Goal: Answer question/provide support: Share knowledge or assist other users

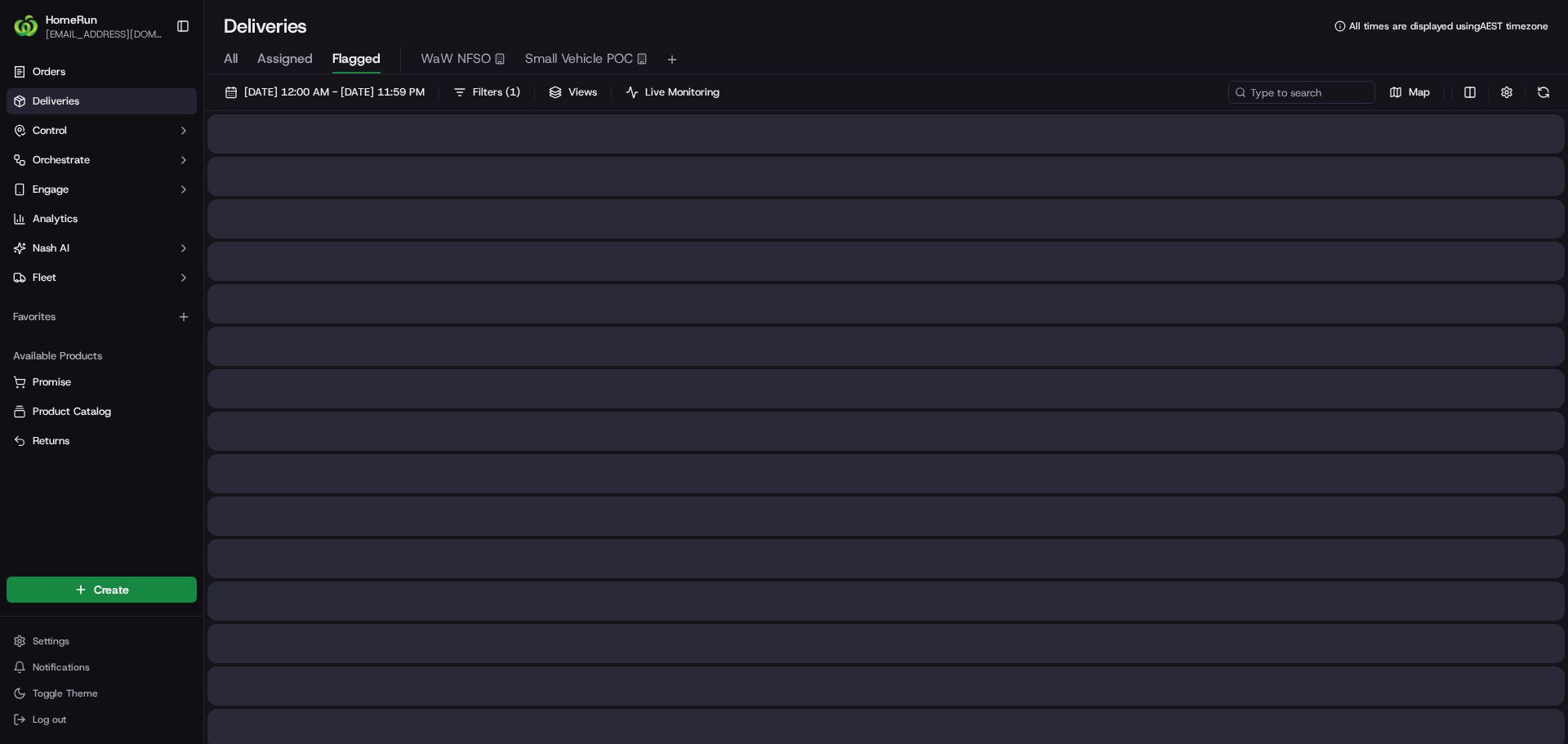
click at [370, 54] on span "Flagged" at bounding box center [356, 58] width 49 height 20
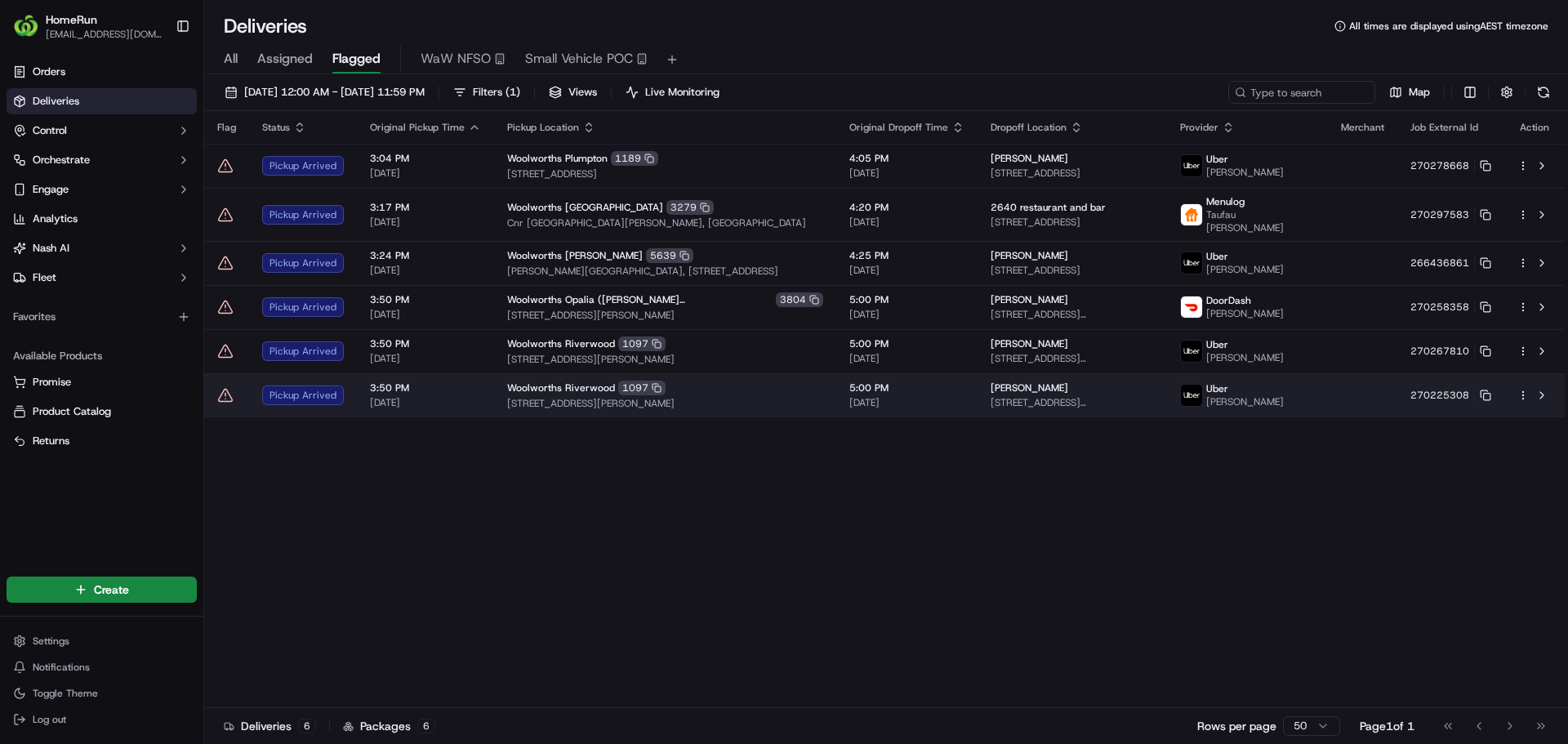
click at [217, 394] on td at bounding box center [226, 395] width 45 height 44
click at [224, 403] on icon at bounding box center [225, 395] width 16 height 16
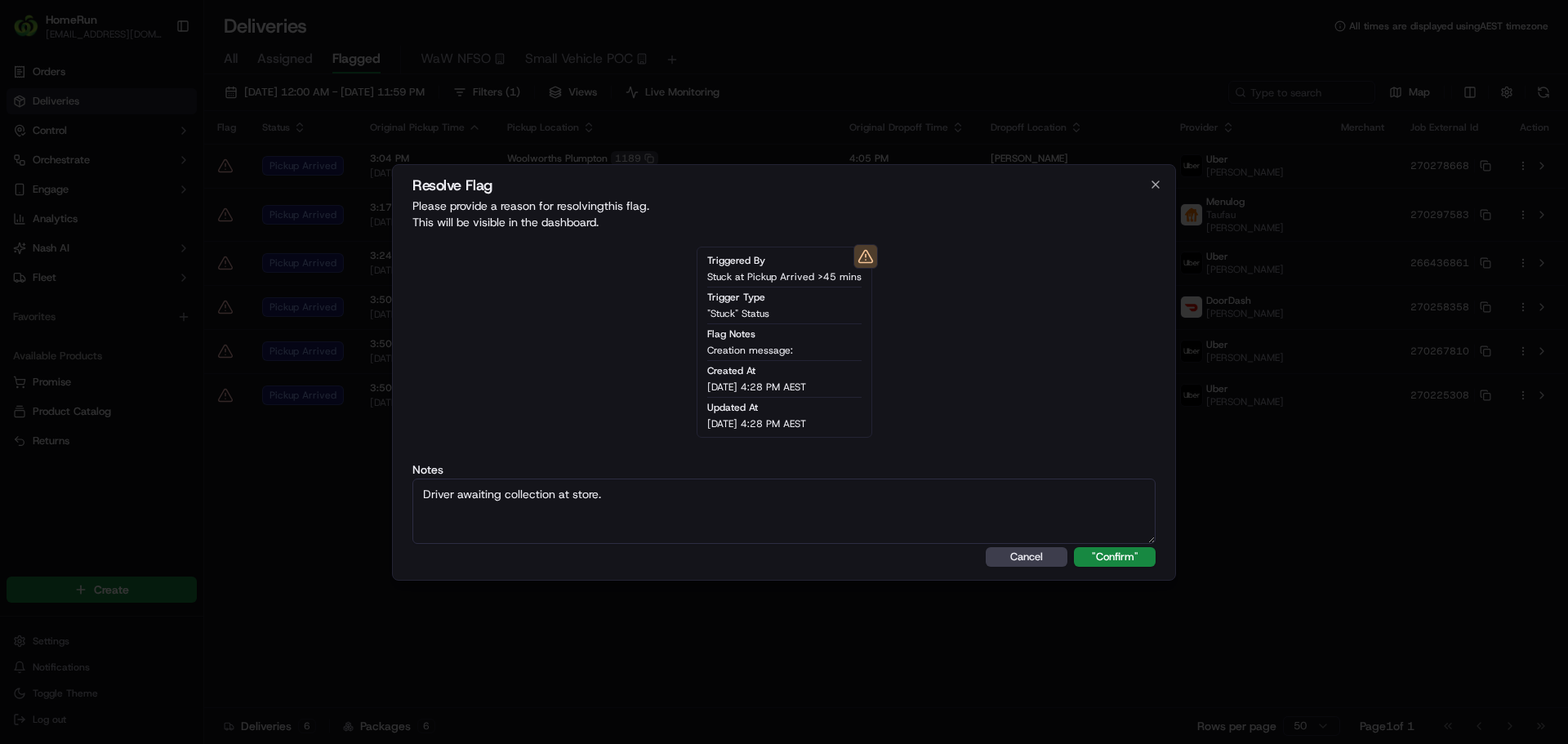
type textarea "Driver awaiting collection at store."
click at [1074, 548] on button ""Confirm"" at bounding box center [1115, 557] width 82 height 20
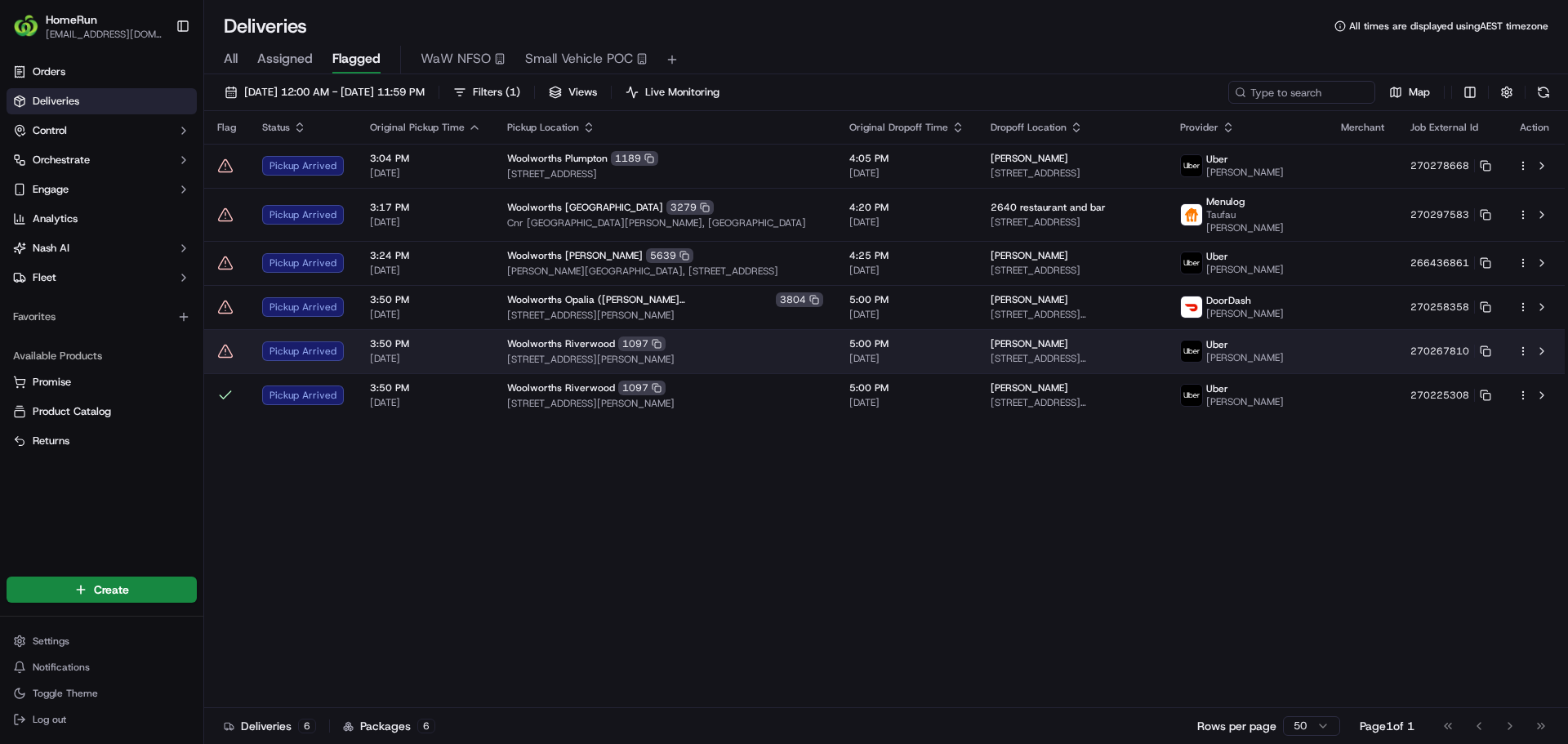
click at [230, 357] on icon at bounding box center [225, 350] width 14 height 12
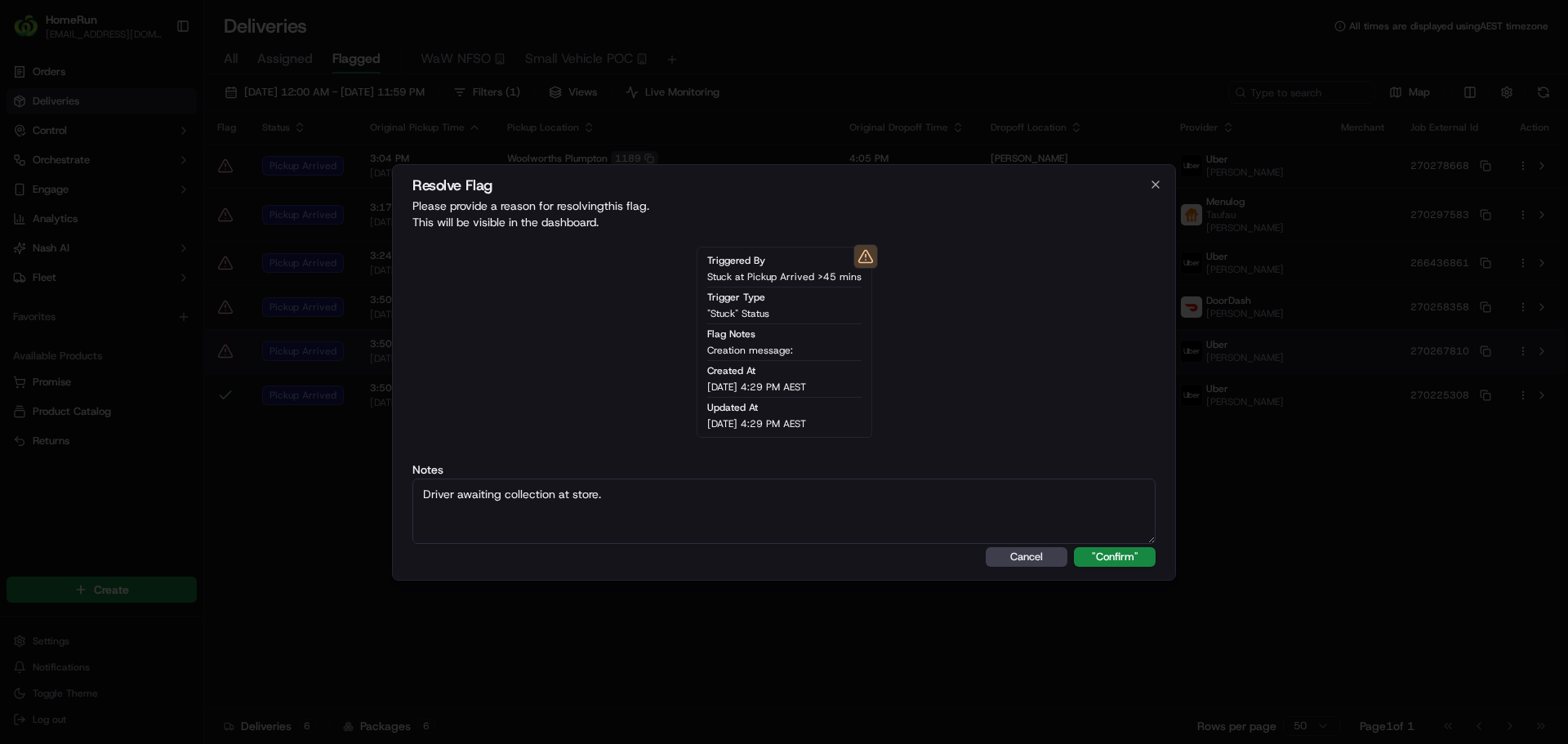
type textarea "Driver awaiting collection at store."
click at [1074, 548] on button ""Confirm"" at bounding box center [1115, 557] width 82 height 20
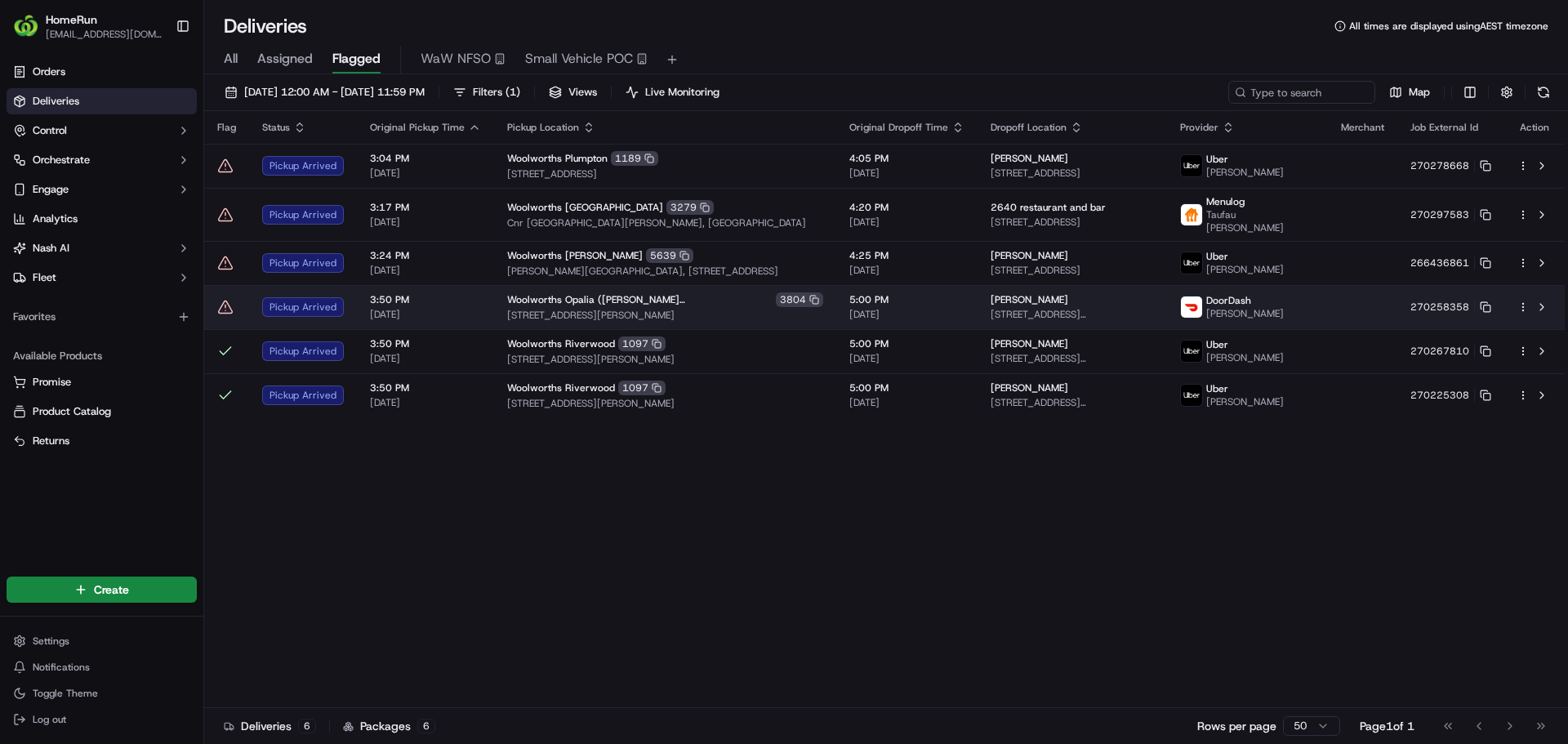
click at [225, 314] on icon at bounding box center [225, 306] width 16 height 16
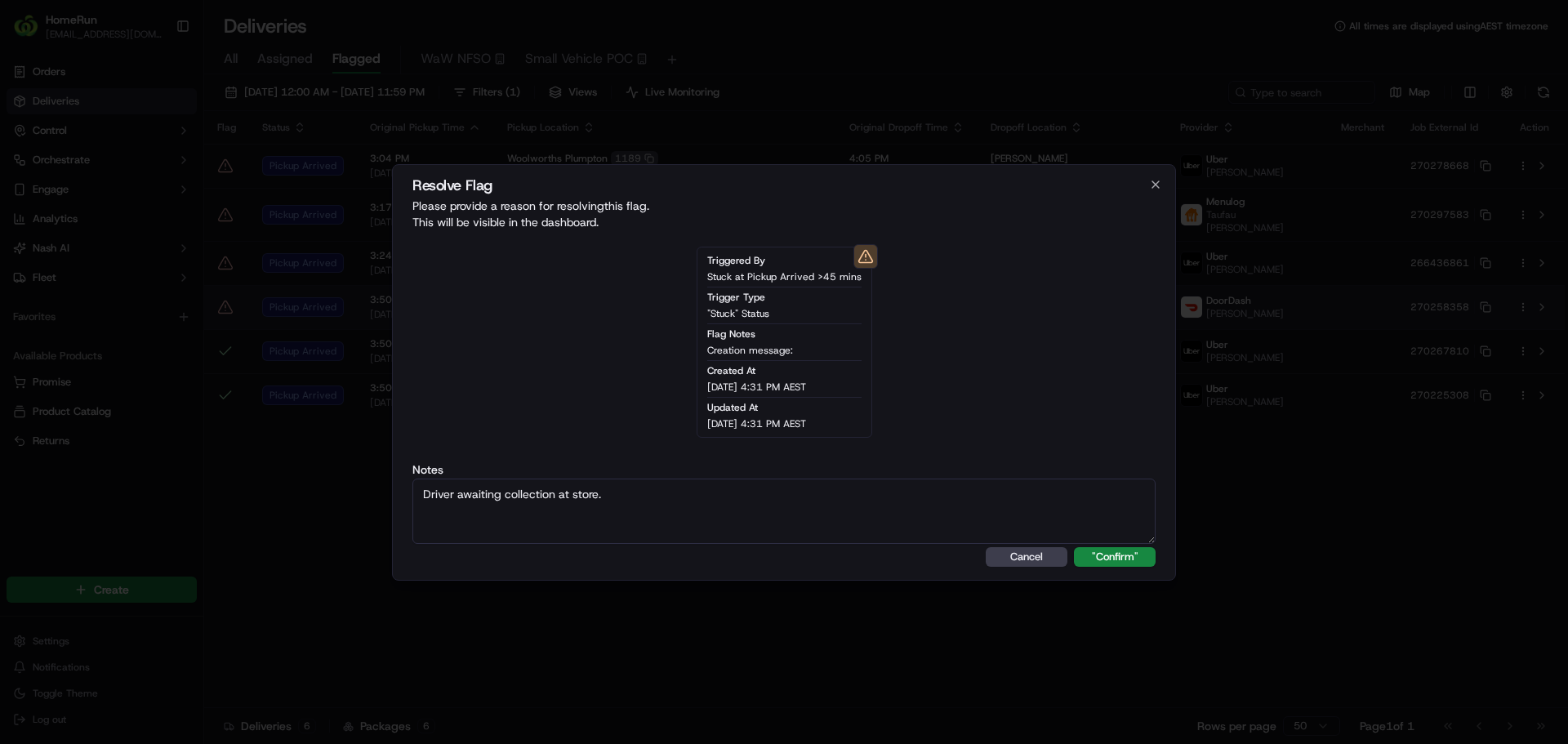
type textarea "Driver awaiting collection at store."
click at [1074, 548] on button ""Confirm"" at bounding box center [1115, 557] width 82 height 20
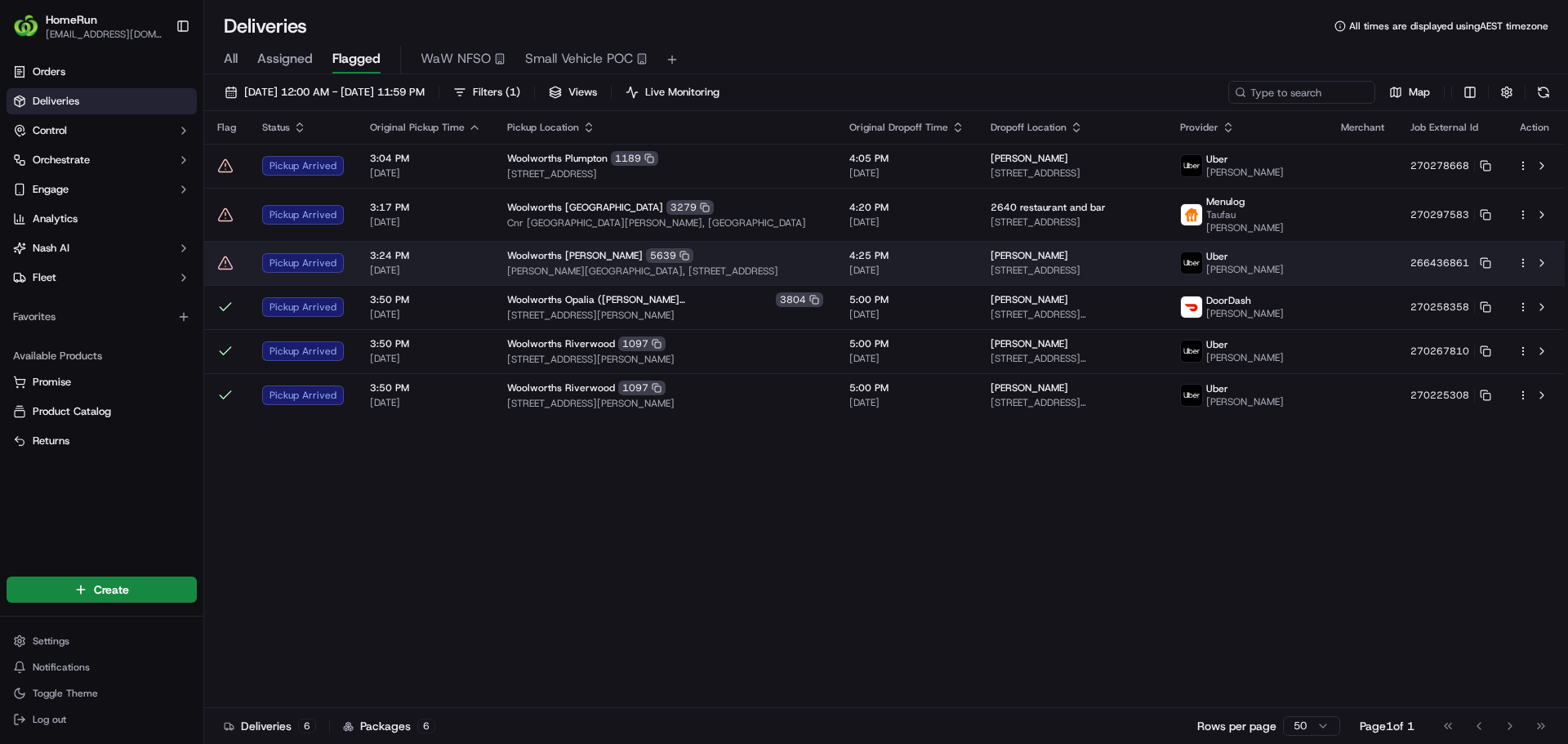
click at [224, 261] on icon at bounding box center [225, 262] width 16 height 16
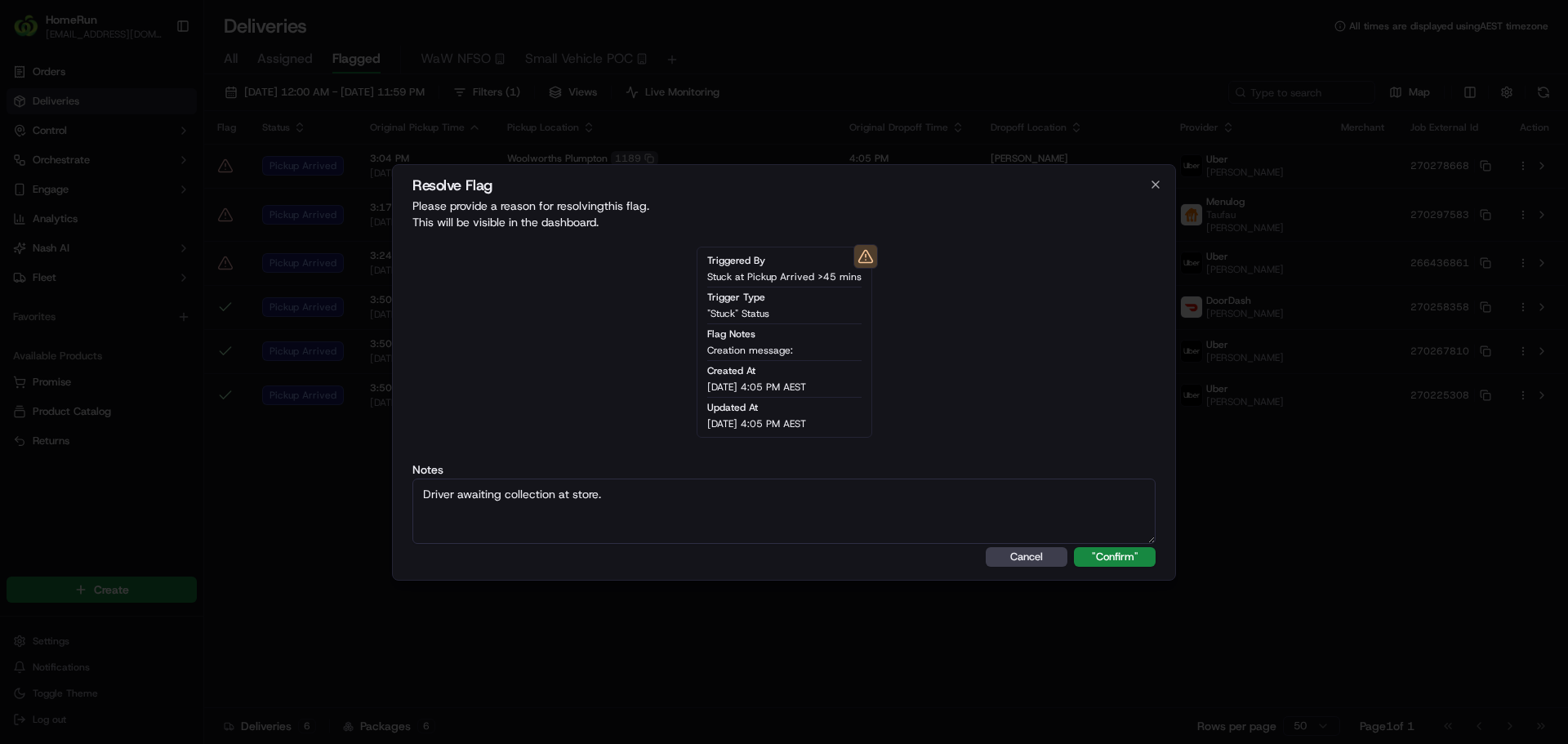
type textarea "Driver awaiting collection at store."
click at [1074, 548] on button ""Confirm"" at bounding box center [1115, 557] width 82 height 20
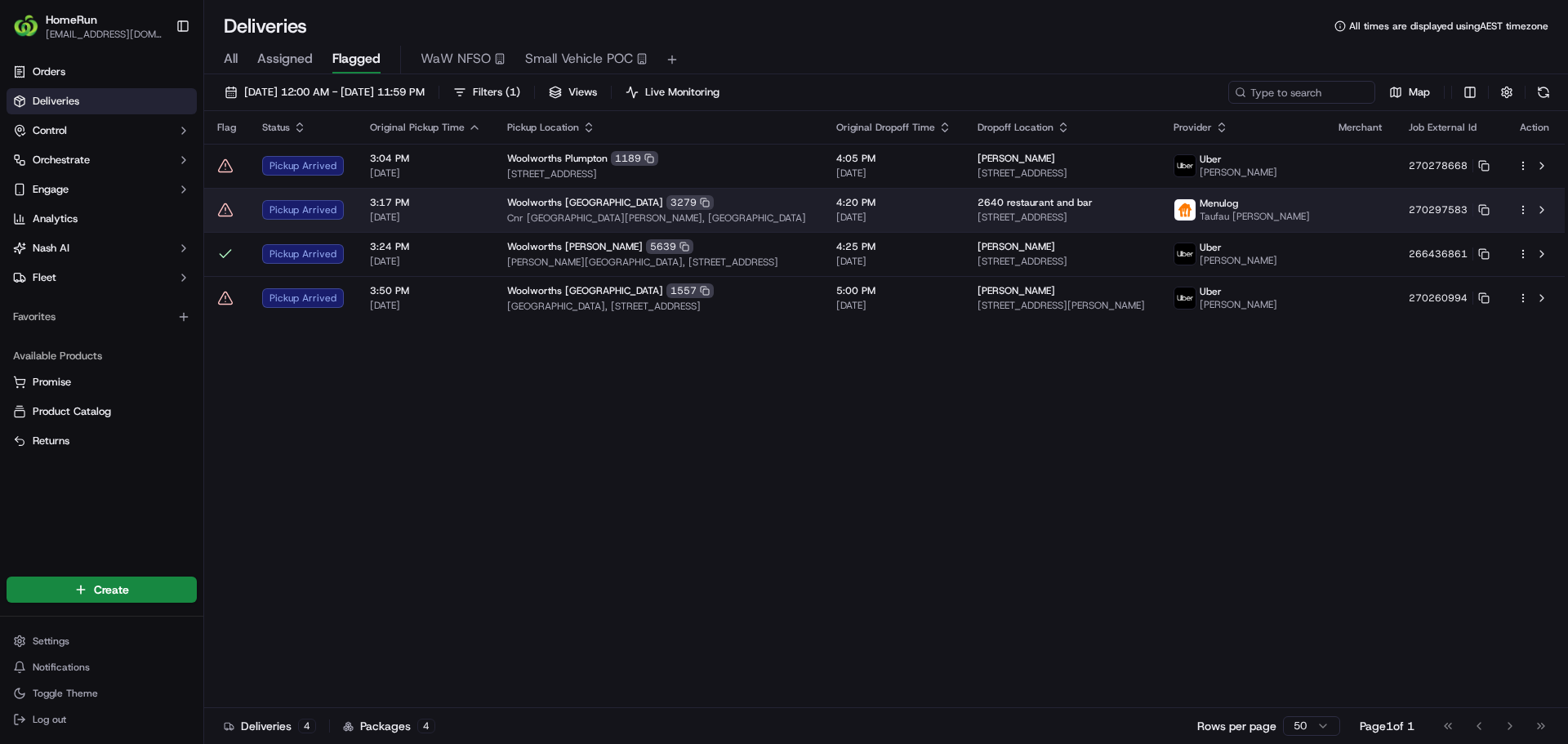
click at [225, 211] on icon at bounding box center [225, 209] width 0 height 3
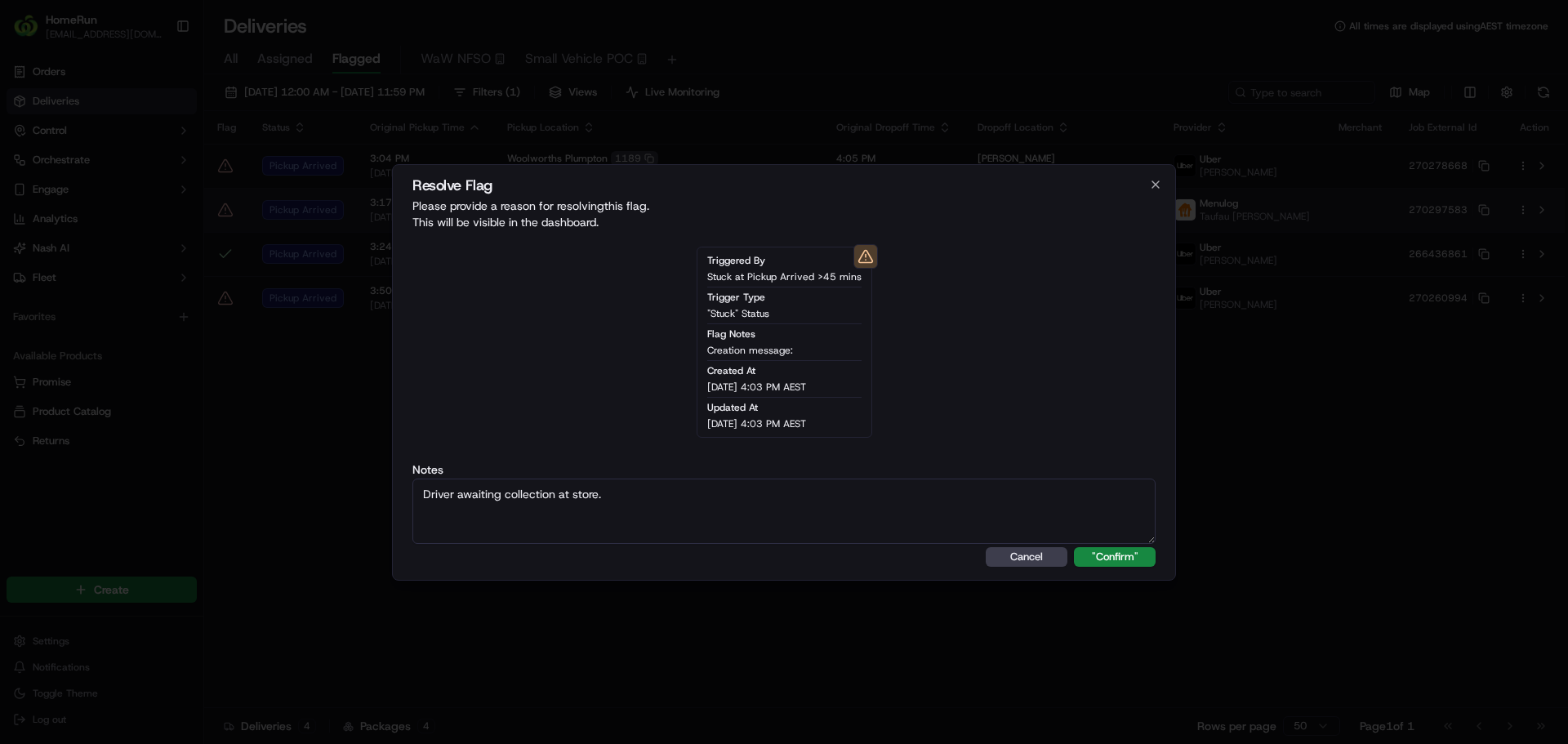
type textarea "Driver awaiting collection at store."
click at [1074, 548] on button ""Confirm"" at bounding box center [1115, 557] width 82 height 20
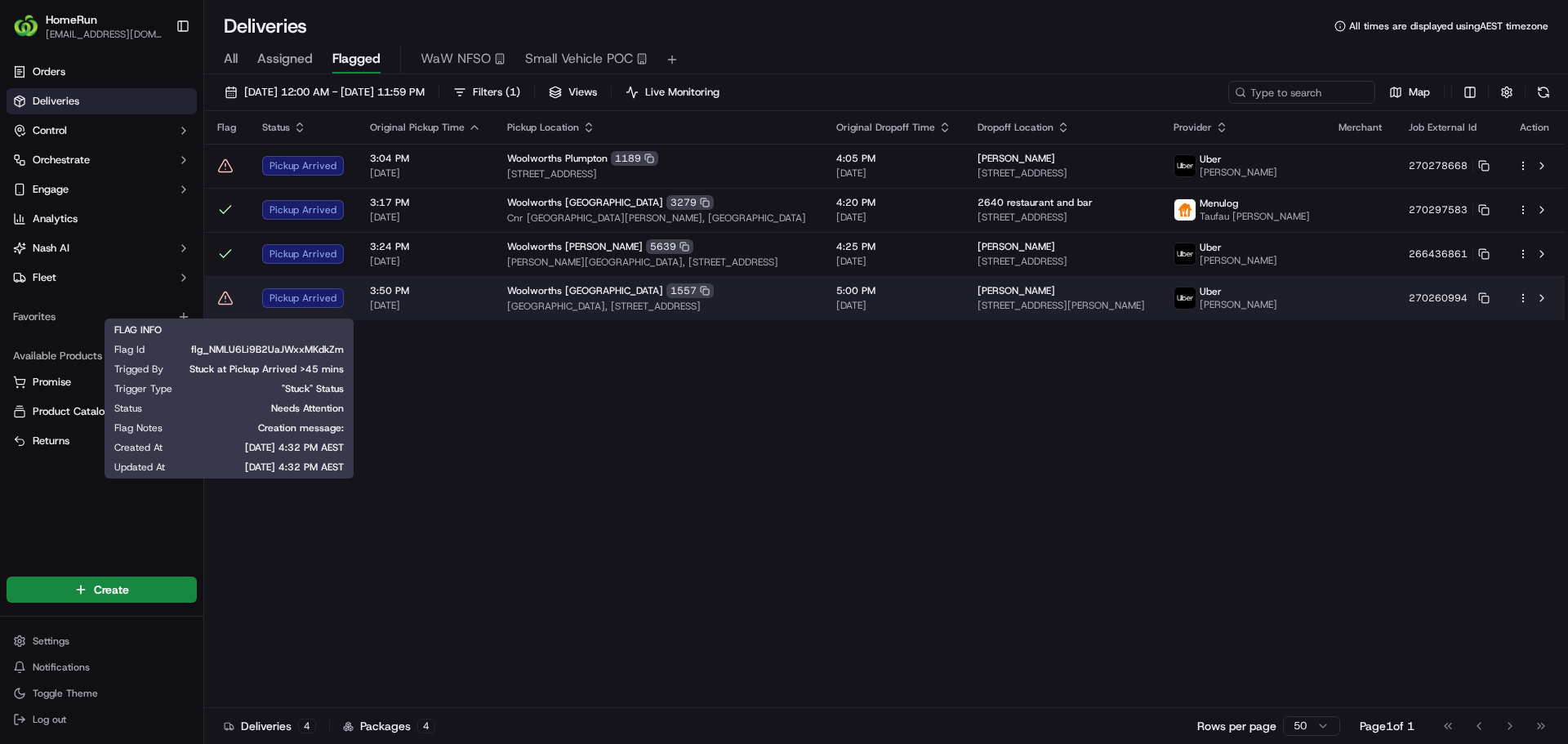
click at [224, 301] on icon at bounding box center [225, 299] width 14 height 12
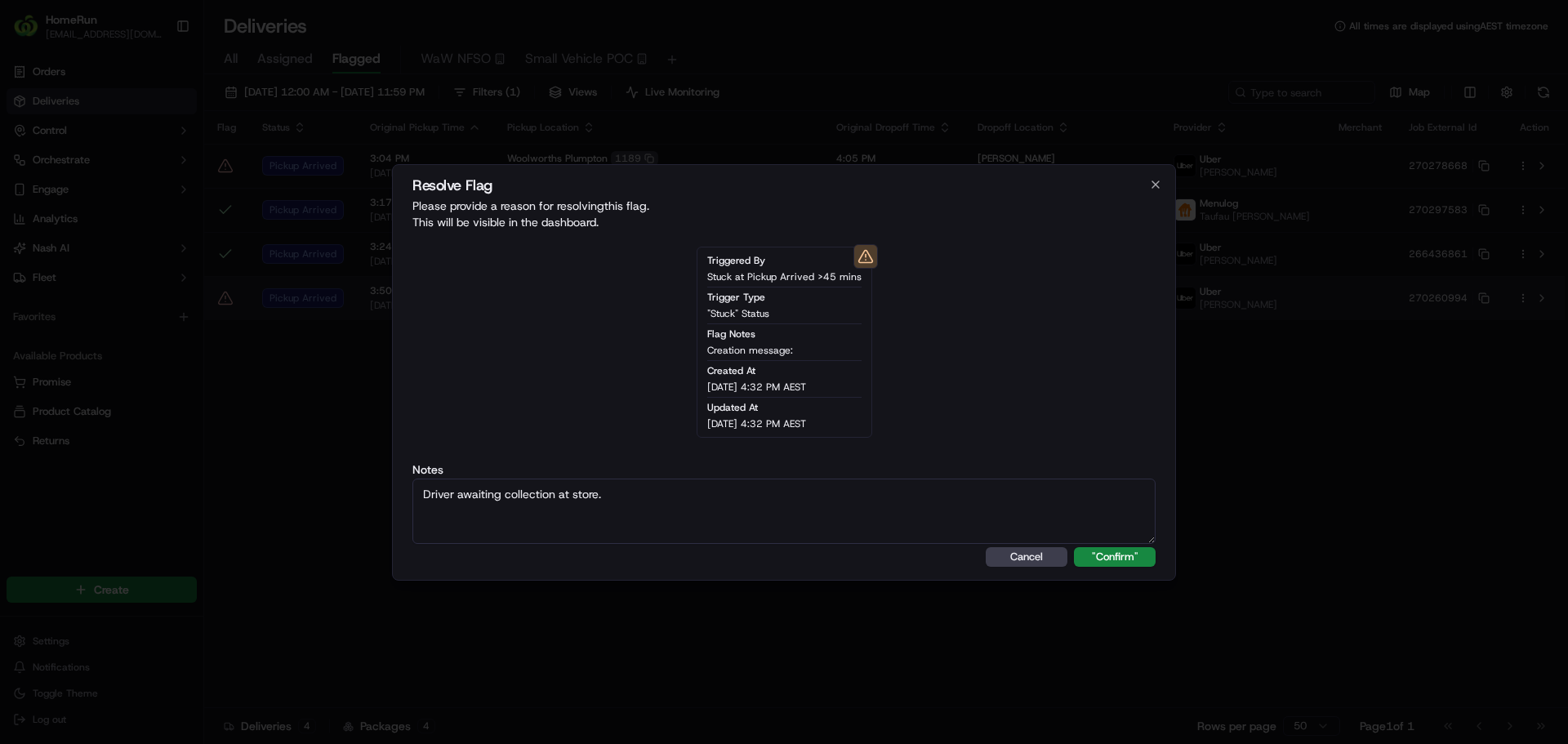
type textarea "Driver awaiting collection at store."
click at [1074, 548] on button ""Confirm"" at bounding box center [1115, 557] width 82 height 20
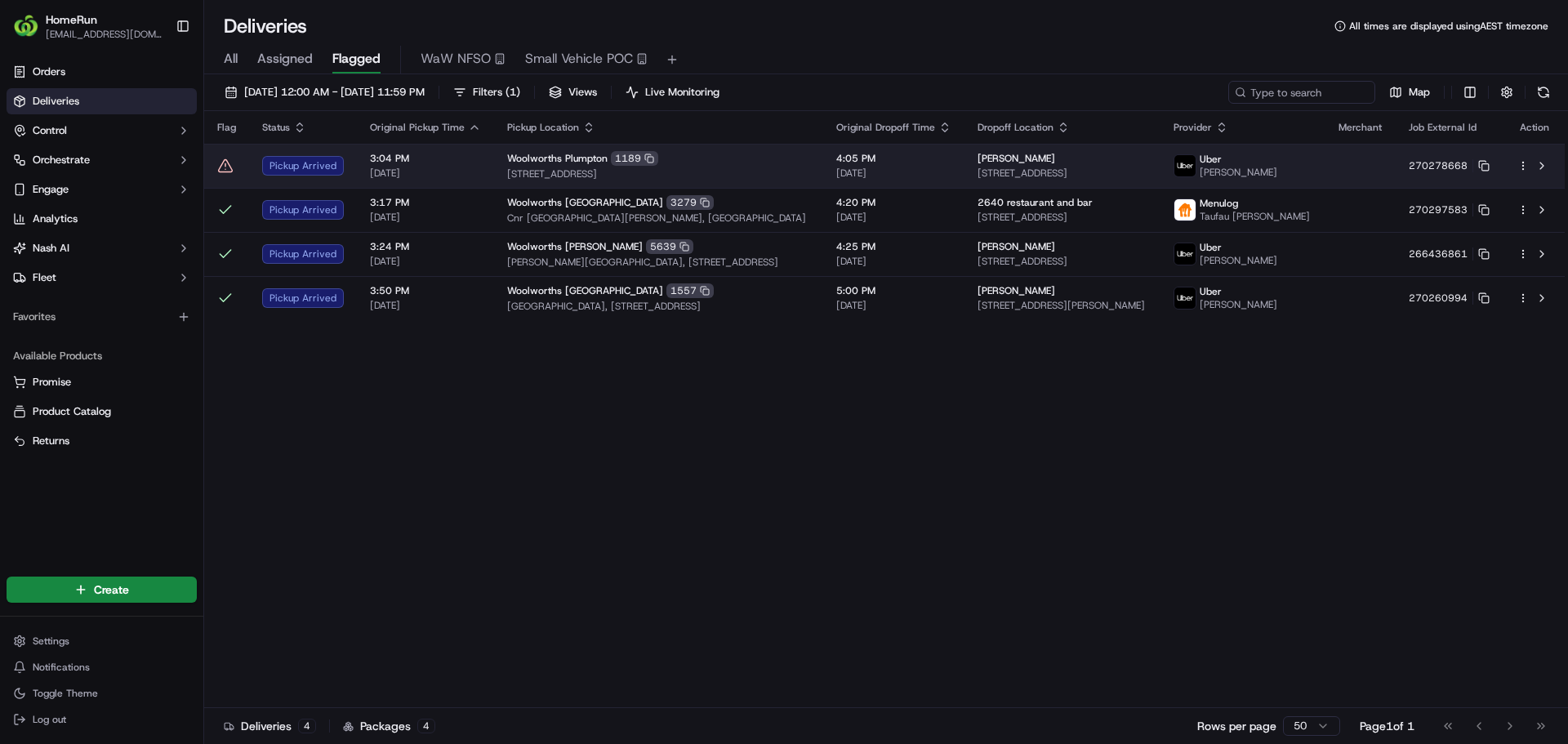
click at [230, 176] on td at bounding box center [226, 166] width 45 height 44
click at [230, 175] on td at bounding box center [226, 166] width 45 height 44
click at [227, 168] on icon at bounding box center [225, 165] width 16 height 16
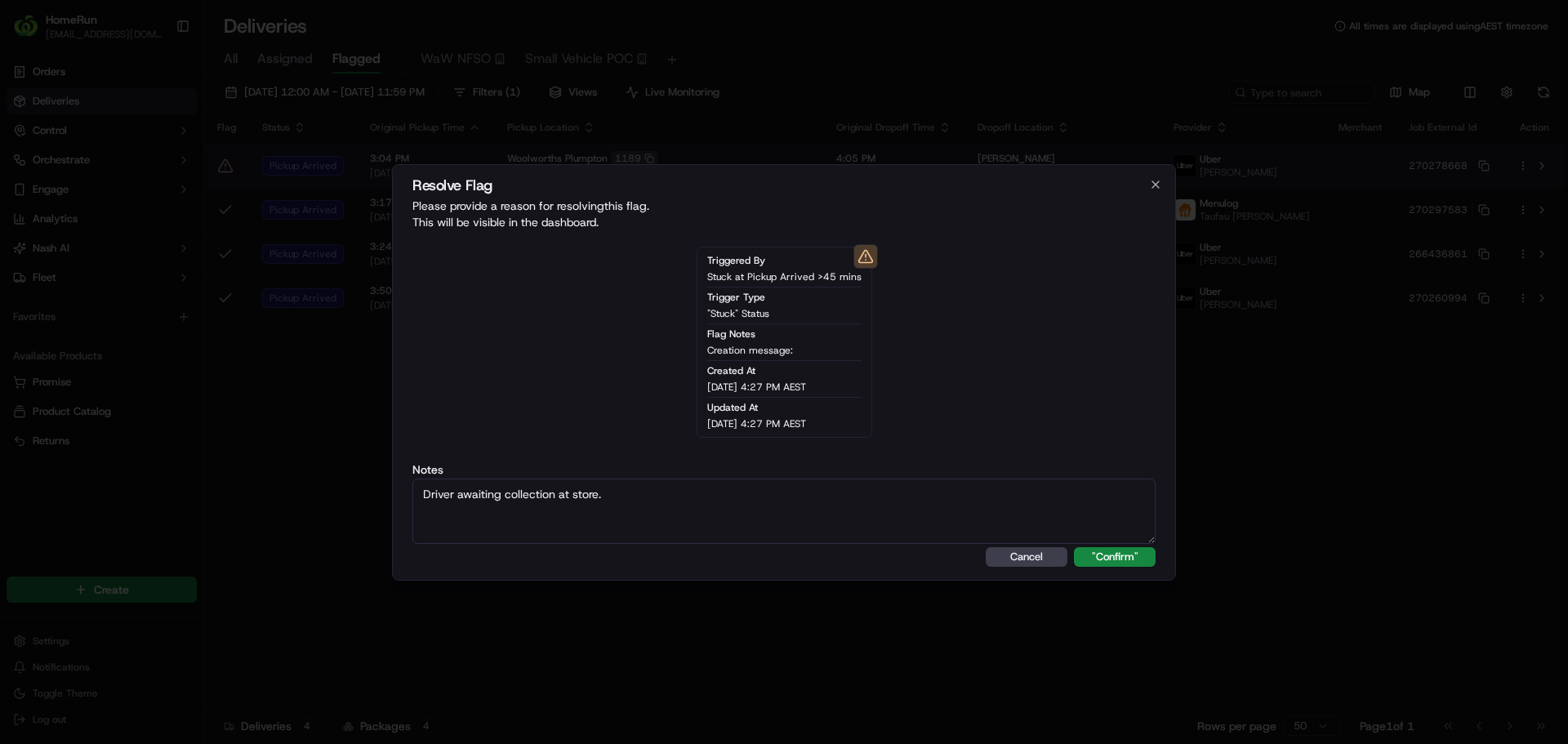
type textarea "Driver awaiting collection at store."
click at [1074, 548] on button ""Confirm"" at bounding box center [1115, 557] width 82 height 20
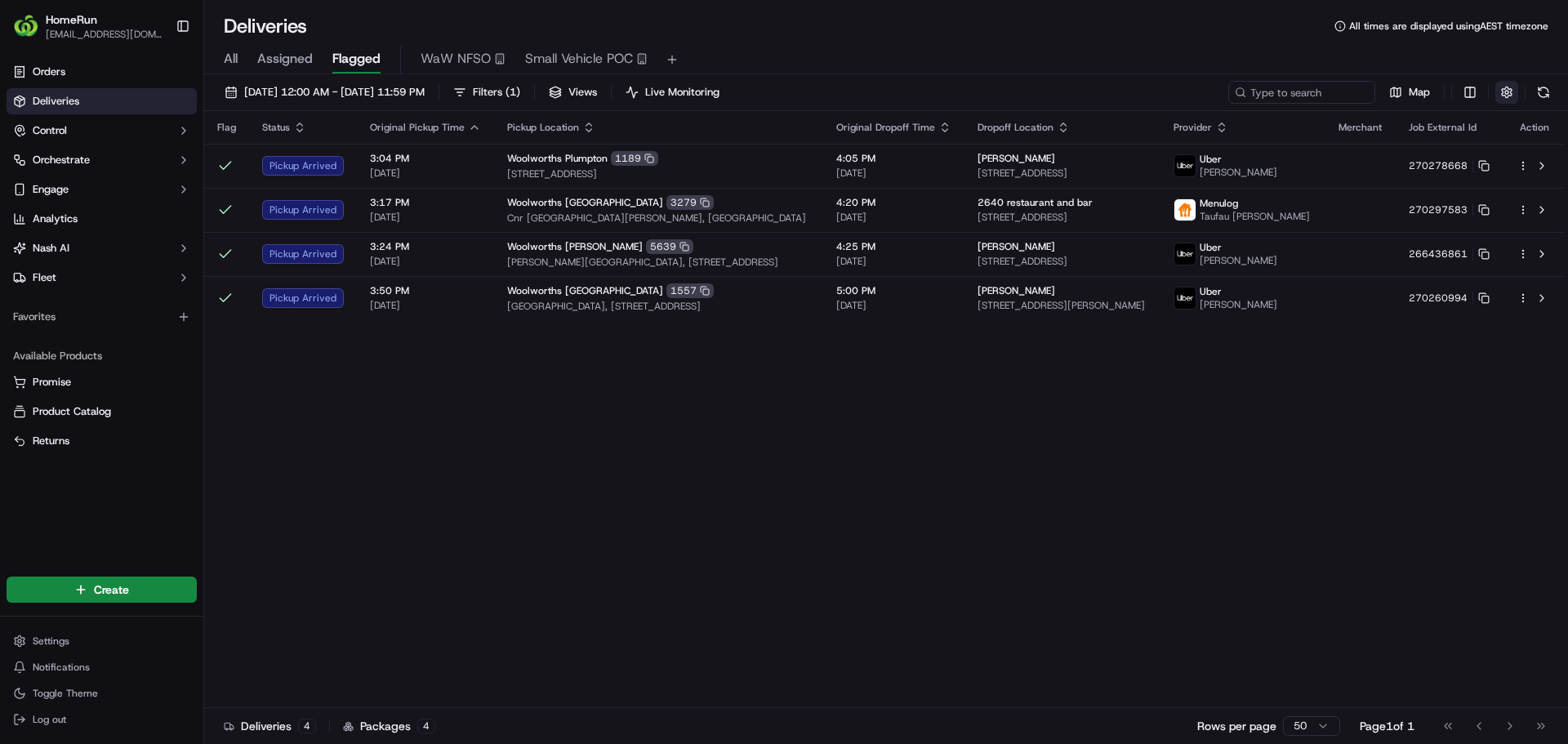
click at [1505, 97] on button "button" at bounding box center [1507, 93] width 23 height 23
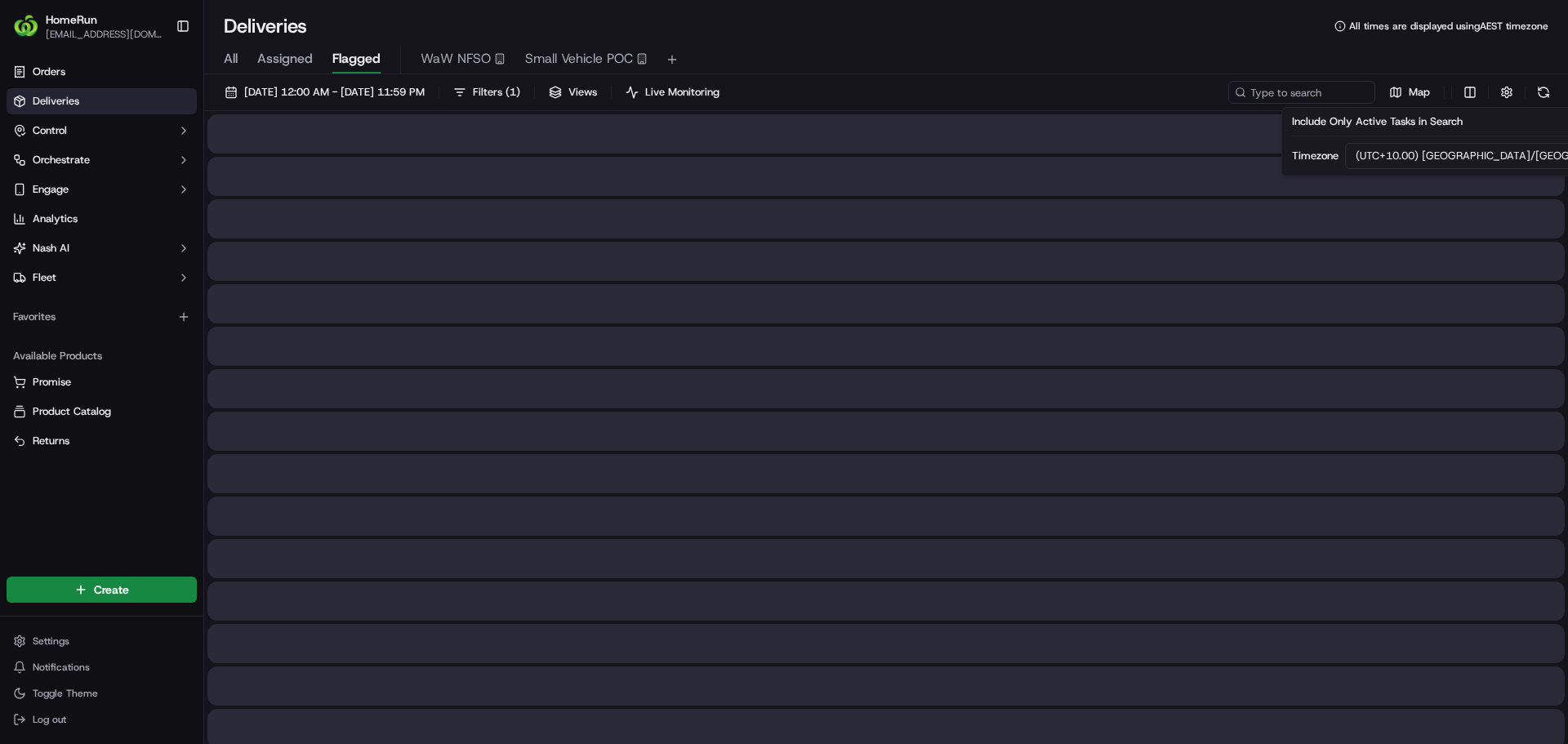
click at [901, 47] on div "All Assigned Flagged WaW NFSO Small Vehicle POC" at bounding box center [886, 60] width 1364 height 29
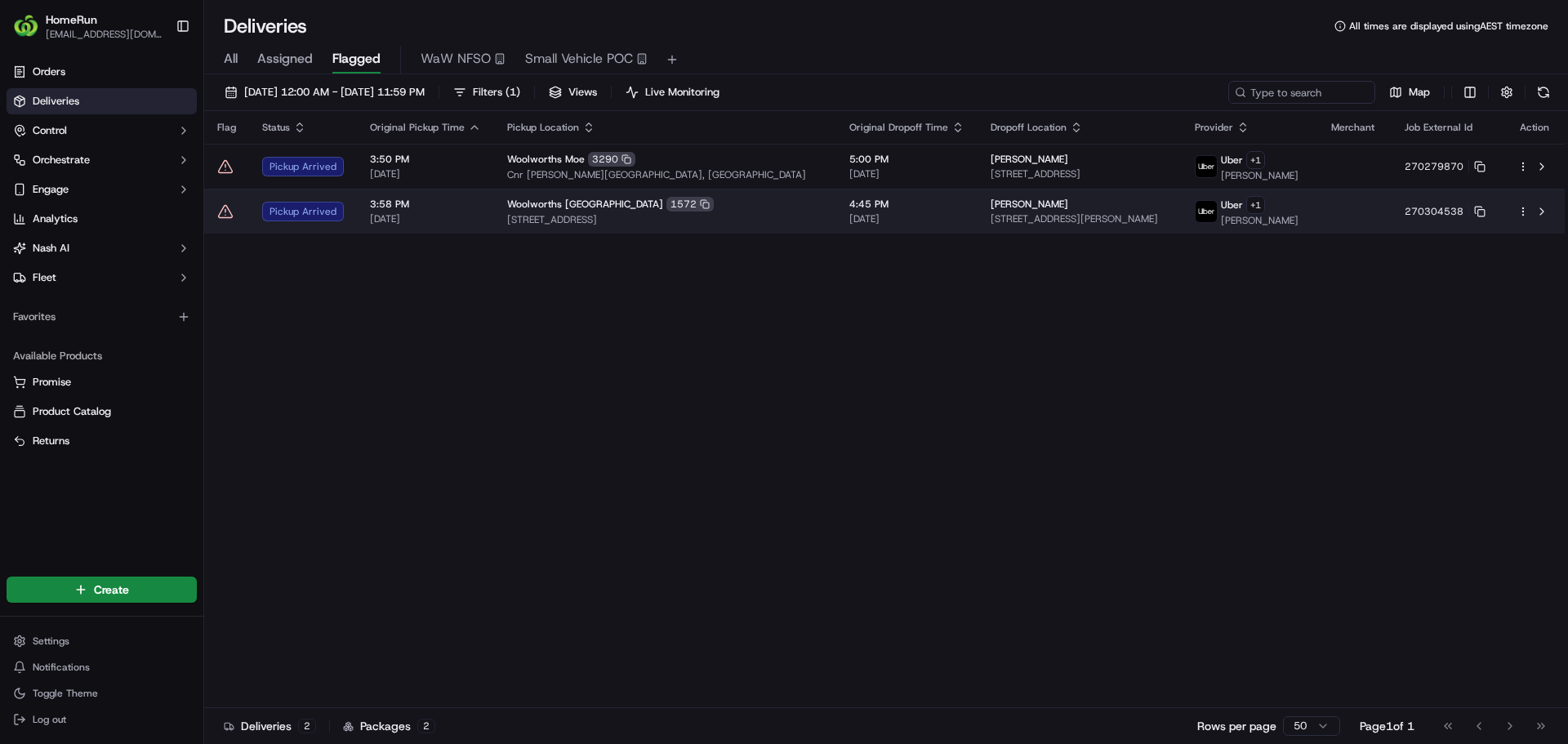
click at [227, 207] on icon at bounding box center [225, 211] width 14 height 12
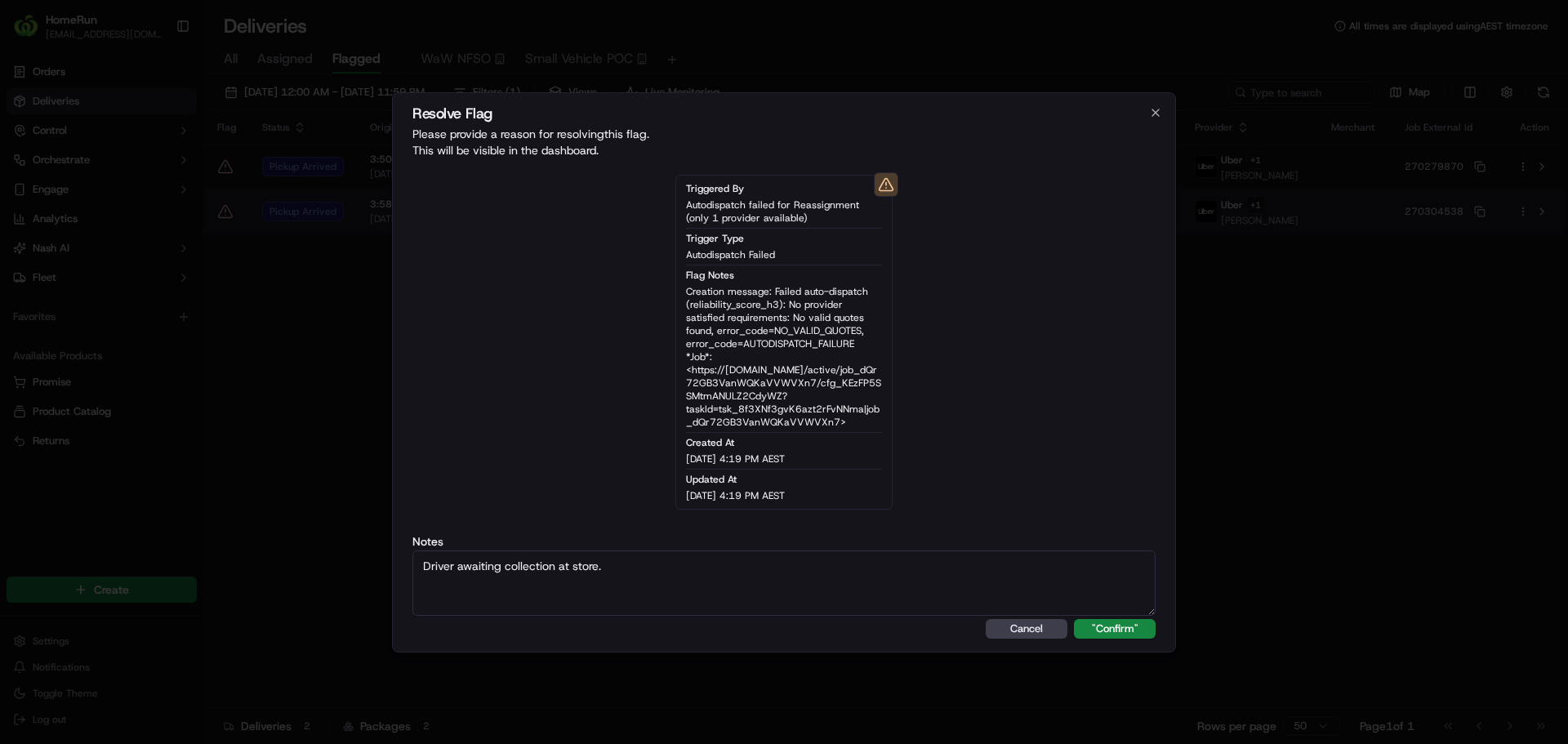
type textarea "Driver awaiting collection at store."
click at [1074, 619] on button ""Confirm"" at bounding box center [1115, 629] width 82 height 20
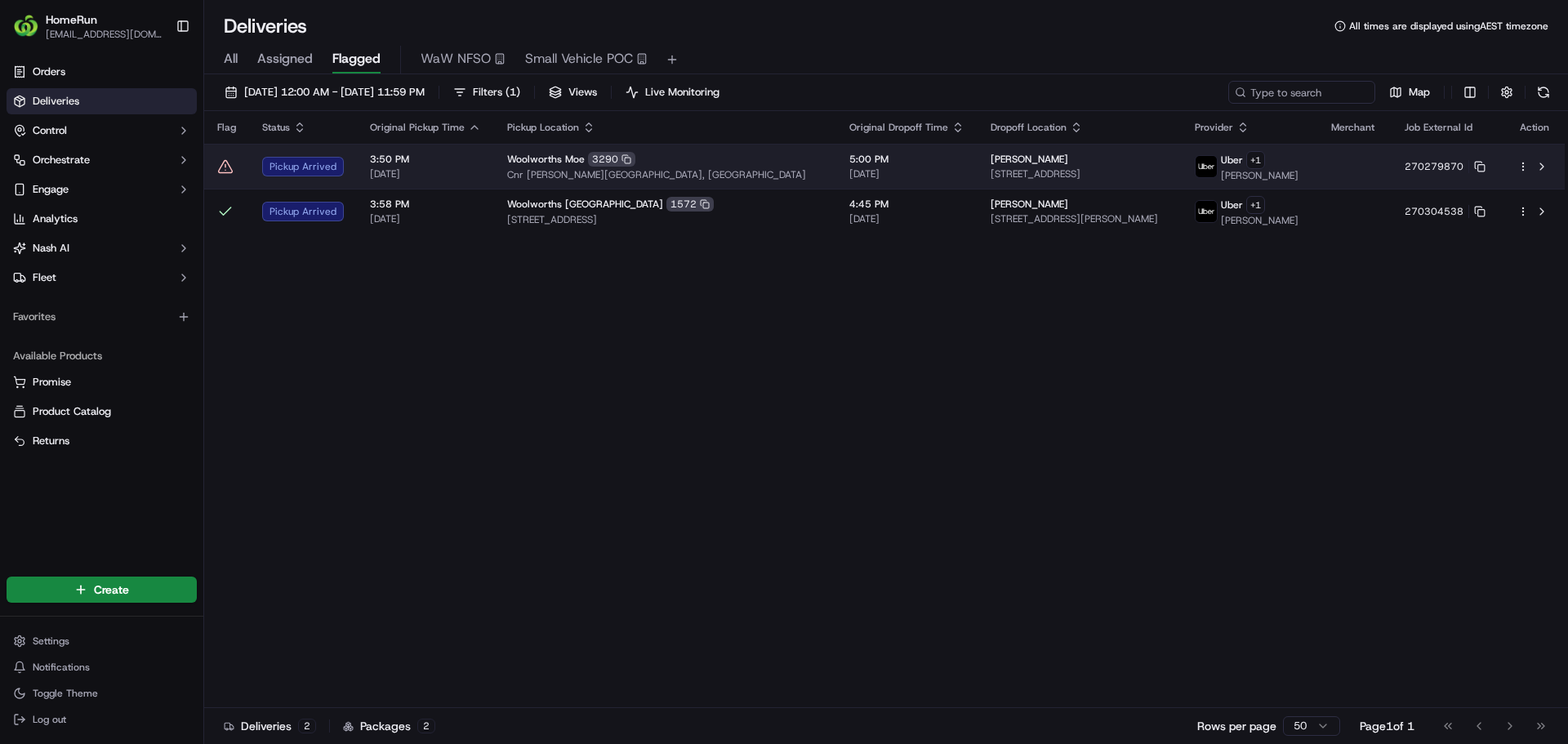
click at [224, 168] on icon at bounding box center [225, 166] width 16 height 16
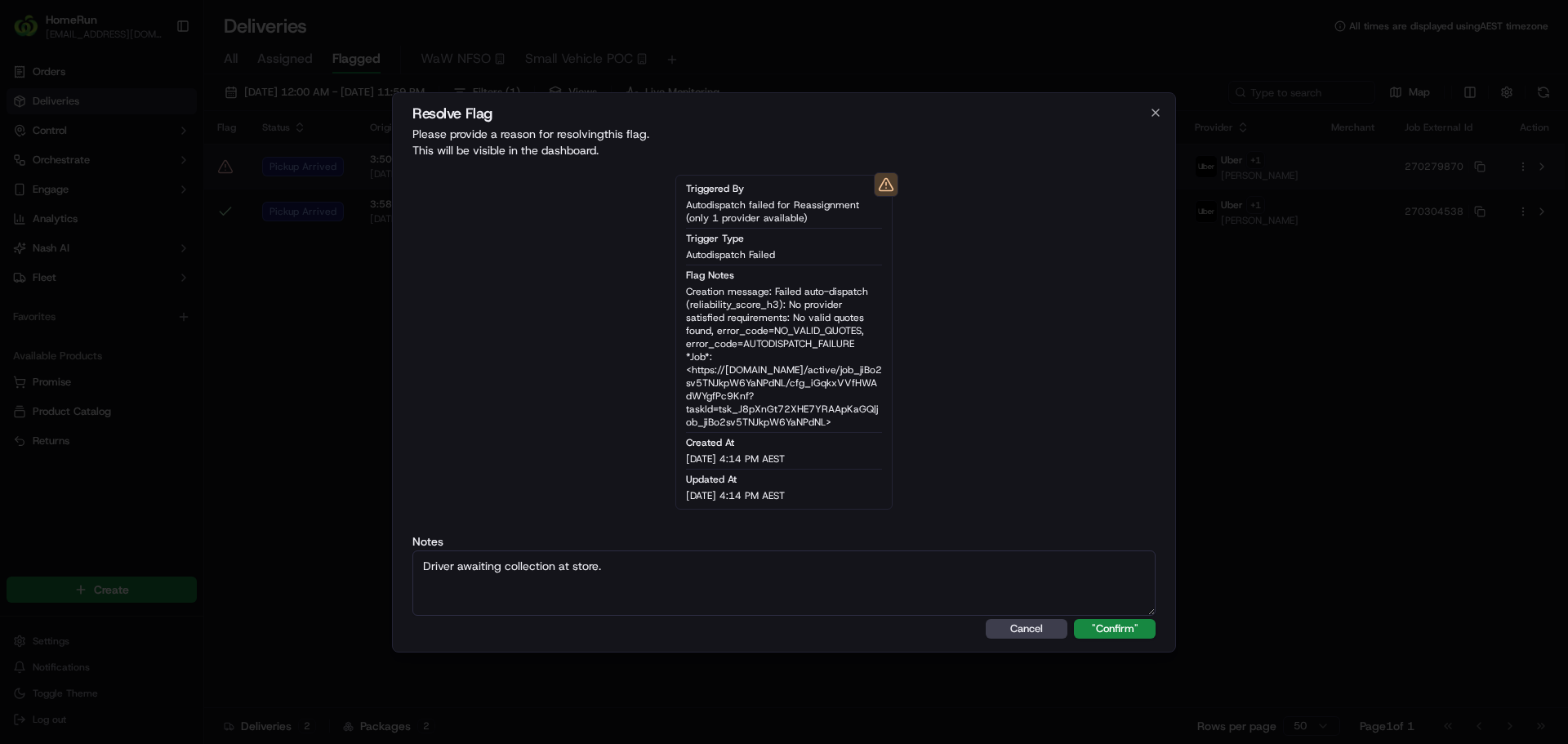
type textarea "Driver awaiting collection at store."
click at [1074, 619] on button ""Confirm"" at bounding box center [1115, 629] width 82 height 20
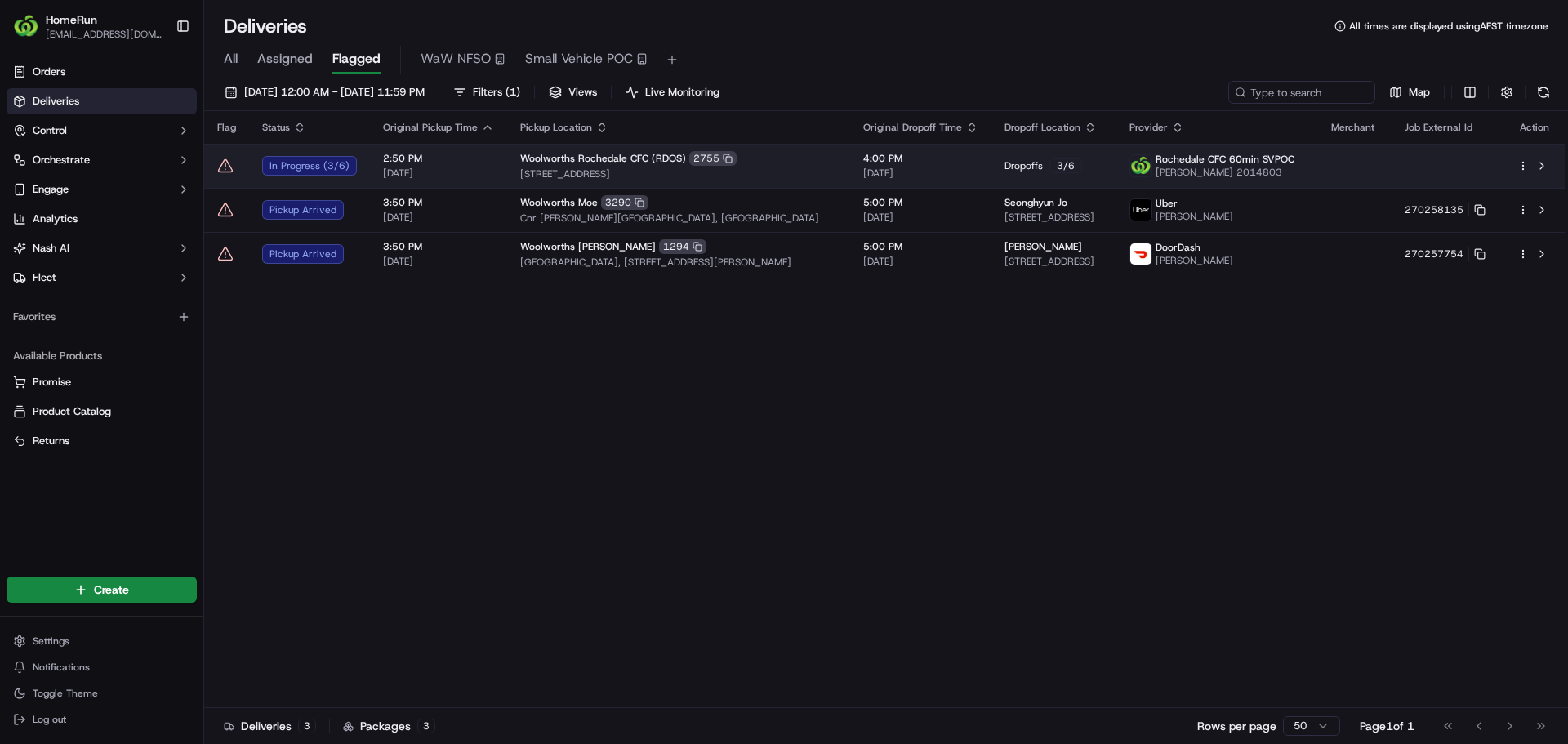
click at [598, 155] on span "Woolworths Rochedale CFC (RDOS)" at bounding box center [603, 158] width 166 height 13
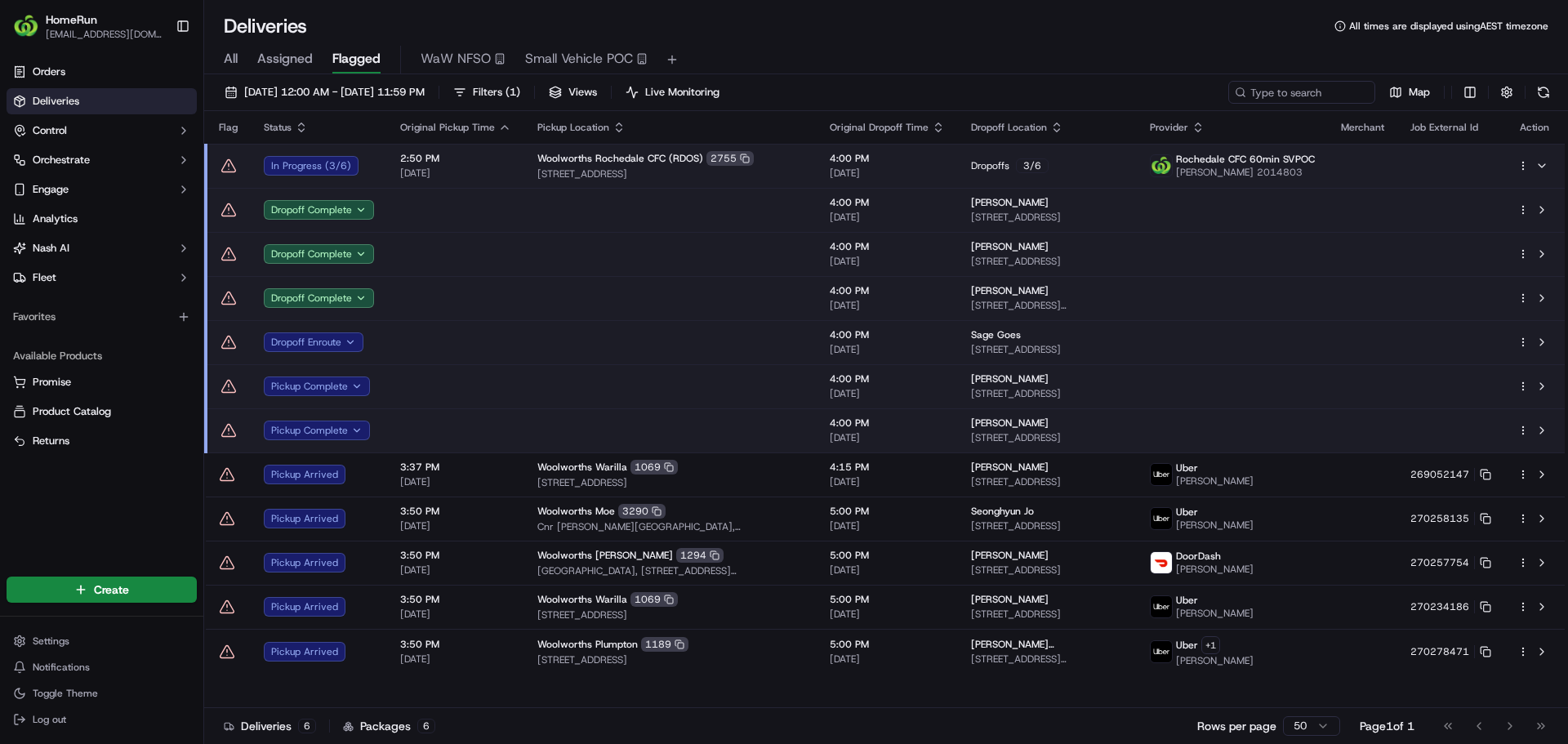
click at [543, 162] on span "Woolworths Rochedale CFC (RDOS)" at bounding box center [620, 158] width 166 height 13
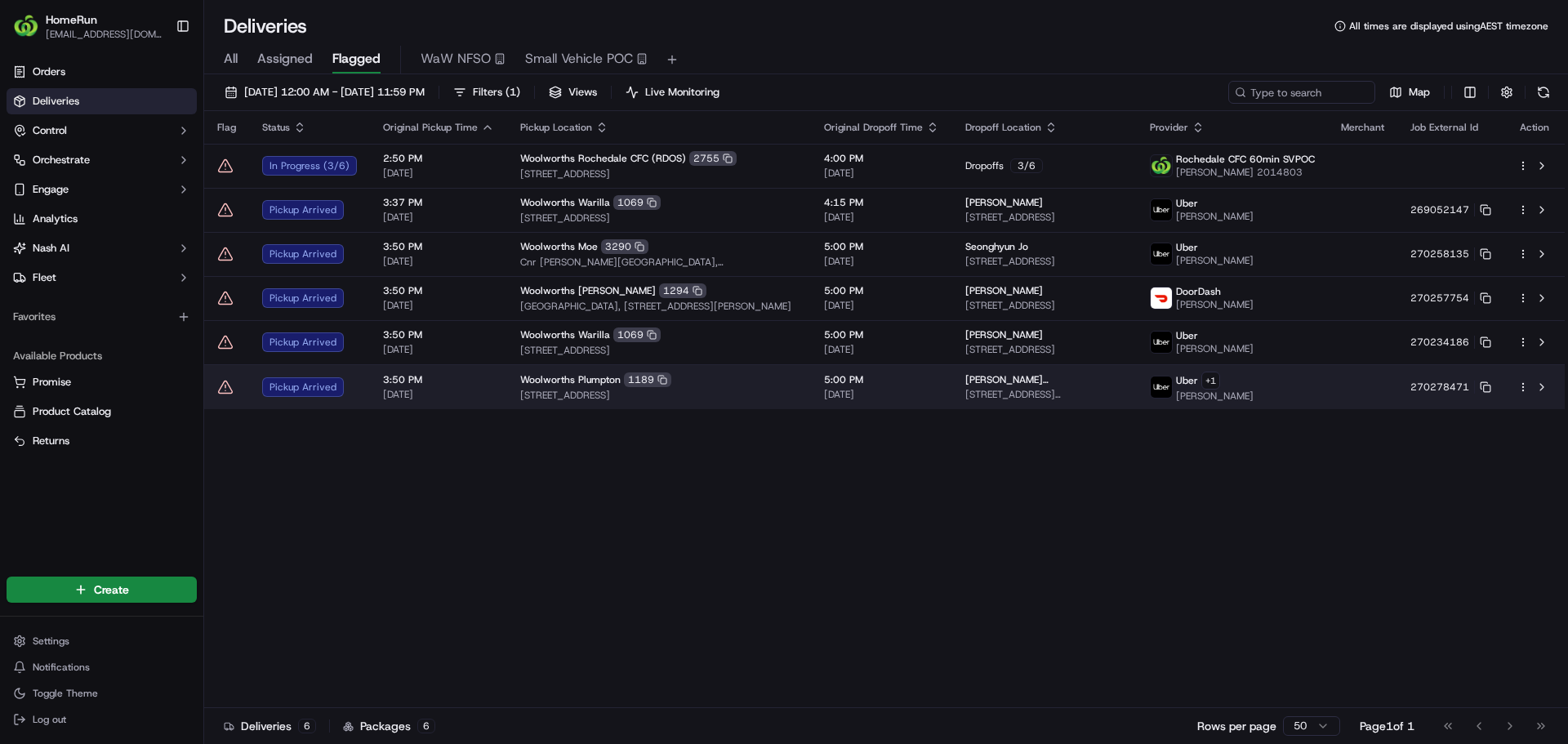
click at [223, 383] on icon at bounding box center [225, 386] width 14 height 12
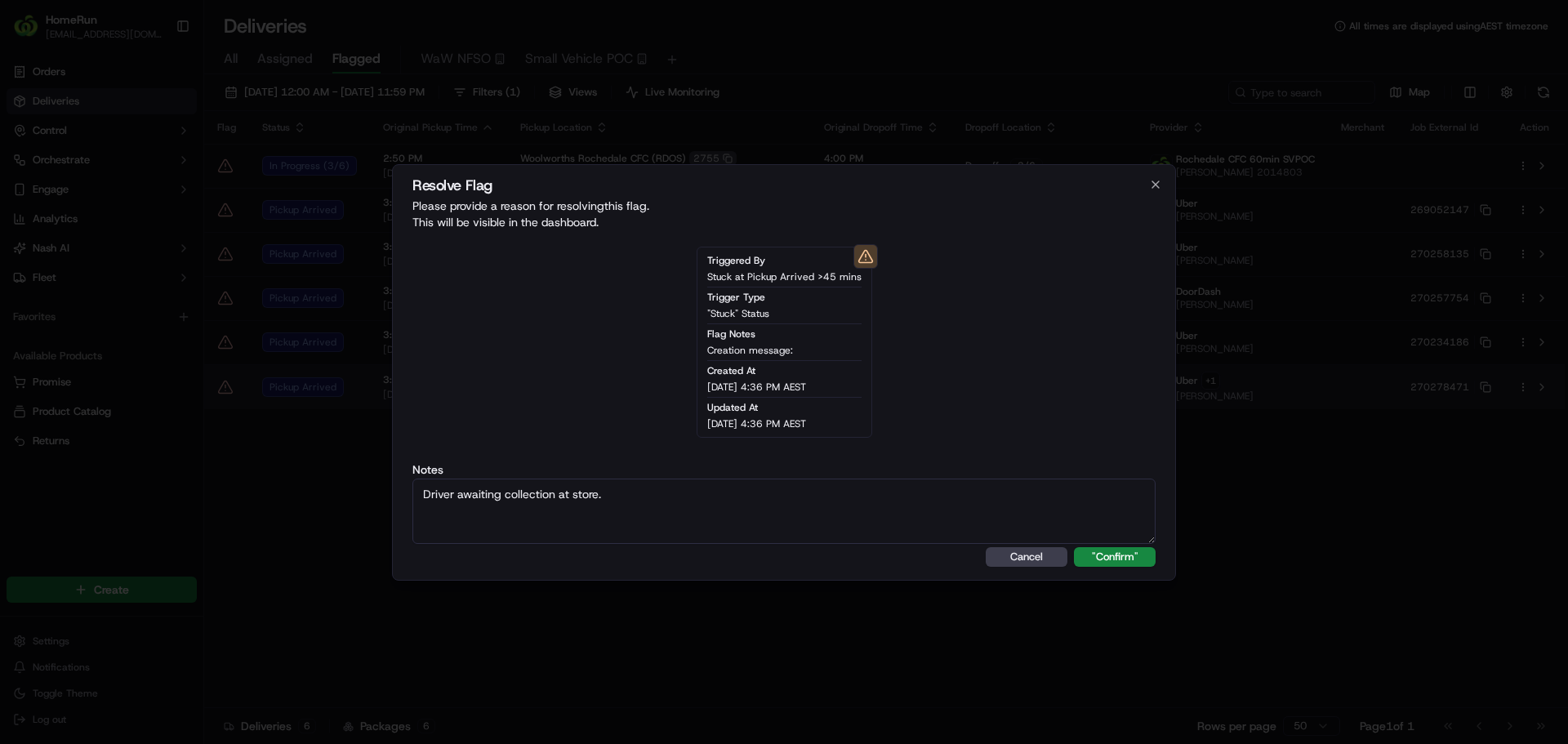
type textarea "Driver awaiting collection at store."
click at [1074, 548] on button ""Confirm"" at bounding box center [1115, 557] width 82 height 20
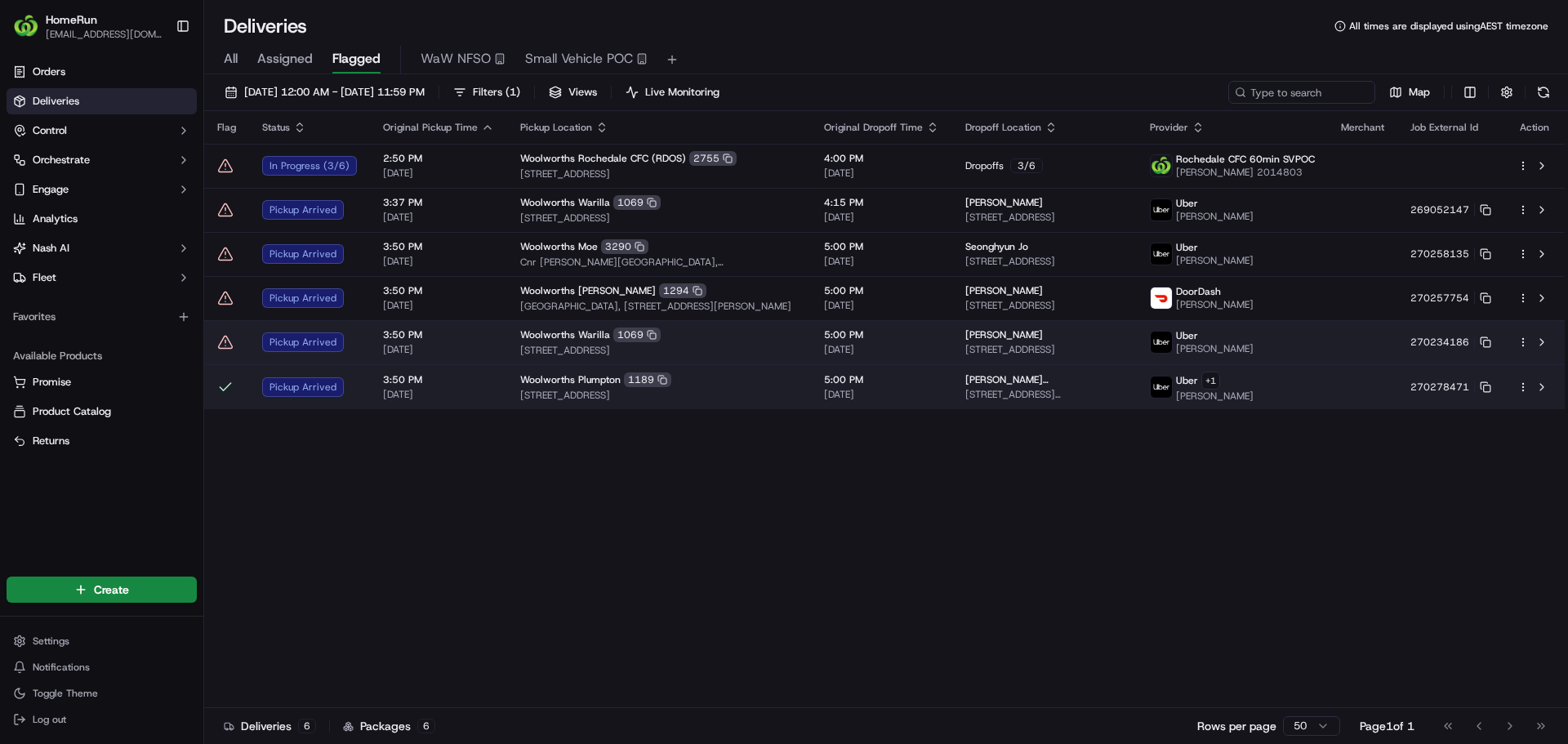
click at [230, 341] on icon at bounding box center [225, 341] width 16 height 16
click at [223, 338] on icon at bounding box center [225, 341] width 14 height 12
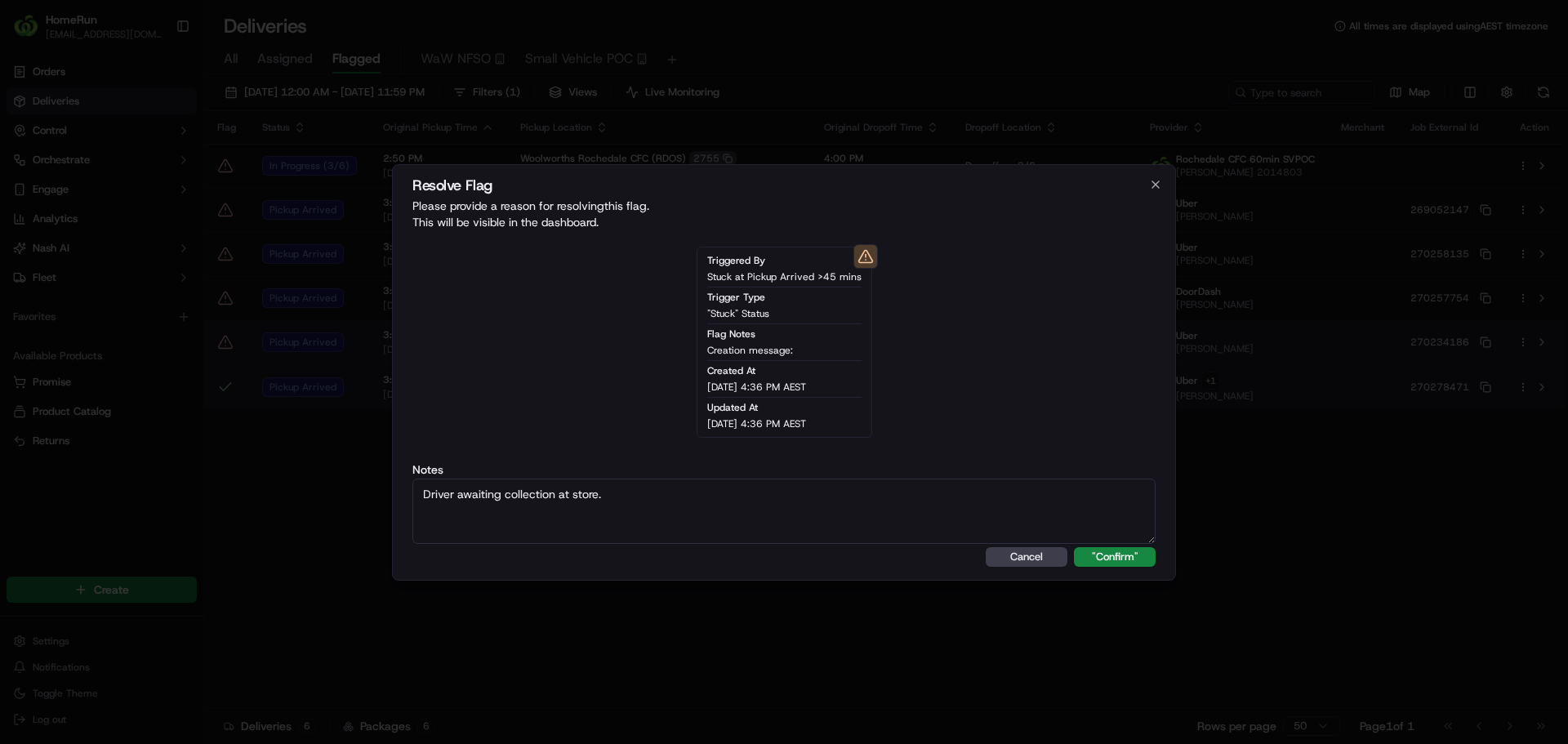
type textarea "Driver awaiting collection at store."
click at [1074, 548] on button ""Confirm"" at bounding box center [1115, 557] width 82 height 20
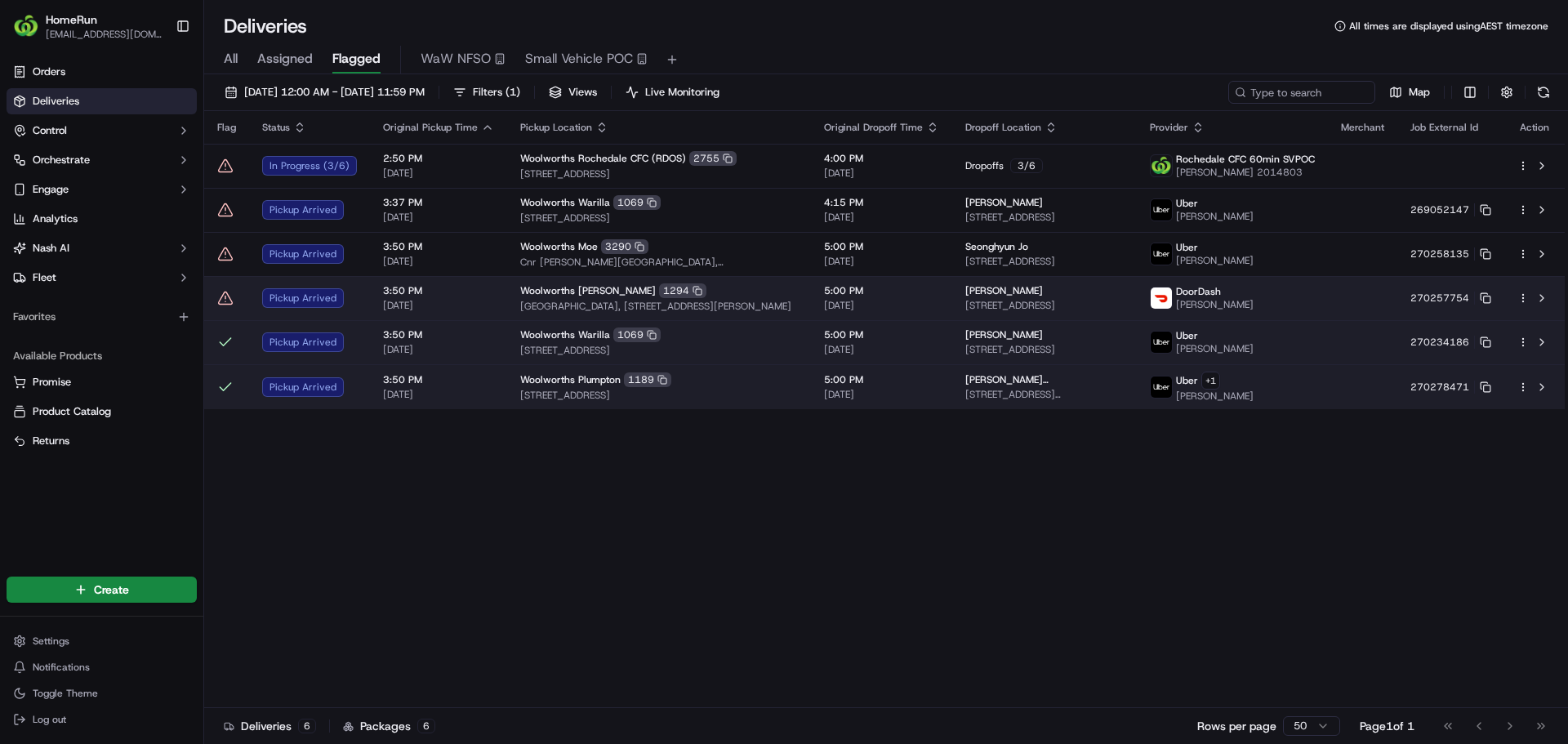
click at [227, 299] on icon at bounding box center [225, 298] width 16 height 16
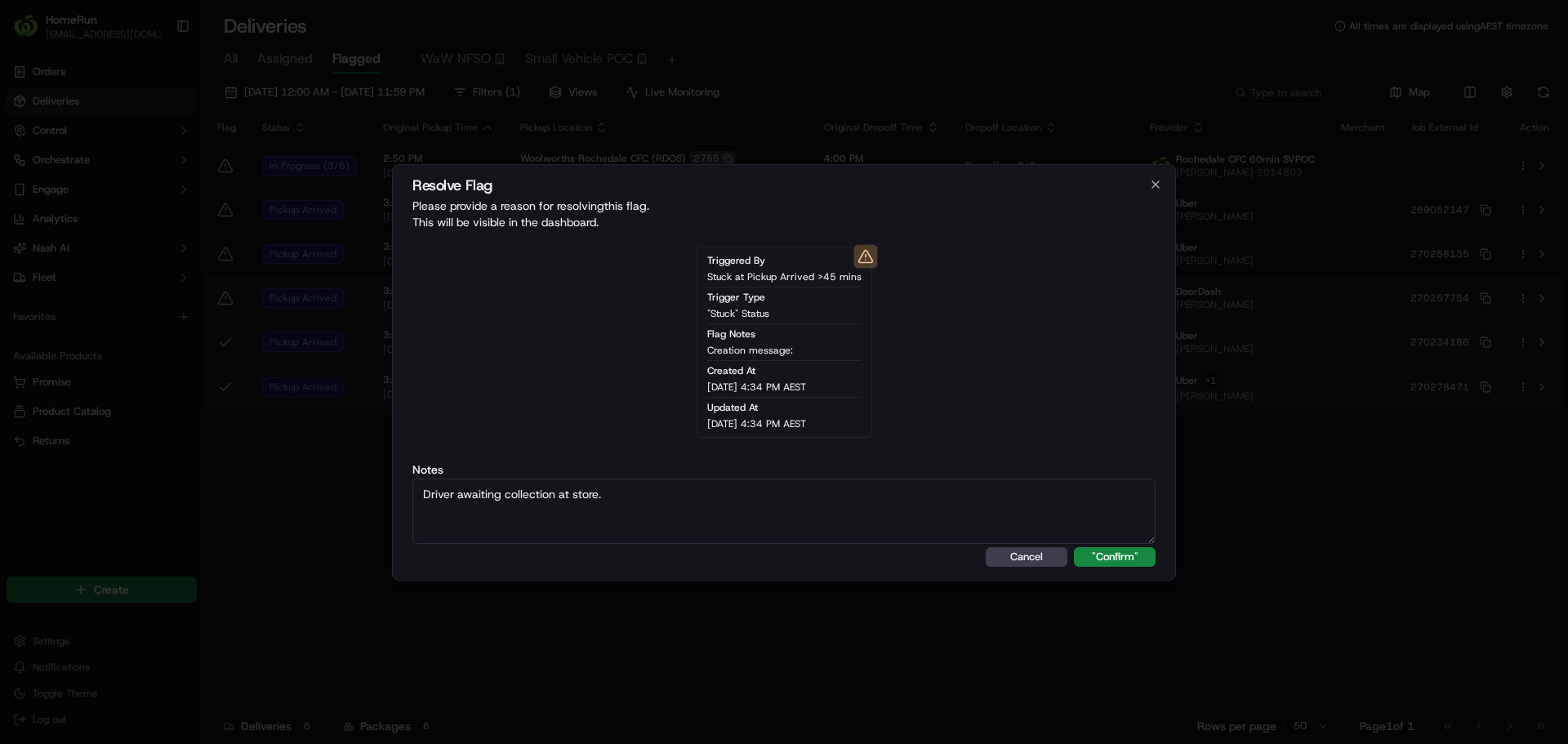
type textarea "Driver awaiting collection at store."
click at [1074, 548] on button ""Confirm"" at bounding box center [1115, 557] width 82 height 20
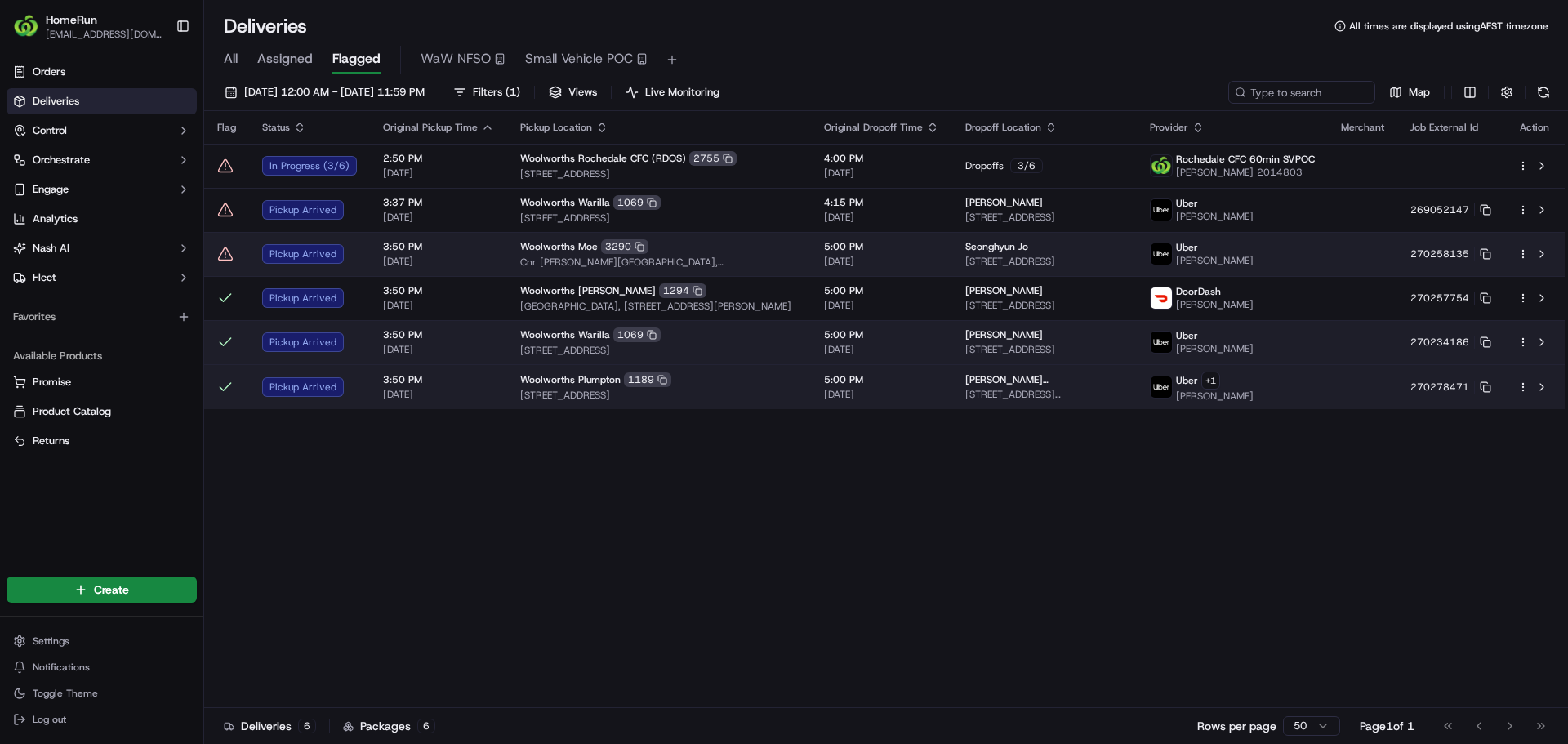
click at [227, 255] on icon at bounding box center [225, 254] width 16 height 16
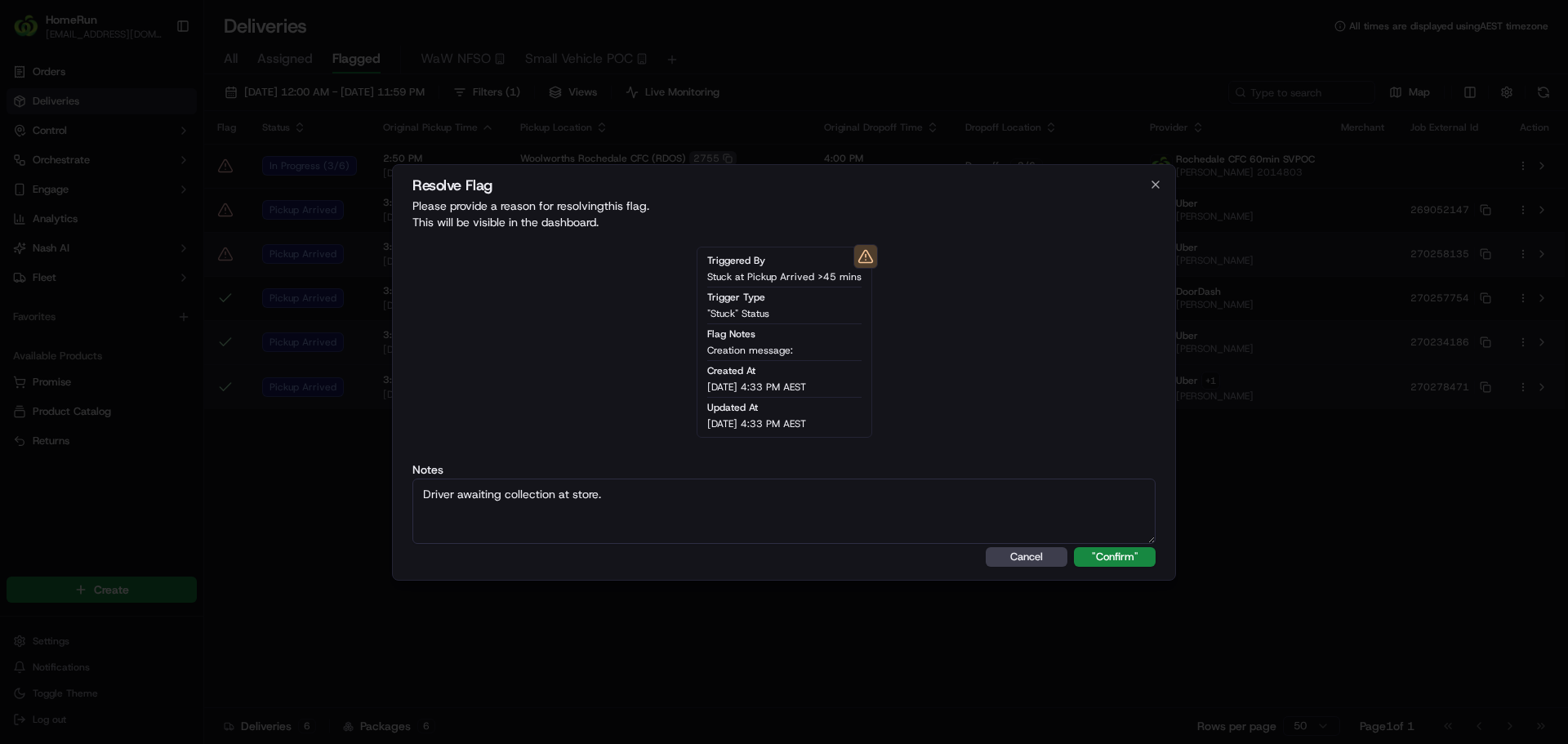
type textarea "Driver awaiting collection at store."
click at [1074, 548] on button ""Confirm"" at bounding box center [1115, 557] width 82 height 20
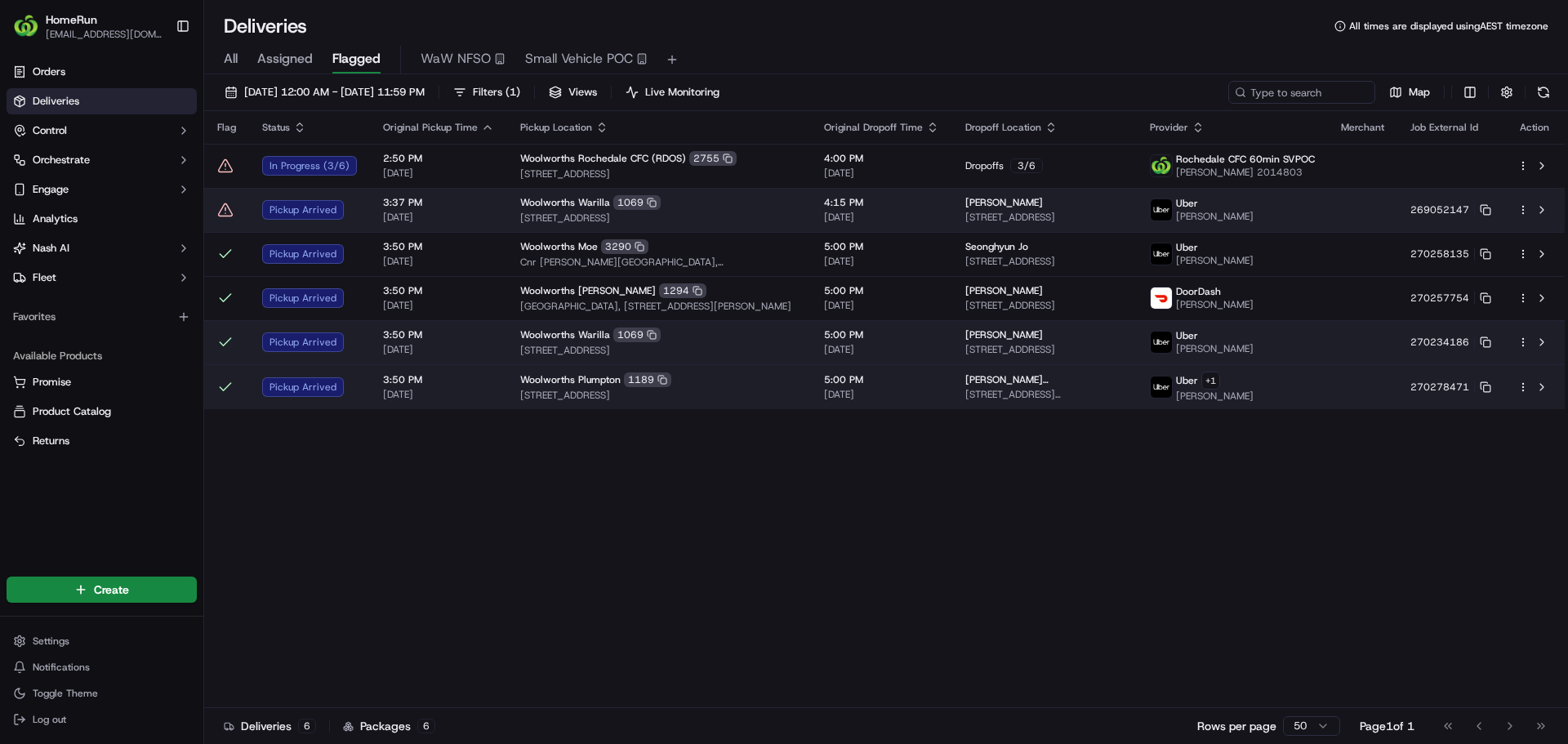
click at [228, 213] on icon at bounding box center [225, 209] width 16 height 16
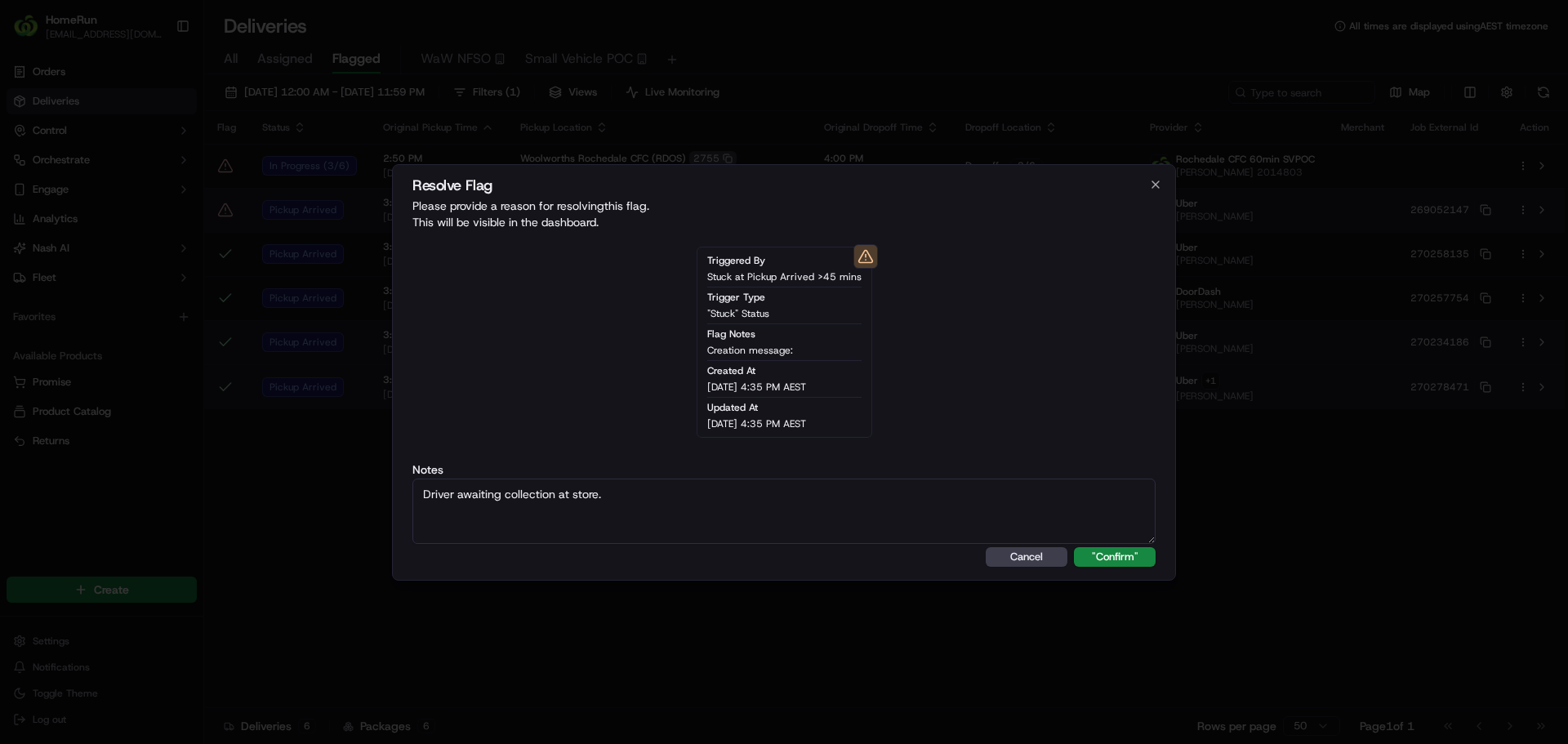
type textarea "Driver awaiting collection at store."
click at [1074, 548] on button ""Confirm"" at bounding box center [1115, 557] width 82 height 20
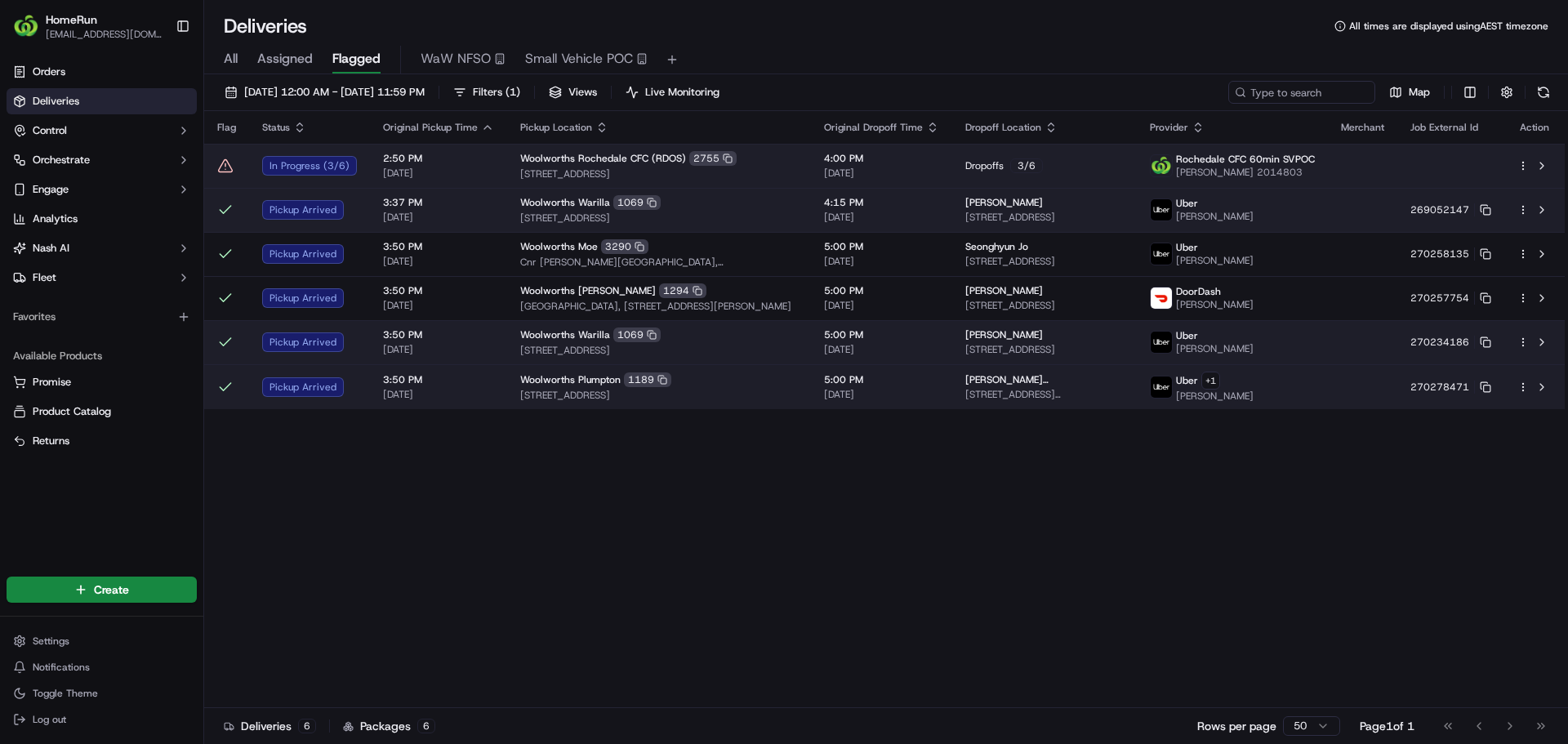
click at [465, 166] on div "2:50 PM 20/09/2025" at bounding box center [439, 165] width 111 height 28
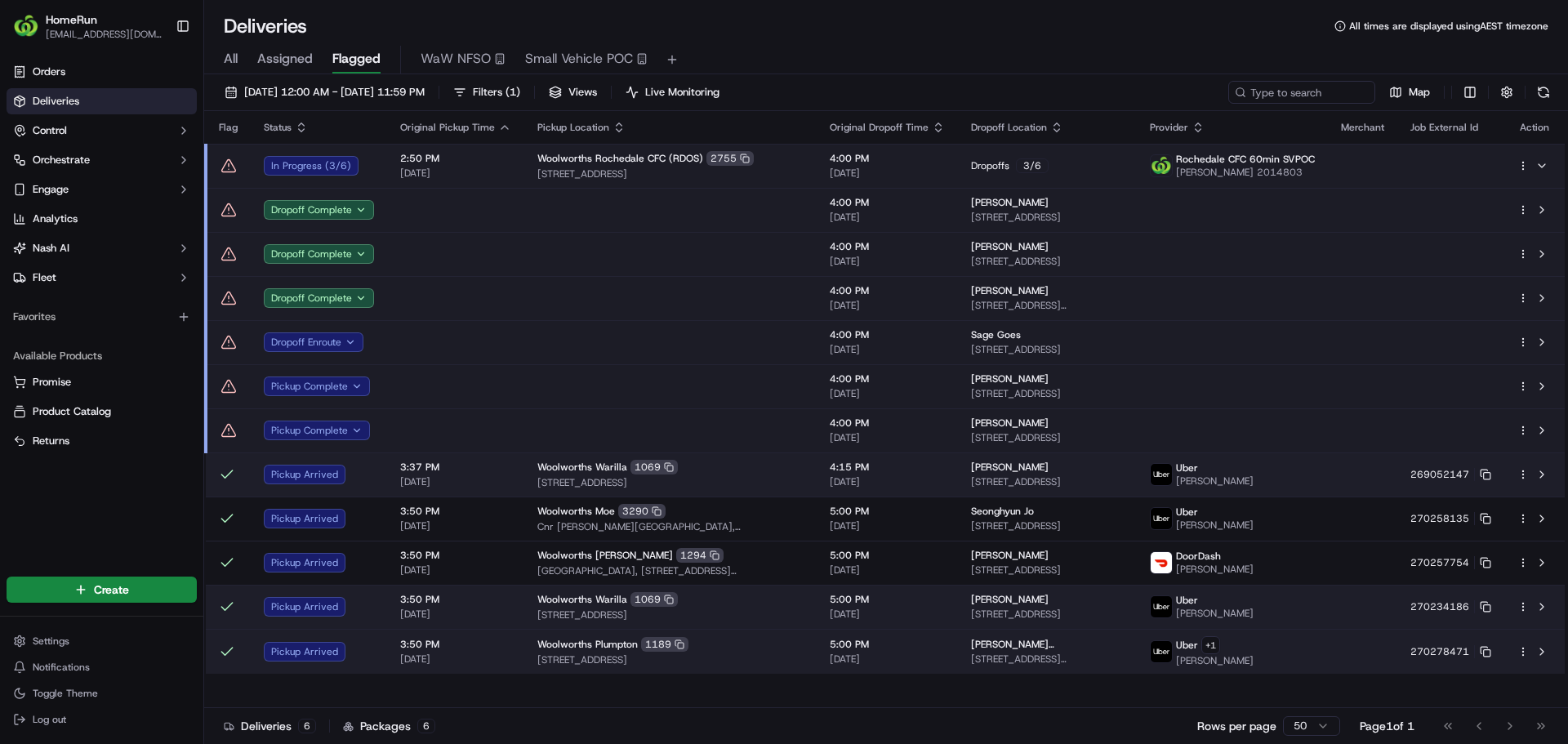
click at [461, 167] on span "[DATE]" at bounding box center [456, 174] width 111 height 13
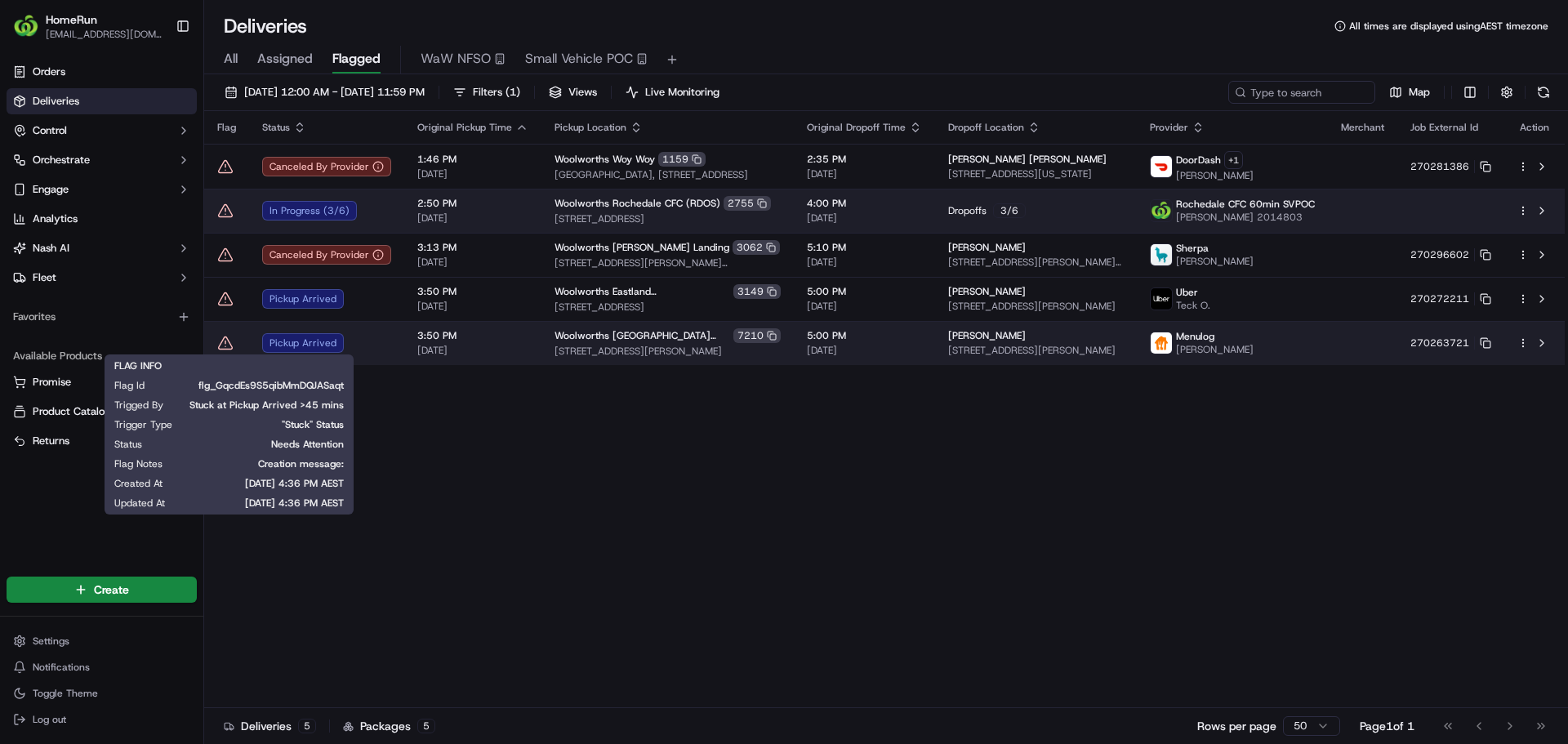
click at [228, 341] on icon at bounding box center [225, 342] width 16 height 16
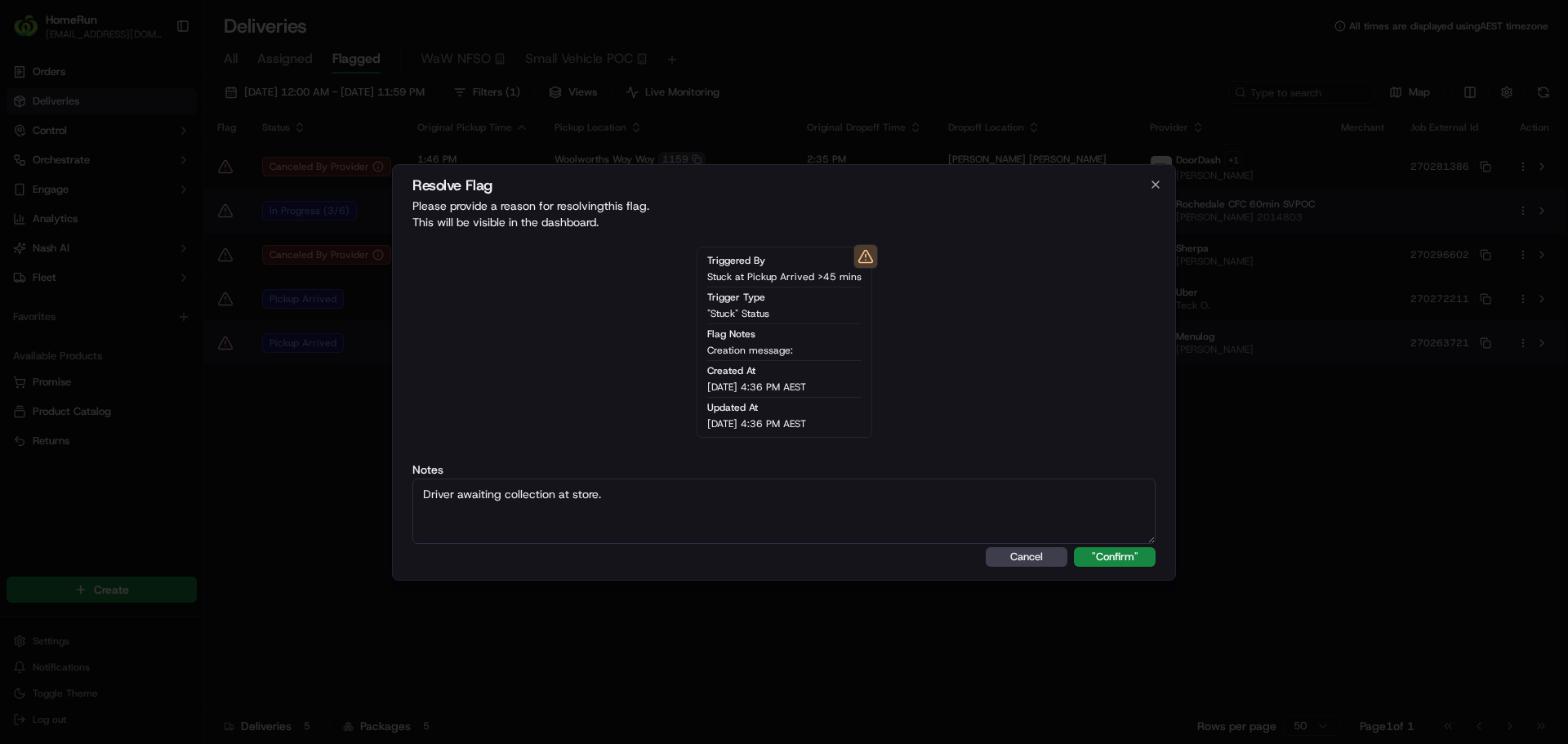
type textarea "Driver awaiting collection at store."
click at [1074, 548] on button ""Confirm"" at bounding box center [1115, 557] width 82 height 20
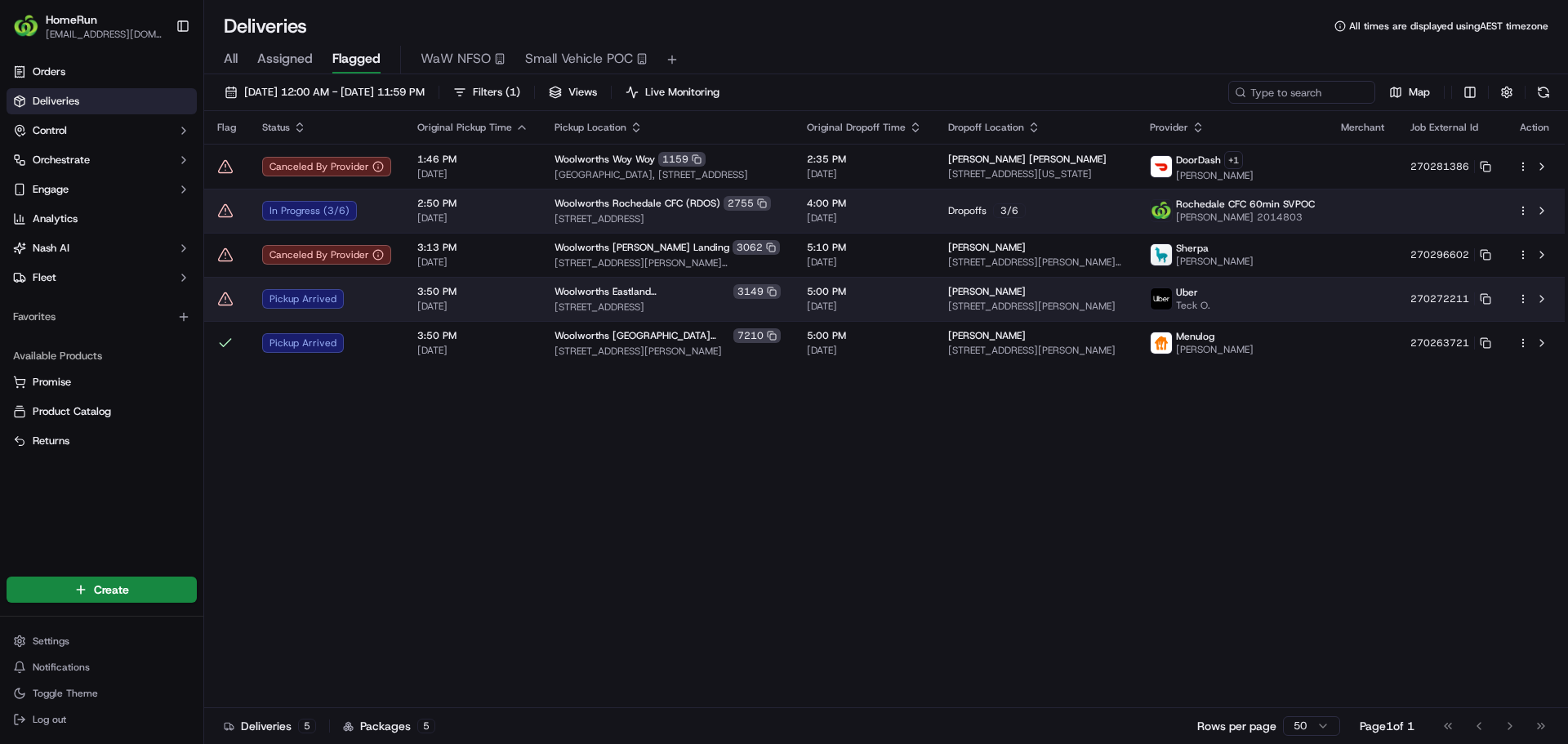
click at [227, 299] on icon at bounding box center [225, 299] width 16 height 16
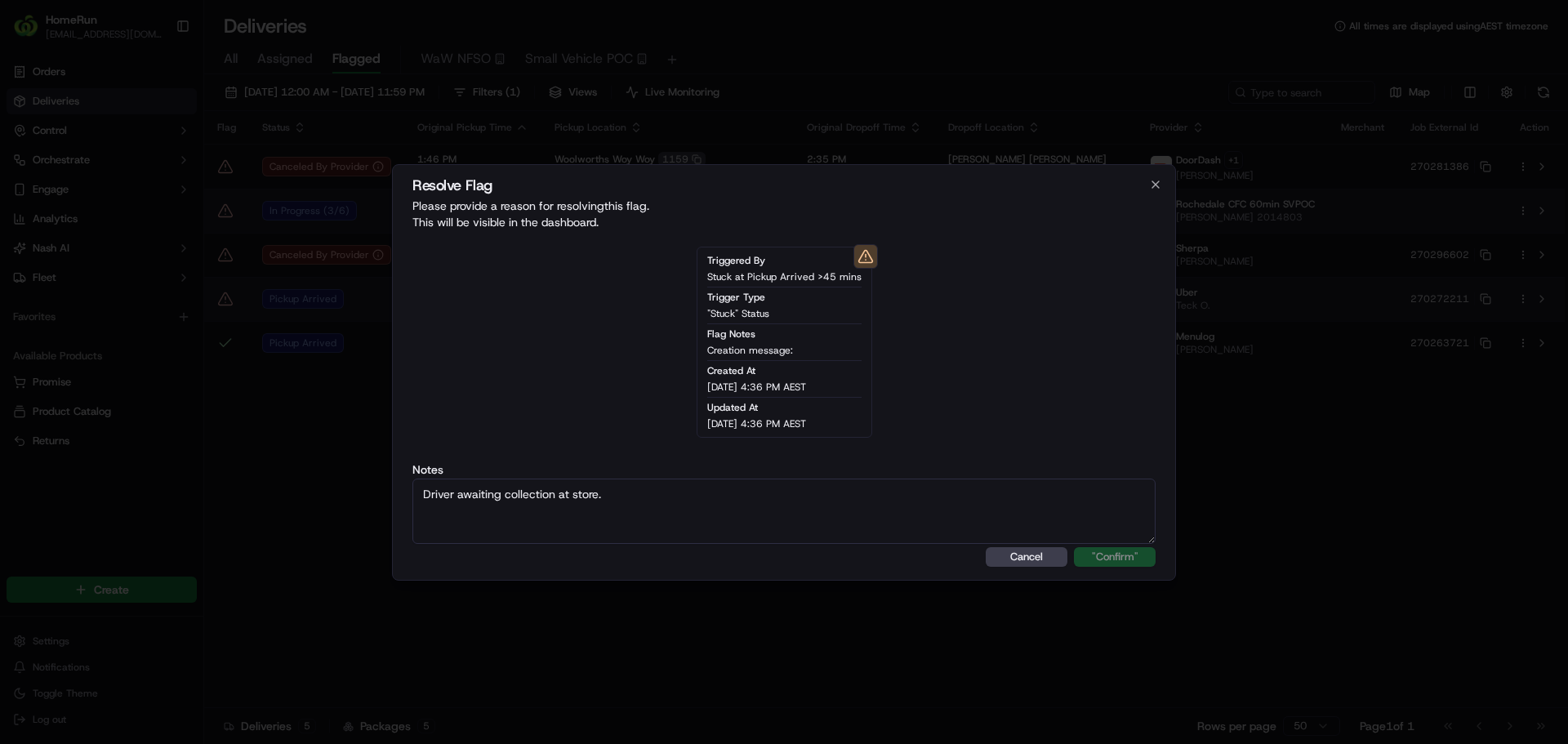
type textarea "Driver awaiting collection at store."
click at [1074, 548] on button ""Confirm"" at bounding box center [1115, 557] width 82 height 20
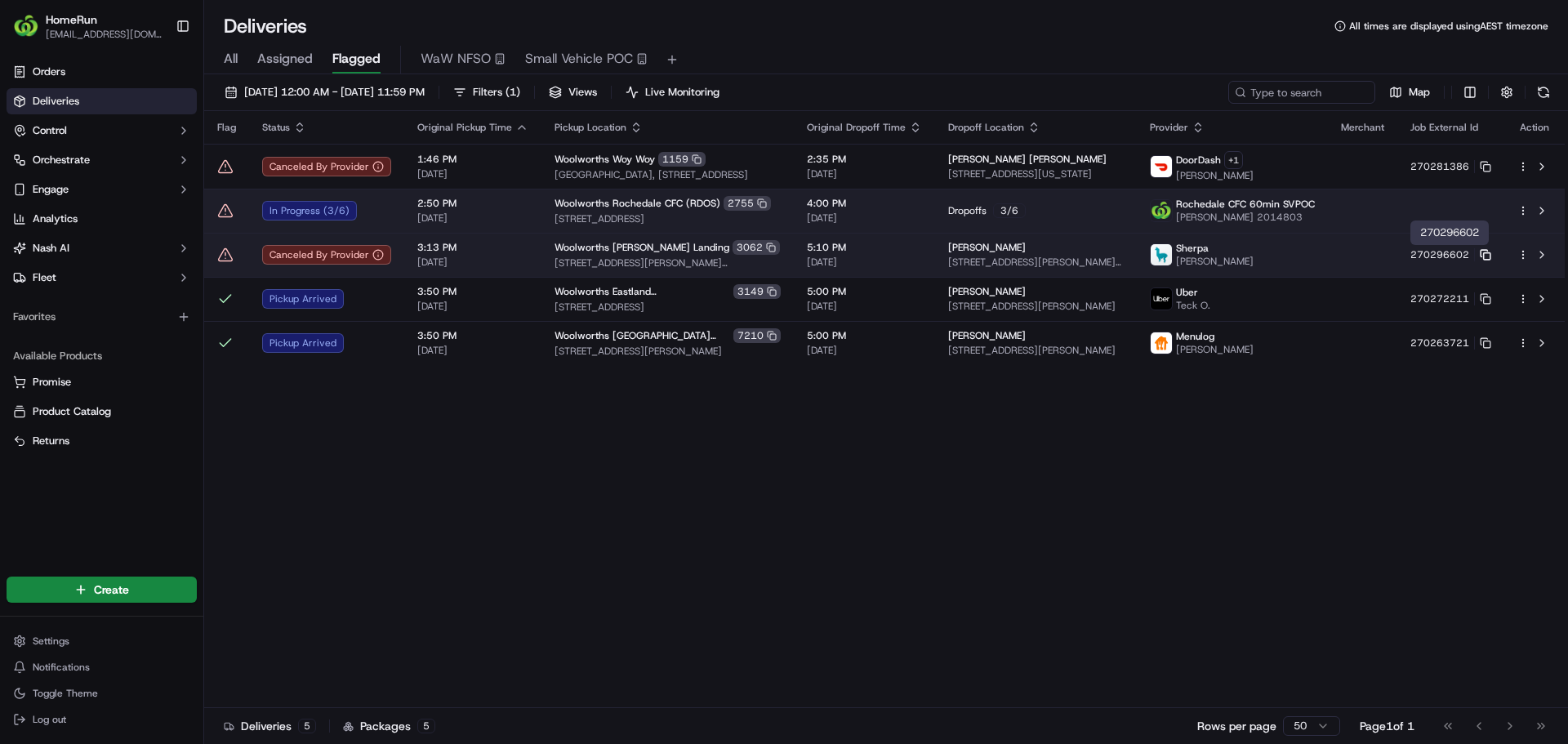
click at [1482, 251] on icon at bounding box center [1486, 255] width 11 height 11
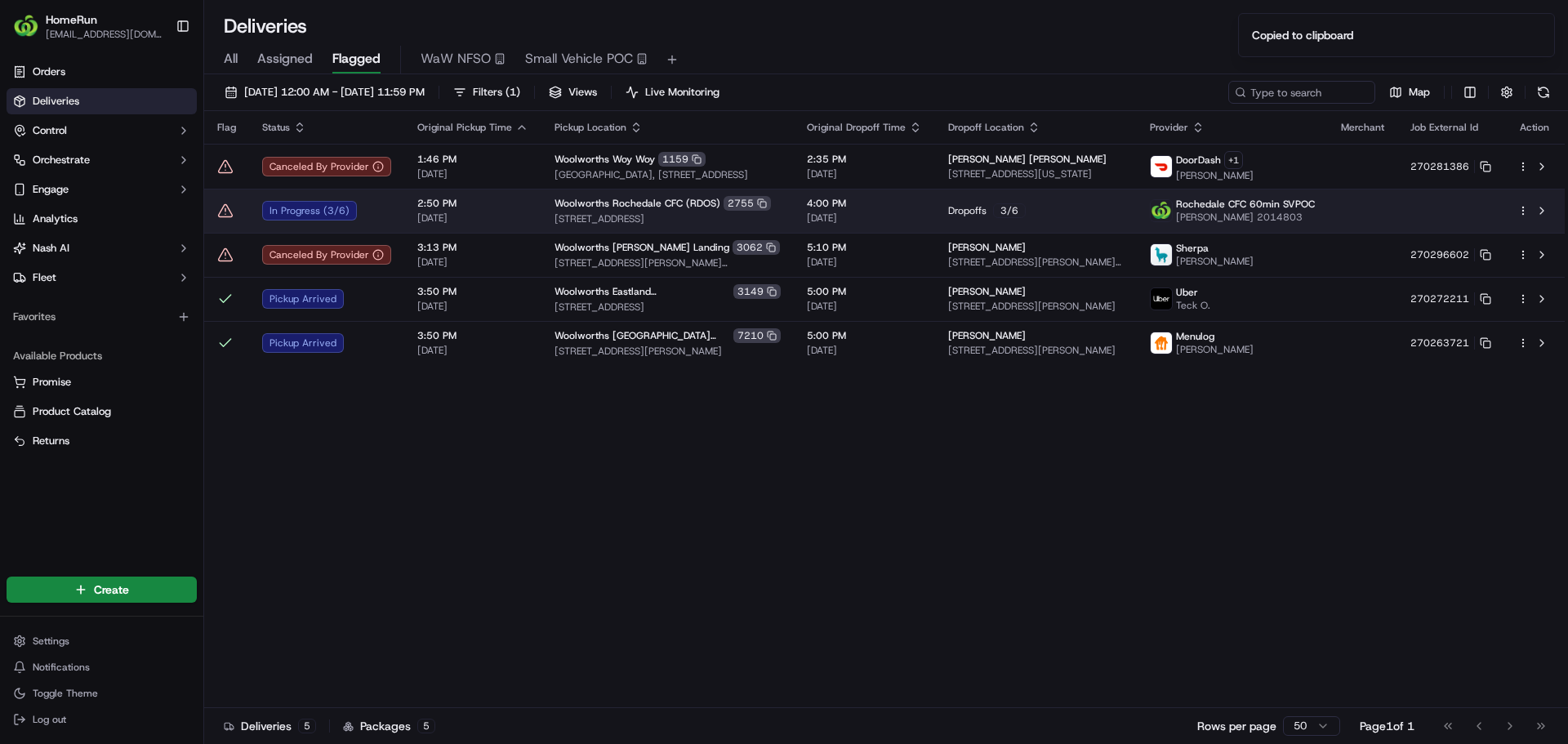
click at [1281, 503] on div "Flag Status Original Pickup Time Pickup Location Original Dropoff Time Dropoff …" at bounding box center [884, 409] width 1361 height 597
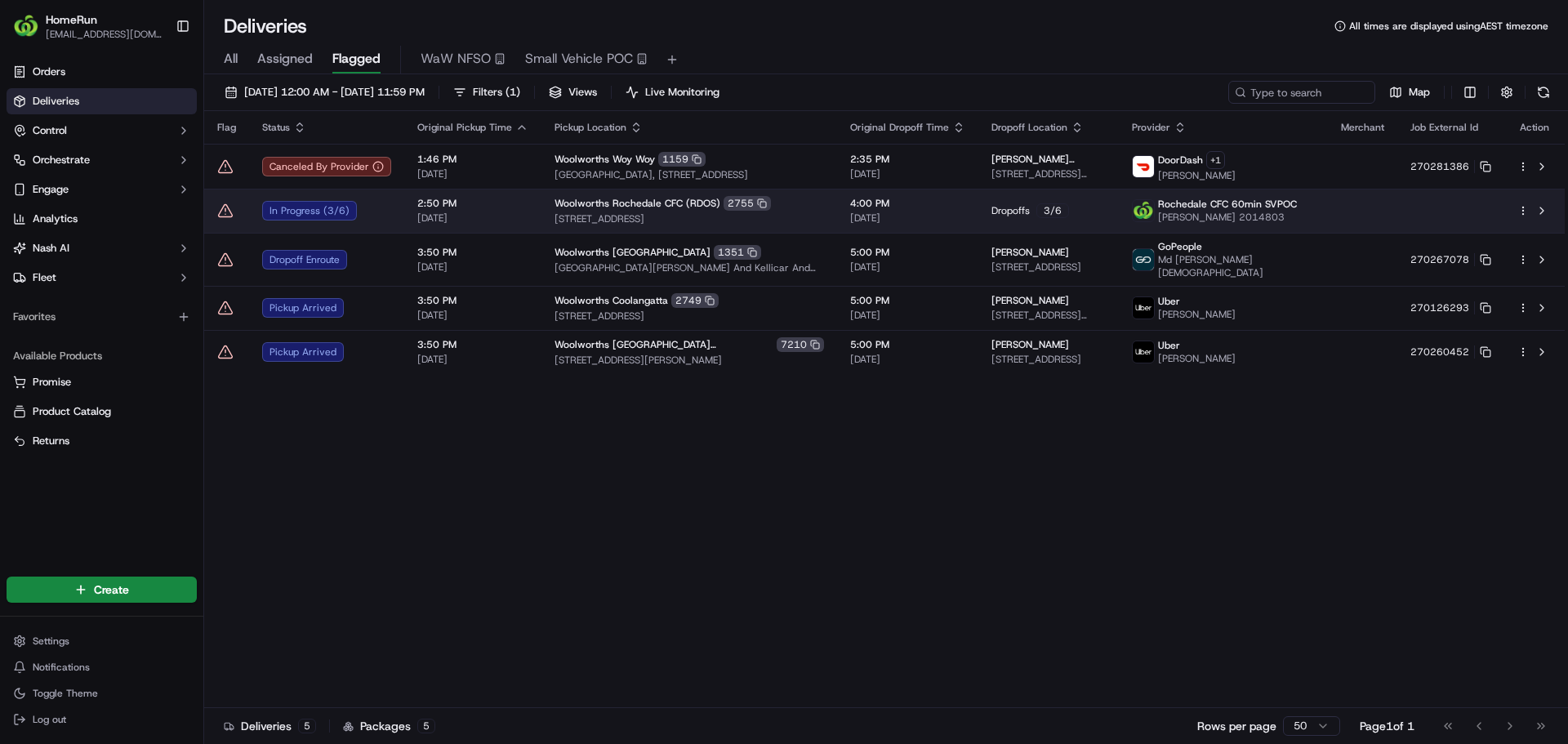
click at [499, 496] on div "Flag Status Original Pickup Time Pickup Location Original Dropoff Time Dropoff …" at bounding box center [884, 409] width 1361 height 597
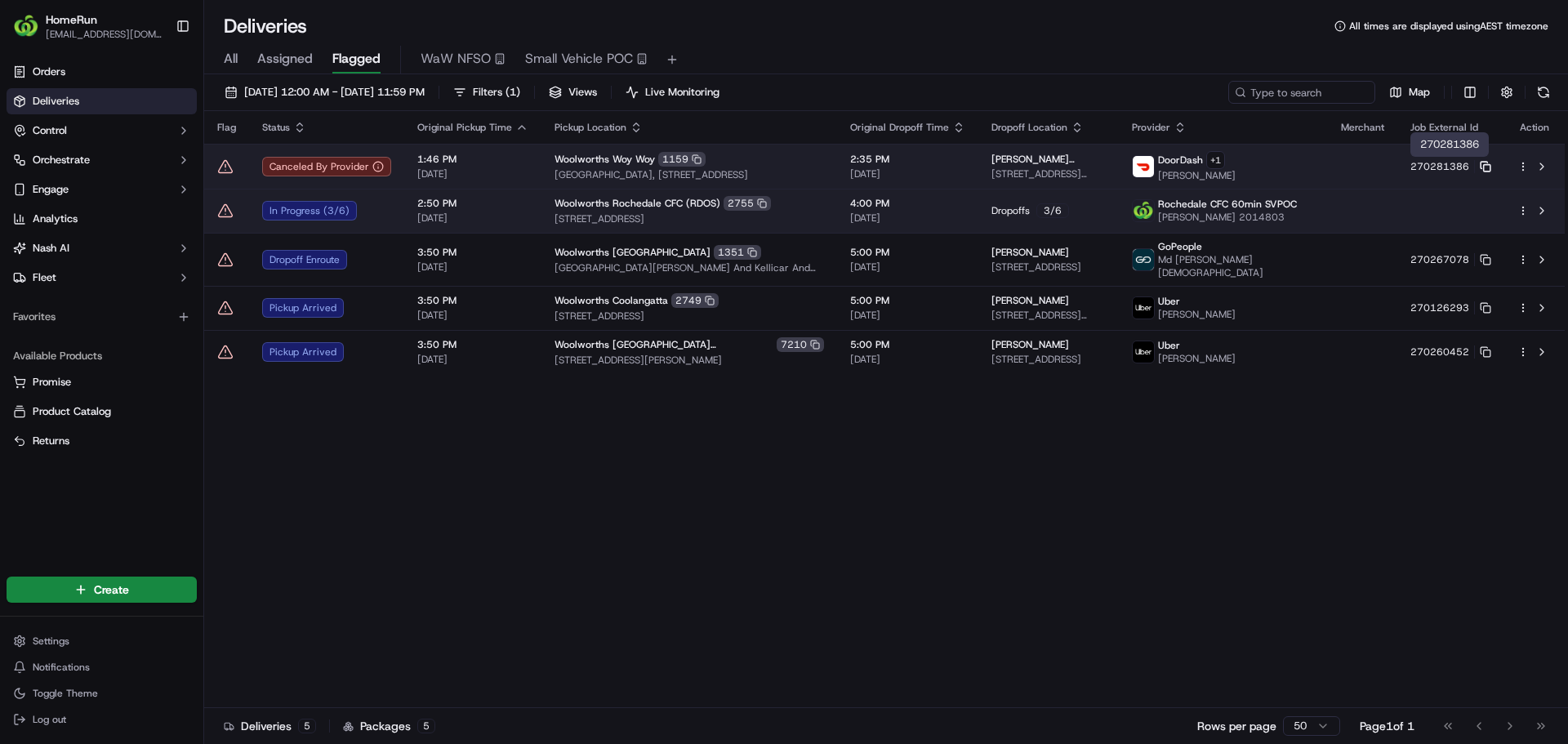
click at [1487, 168] on icon at bounding box center [1486, 167] width 11 height 11
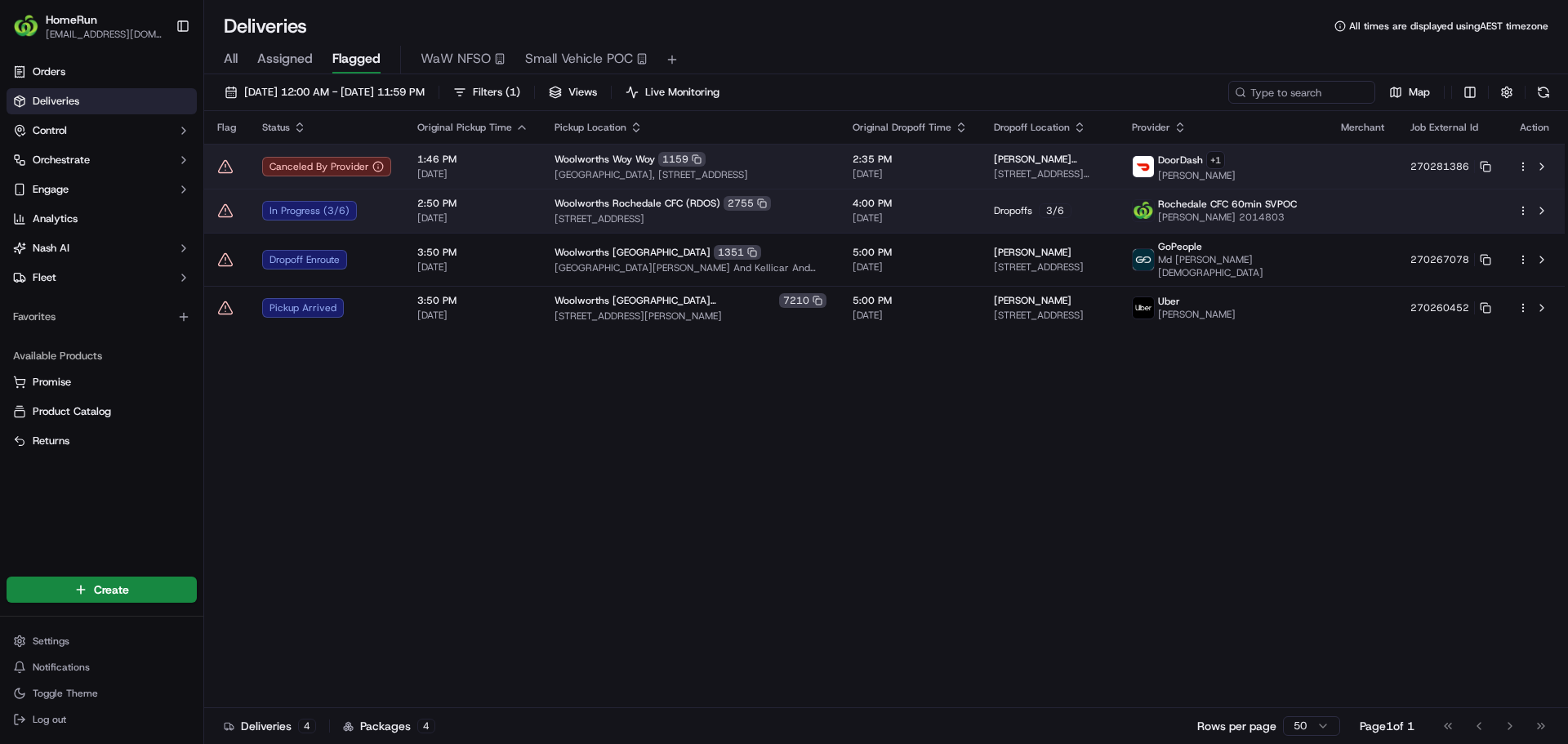
click at [221, 168] on icon at bounding box center [225, 166] width 16 height 16
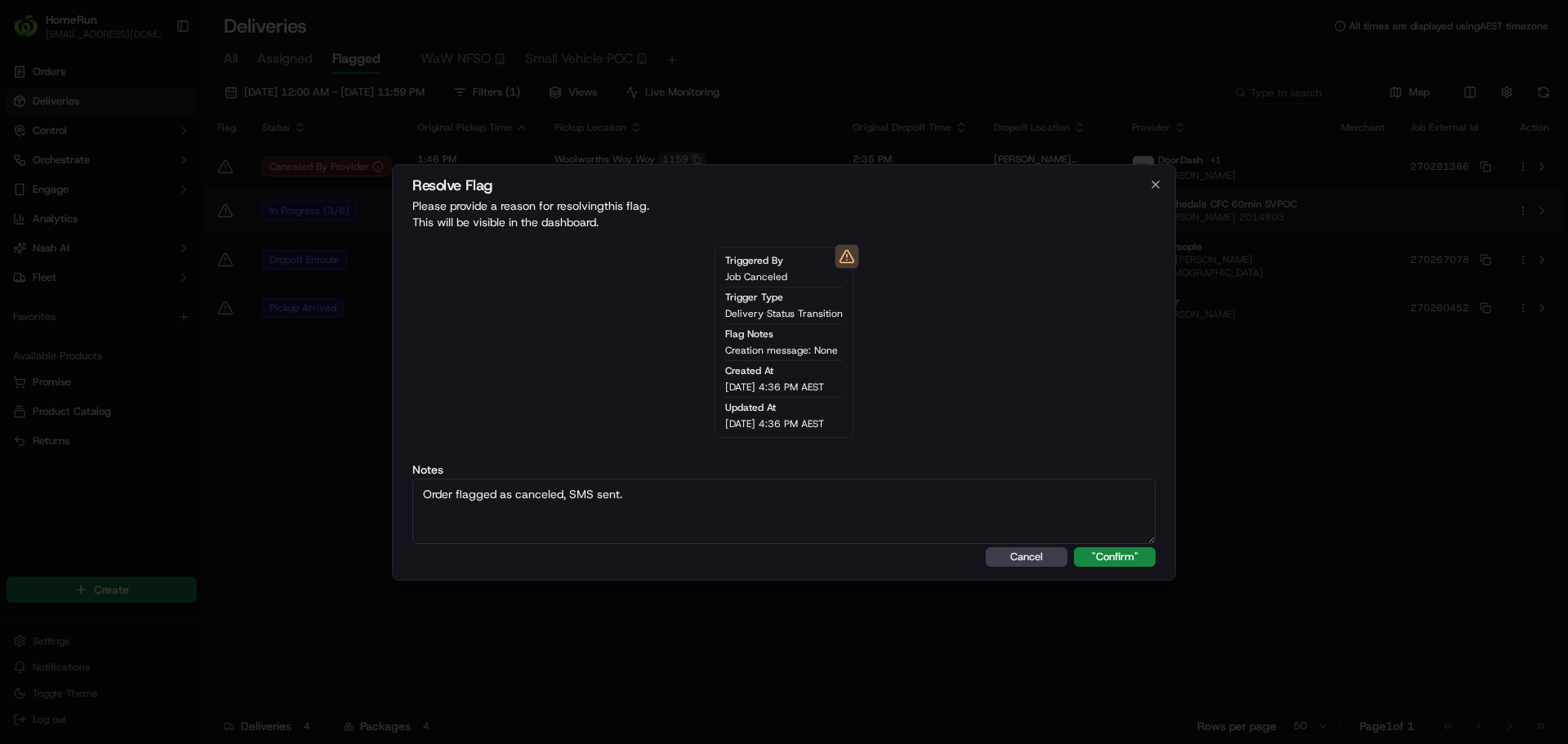
type textarea "Order flagged as canceled, SMS sent."
click at [1074, 548] on button ""Confirm"" at bounding box center [1115, 557] width 82 height 20
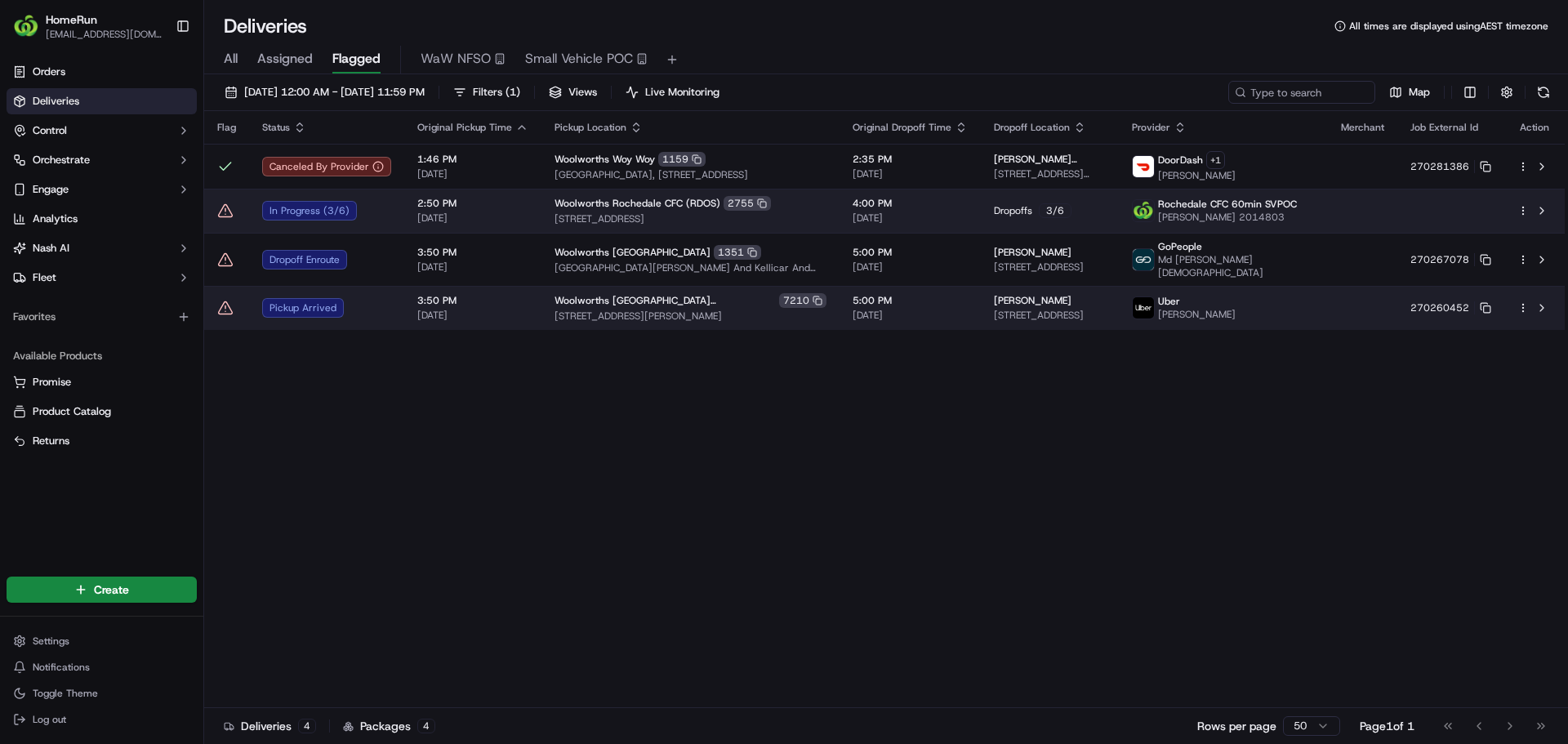
click at [224, 301] on icon at bounding box center [225, 307] width 16 height 16
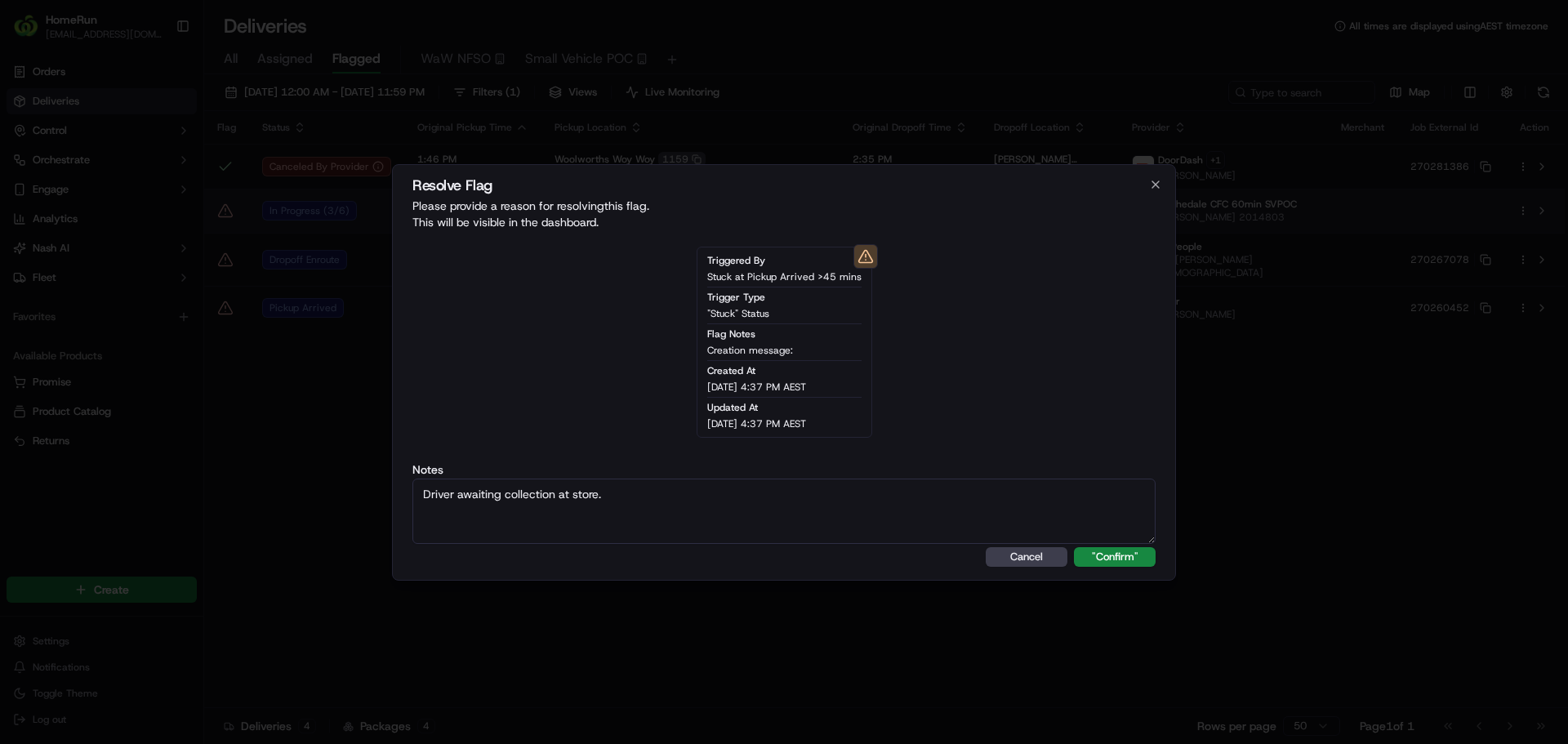
type textarea "Driver awaiting collection at store."
click at [1074, 548] on button ""Confirm"" at bounding box center [1115, 557] width 82 height 20
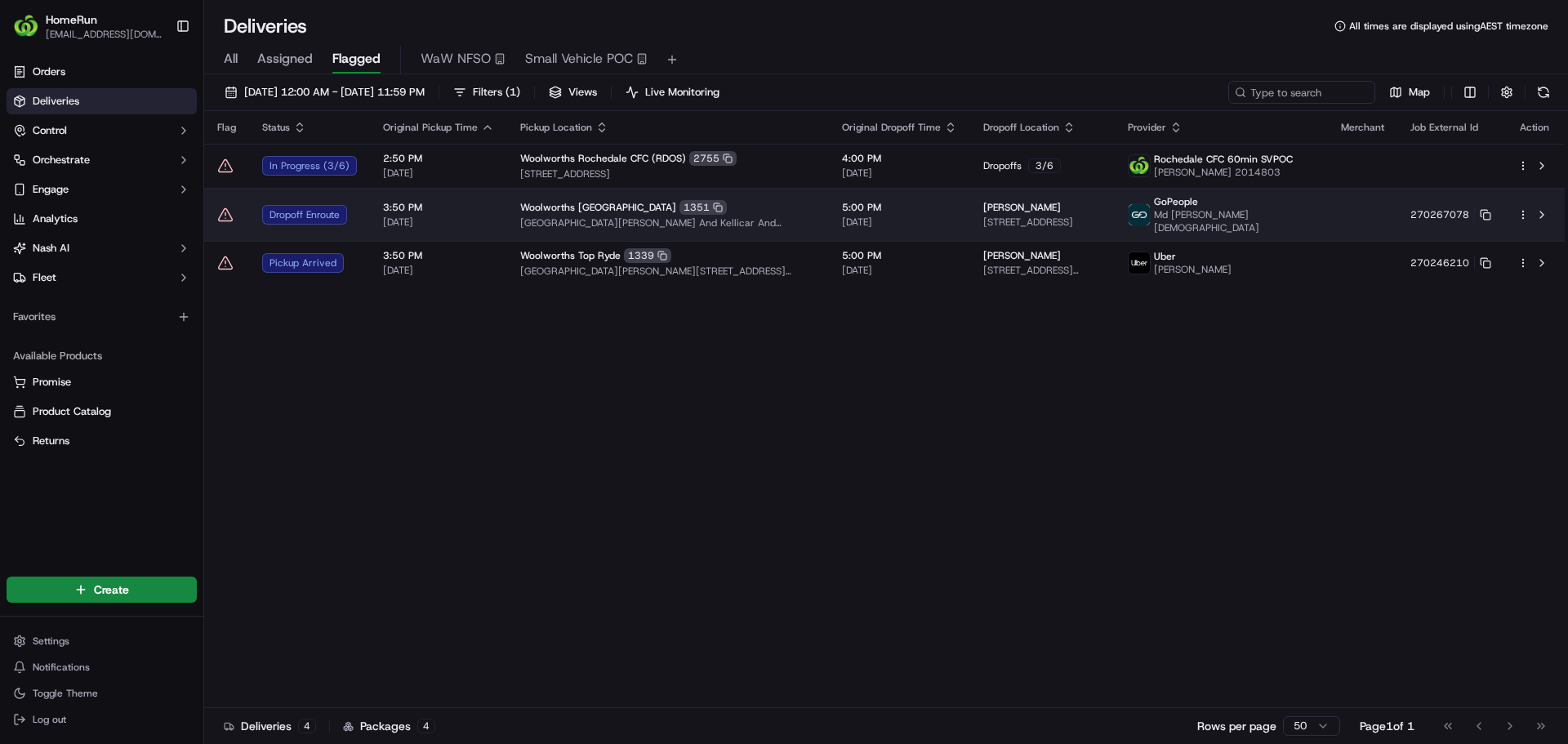
click at [226, 212] on icon at bounding box center [225, 215] width 16 height 16
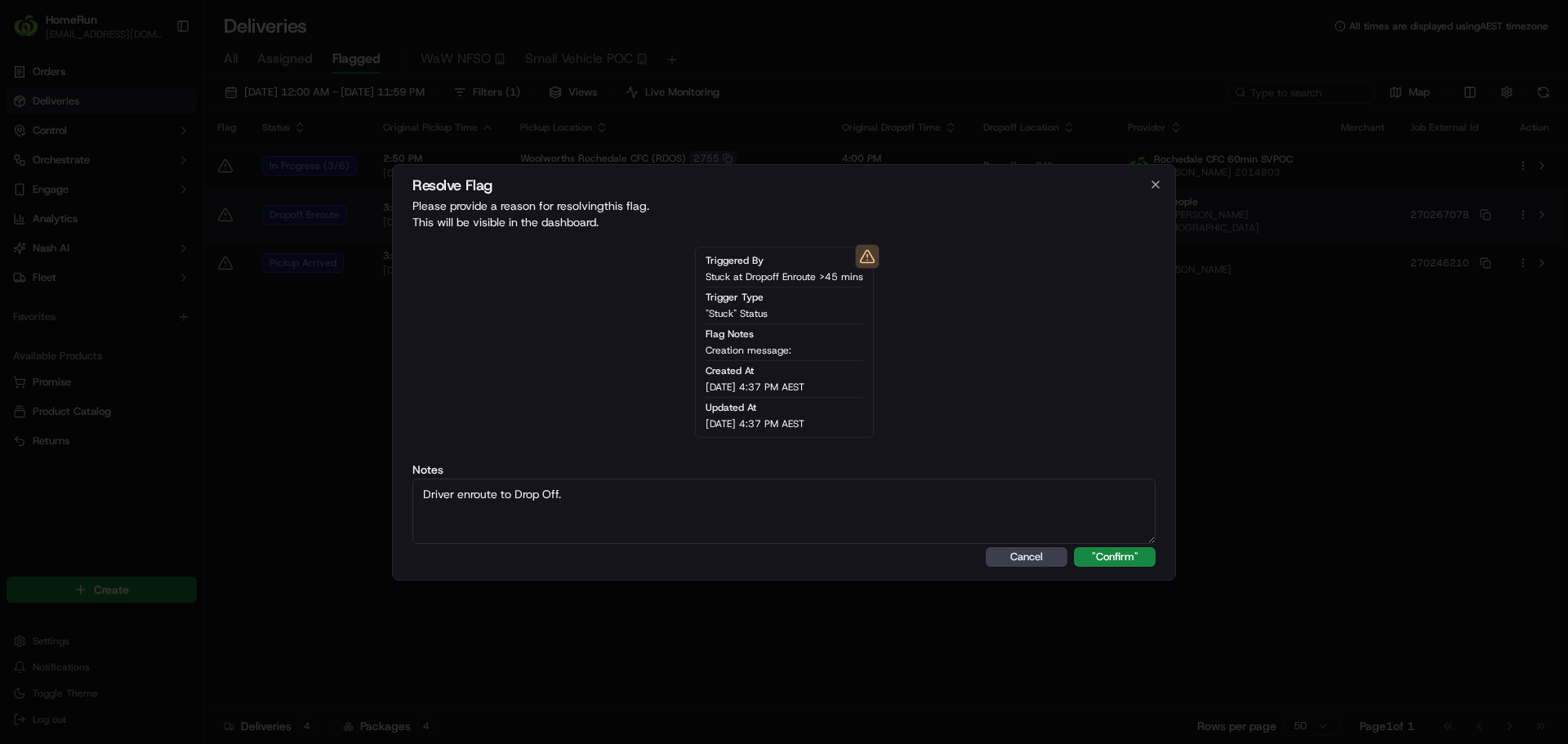
type textarea "Driver enroute to Drop Off."
click at [1074, 548] on button ""Confirm"" at bounding box center [1115, 557] width 82 height 20
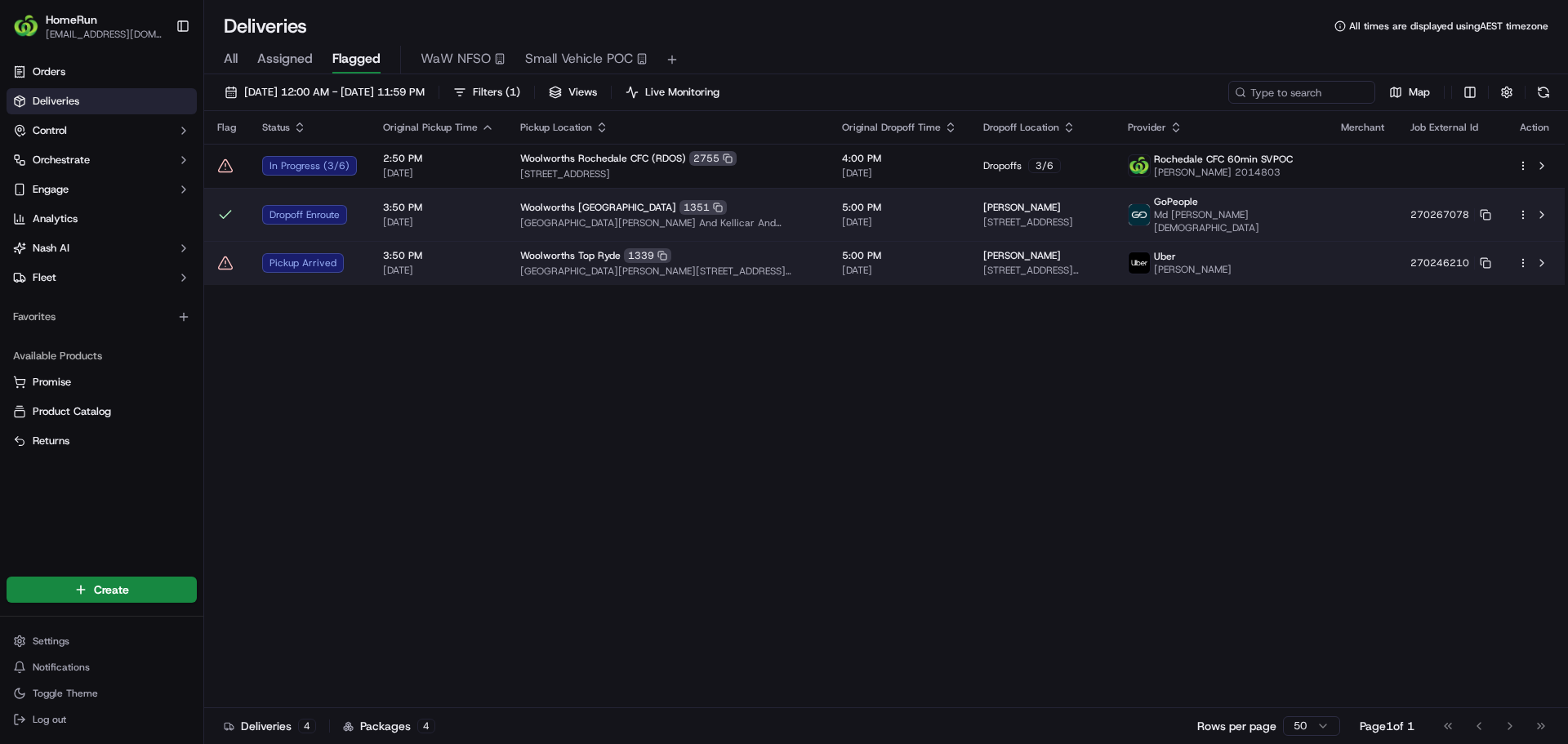
click at [222, 255] on icon at bounding box center [225, 262] width 16 height 16
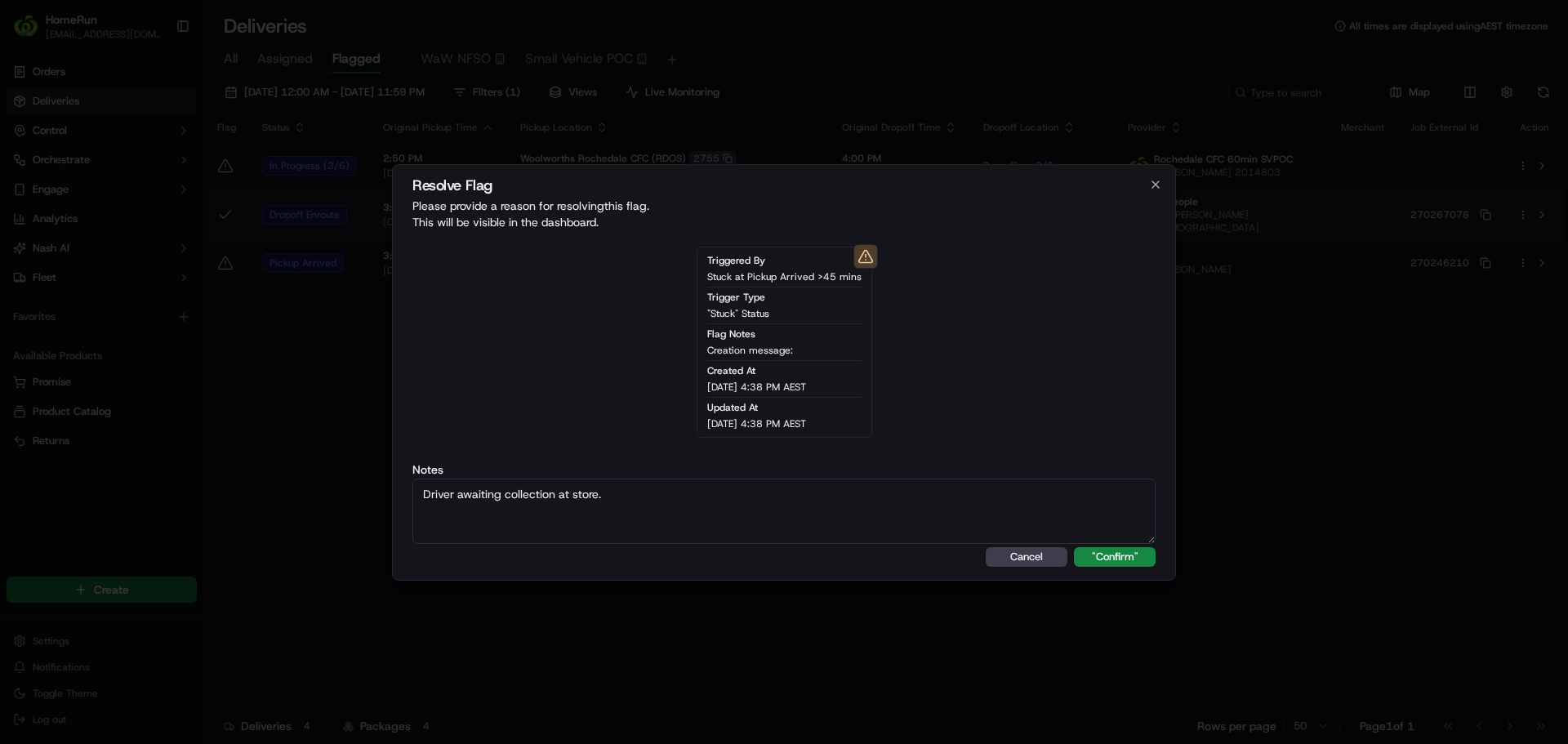
type textarea "Driver awaiting collection at store."
click at [1074, 548] on button ""Confirm"" at bounding box center [1115, 557] width 82 height 20
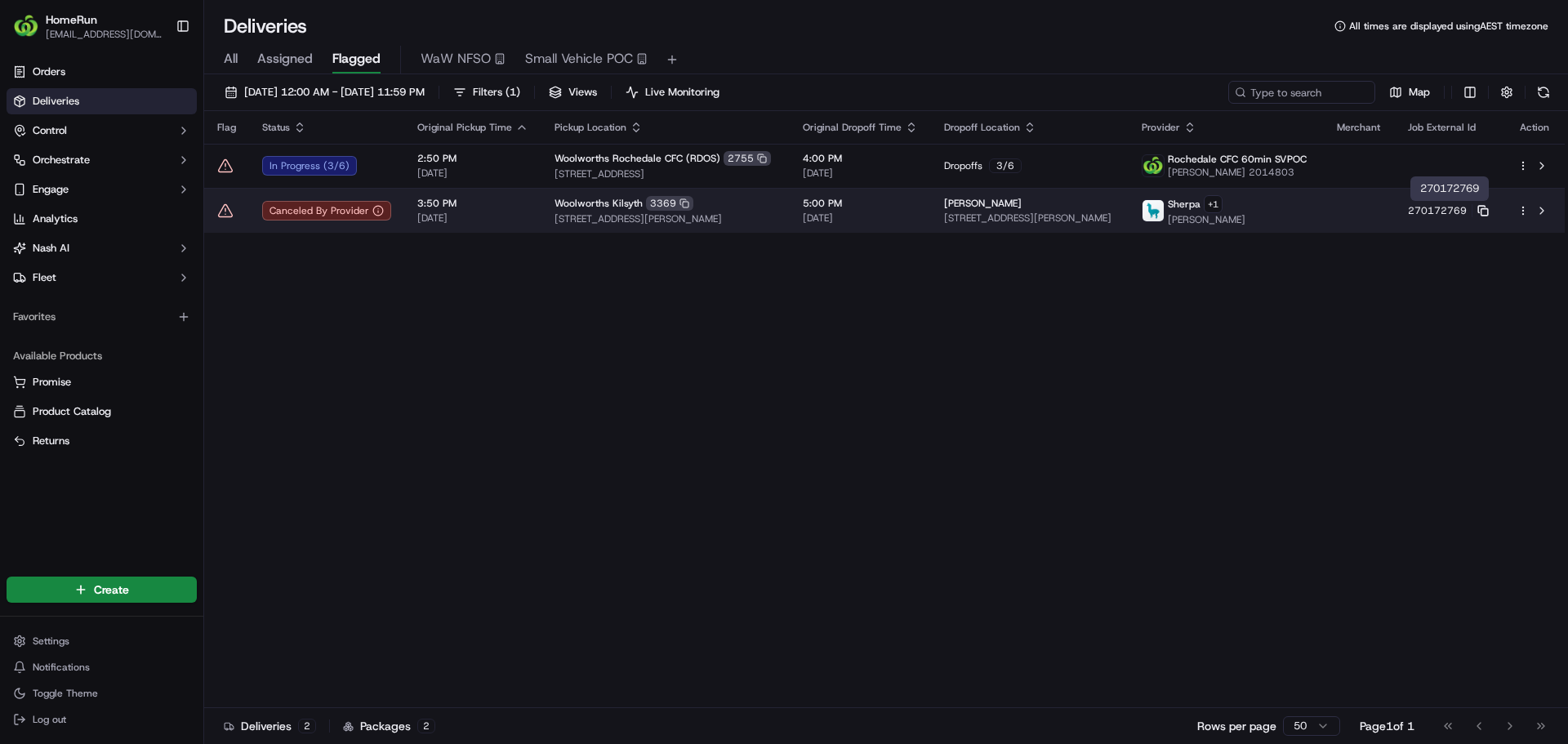
click at [1485, 210] on icon at bounding box center [1483, 211] width 11 height 11
click at [1538, 209] on button at bounding box center [1541, 211] width 20 height 20
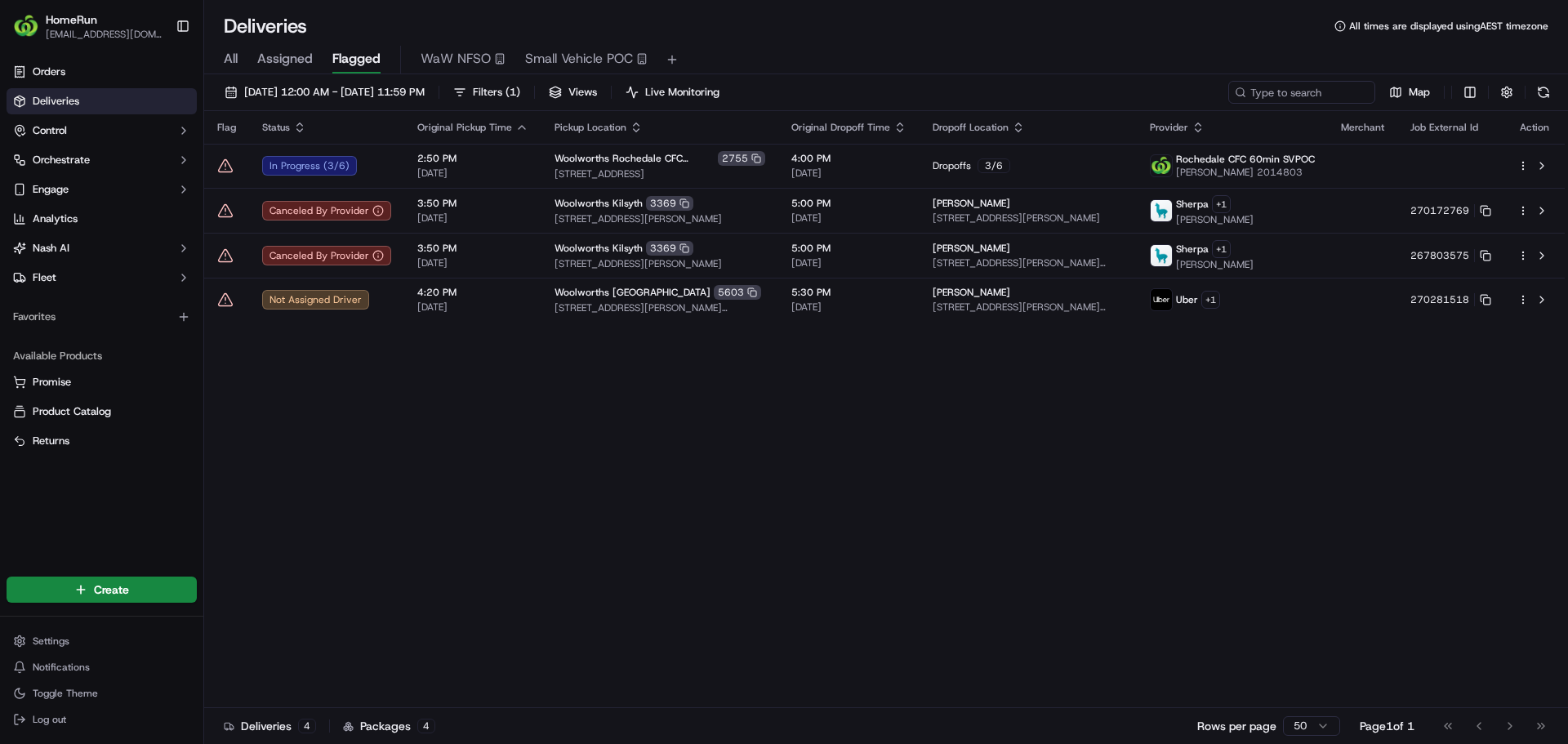
click at [1445, 391] on div "Flag Status Original Pickup Time Pickup Location Original Dropoff Time Dropoff …" at bounding box center [884, 409] width 1361 height 597
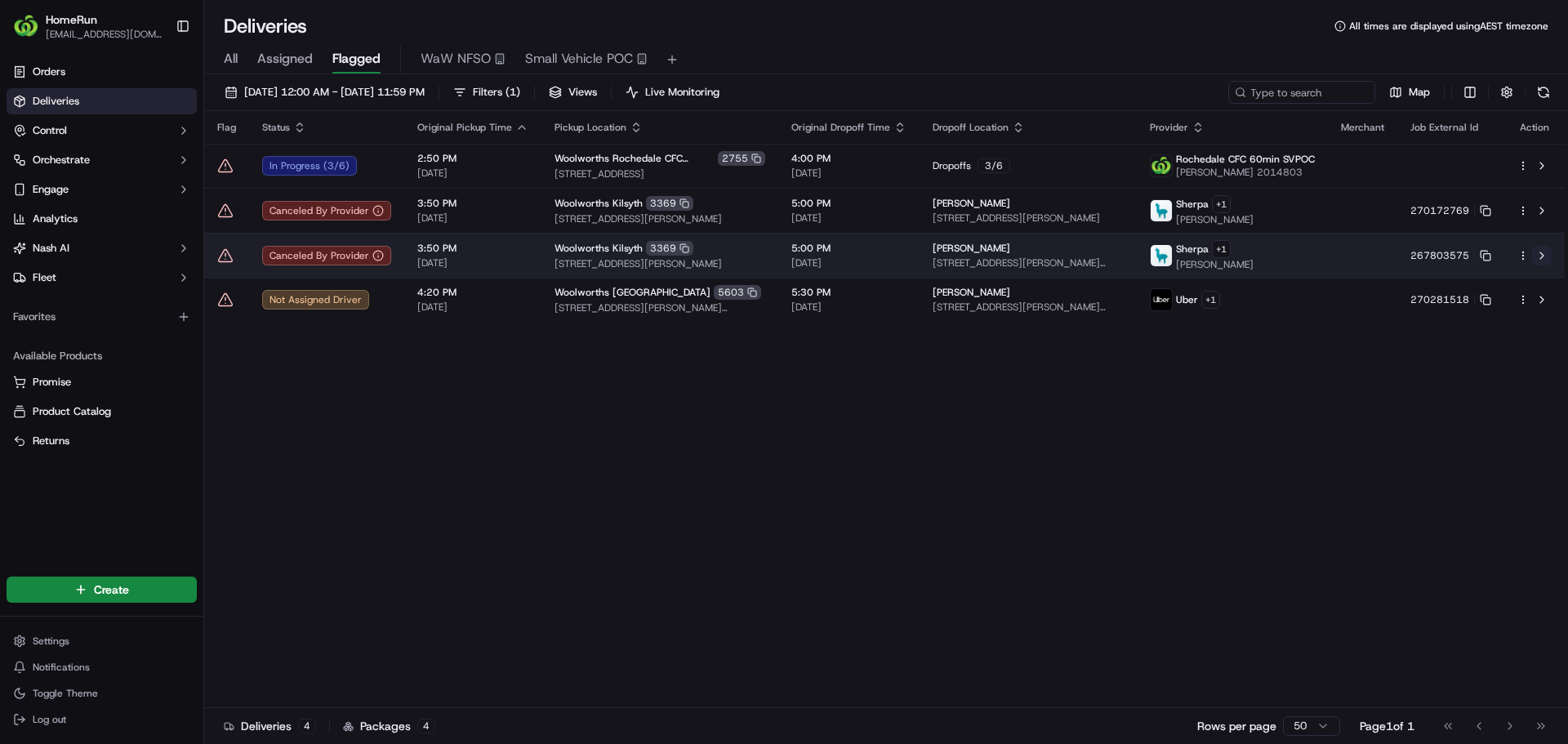
click at [1539, 253] on button at bounding box center [1541, 256] width 20 height 20
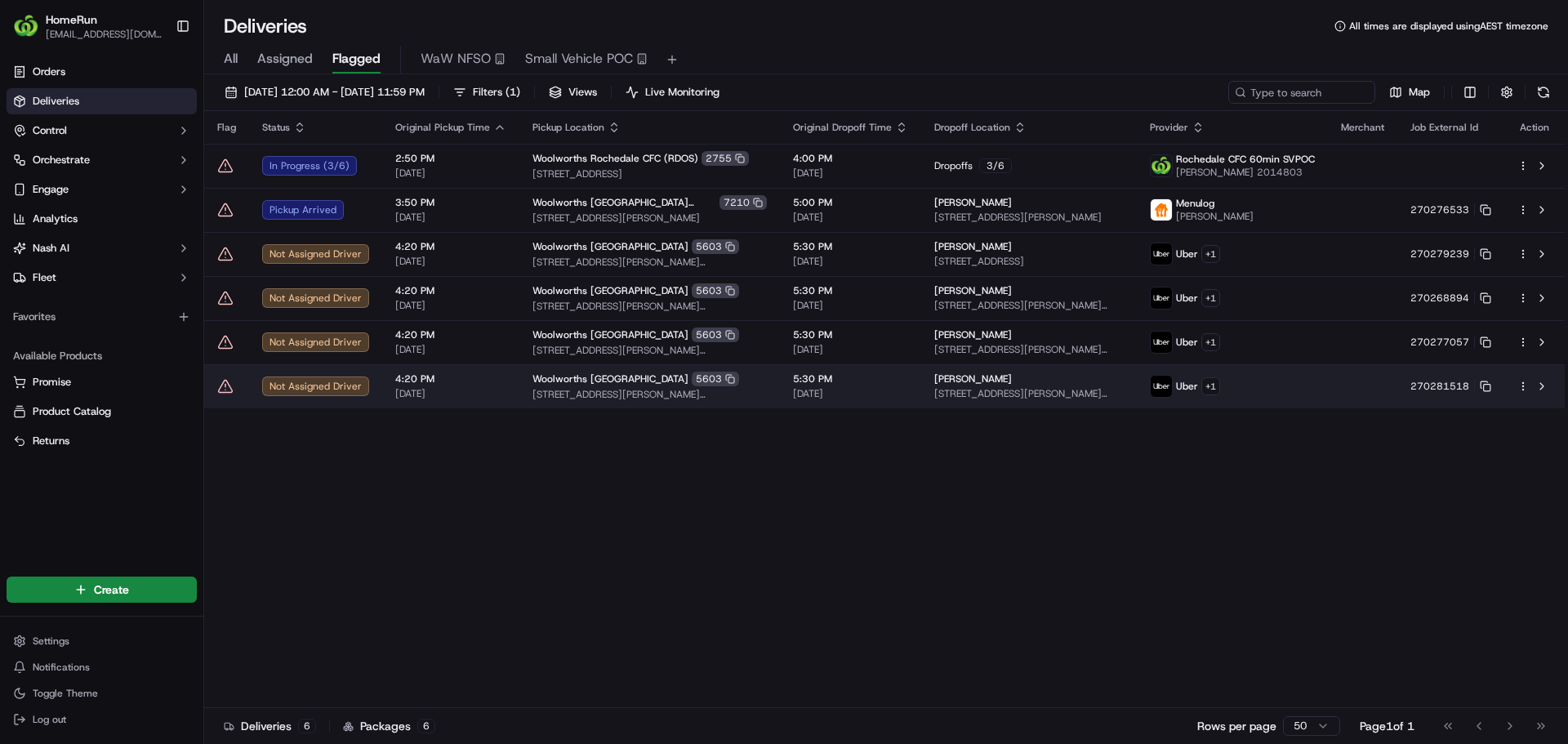
click at [236, 391] on div at bounding box center [227, 385] width 19 height 16
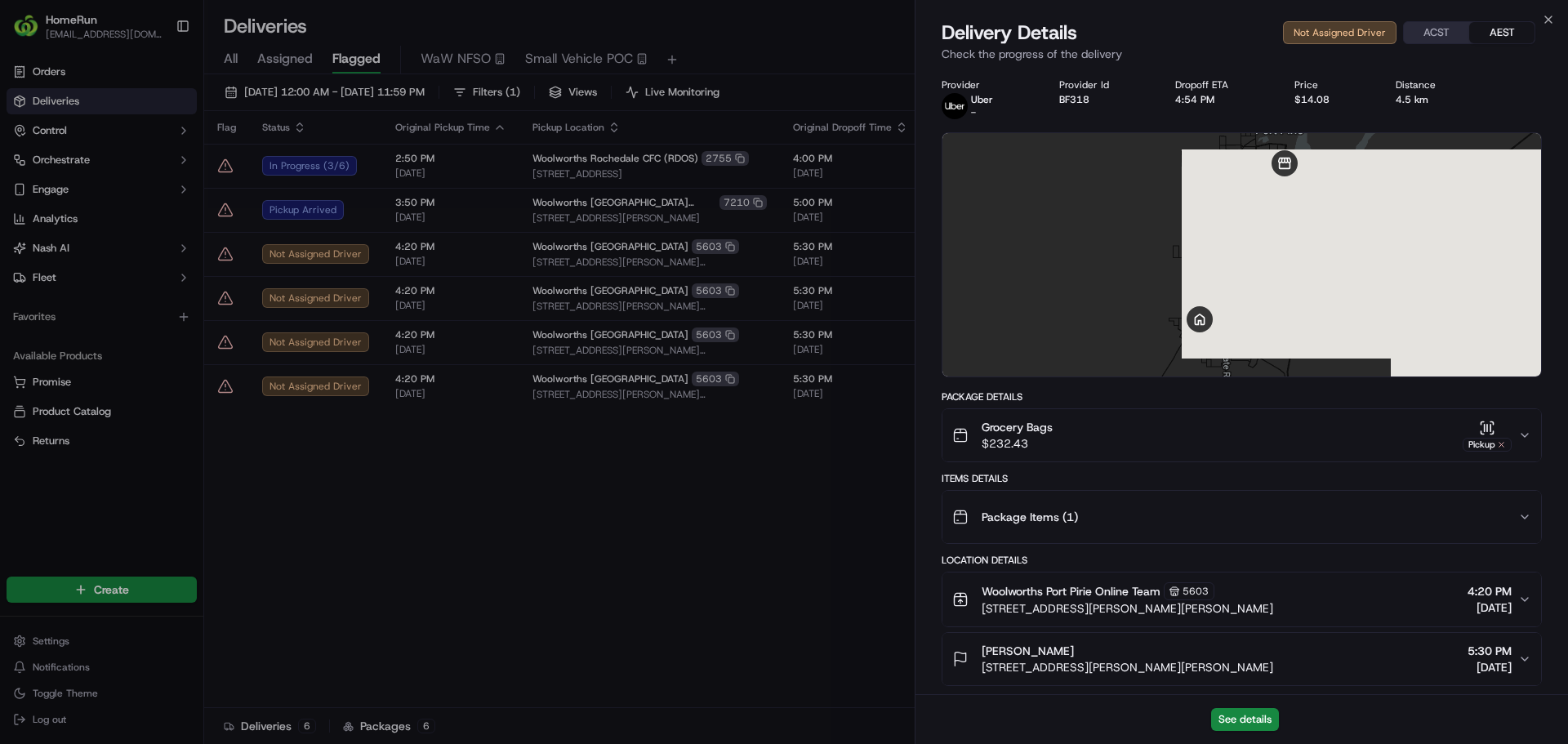
click at [225, 385] on div at bounding box center [784, 372] width 1568 height 744
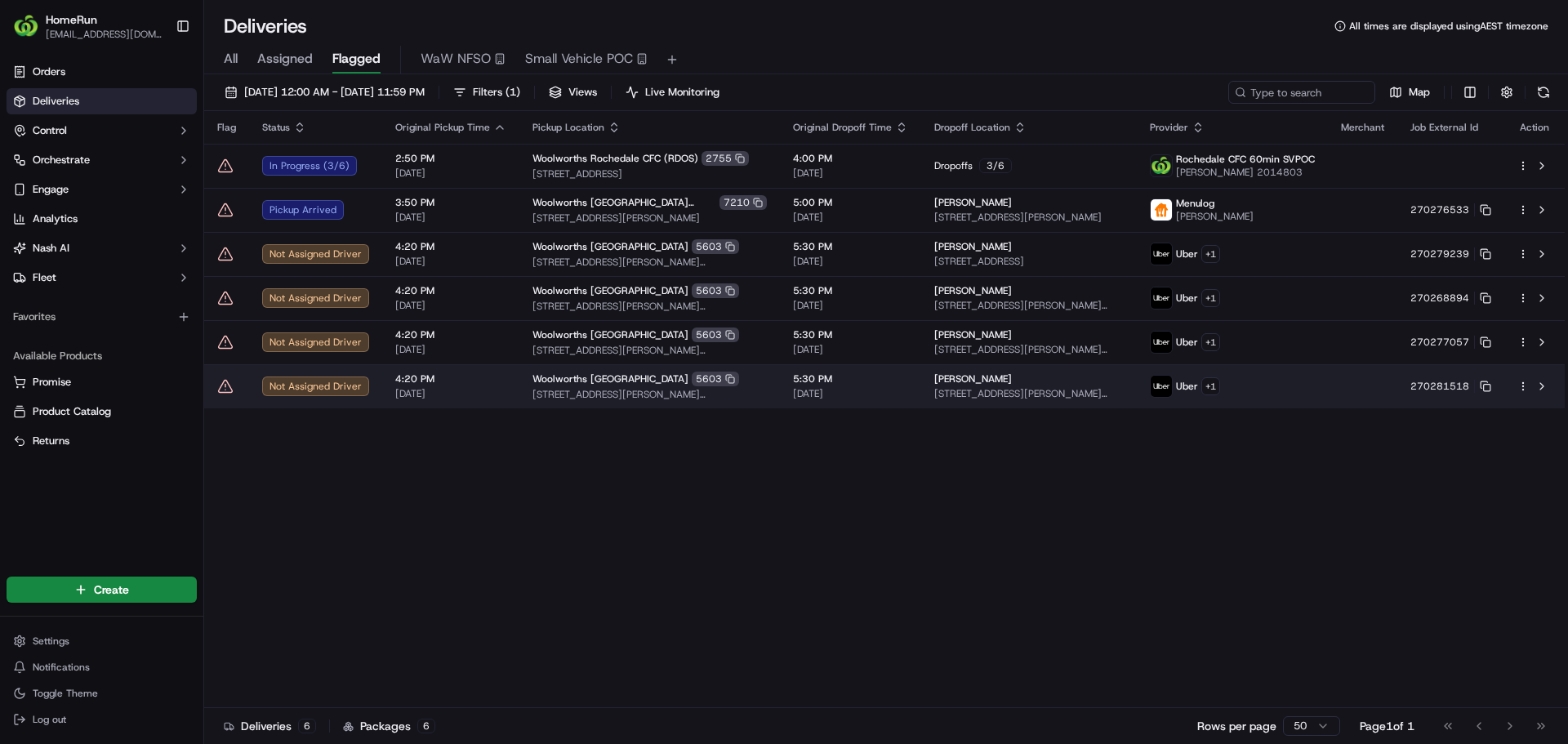
click at [218, 383] on icon at bounding box center [225, 385] width 16 height 16
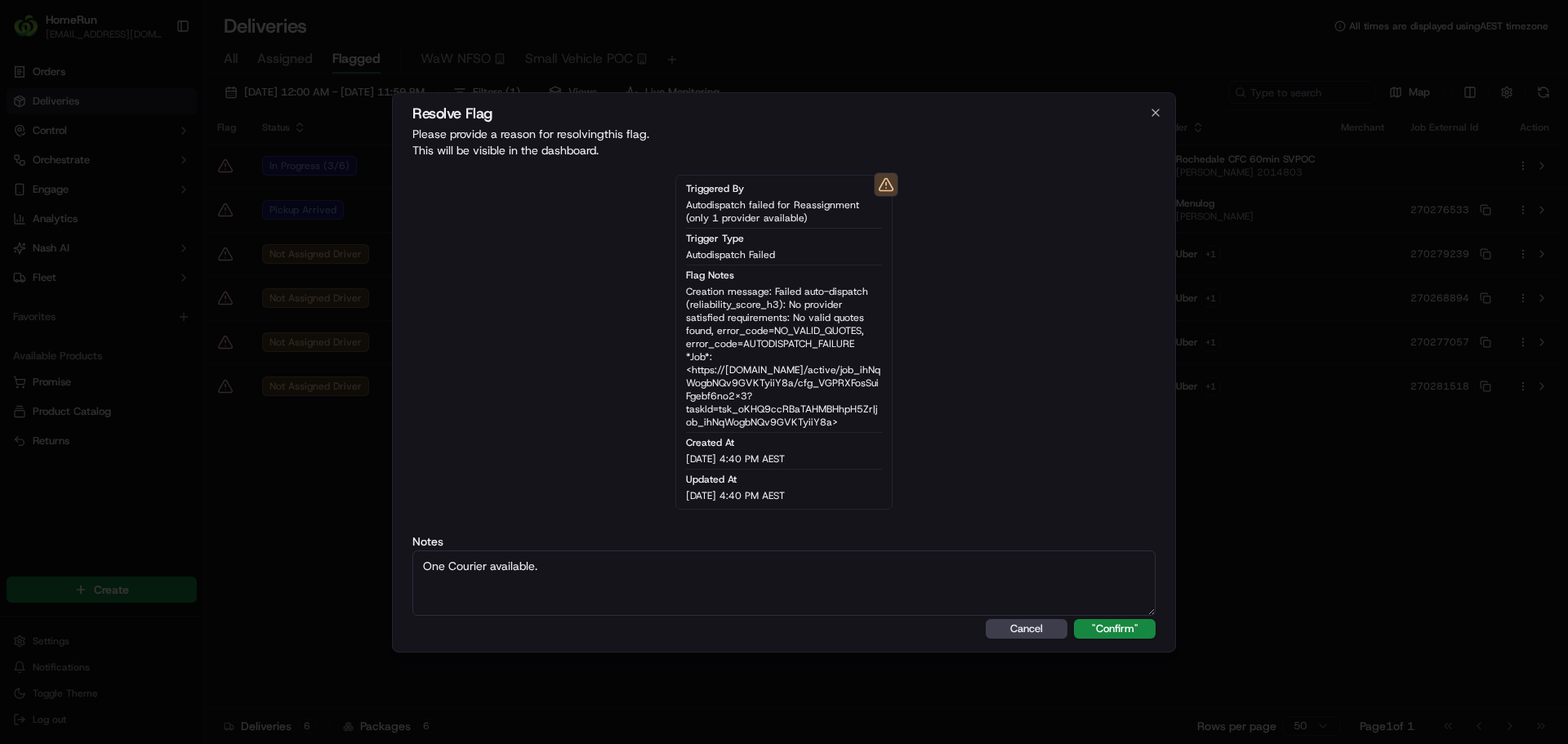
type textarea "One Courier available."
click at [1074, 619] on button ""Confirm"" at bounding box center [1115, 629] width 82 height 20
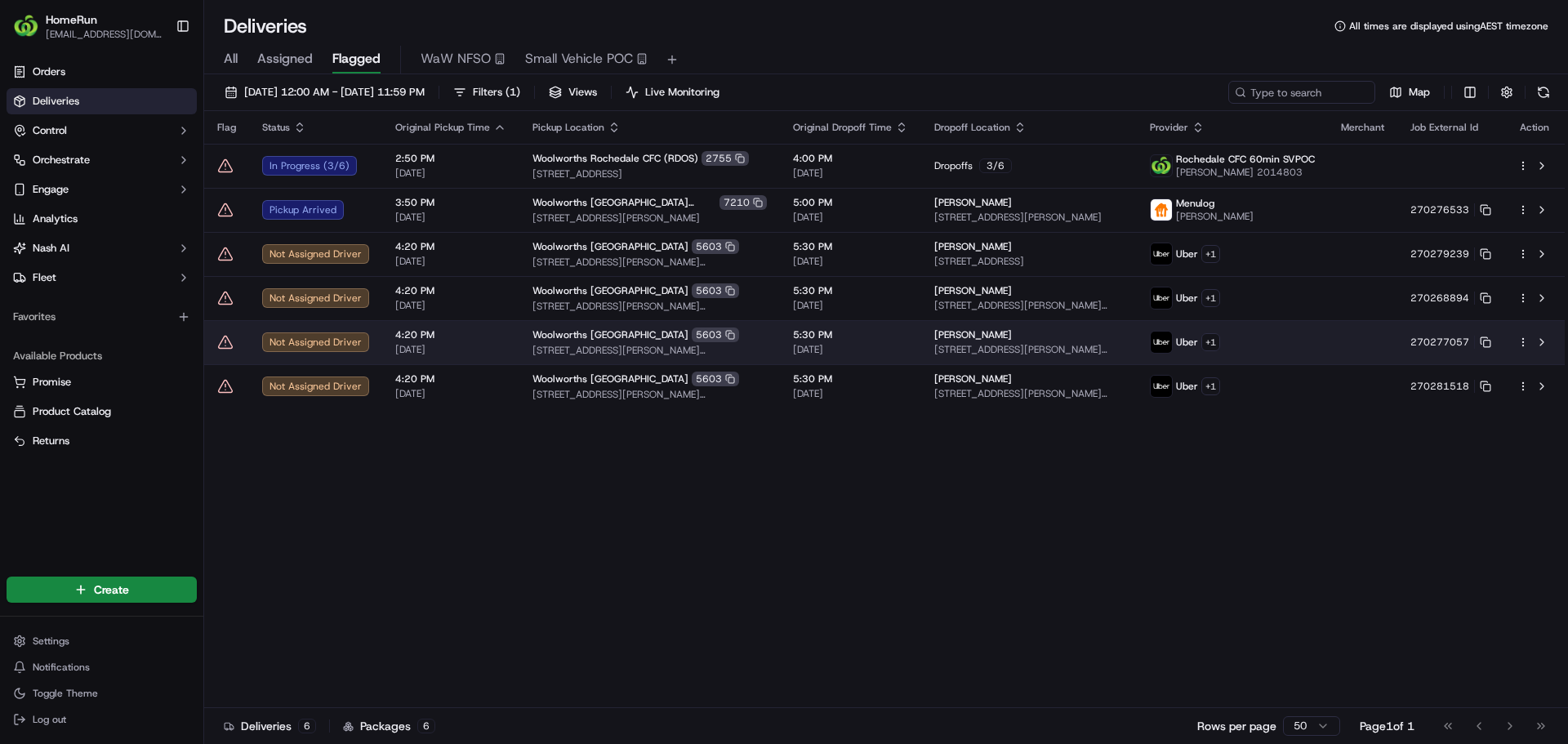
click at [225, 344] on icon at bounding box center [225, 341] width 16 height 16
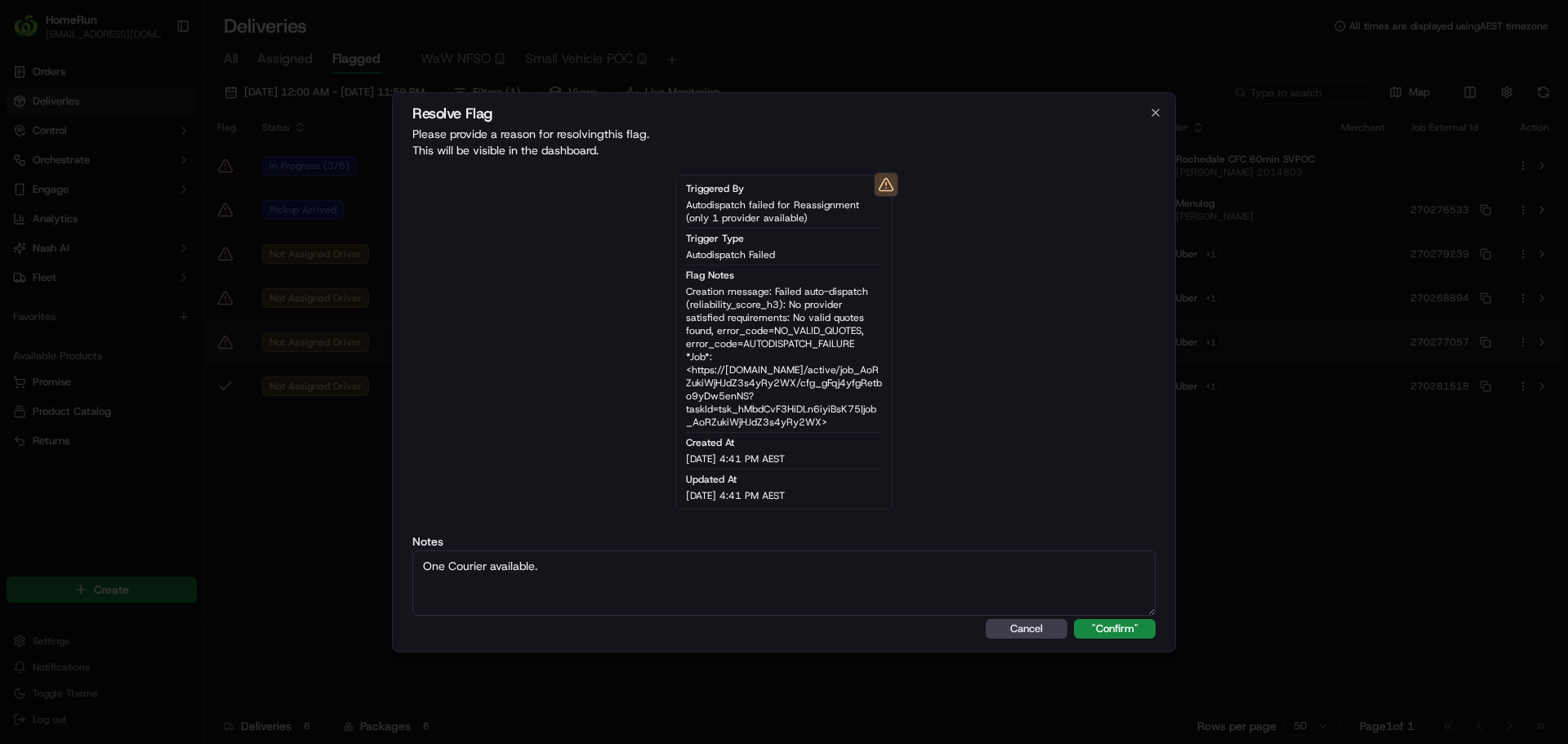
type textarea "One Courier available."
click at [1074, 619] on button ""Confirm"" at bounding box center [1115, 629] width 82 height 20
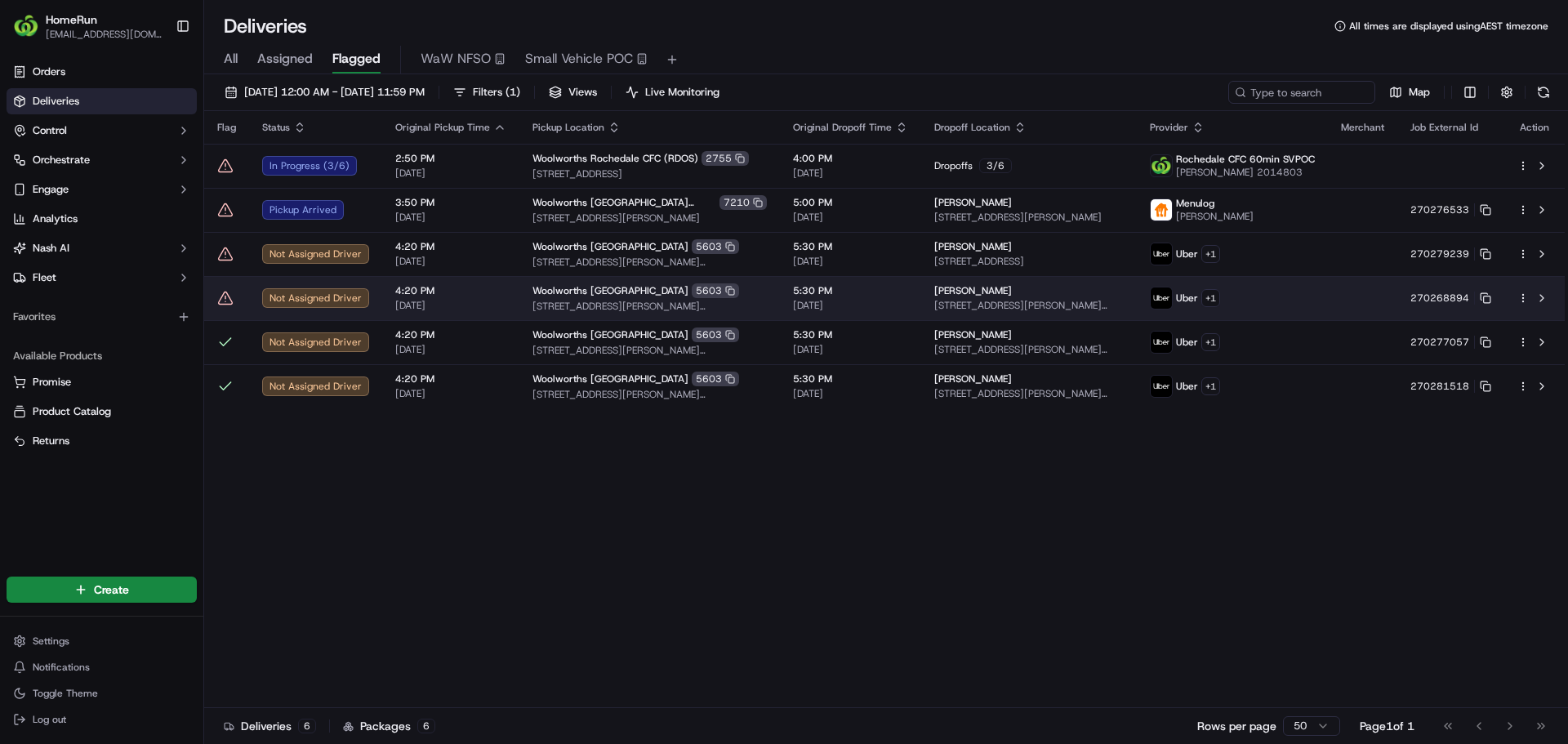
click at [225, 300] on icon at bounding box center [225, 298] width 16 height 16
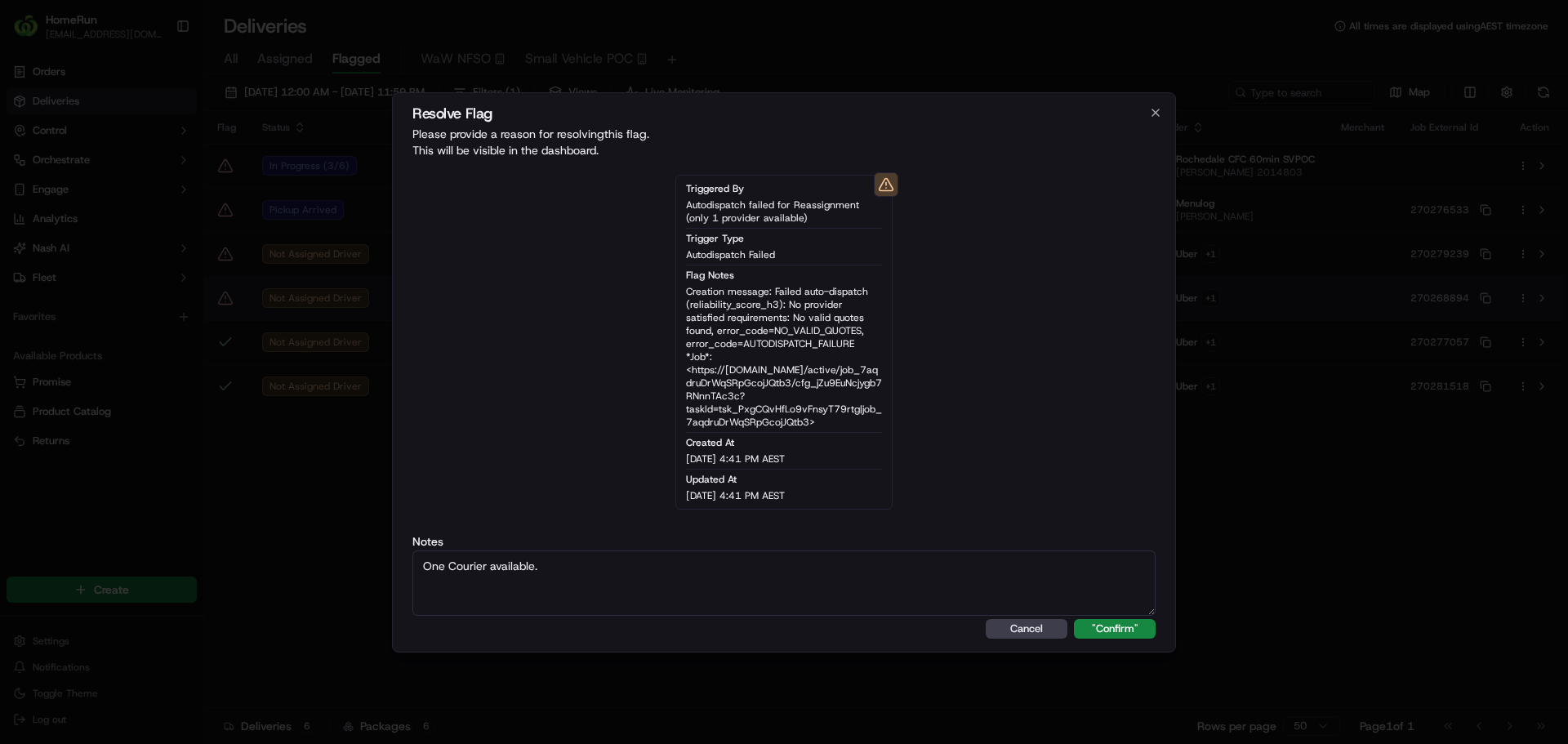
type textarea "One Courier available."
click at [1074, 619] on button ""Confirm"" at bounding box center [1115, 629] width 82 height 20
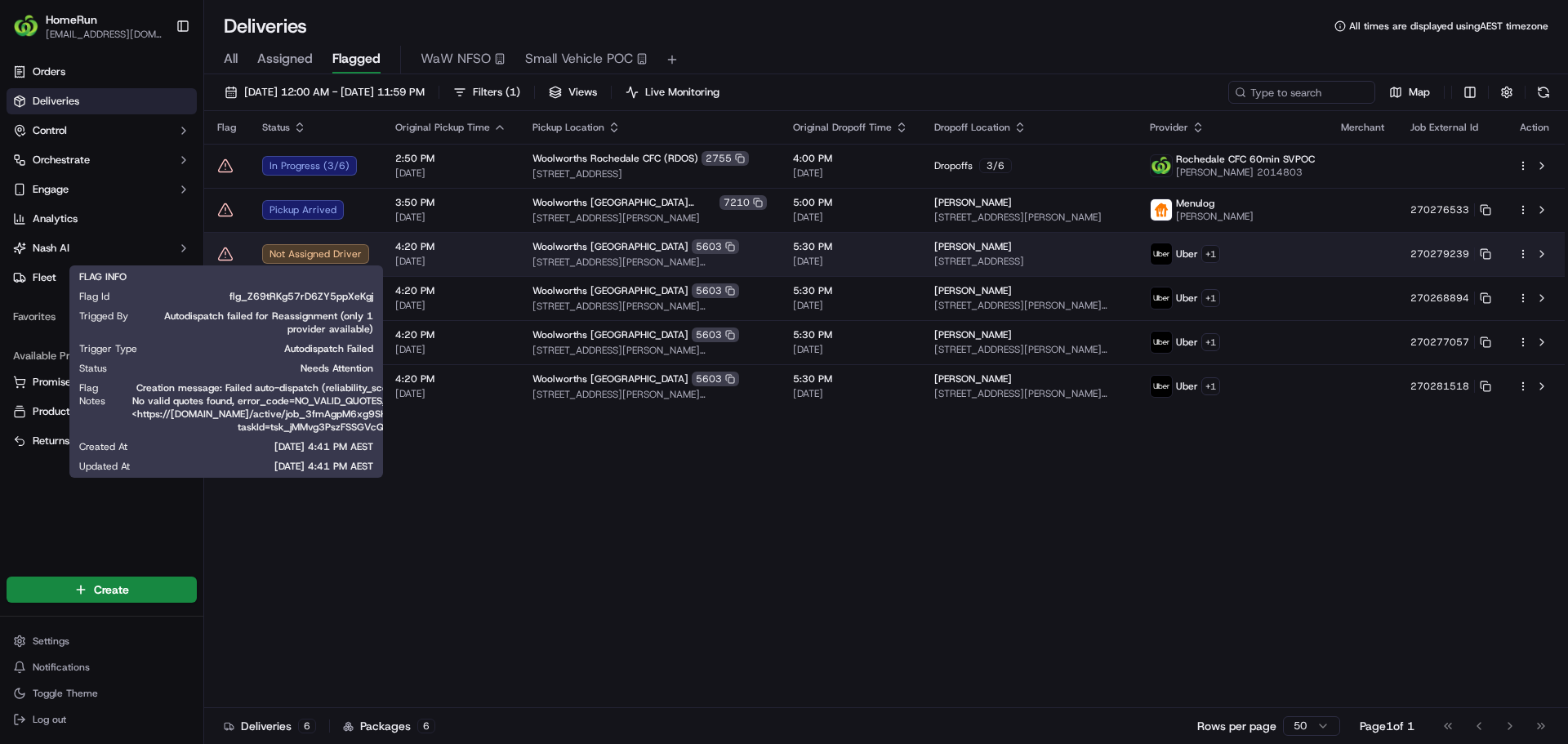
click at [221, 257] on icon at bounding box center [225, 254] width 16 height 16
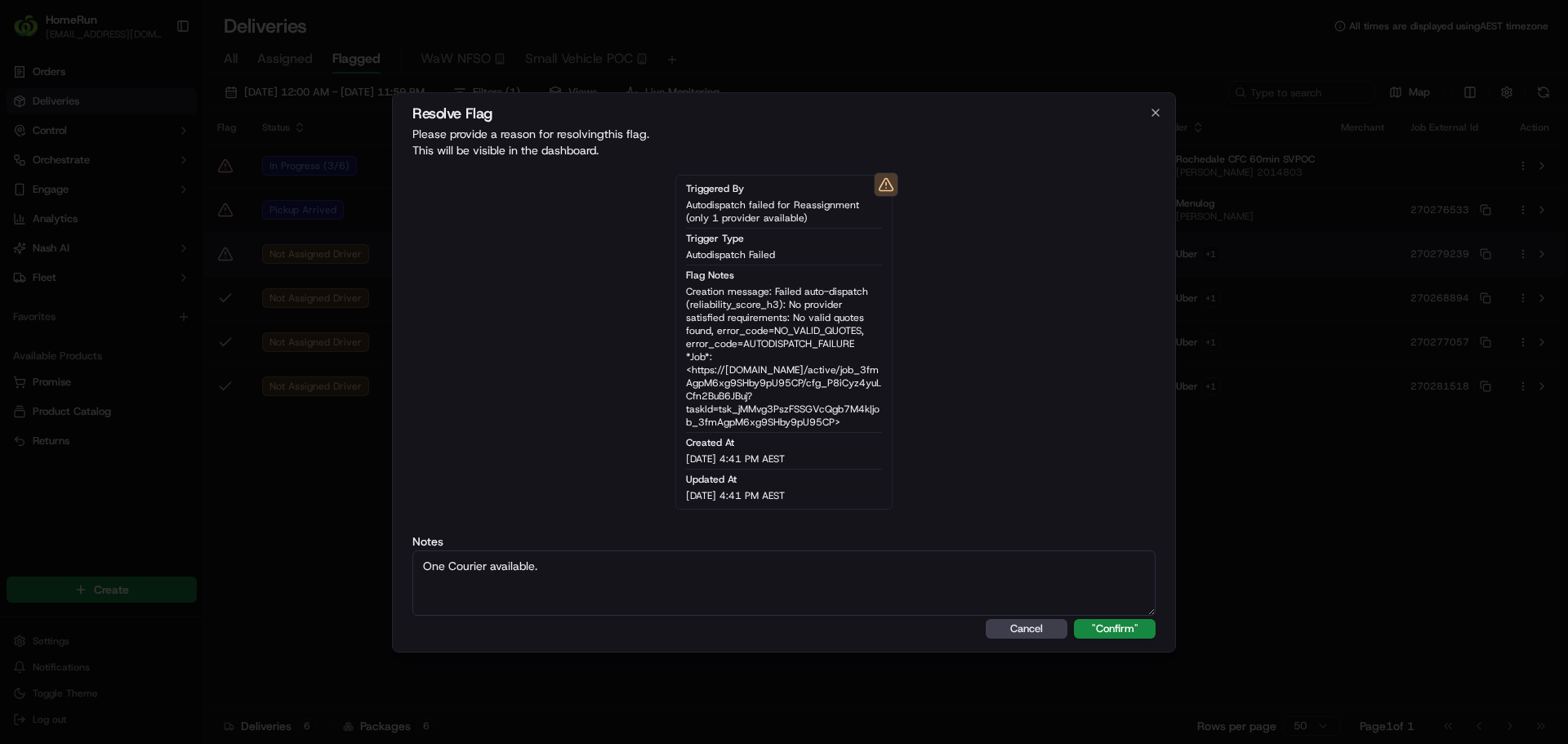
type textarea "One Courier available."
click at [1074, 619] on button ""Confirm"" at bounding box center [1115, 629] width 82 height 20
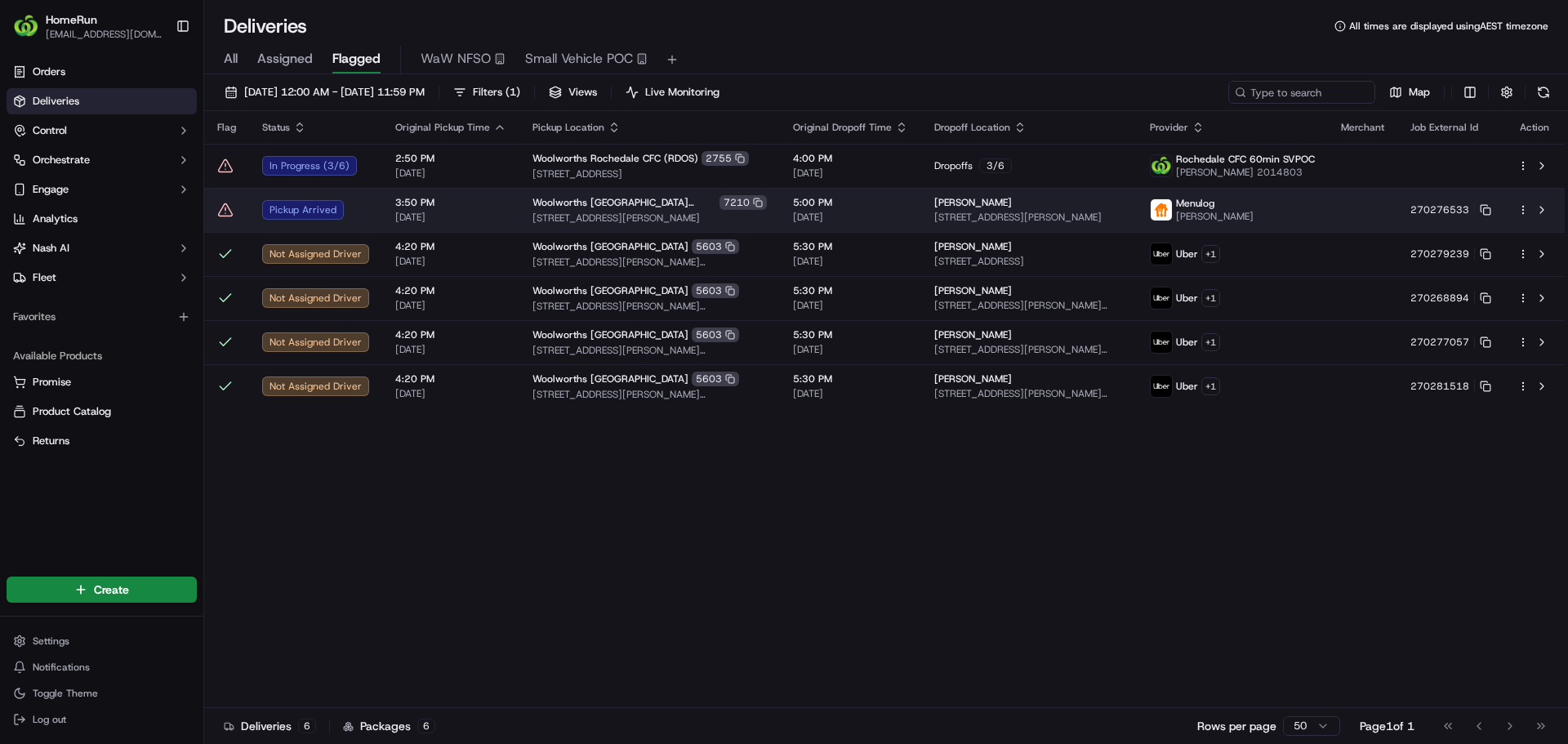
click at [218, 214] on icon at bounding box center [225, 209] width 16 height 16
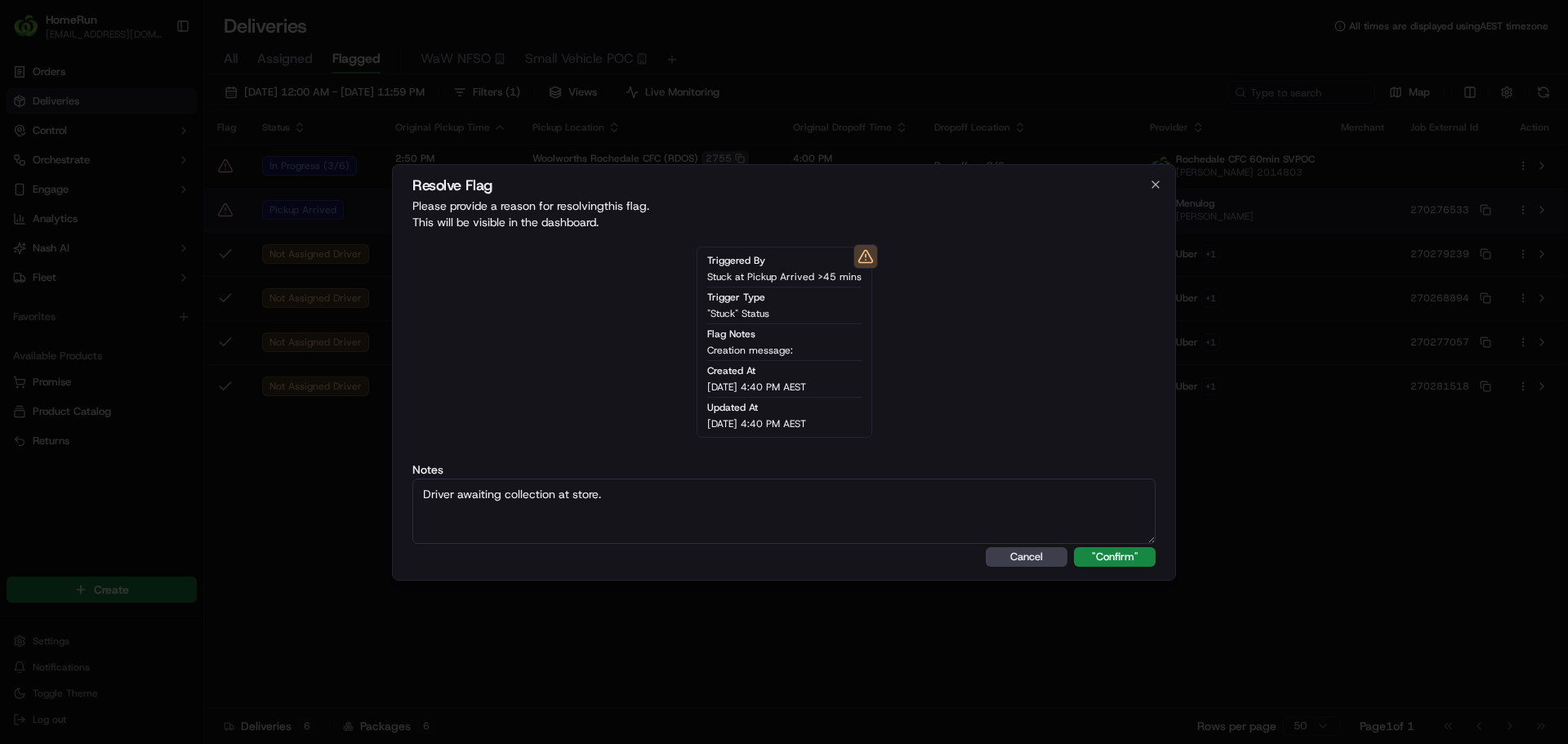
type textarea "Driver awaiting collection at store."
click at [1074, 548] on button ""Confirm"" at bounding box center [1115, 557] width 82 height 20
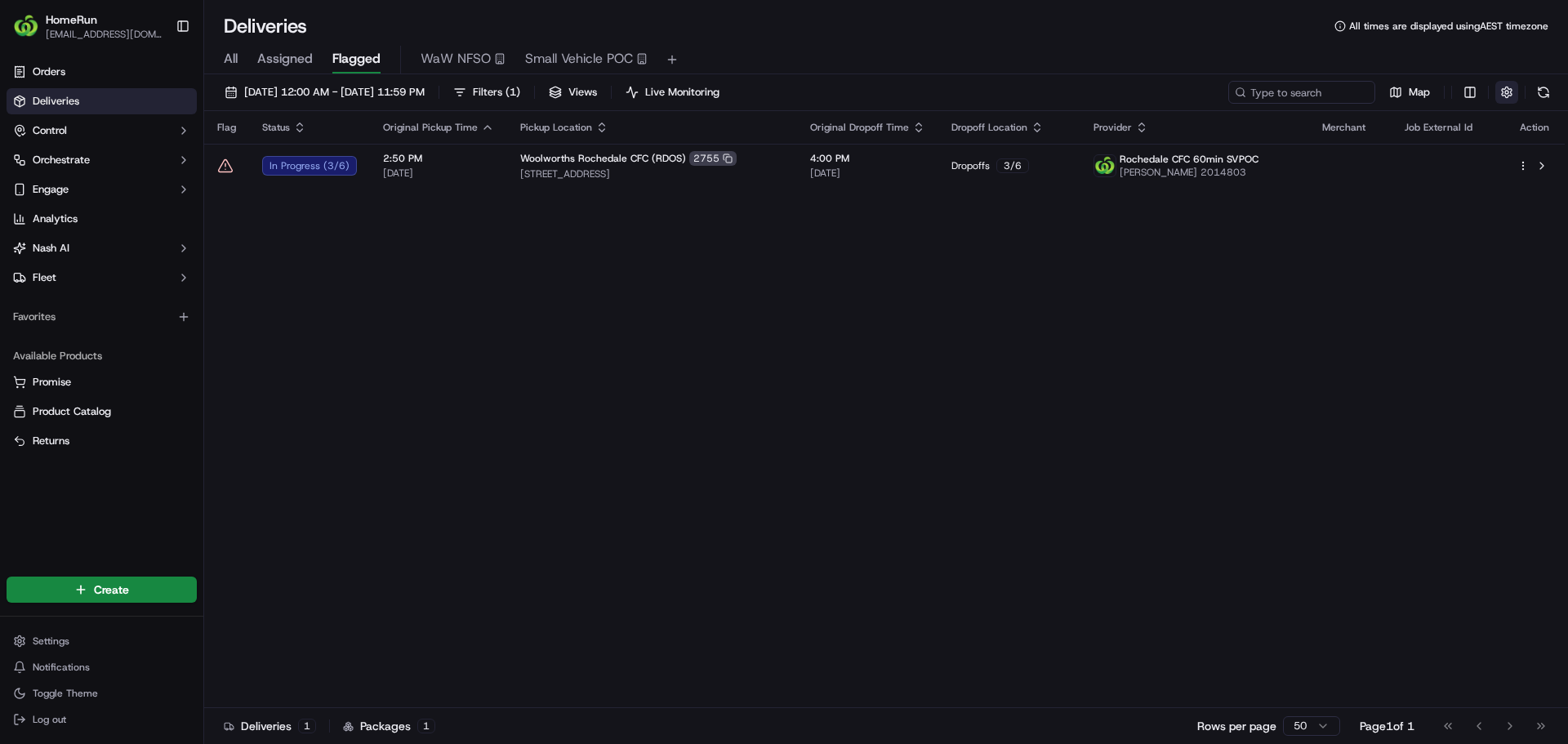
click at [1500, 99] on button "button" at bounding box center [1507, 93] width 23 height 23
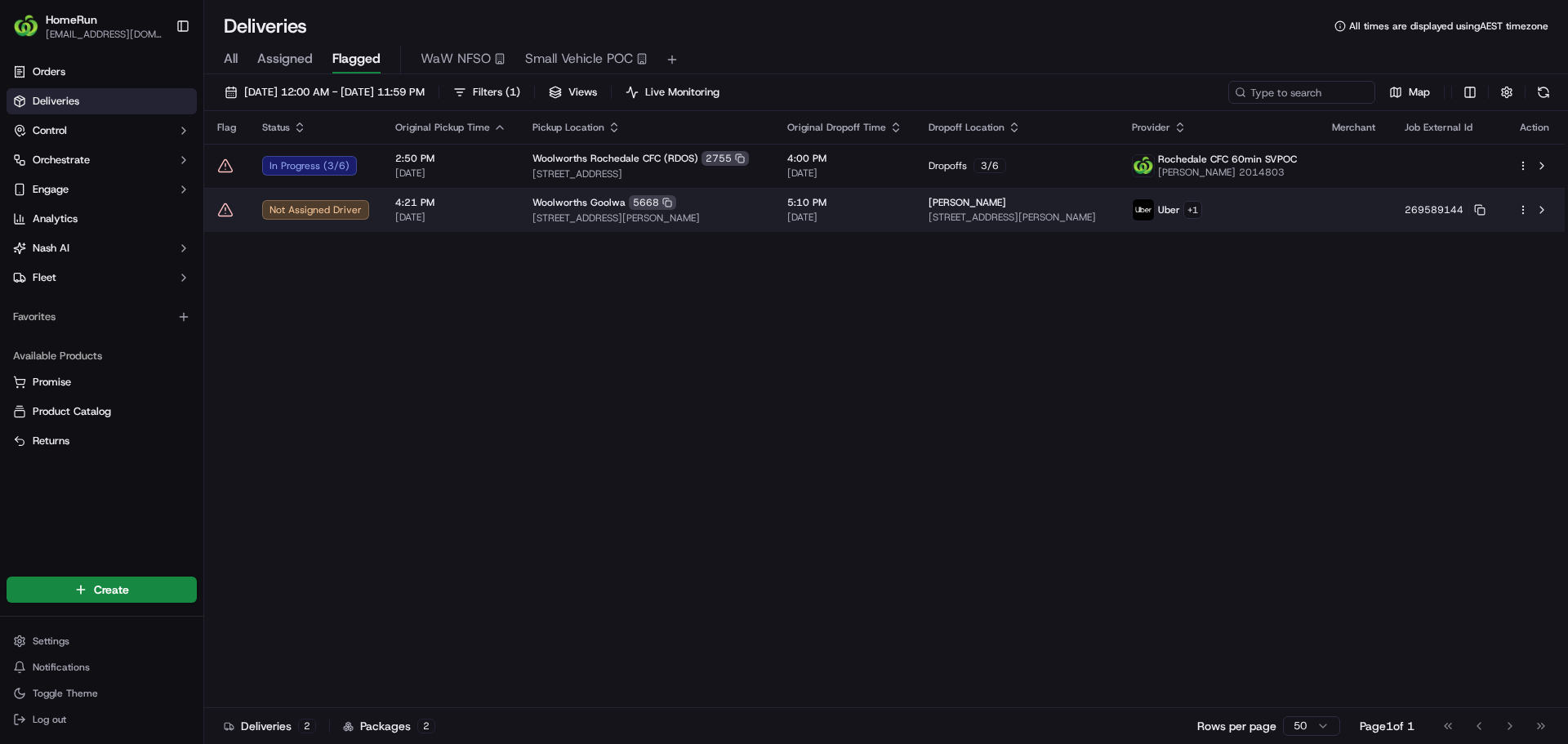
click at [228, 204] on icon at bounding box center [225, 209] width 16 height 16
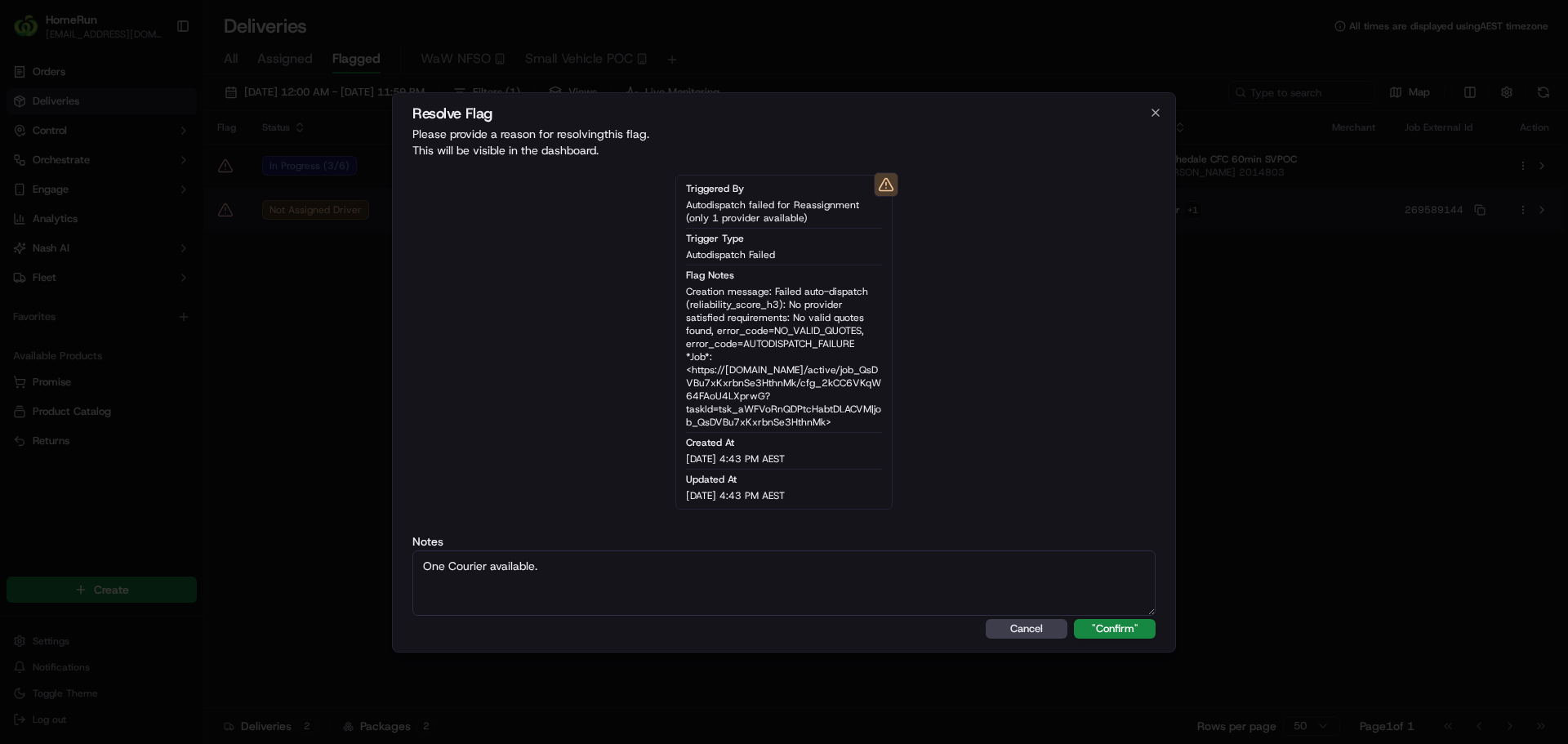
type textarea "One Courier available."
click at [1074, 619] on button ""Confirm"" at bounding box center [1115, 629] width 82 height 20
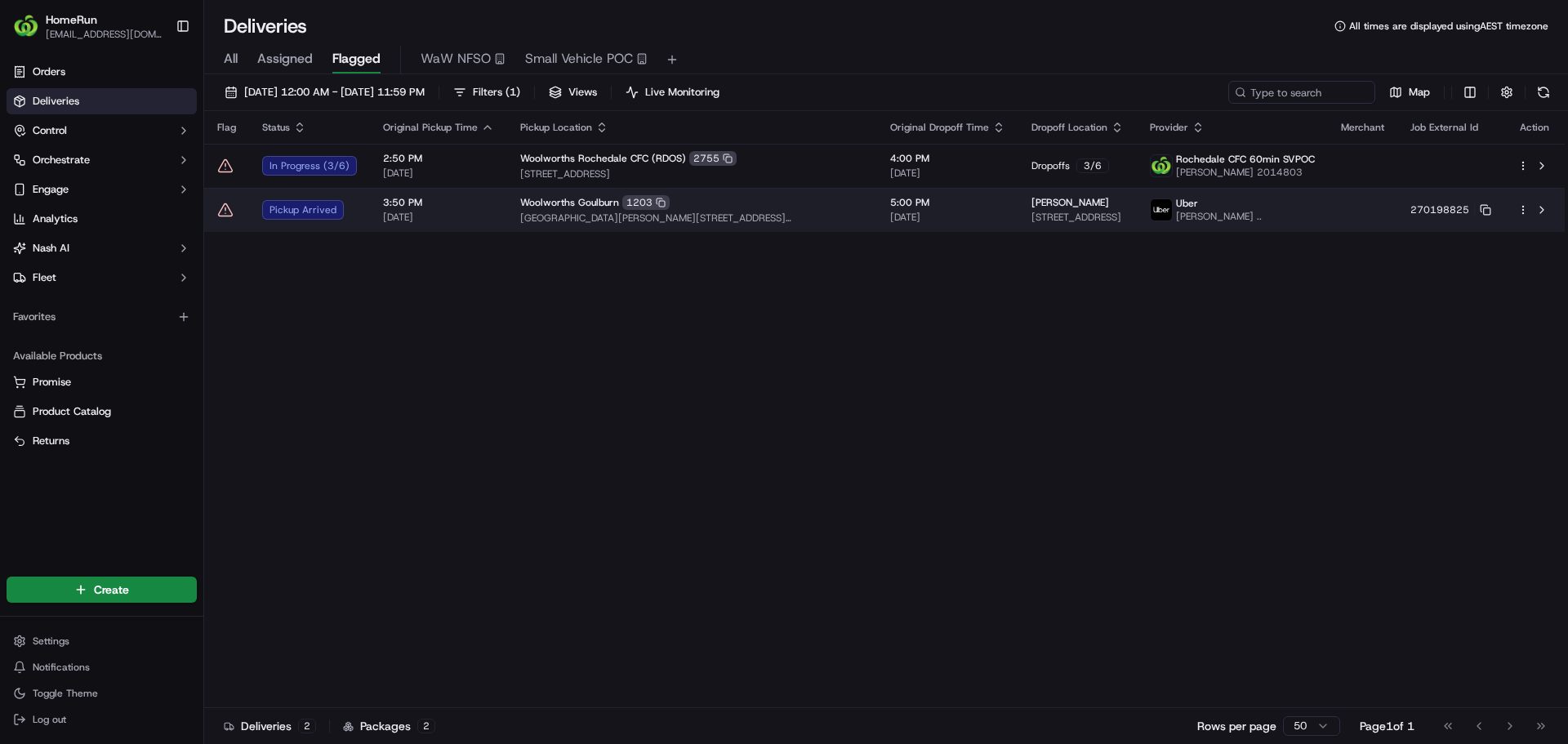
click at [224, 213] on icon at bounding box center [225, 209] width 16 height 16
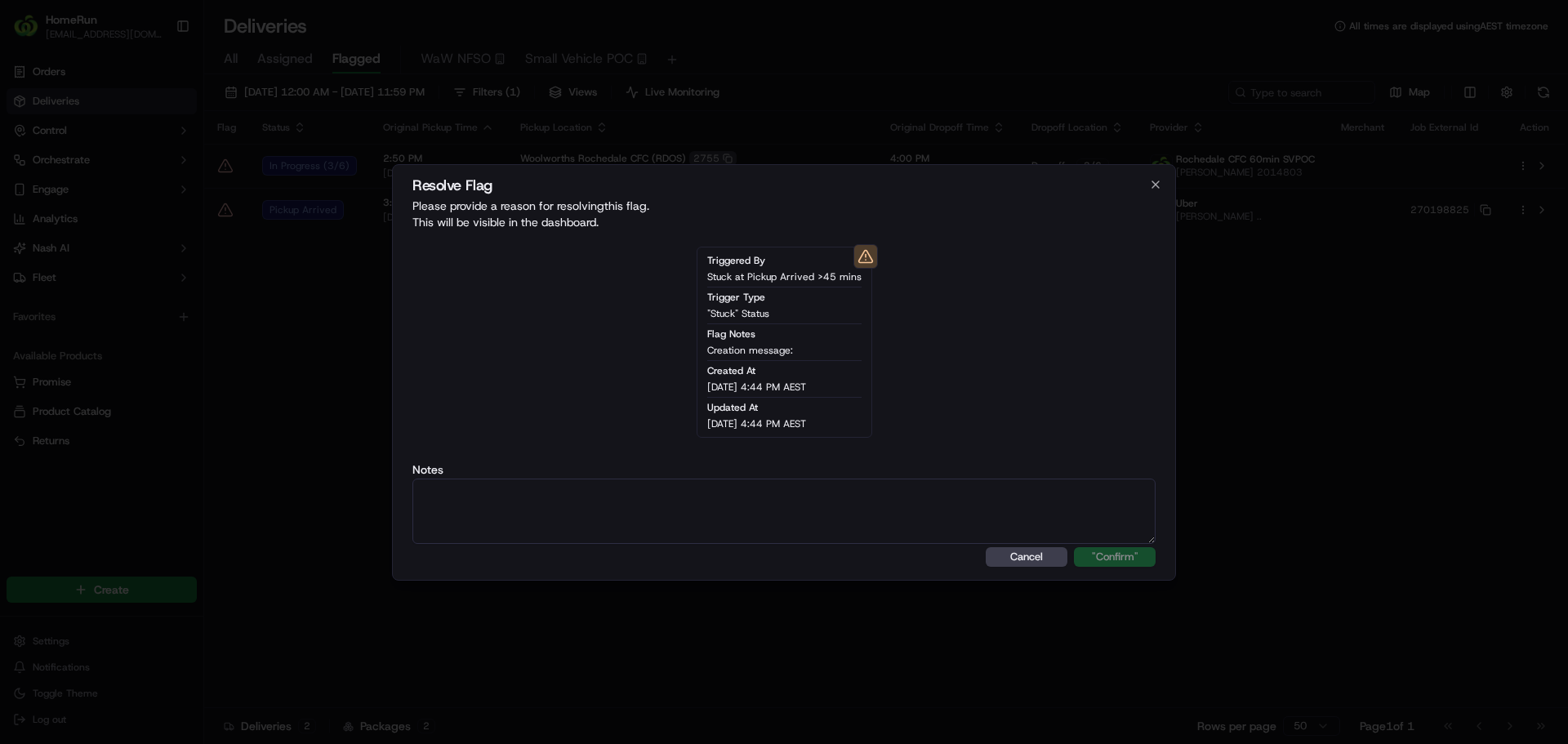
drag, startPoint x: 520, startPoint y: 468, endPoint x: 510, endPoint y: 504, distance: 37.4
click at [510, 504] on textarea at bounding box center [783, 511] width 743 height 66
paste textarea "Driver awaiting collection at store."
type textarea "Driver awaiting collection at store."
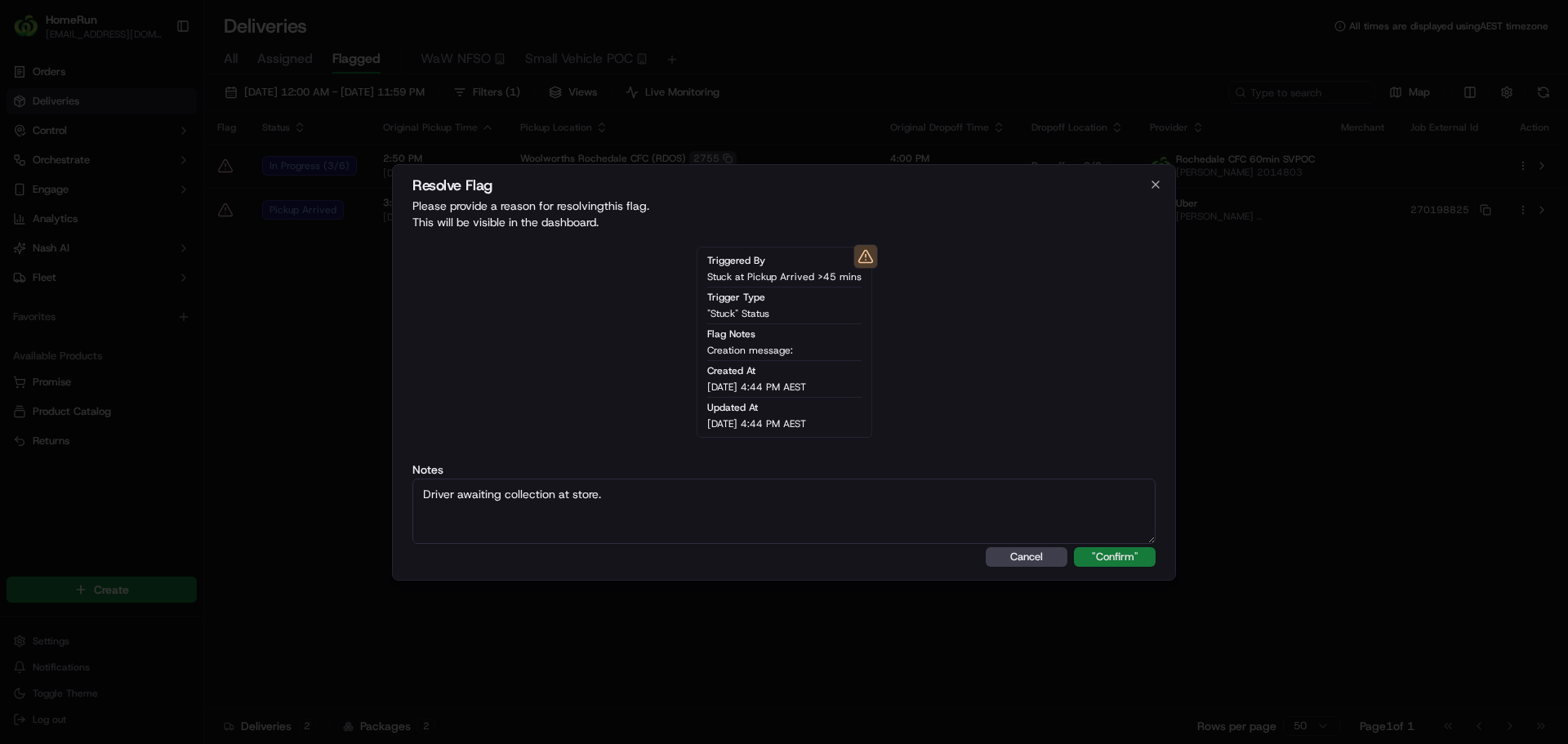
click at [1120, 556] on button ""Confirm"" at bounding box center [1115, 557] width 82 height 20
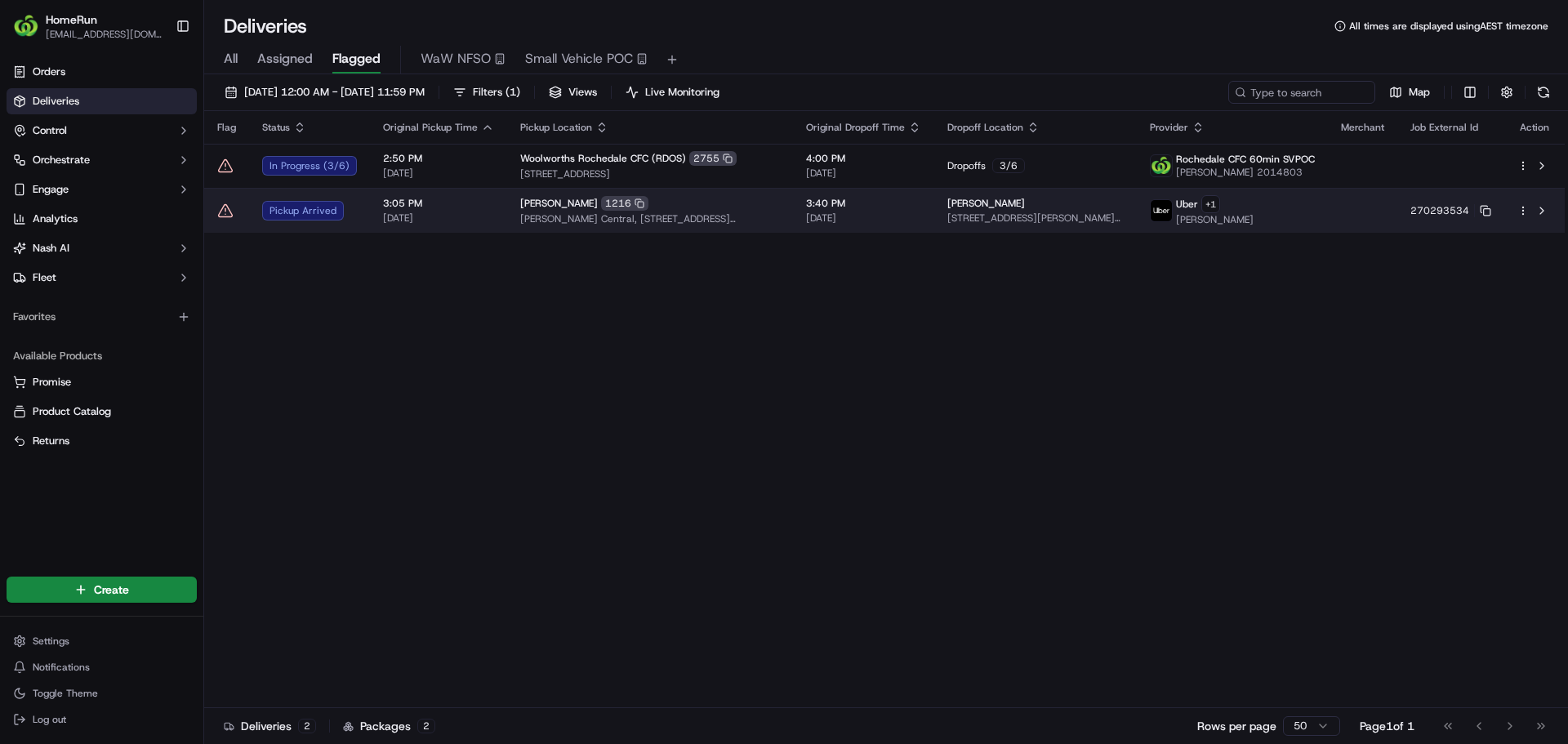
click at [223, 207] on icon at bounding box center [225, 210] width 14 height 12
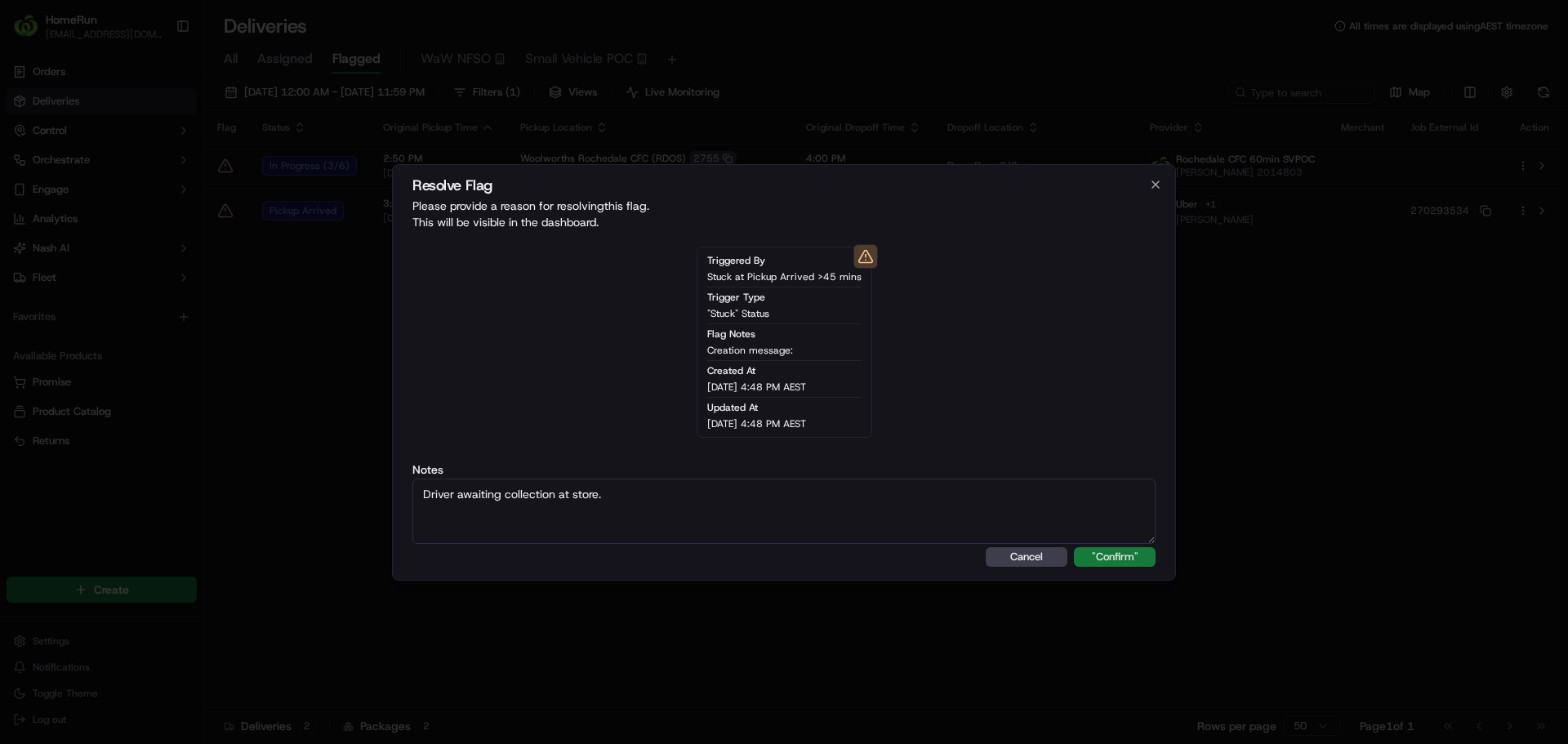
type textarea "Driver awaiting collection at store."
click at [1083, 549] on button ""Confirm"" at bounding box center [1115, 557] width 82 height 20
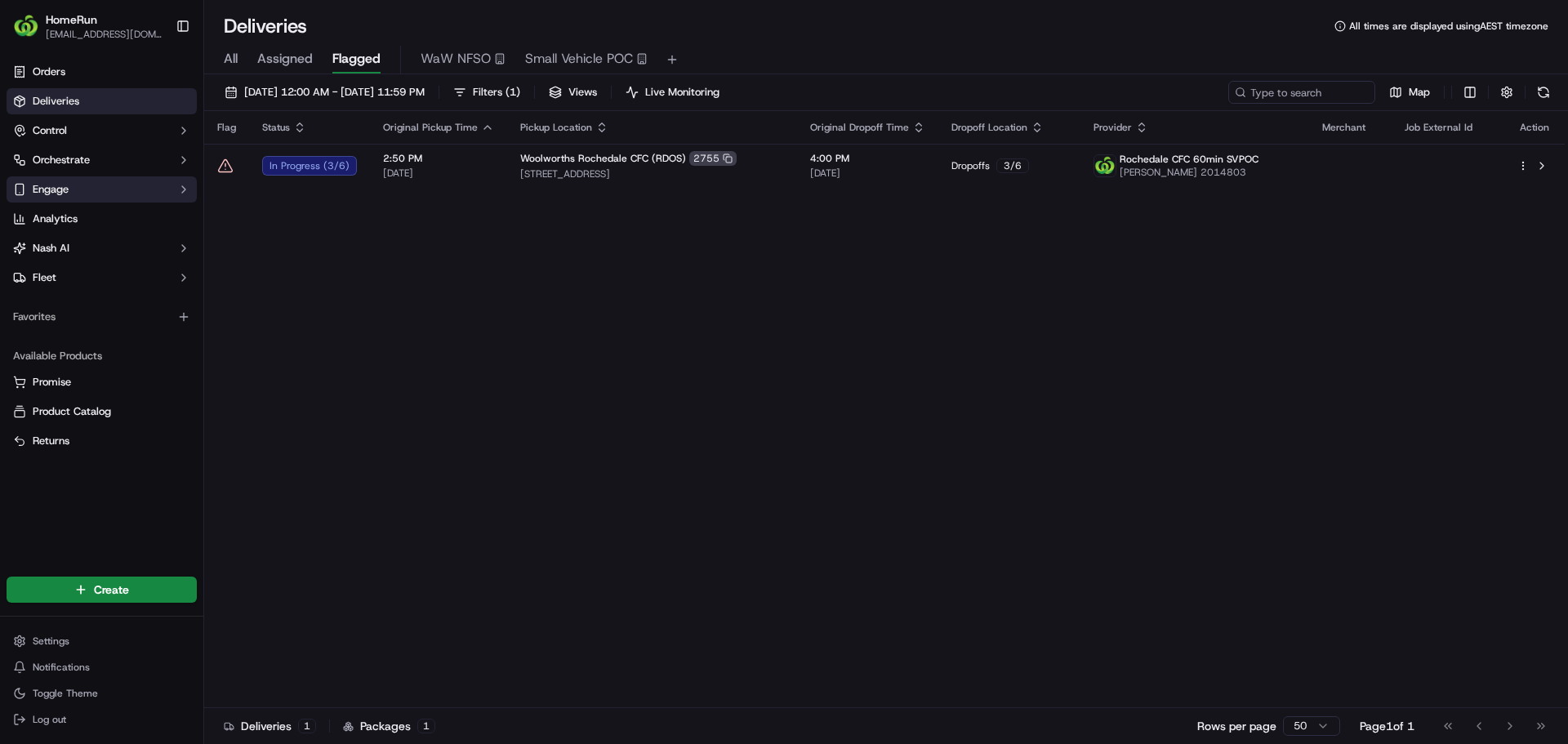
click at [87, 199] on button "Engage" at bounding box center [102, 189] width 191 height 26
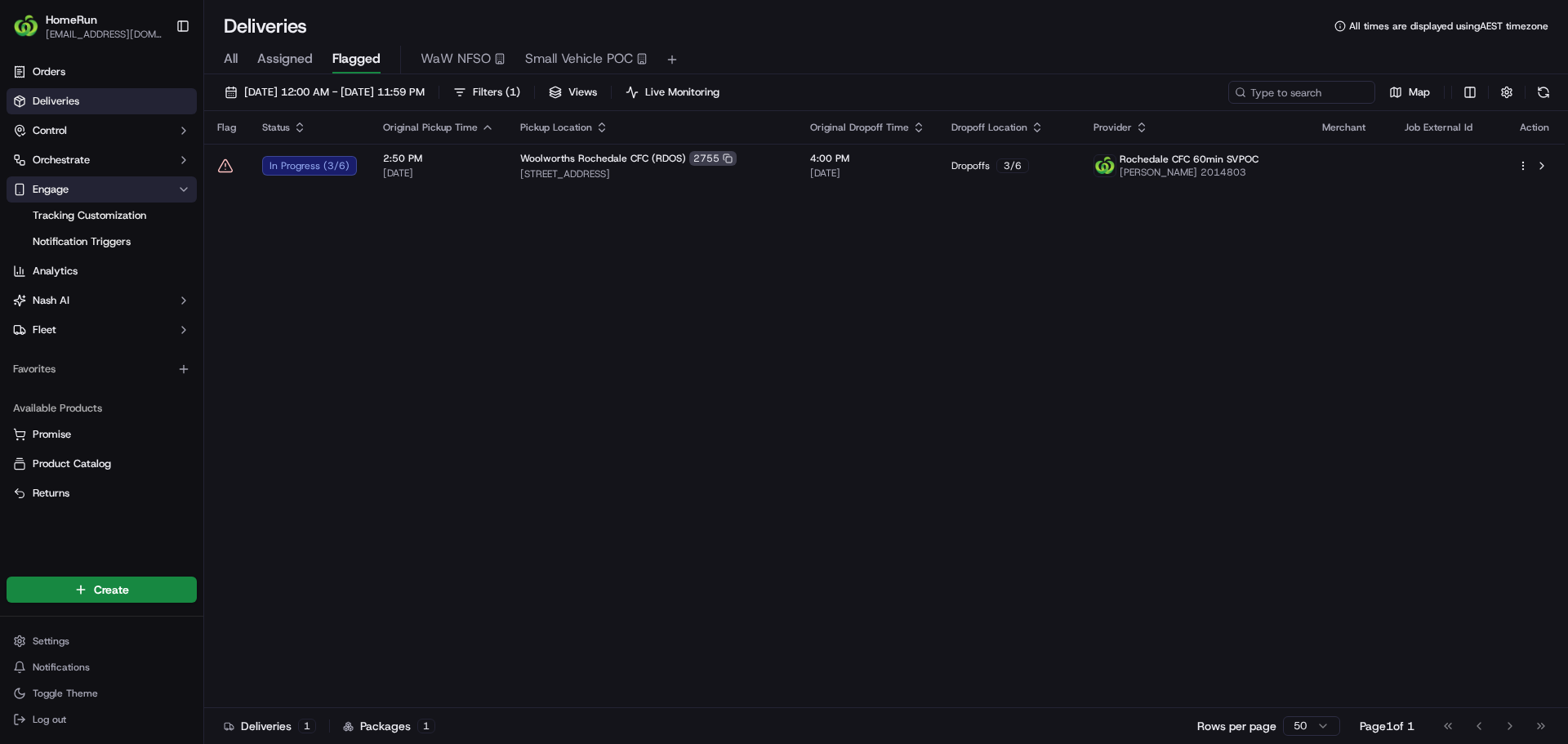
click at [134, 192] on button "Engage" at bounding box center [102, 189] width 191 height 26
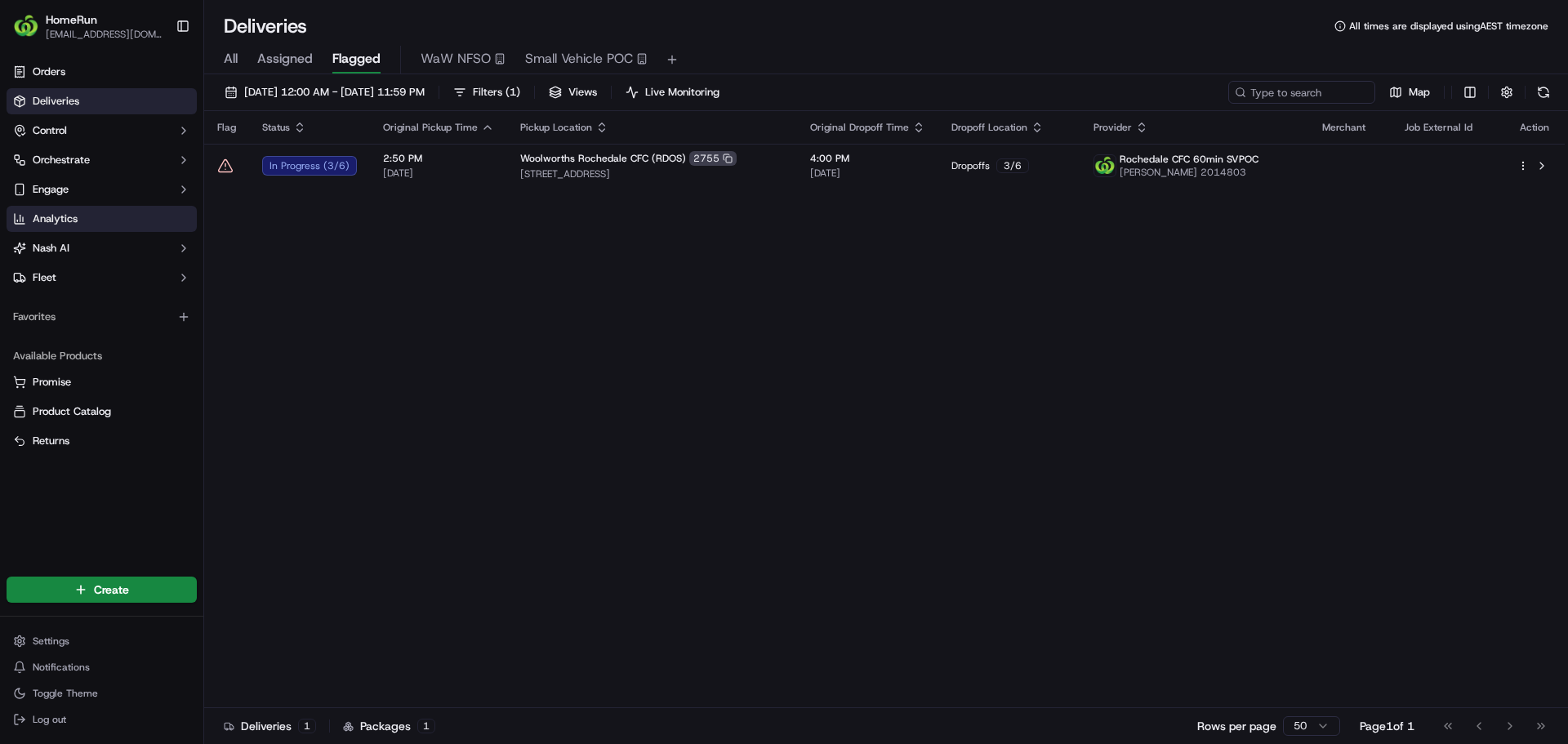
click at [131, 214] on link "Analytics" at bounding box center [102, 218] width 191 height 26
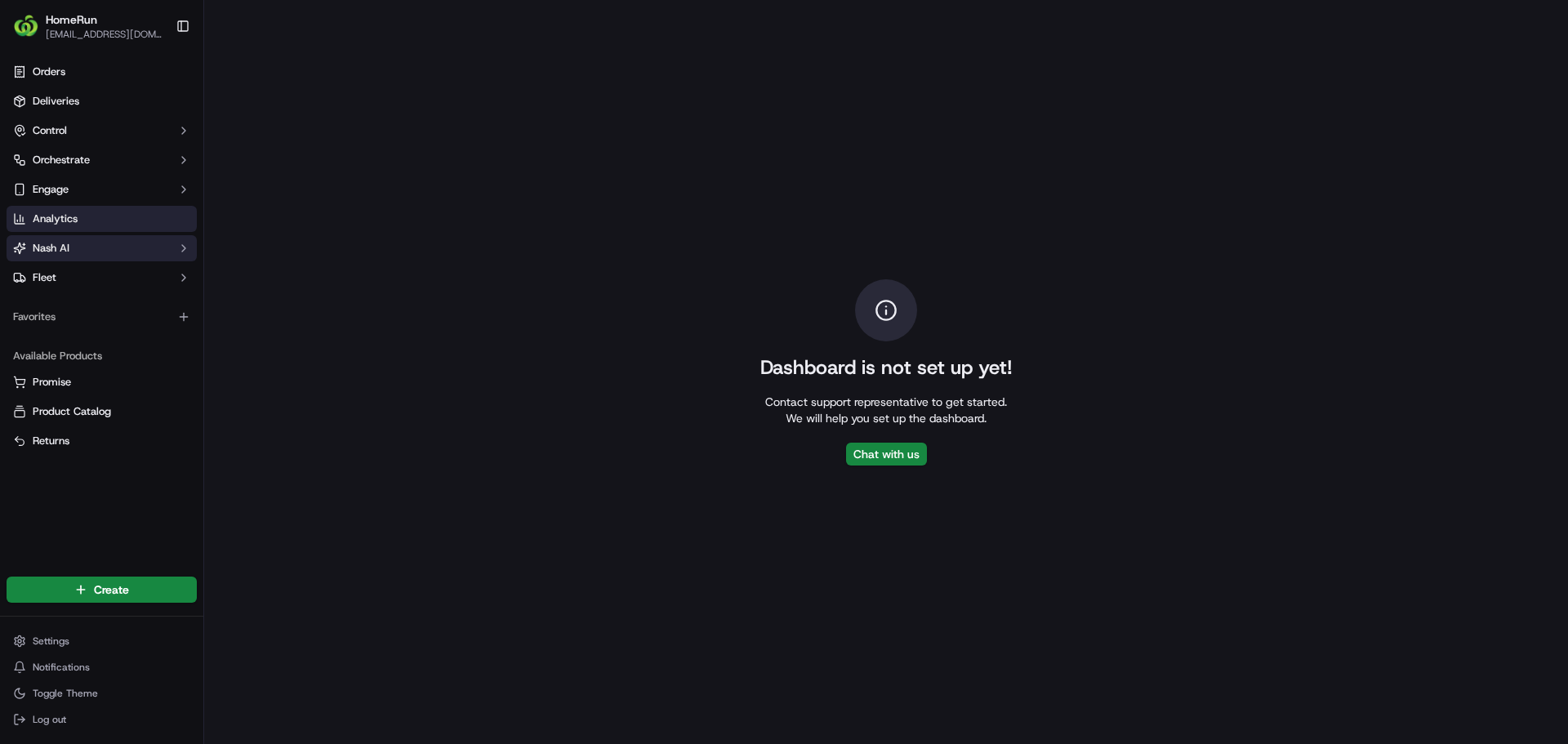
click at [132, 243] on button "Nash AI" at bounding box center [102, 248] width 191 height 26
click at [132, 247] on button "Nash AI" at bounding box center [102, 248] width 191 height 26
click at [126, 259] on button "Nash AI" at bounding box center [102, 248] width 191 height 26
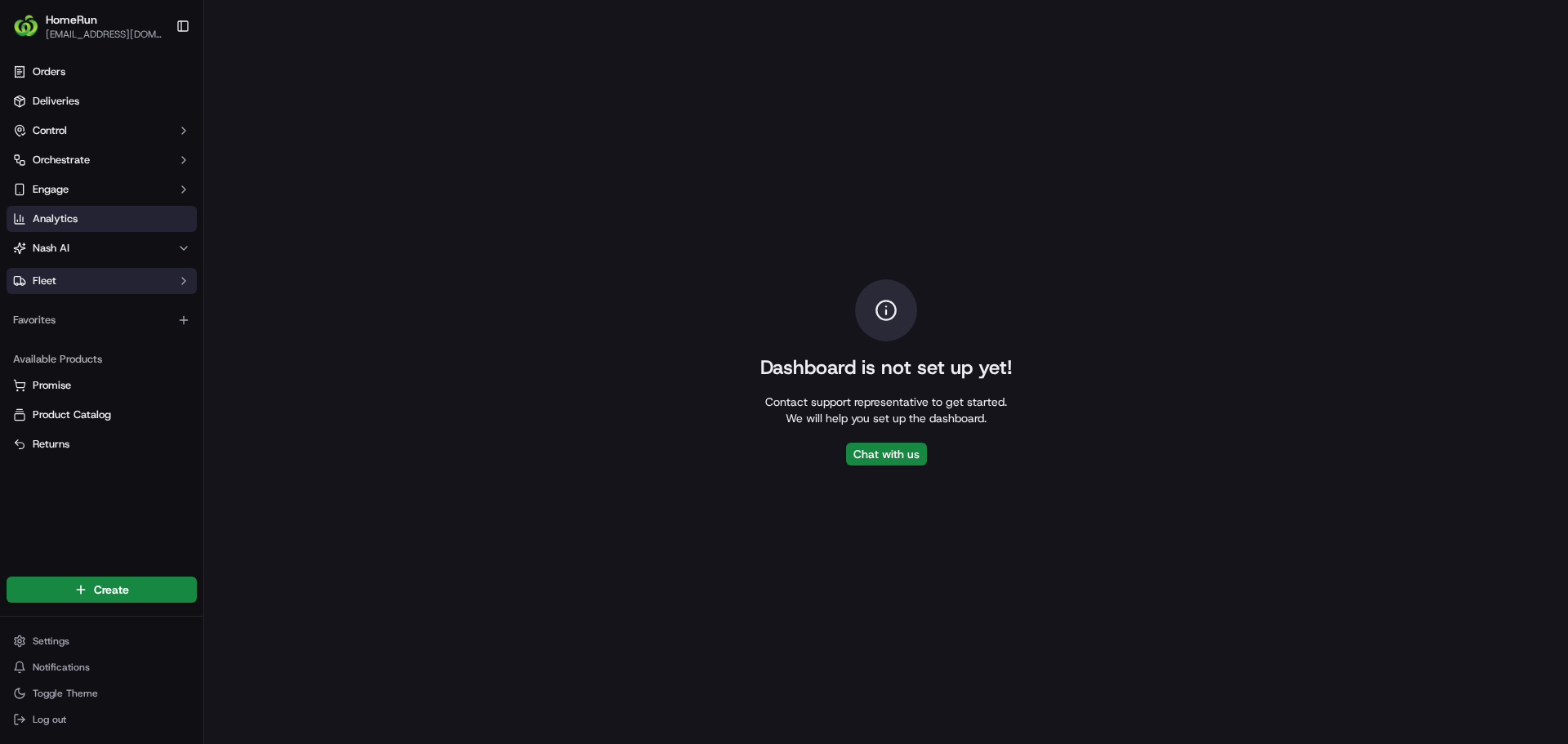
click at [126, 269] on button "Fleet" at bounding box center [102, 280] width 191 height 26
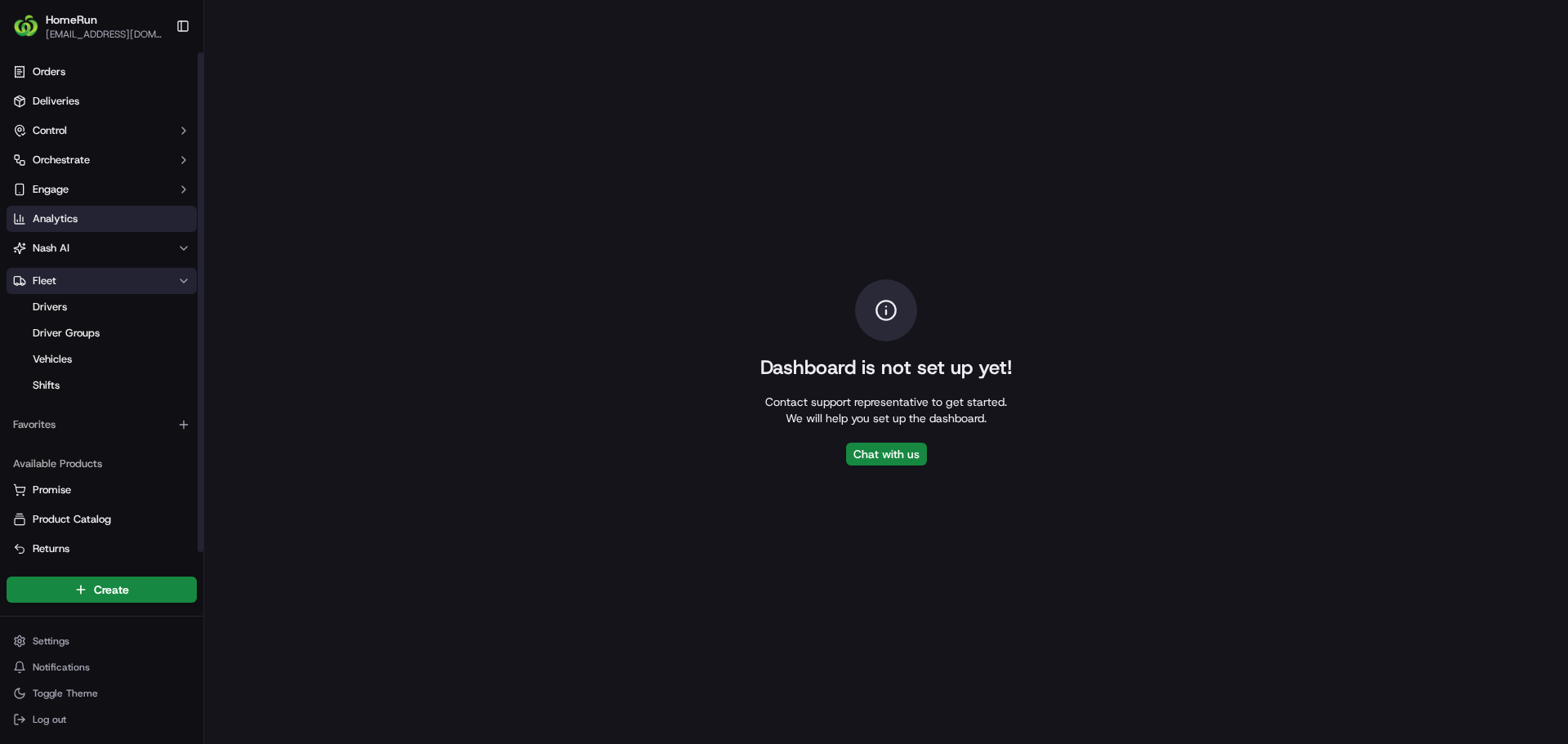
click at [126, 269] on button "Fleet" at bounding box center [102, 280] width 191 height 26
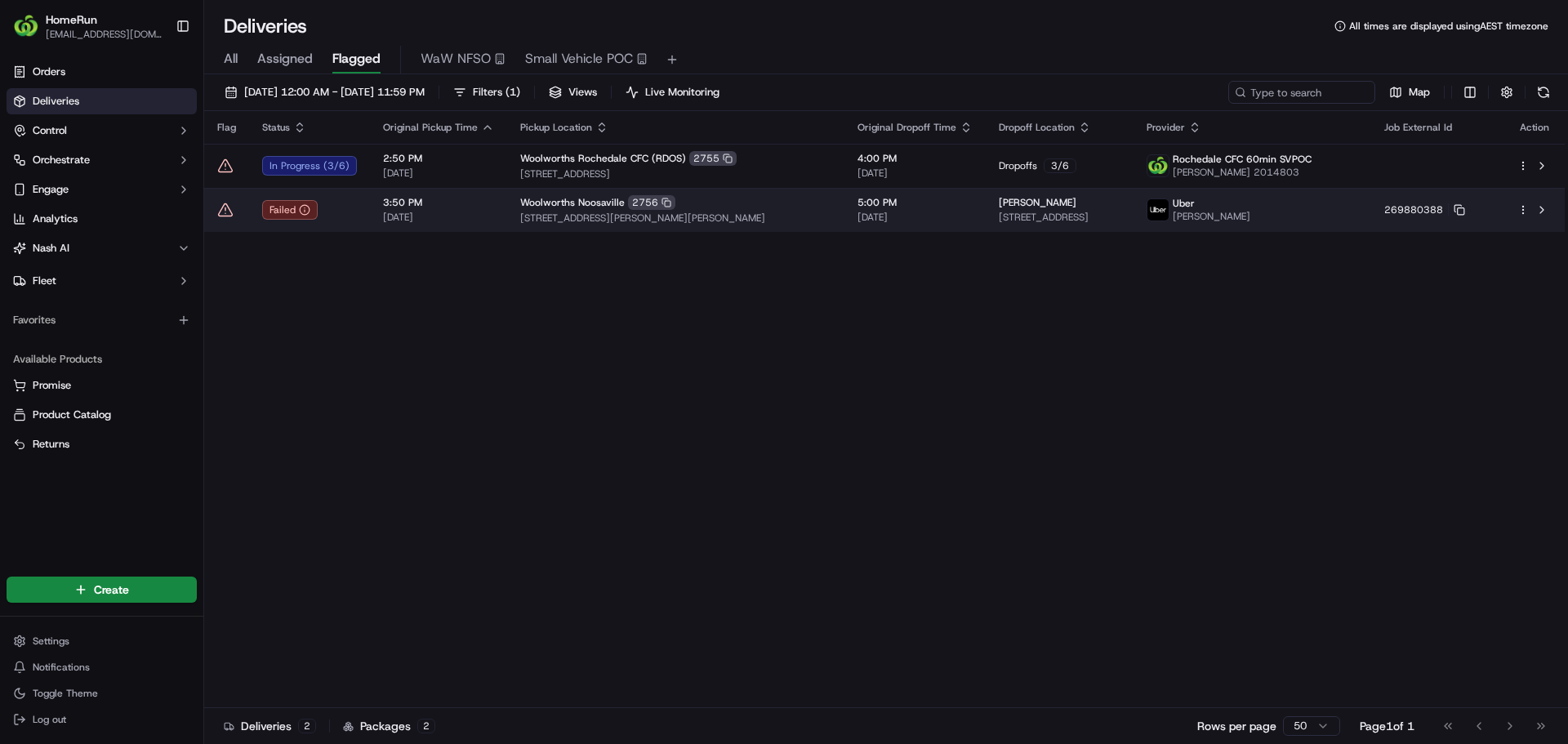
click at [857, 201] on span "5:00 PM" at bounding box center [915, 203] width 115 height 13
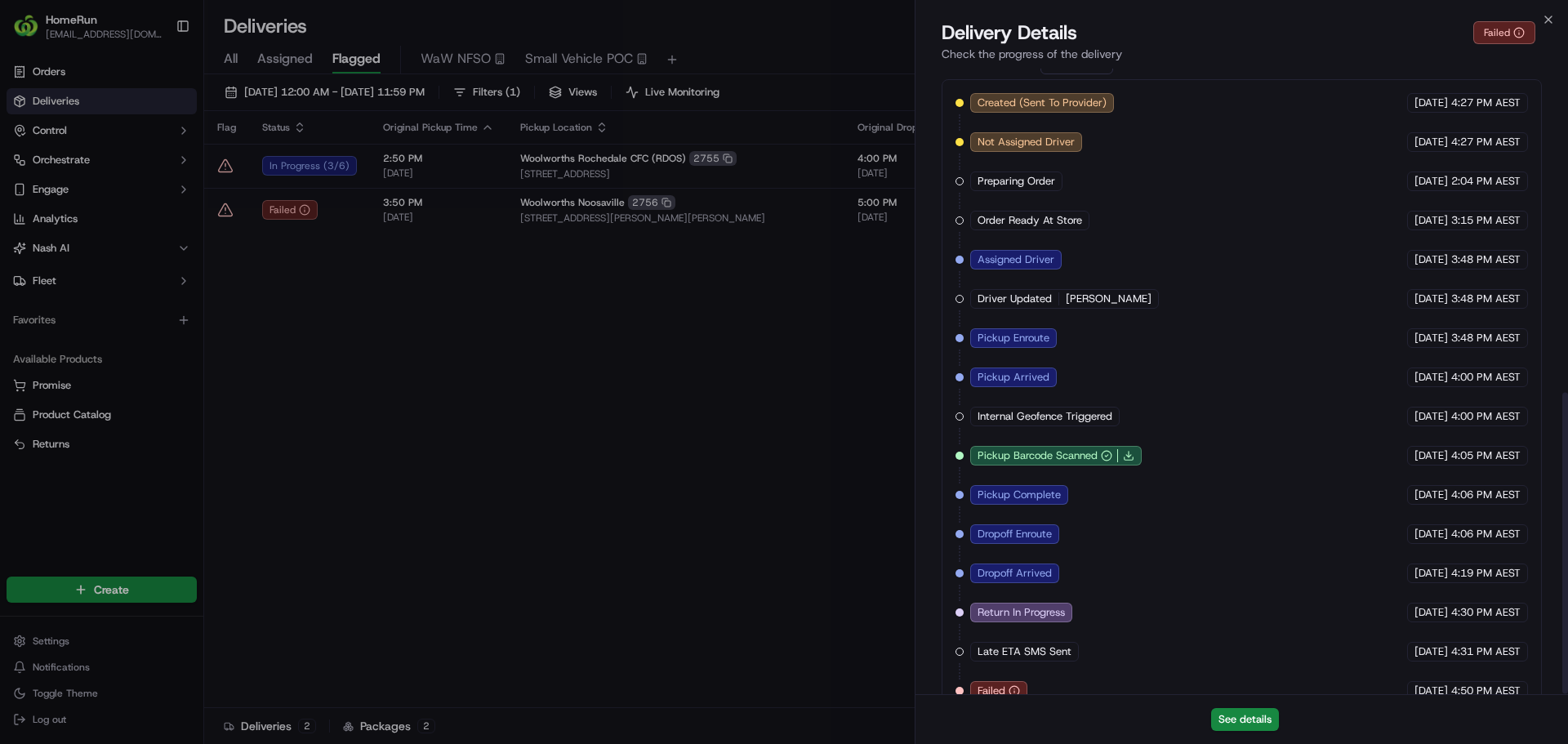
scroll to position [672, 0]
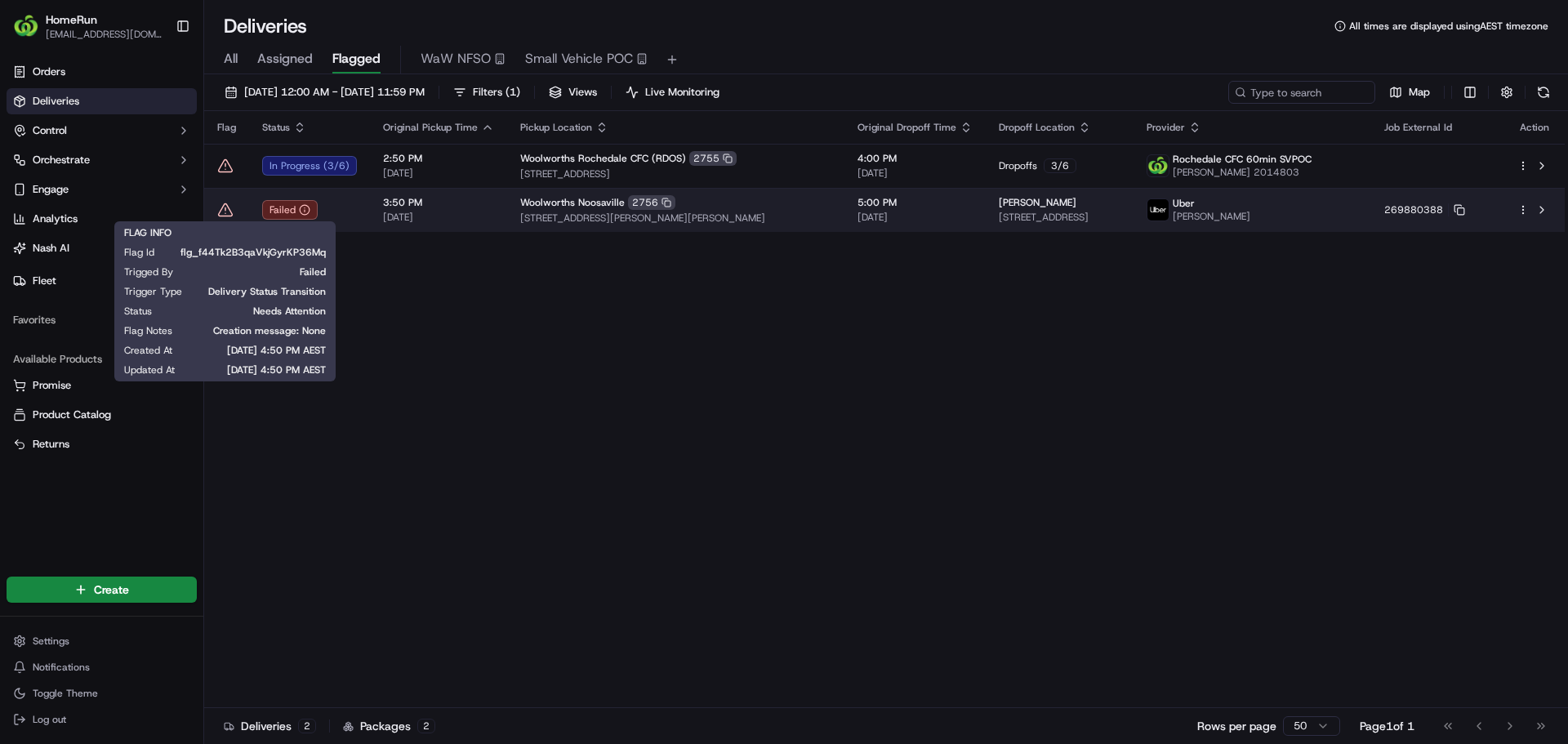
click at [224, 210] on icon at bounding box center [225, 209] width 16 height 16
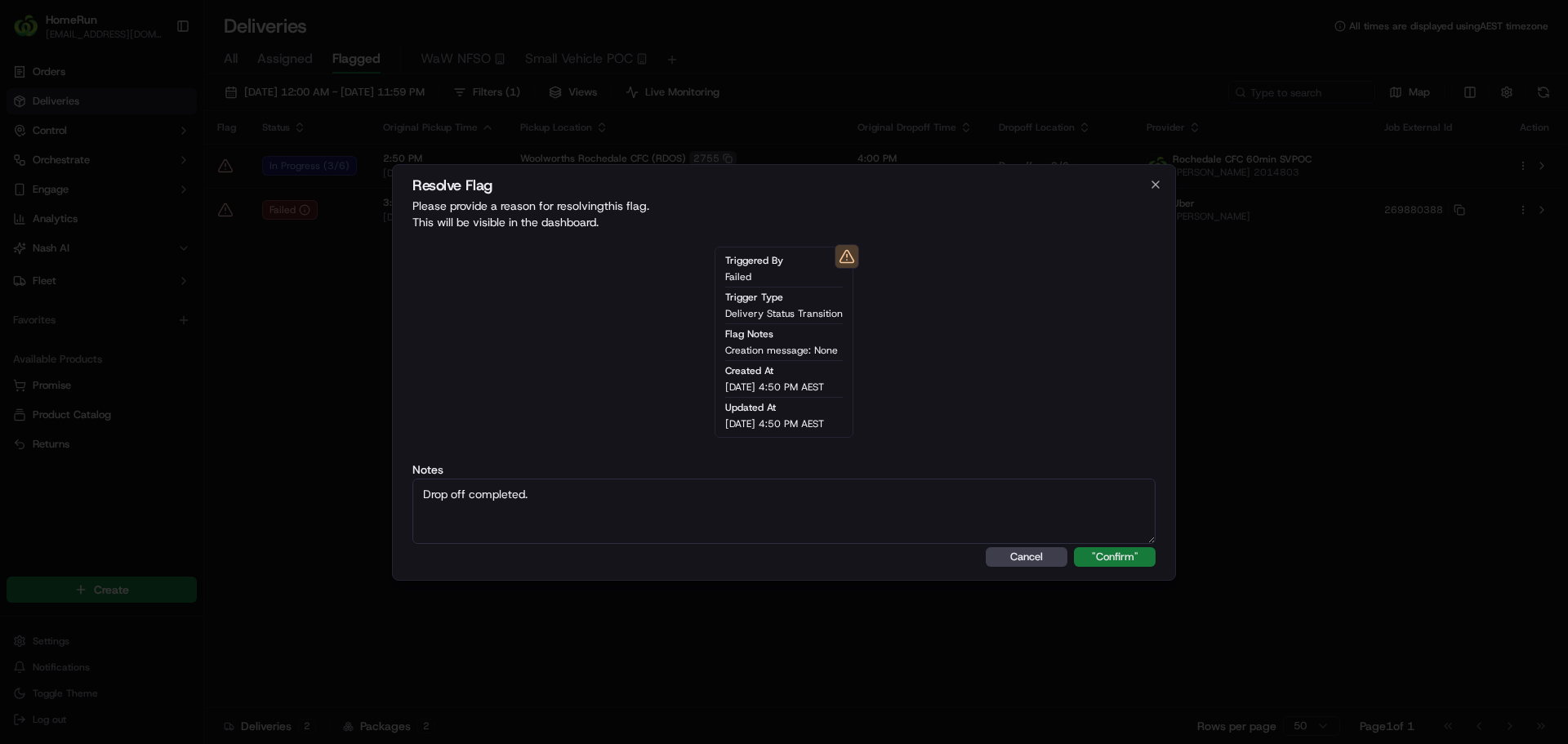
type textarea "Drop off completed."
click at [1107, 564] on button ""Confirm"" at bounding box center [1115, 557] width 82 height 20
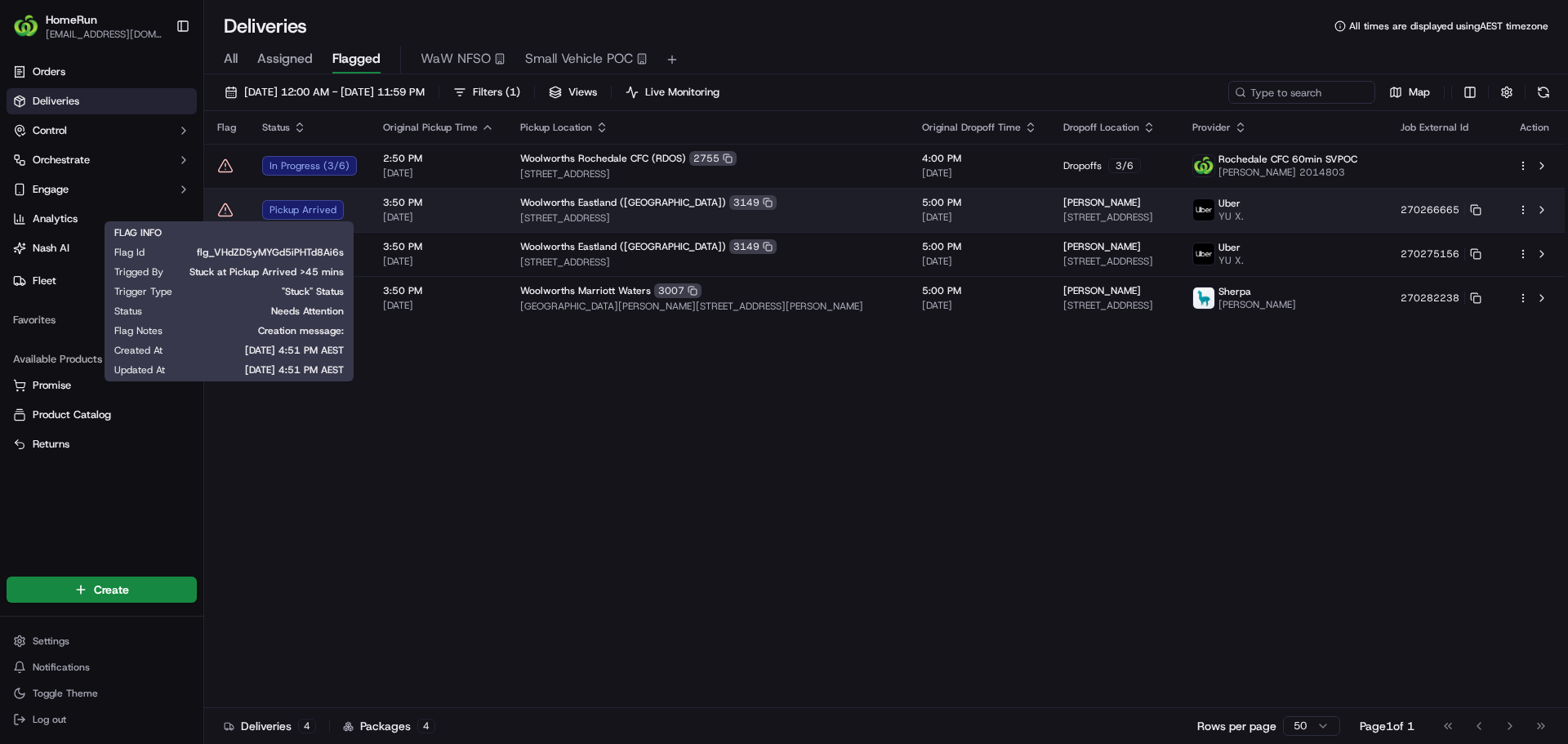
click at [231, 213] on icon at bounding box center [225, 209] width 14 height 12
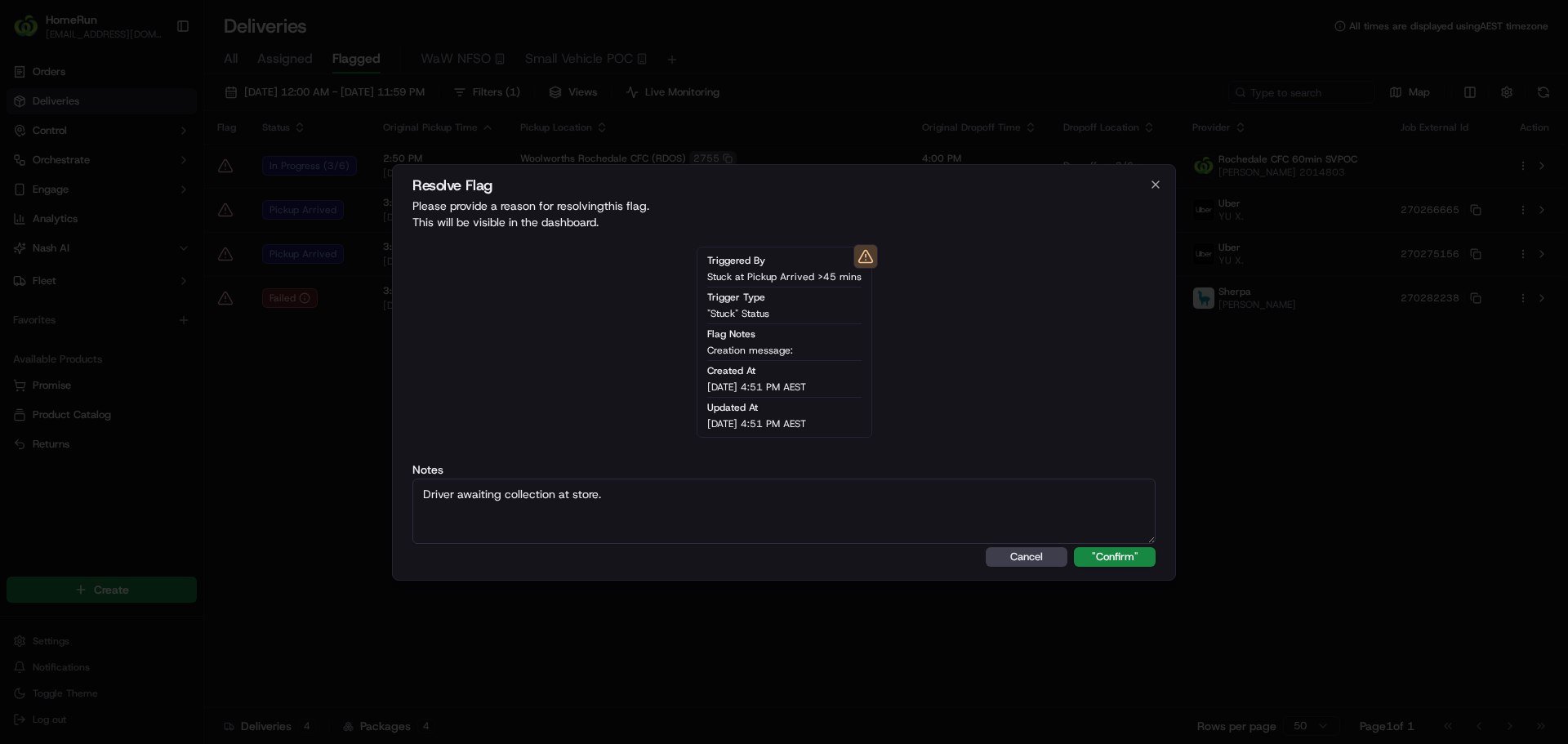
type textarea "Driver awaiting collection at store."
click at [1074, 548] on button ""Confirm"" at bounding box center [1115, 557] width 82 height 20
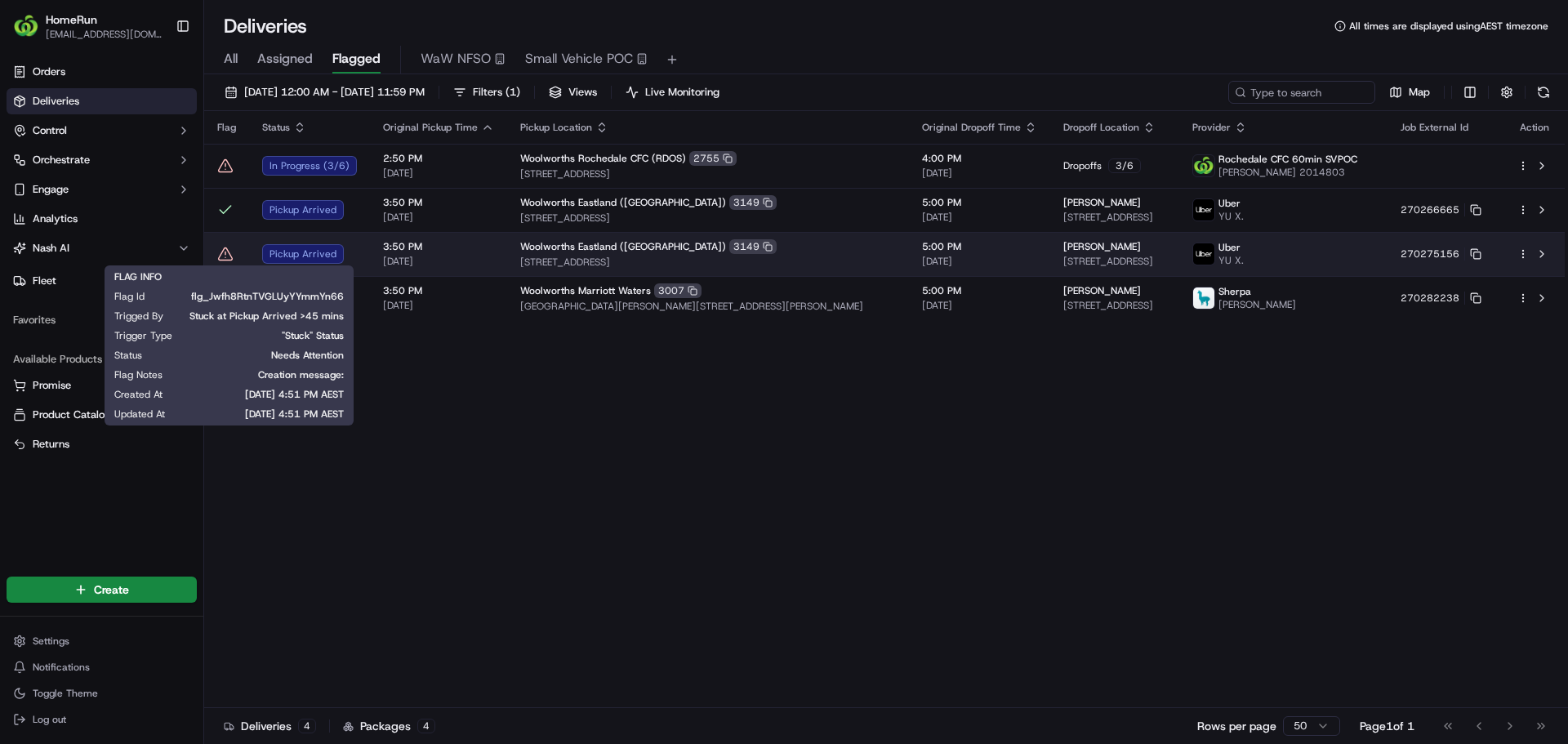
click at [218, 256] on icon at bounding box center [225, 254] width 16 height 16
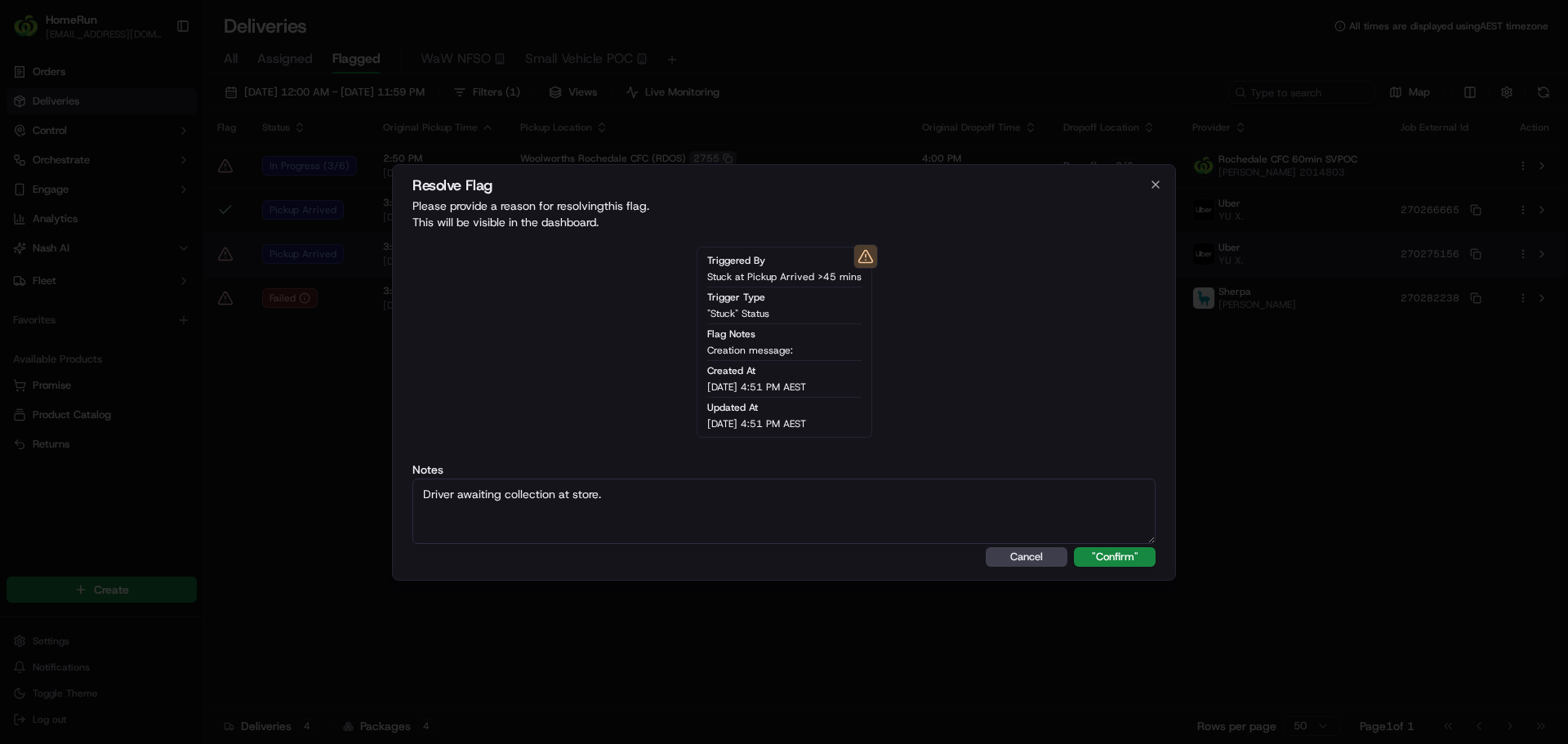
type textarea "Driver awaiting collection at store."
click at [1074, 548] on button ""Confirm"" at bounding box center [1115, 557] width 82 height 20
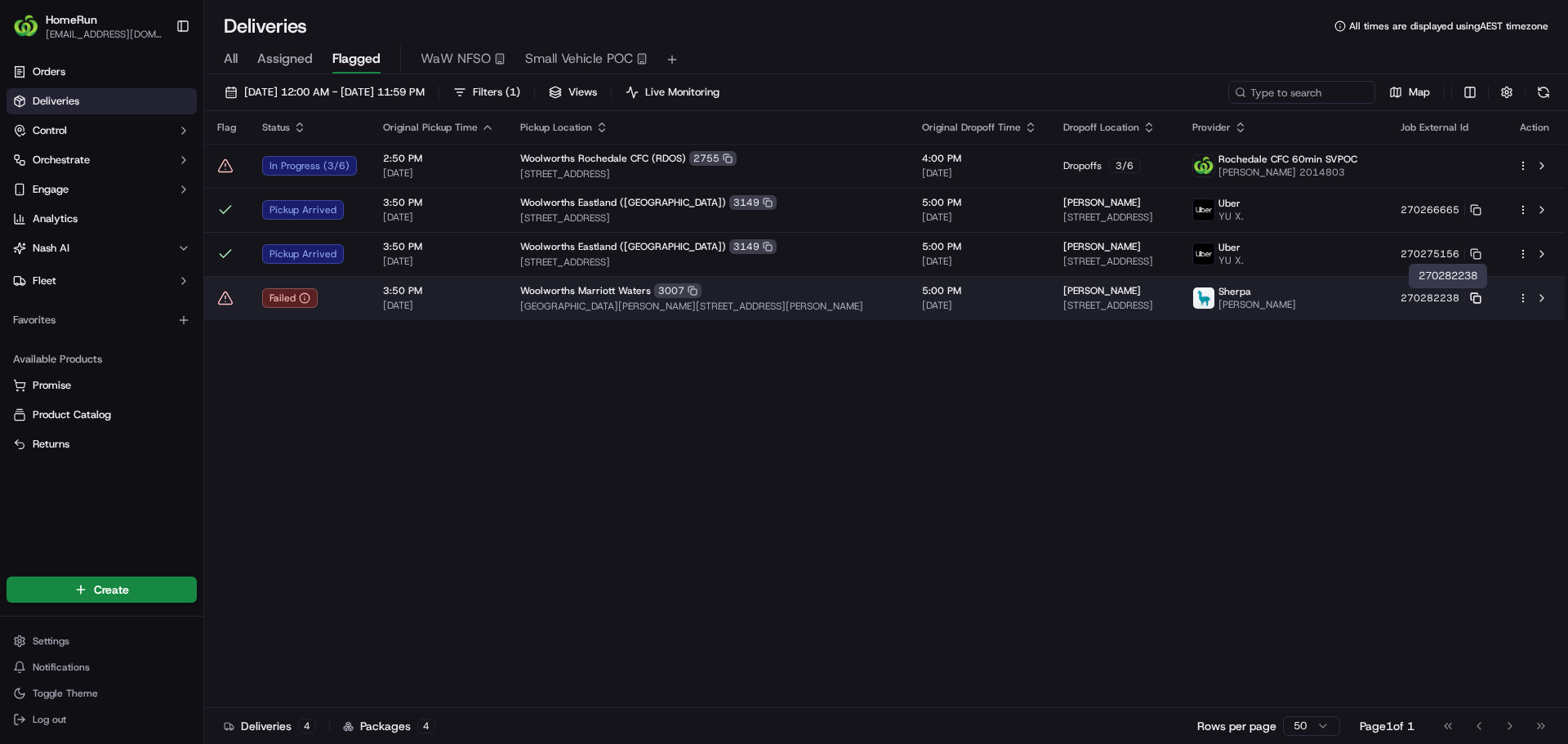
click at [1477, 294] on icon at bounding box center [1474, 296] width 7 height 7
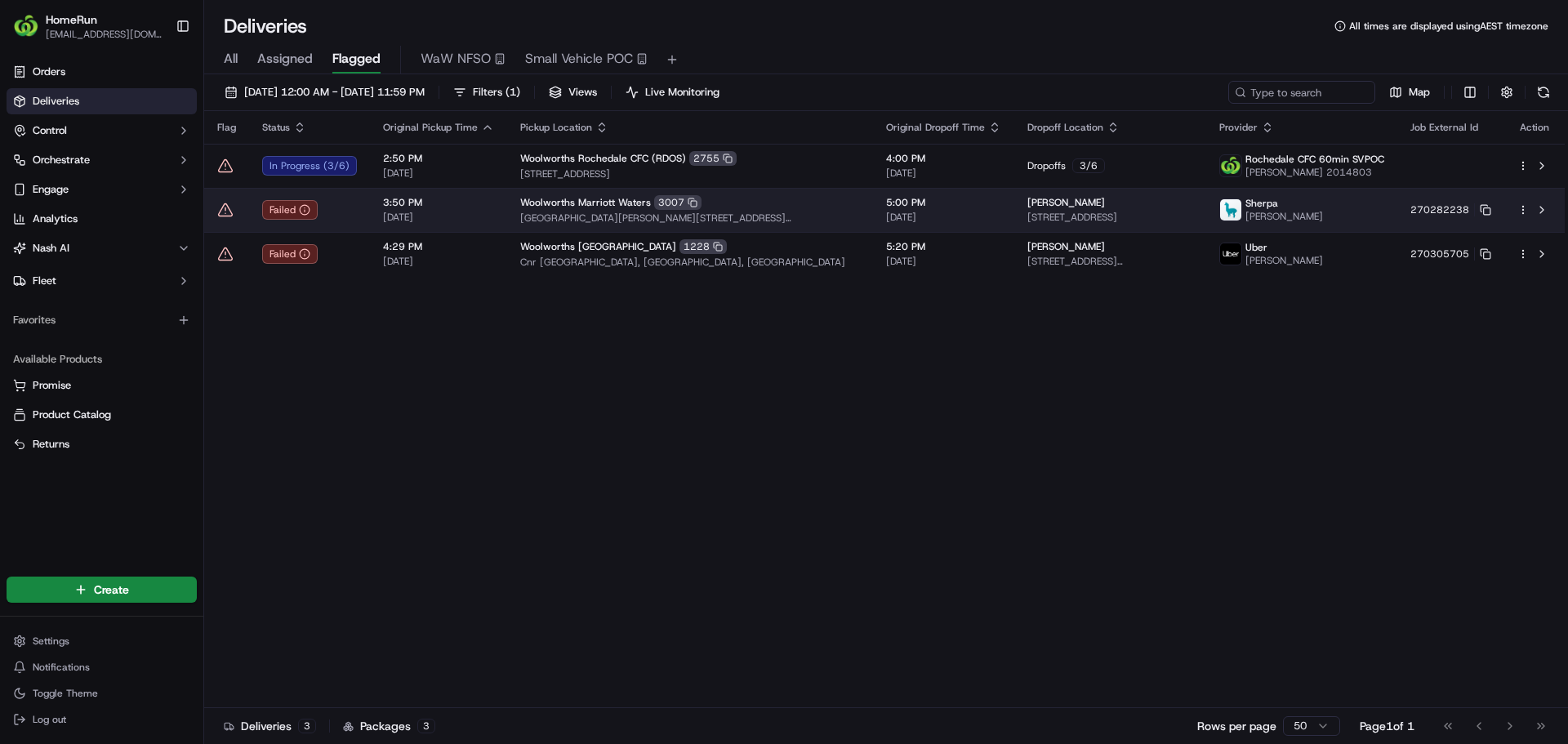
click at [226, 211] on icon at bounding box center [225, 209] width 16 height 16
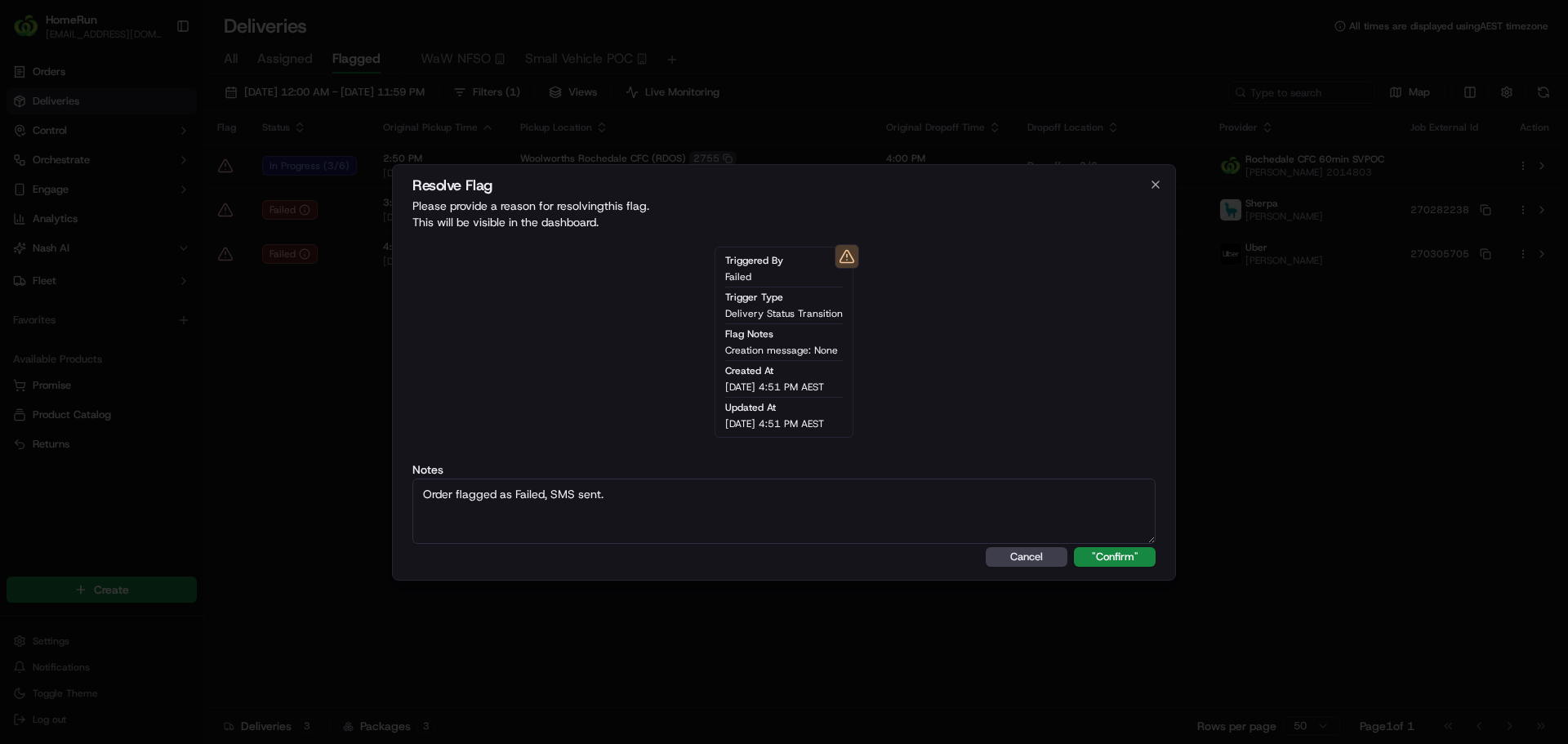
type textarea "Order flagged as Failed, SMS sent."
click at [1074, 548] on button ""Confirm"" at bounding box center [1115, 557] width 82 height 20
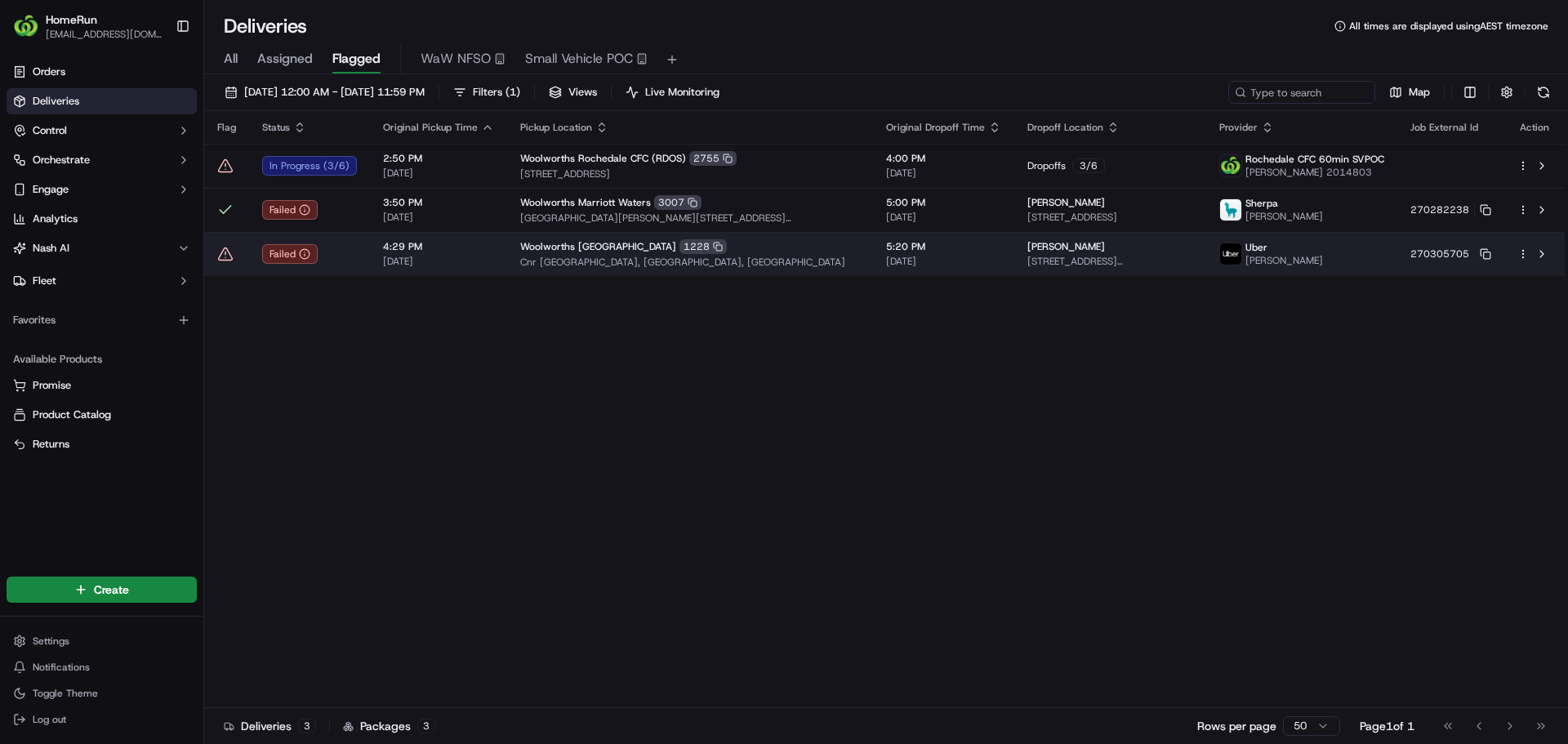
click at [597, 262] on span "Cnr Macquarie And Main Roads, Cardiff, NSW 2285, AU" at bounding box center [690, 262] width 340 height 13
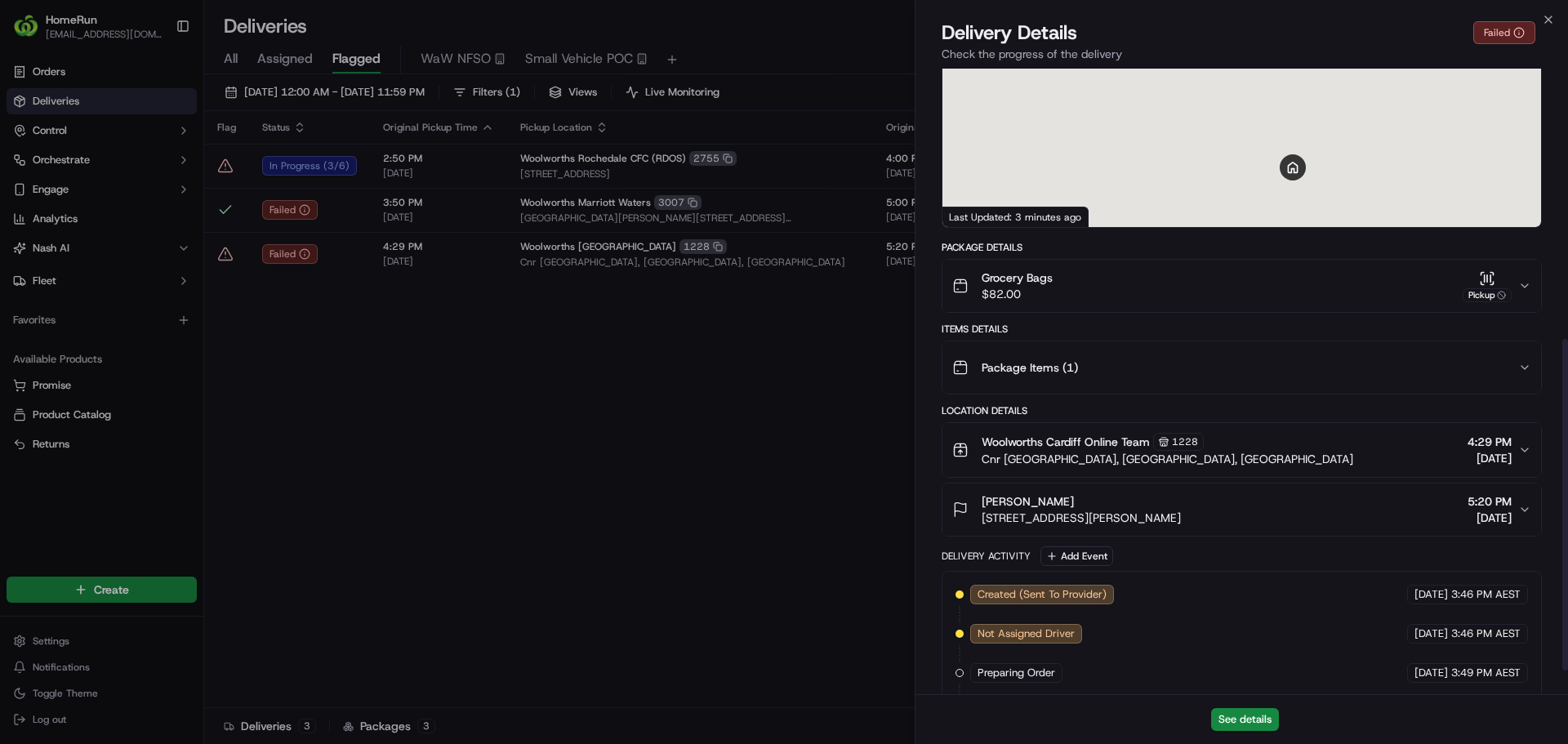
scroll to position [554, 0]
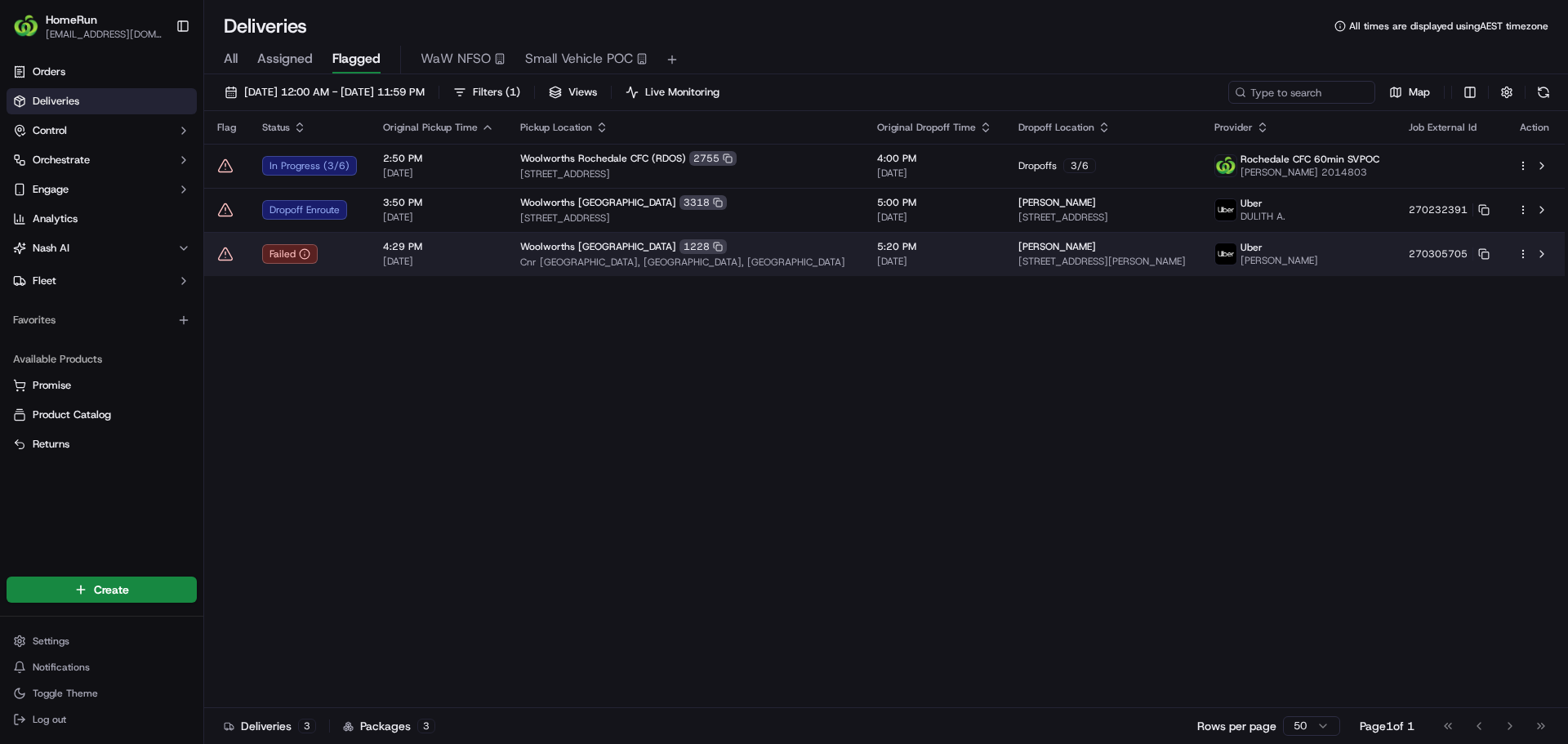
click at [1553, 251] on td at bounding box center [1534, 254] width 60 height 44
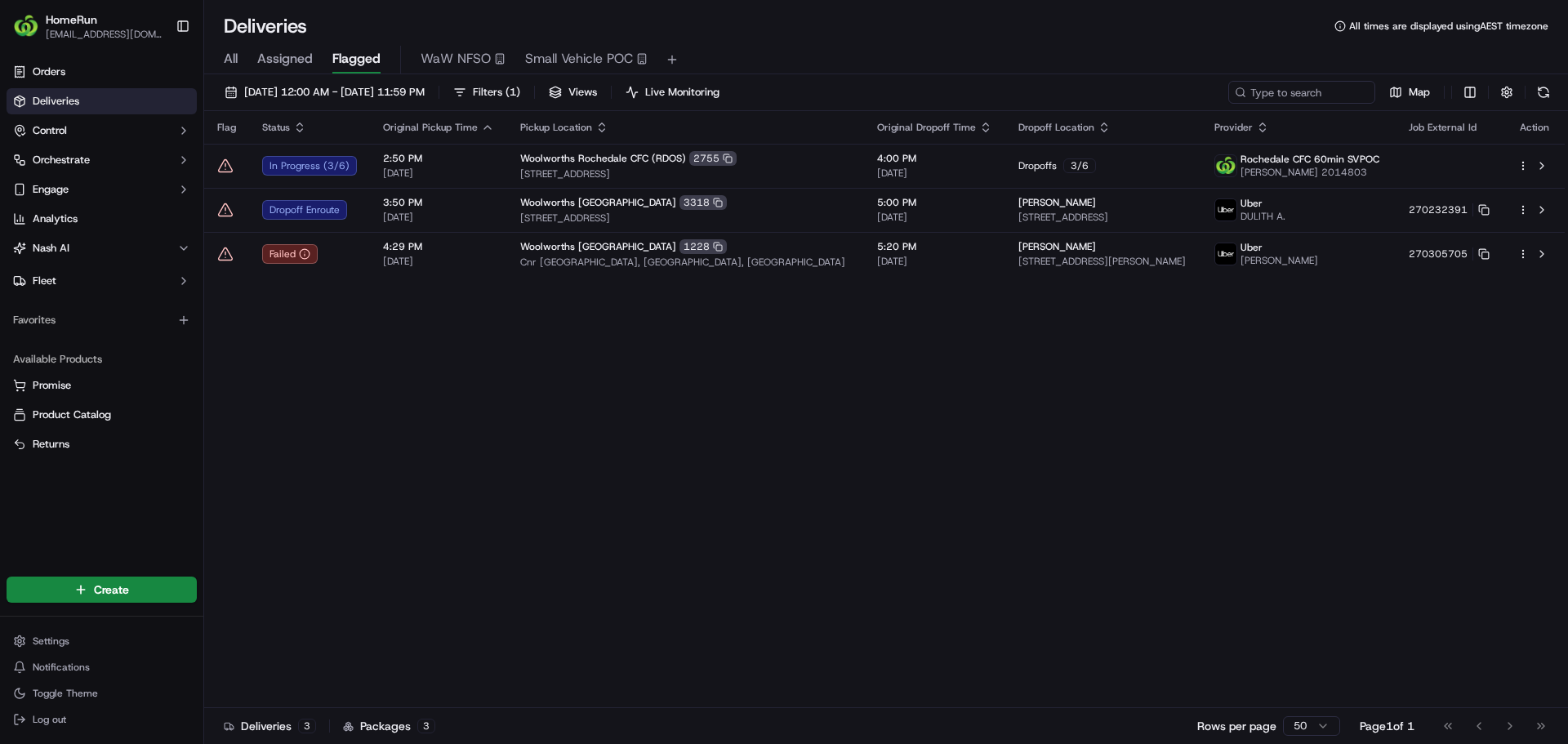
click at [1525, 251] on html "HomeRun jdisibio1@woolworths.com.au Toggle Sidebar Orders Deliveries Control Or…" at bounding box center [784, 372] width 1568 height 744
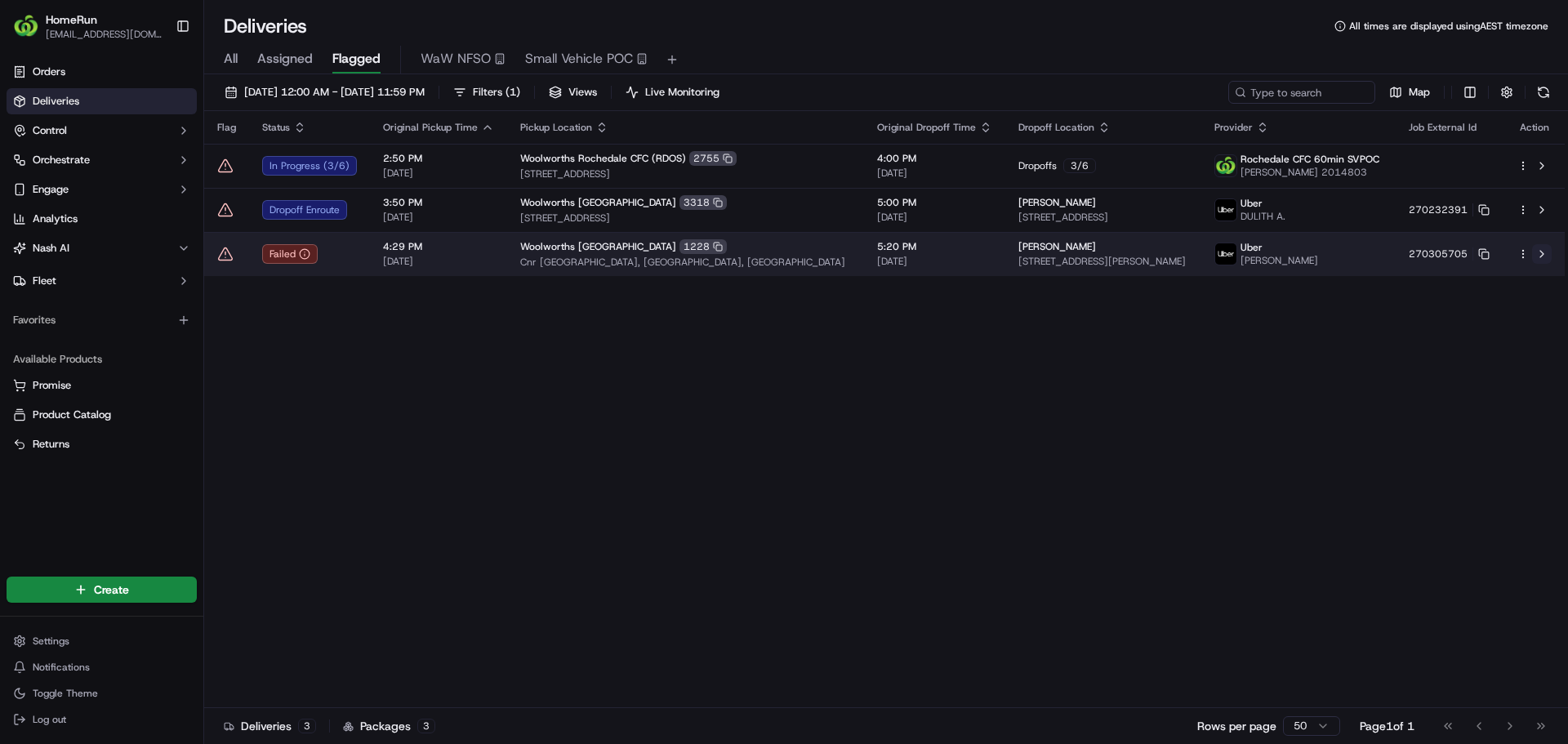
click at [1538, 256] on button at bounding box center [1541, 254] width 20 height 20
click at [224, 256] on icon at bounding box center [225, 254] width 16 height 16
click at [230, 252] on icon at bounding box center [225, 254] width 16 height 16
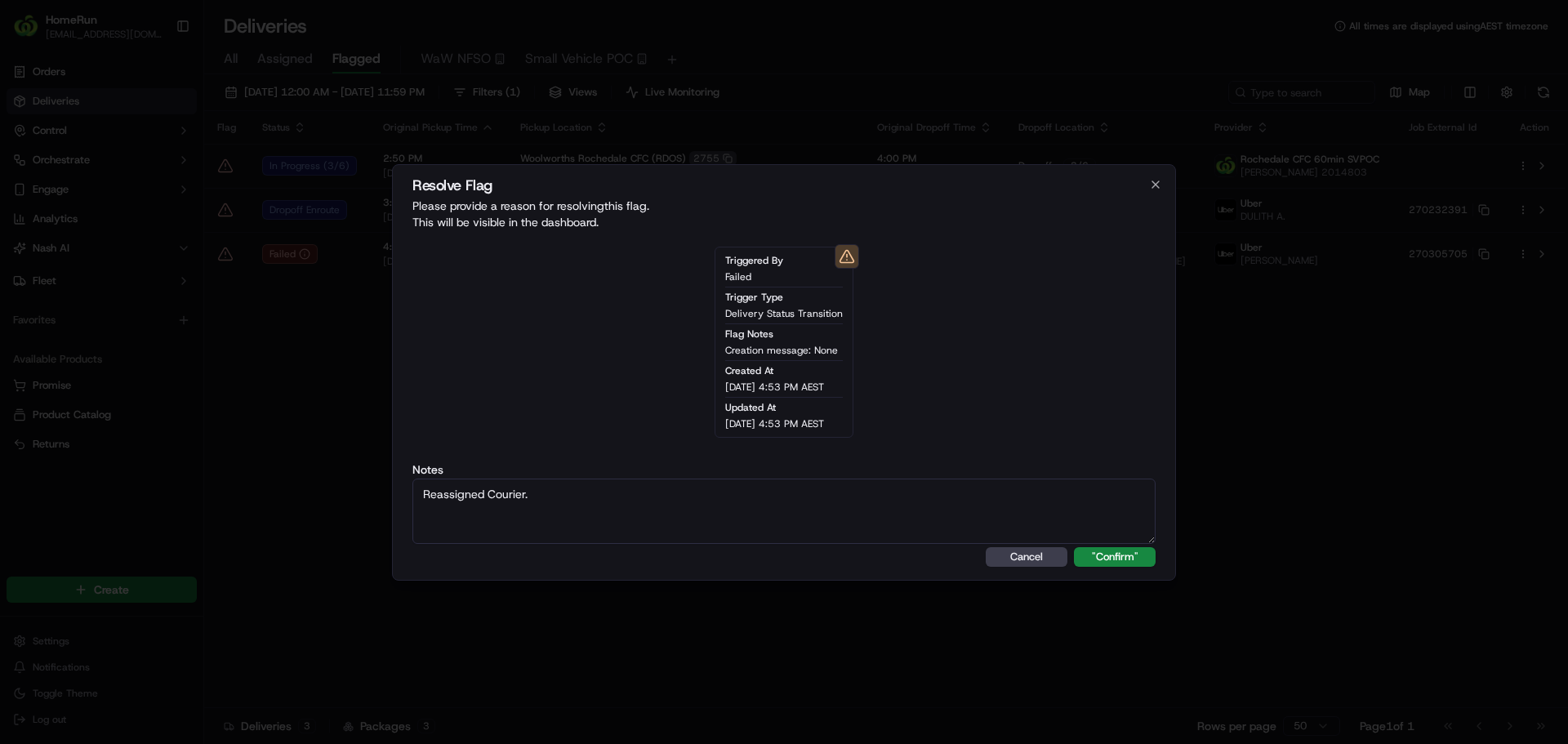
type textarea "Reassigned Courier."
click at [1074, 548] on button ""Confirm"" at bounding box center [1115, 557] width 82 height 20
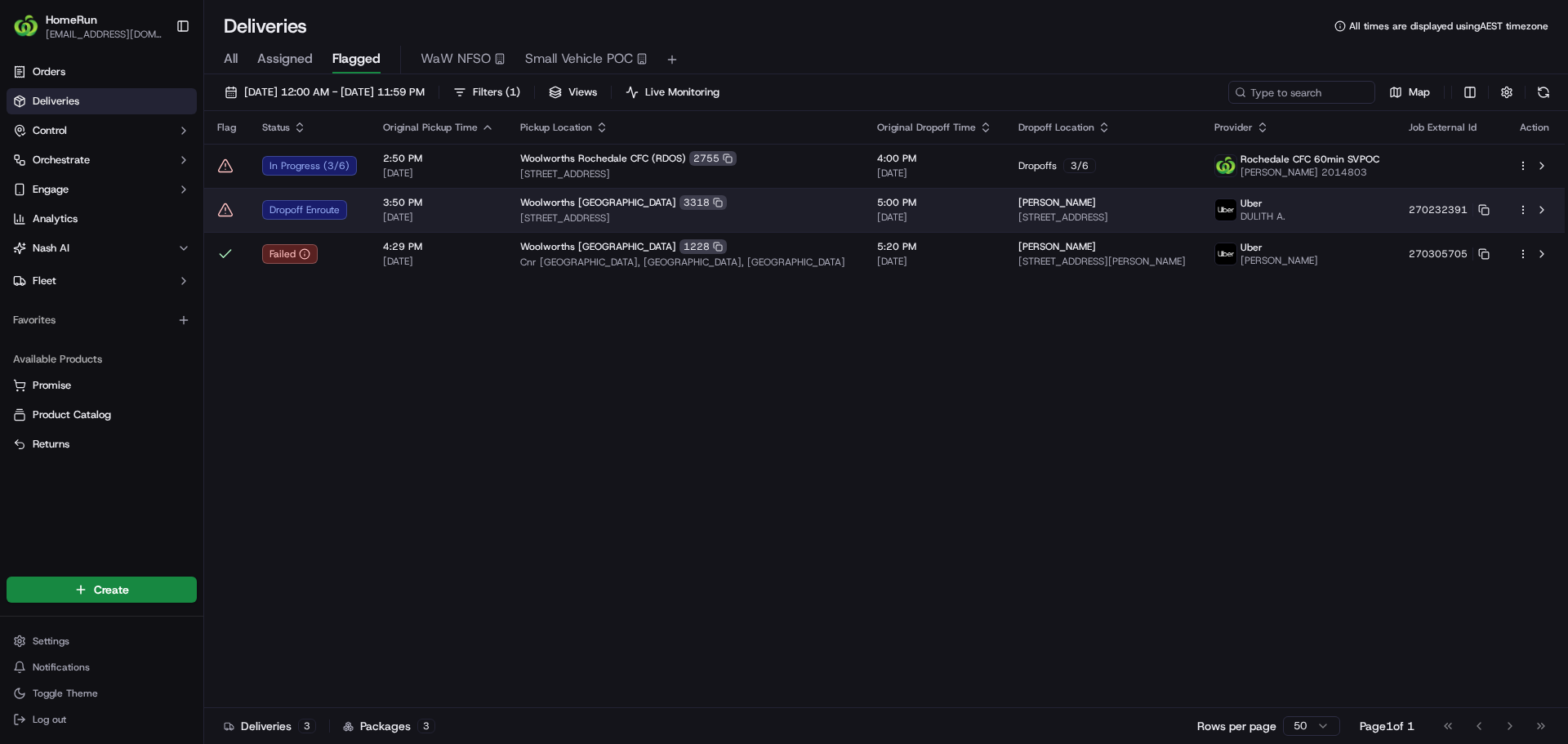
click at [228, 215] on icon at bounding box center [225, 209] width 16 height 16
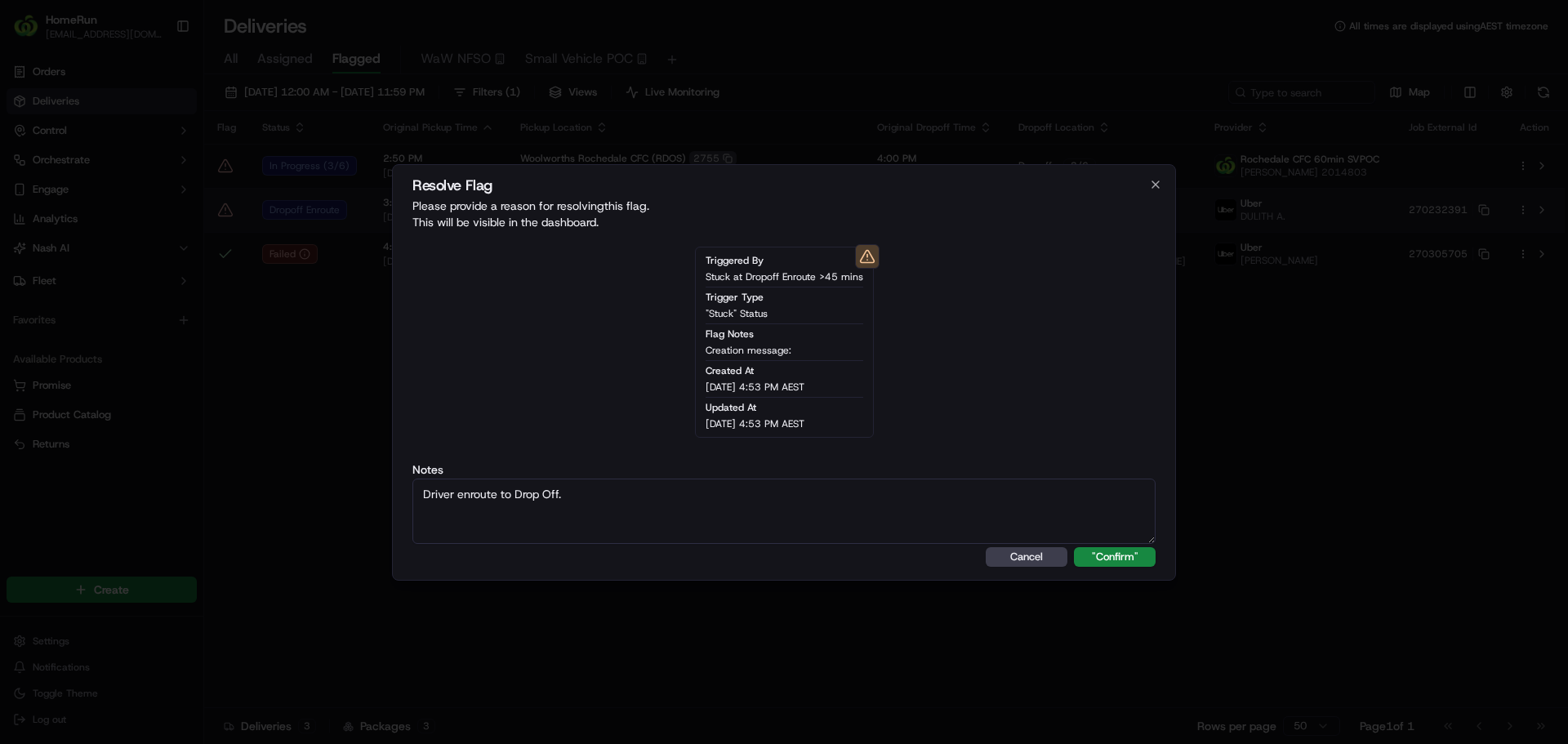
type textarea "Driver enroute to Drop Off."
click at [1074, 548] on button ""Confirm"" at bounding box center [1115, 557] width 82 height 20
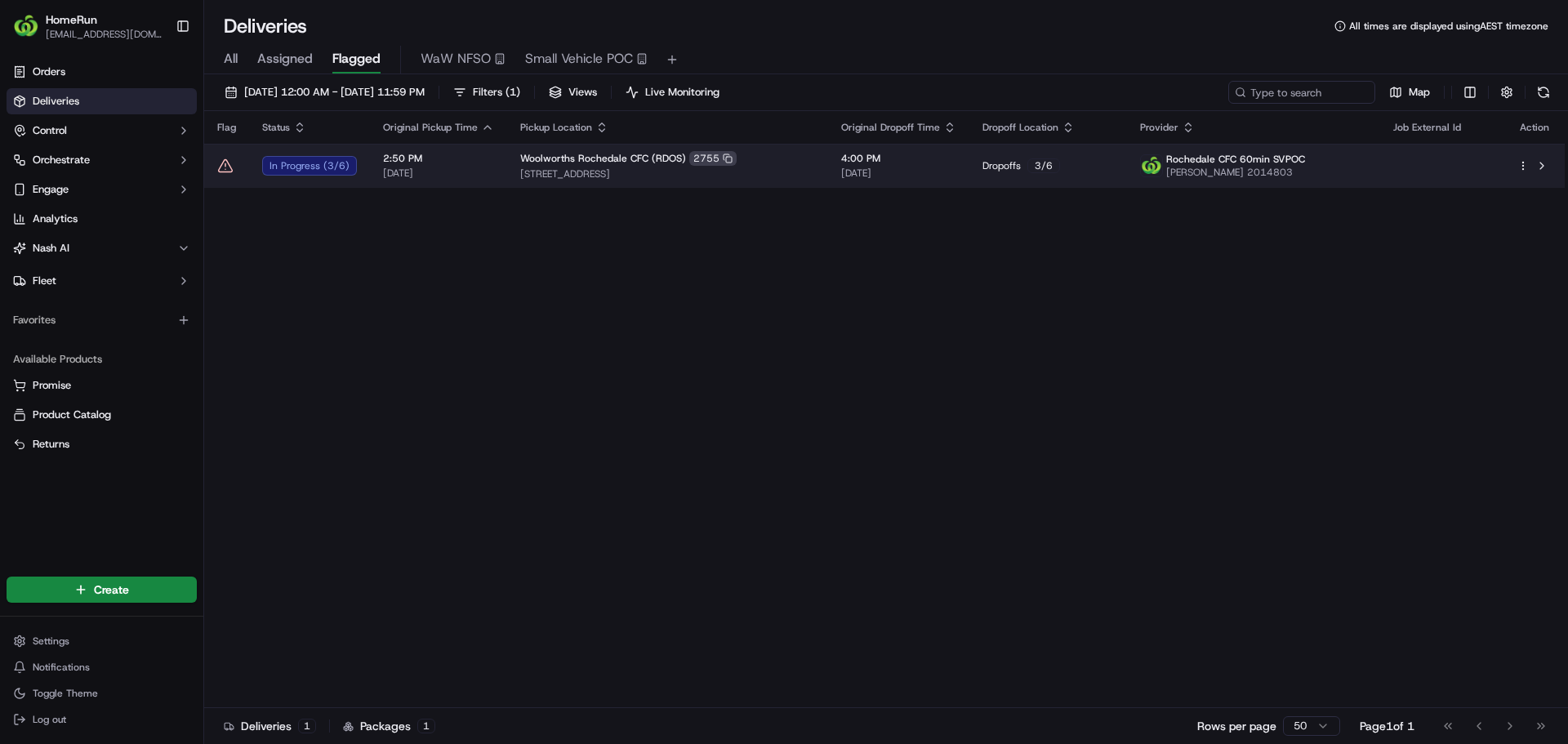
click at [837, 161] on td "4:00 PM 20/09/2025" at bounding box center [898, 166] width 141 height 44
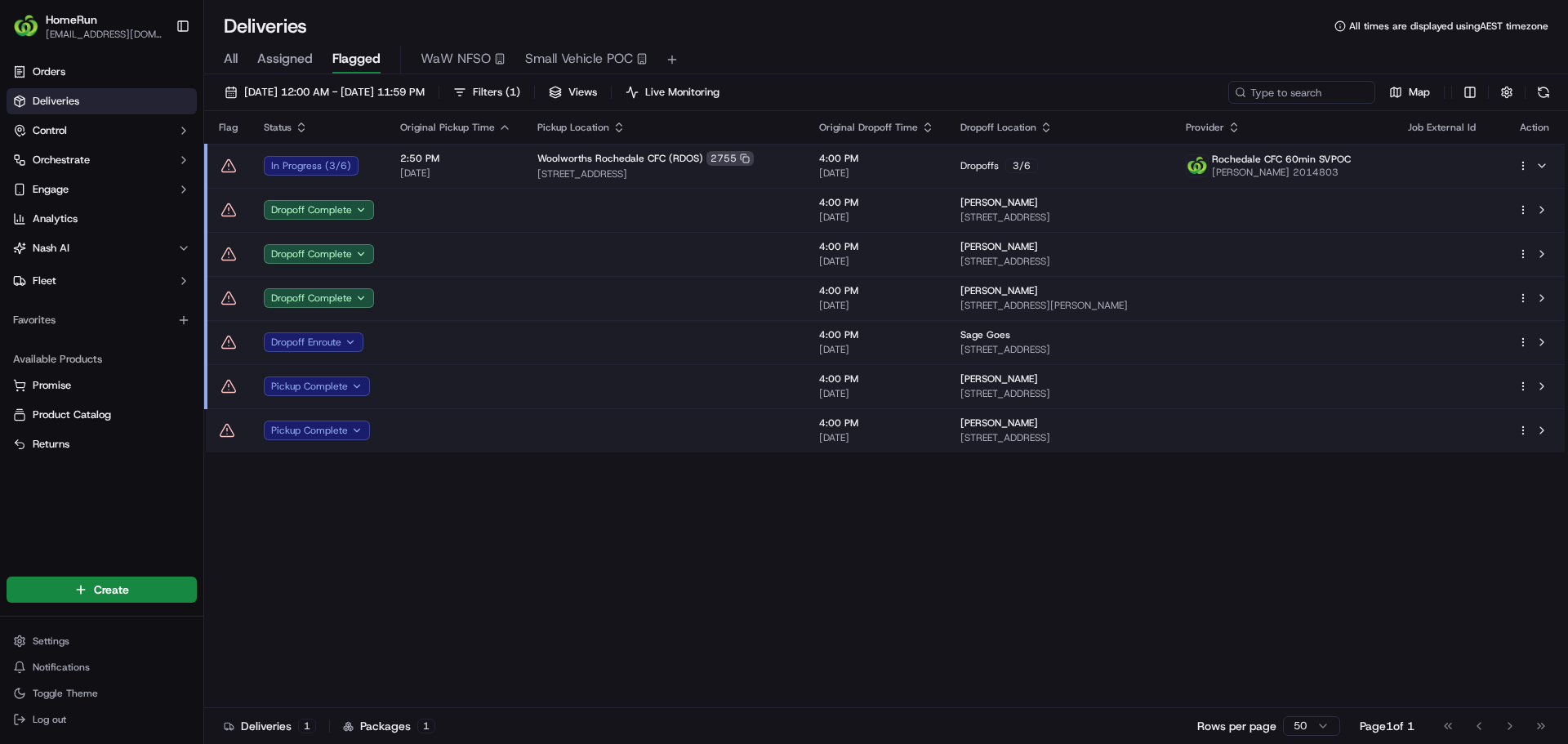
click at [652, 338] on td at bounding box center [665, 342] width 281 height 44
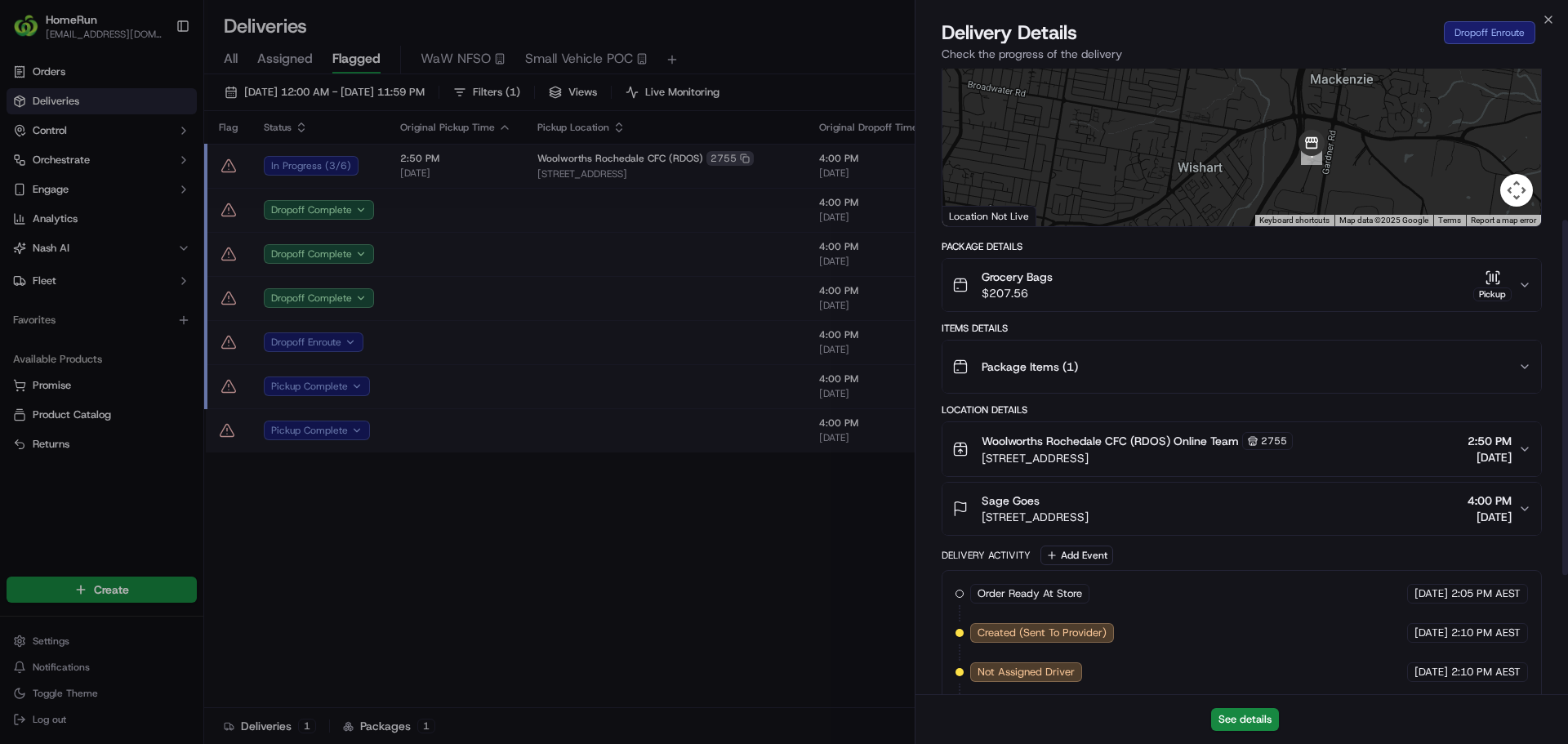
scroll to position [475, 0]
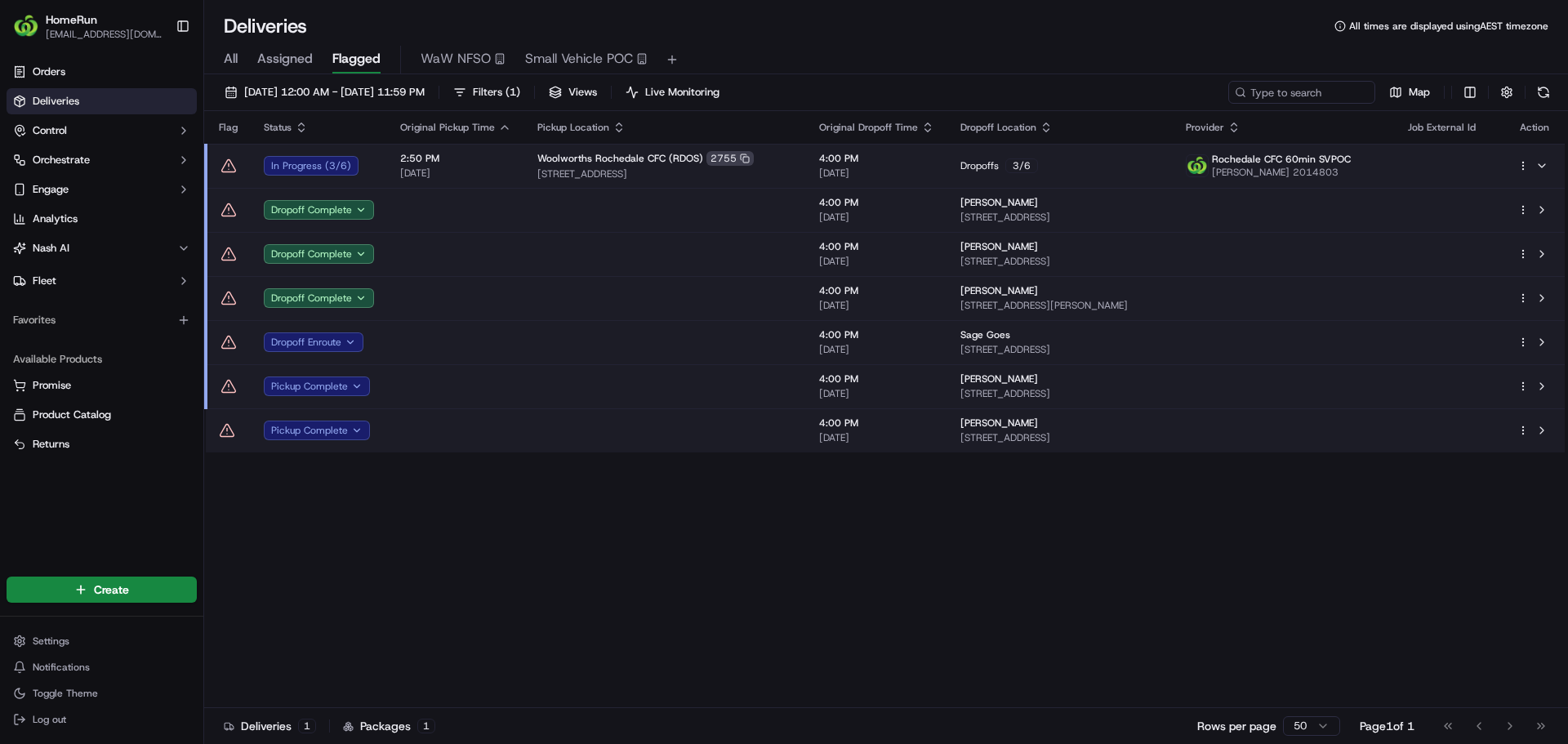
click at [222, 168] on icon at bounding box center [228, 165] width 16 height 16
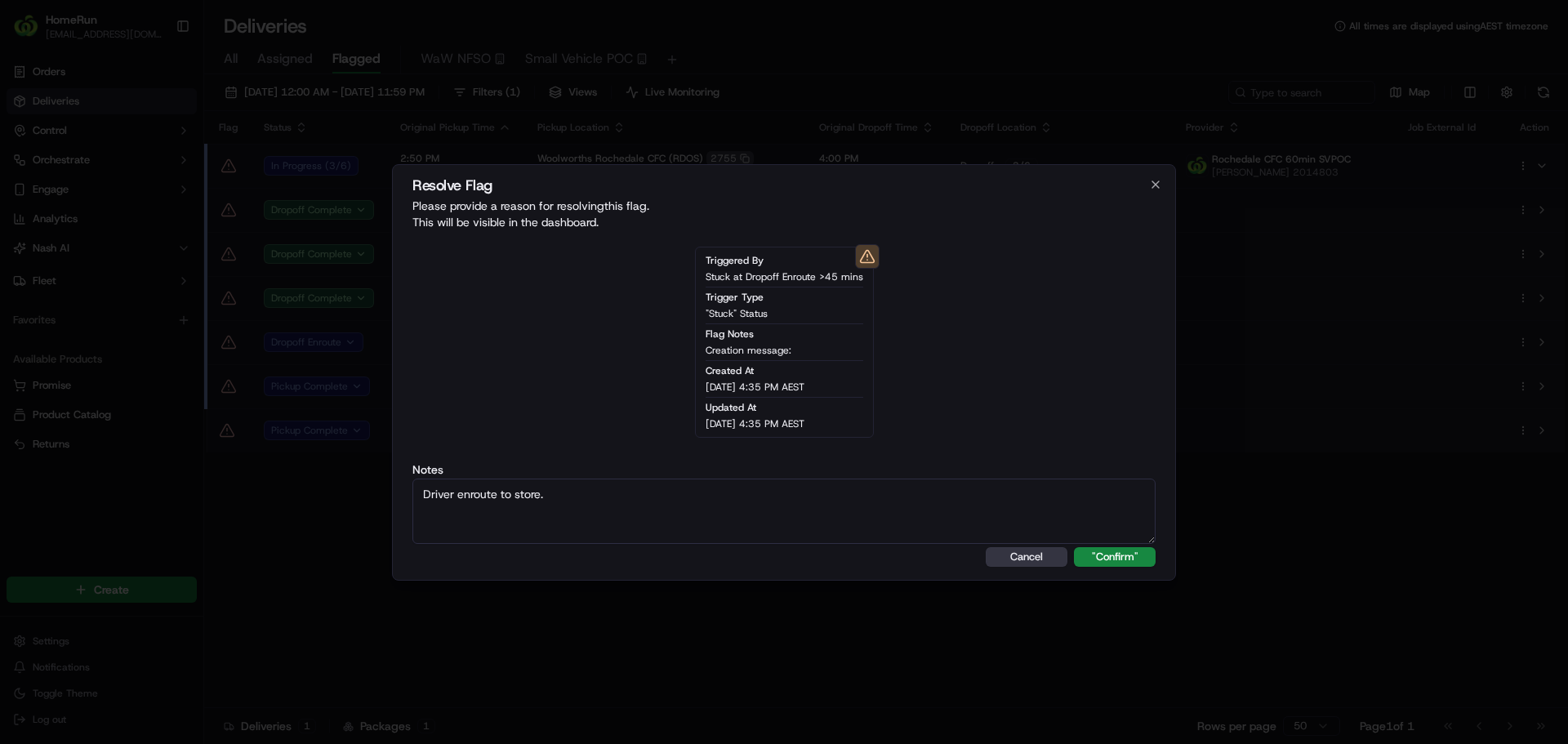
type textarea "Driver enroute to store."
click at [1033, 554] on button "Cancel" at bounding box center [1027, 557] width 82 height 20
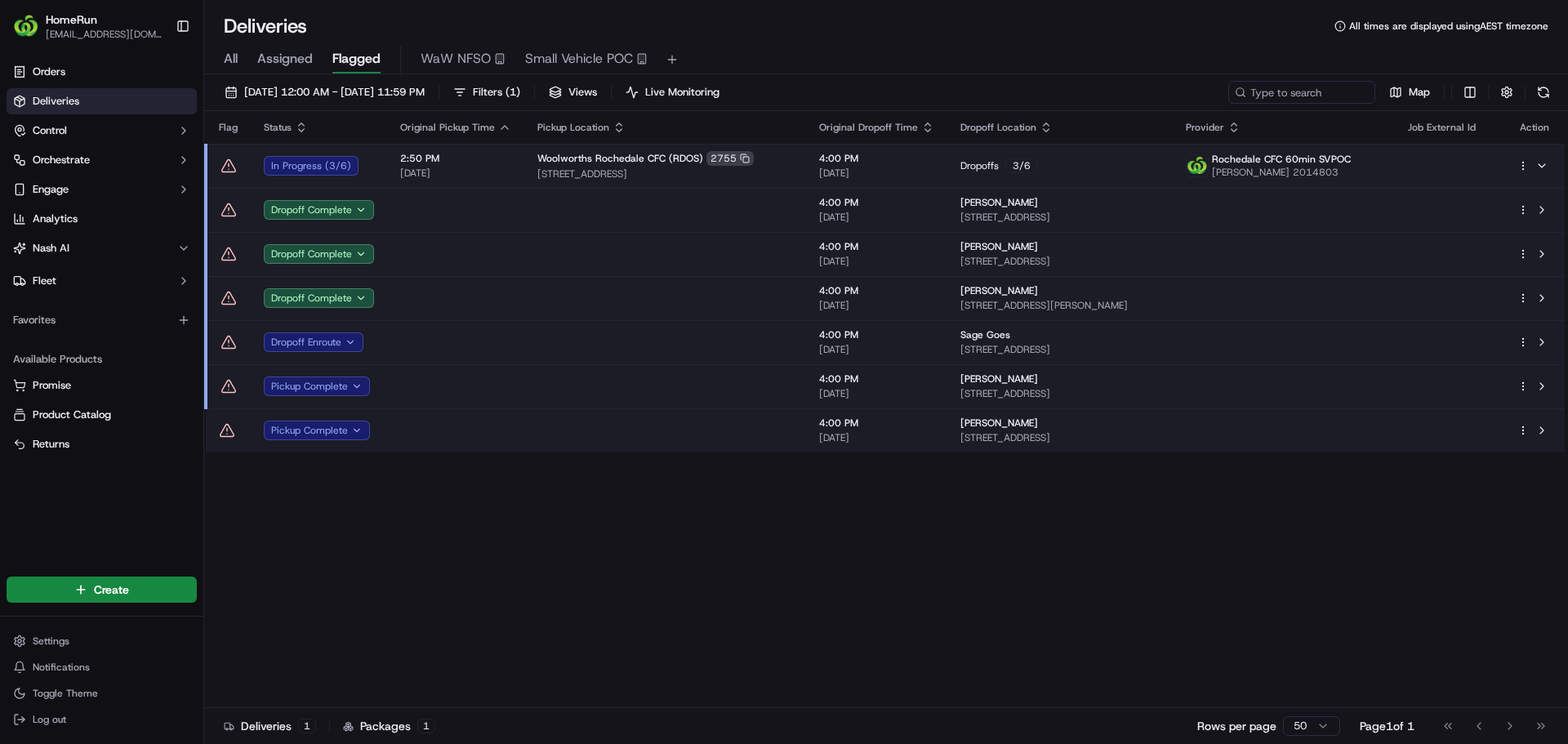
click at [1519, 161] on html "HomeRun jdisibio1@woolworths.com.au Toggle Sidebar Orders Deliveries Control Or…" at bounding box center [784, 372] width 1568 height 744
click at [1477, 212] on span "Delivery Details" at bounding box center [1452, 217] width 72 height 13
click at [224, 163] on html "HomeRun jdisibio1@woolworths.com.au Toggle Sidebar Orders Deliveries Control Or…" at bounding box center [784, 372] width 1568 height 744
click at [226, 163] on icon at bounding box center [229, 165] width 14 height 12
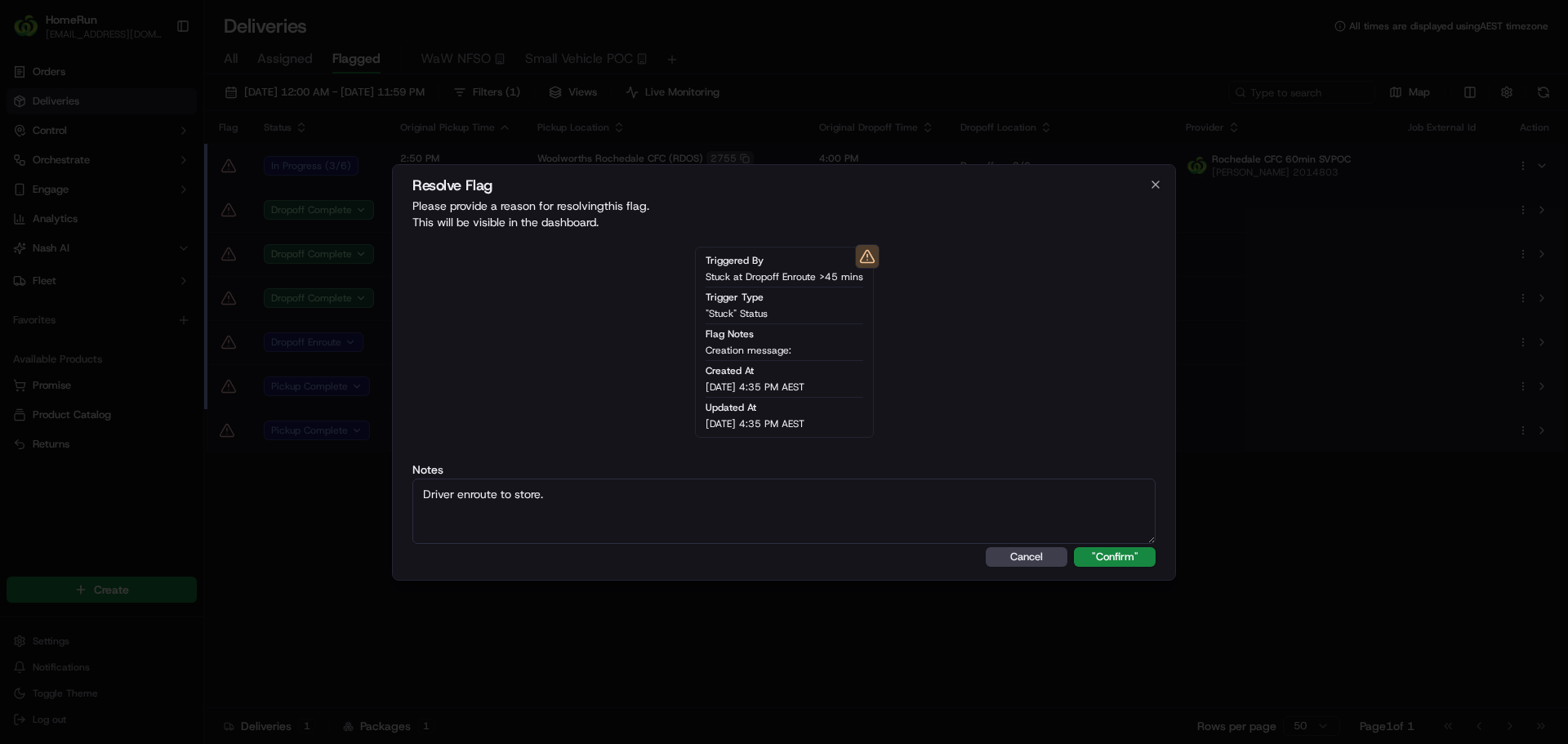
click at [742, 502] on textarea "Driver enroute to store." at bounding box center [783, 511] width 743 height 66
click at [742, 501] on textarea "Driver enroute to store." at bounding box center [783, 511] width 743 height 66
click at [741, 501] on textarea "Driver enroute to store." at bounding box center [783, 511] width 743 height 66
paste textarea "Drop Off"
type textarea "Driver enroute to Drop Off."
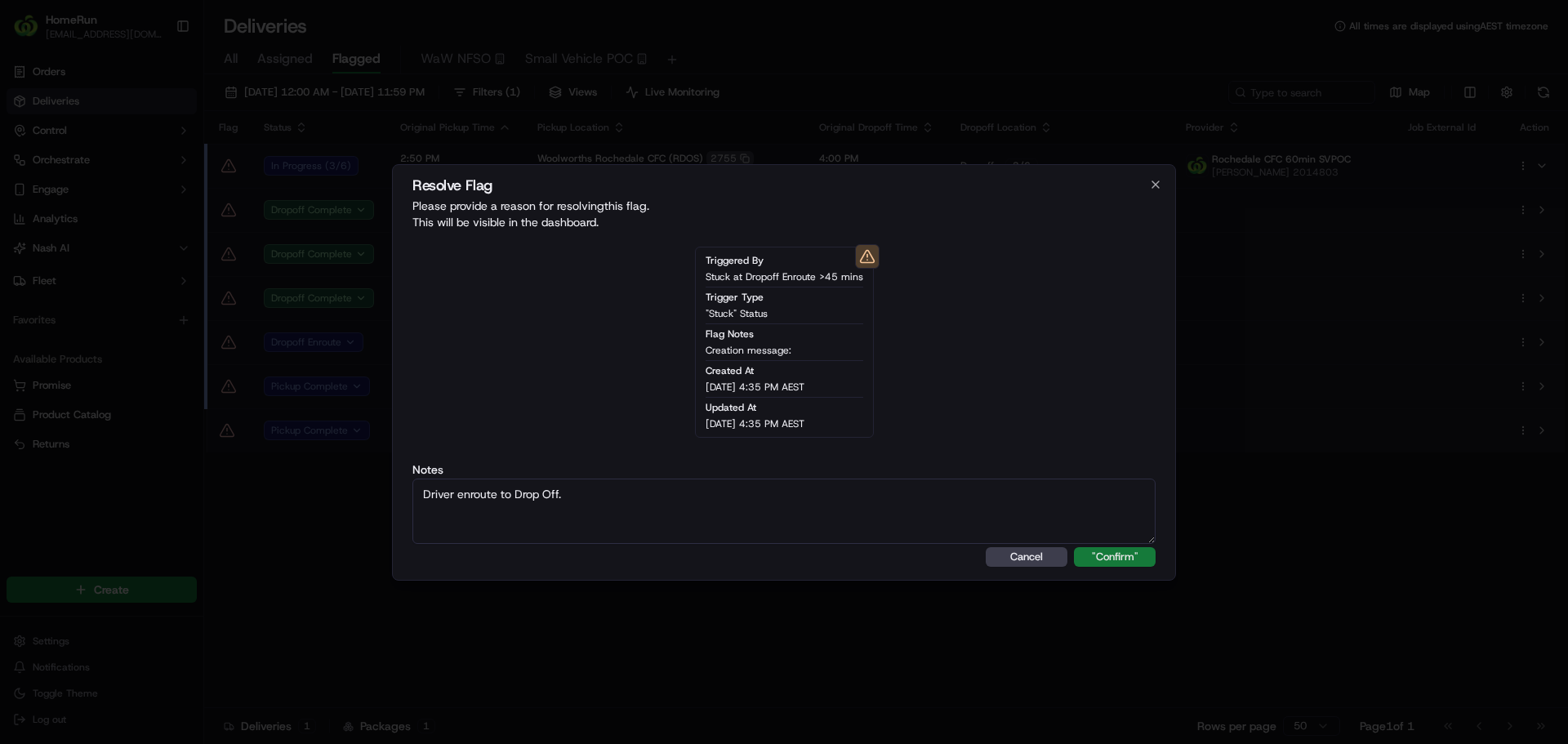
click at [1104, 548] on button ""Confirm"" at bounding box center [1115, 557] width 82 height 20
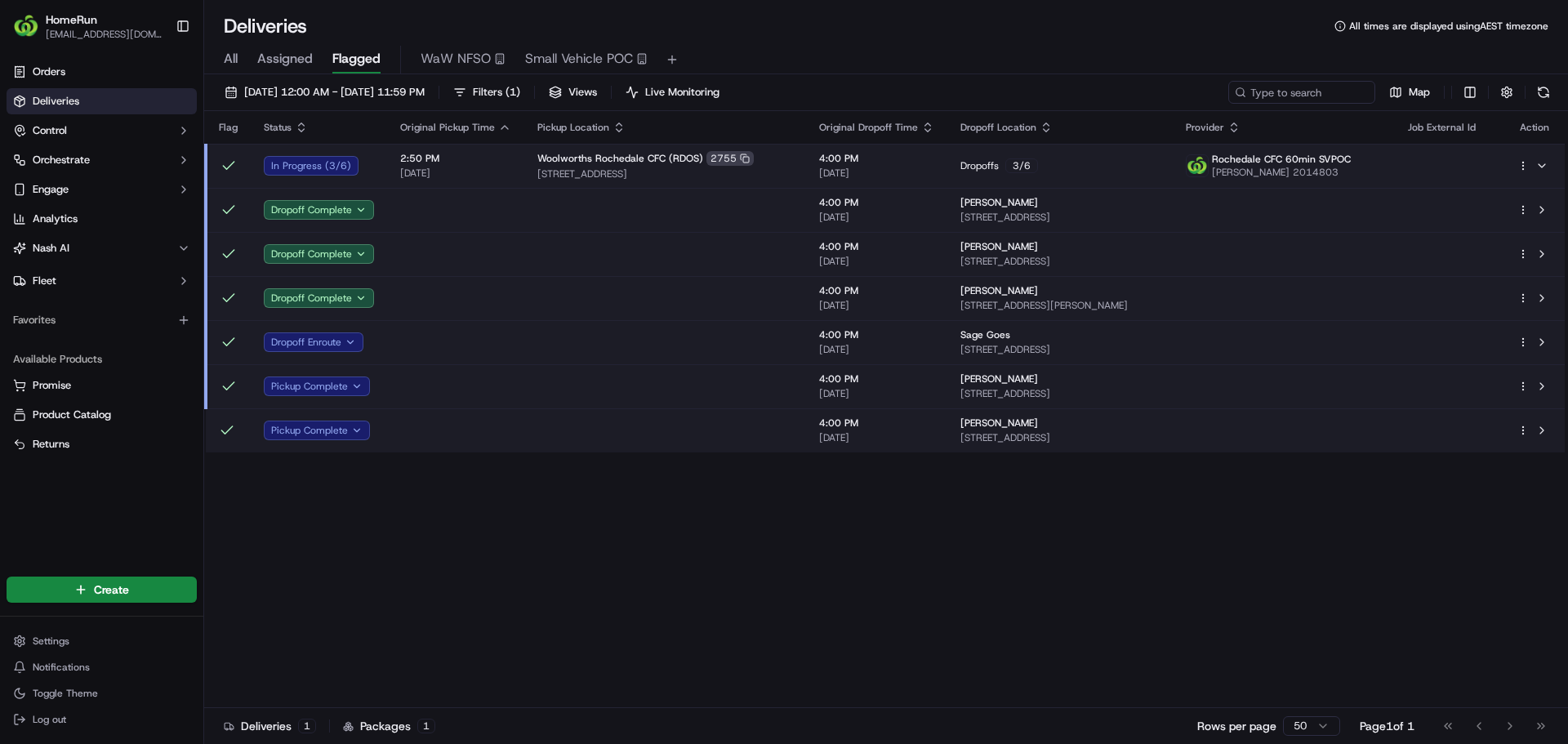
click at [1128, 156] on td "Dropoffs 3 / 6" at bounding box center [1060, 166] width 225 height 44
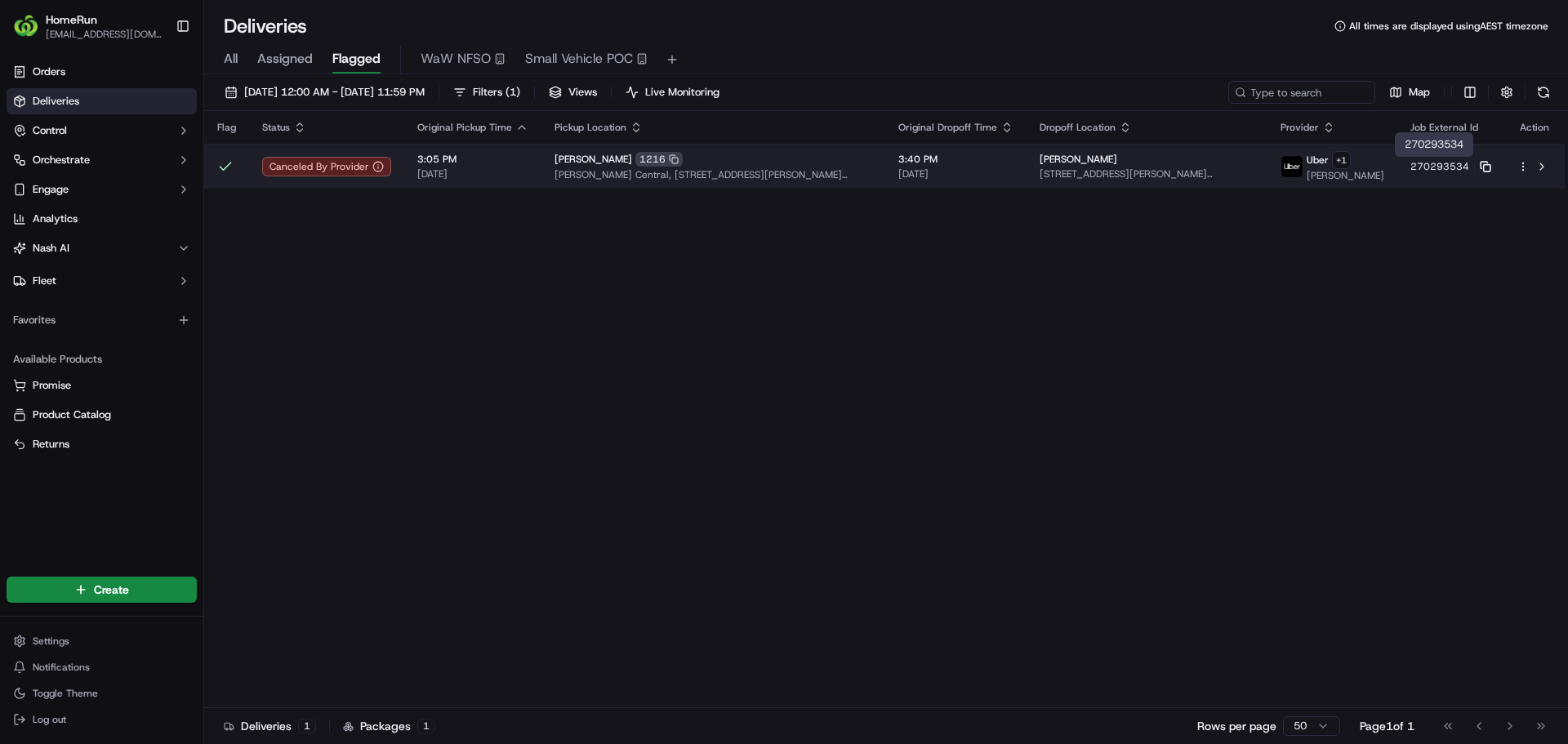
click at [1484, 171] on rect at bounding box center [1487, 167] width 7 height 7
click at [1546, 160] on button at bounding box center [1541, 166] width 20 height 20
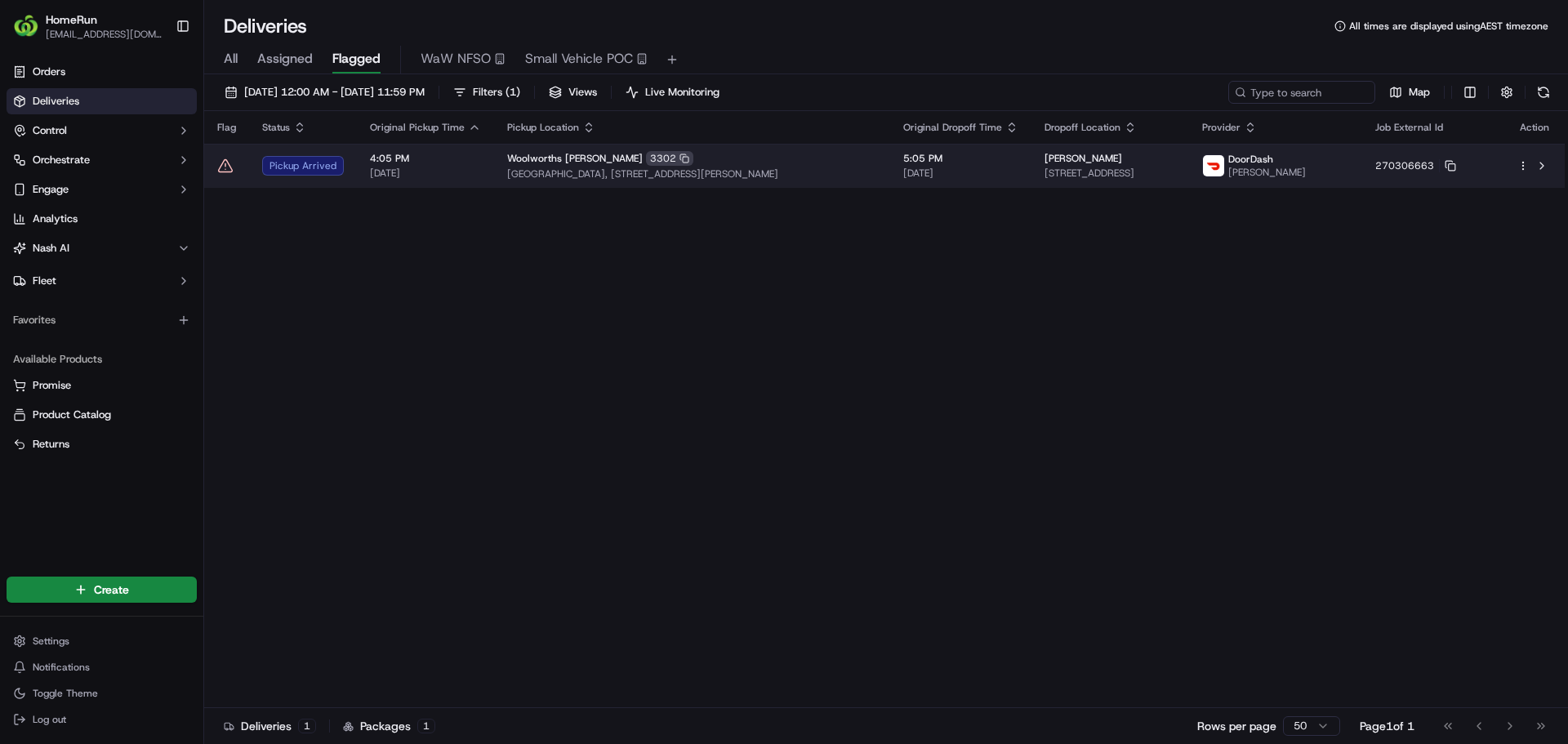
click at [218, 161] on icon at bounding box center [225, 165] width 16 height 16
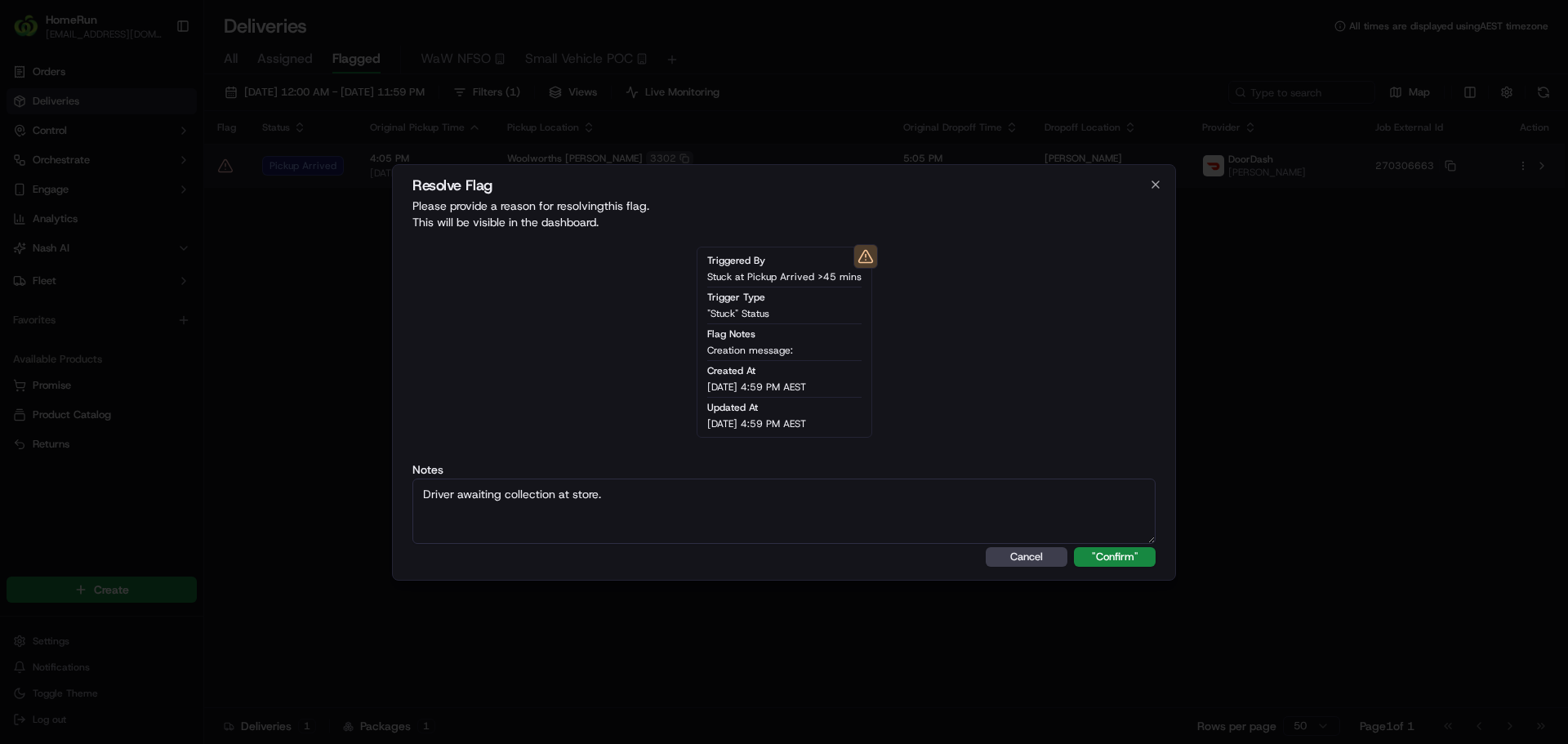
type textarea "Driver awaiting collection at store."
click at [1074, 548] on button ""Confirm"" at bounding box center [1115, 557] width 82 height 20
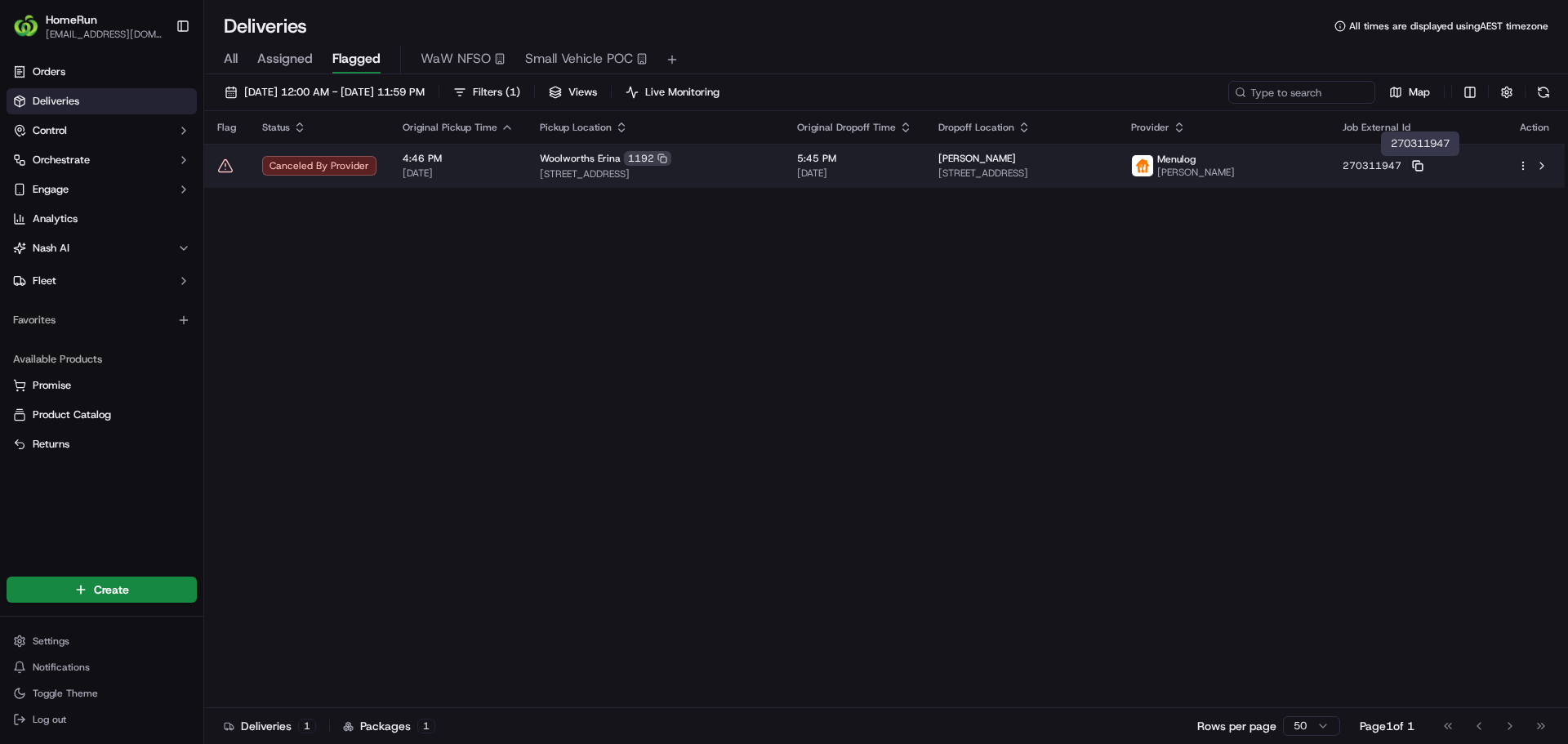
click at [1423, 165] on icon at bounding box center [1417, 166] width 11 height 11
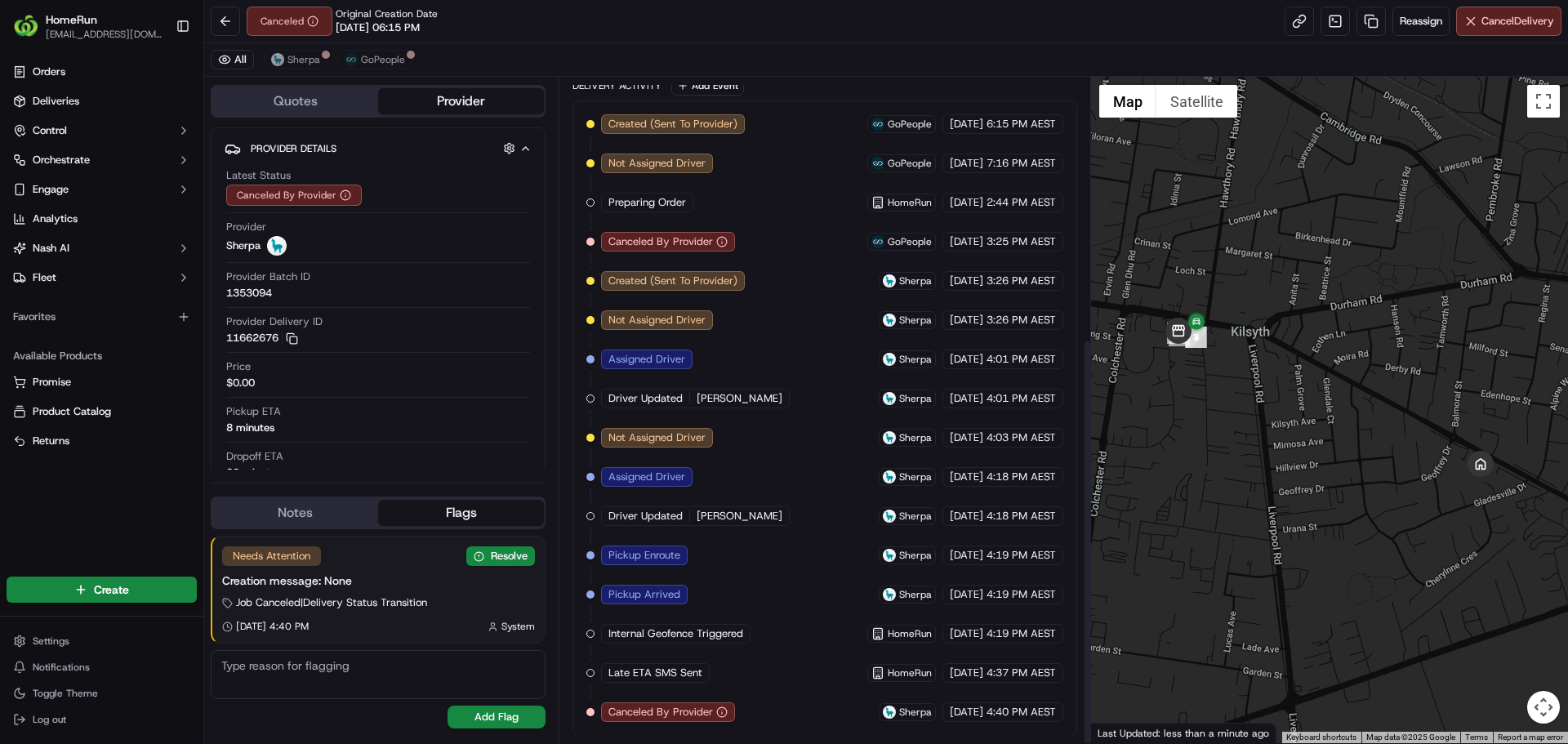
scroll to position [428, 0]
click at [1429, 13] on button "Reassign" at bounding box center [1421, 21] width 57 height 30
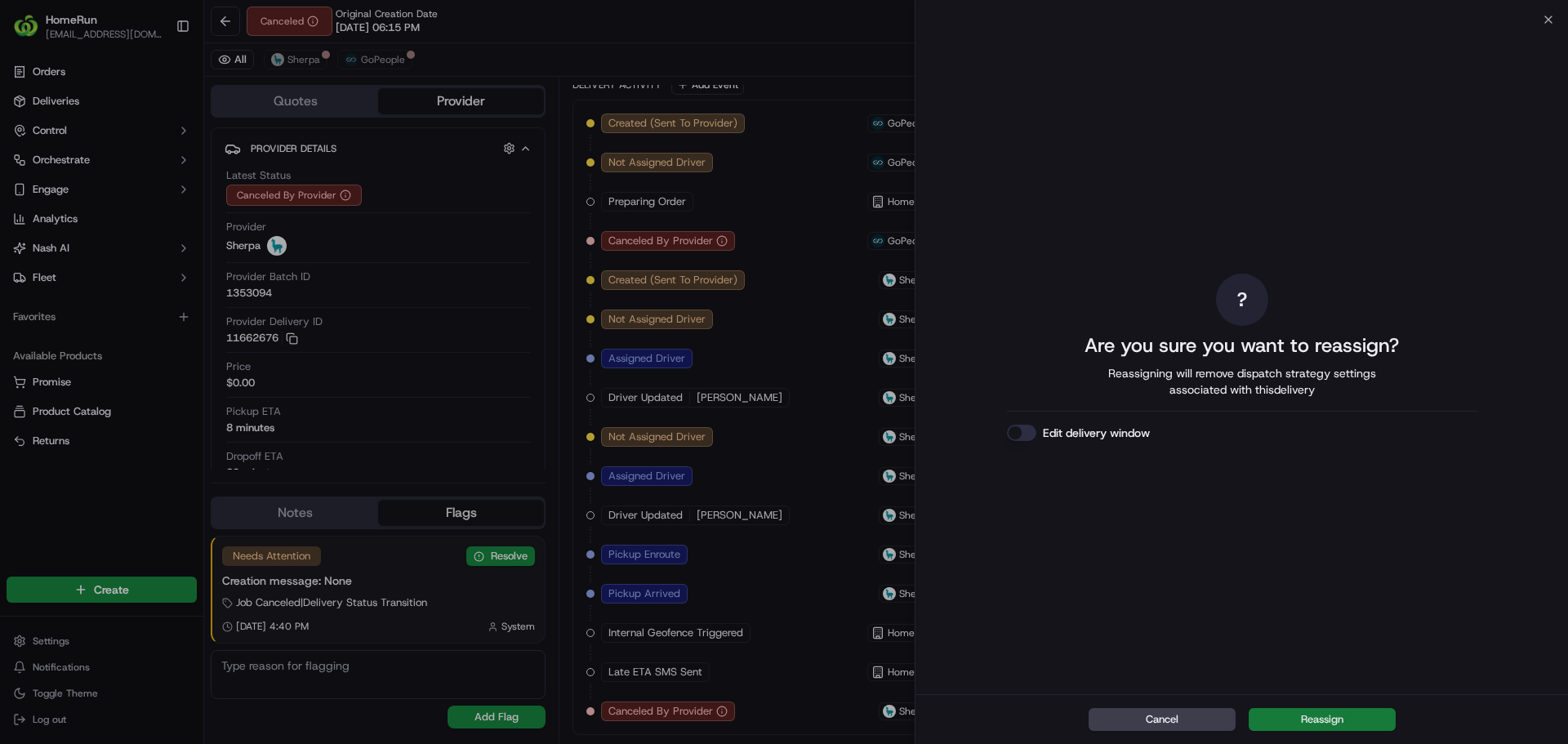
click at [1335, 712] on button "Reassign" at bounding box center [1322, 719] width 147 height 23
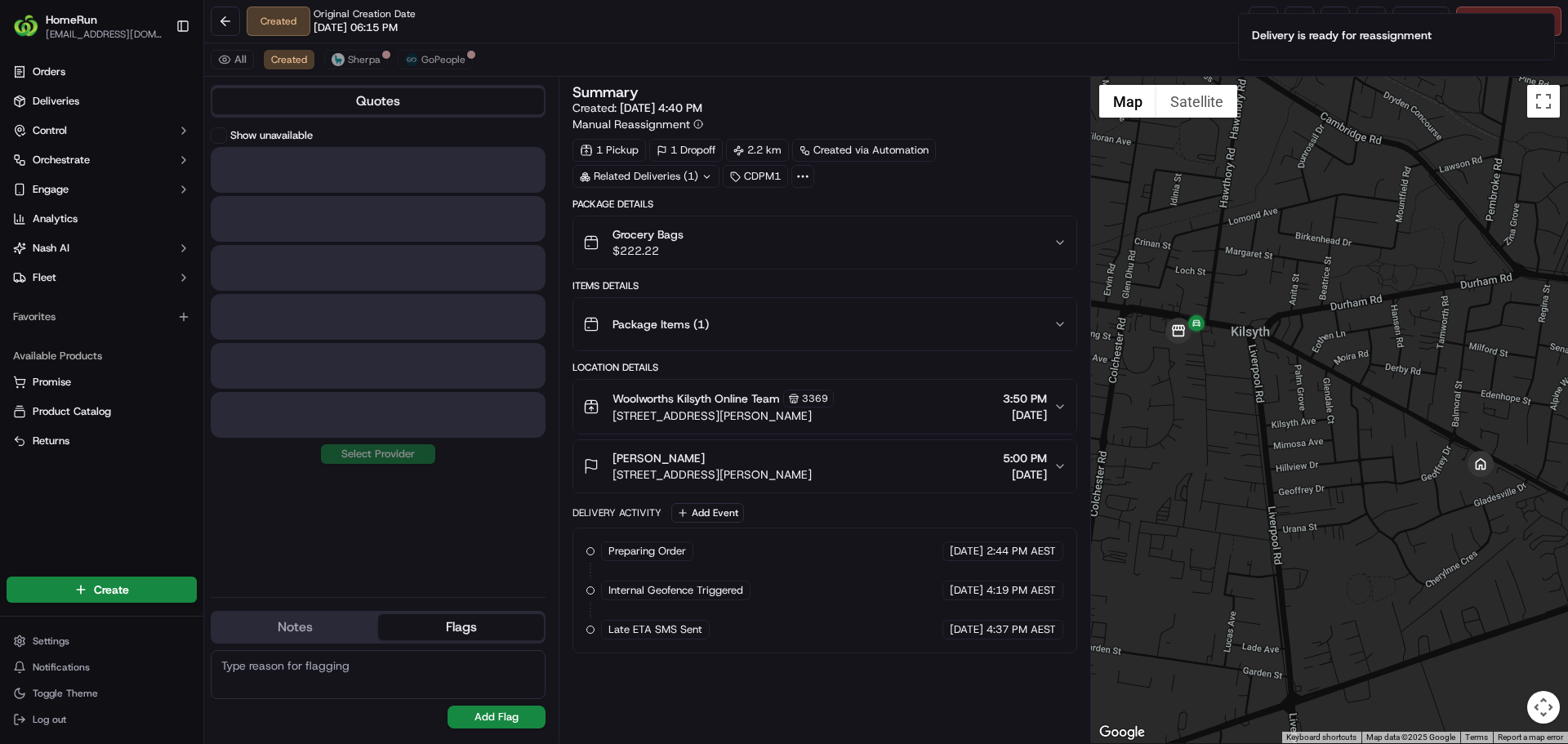
scroll to position [0, 0]
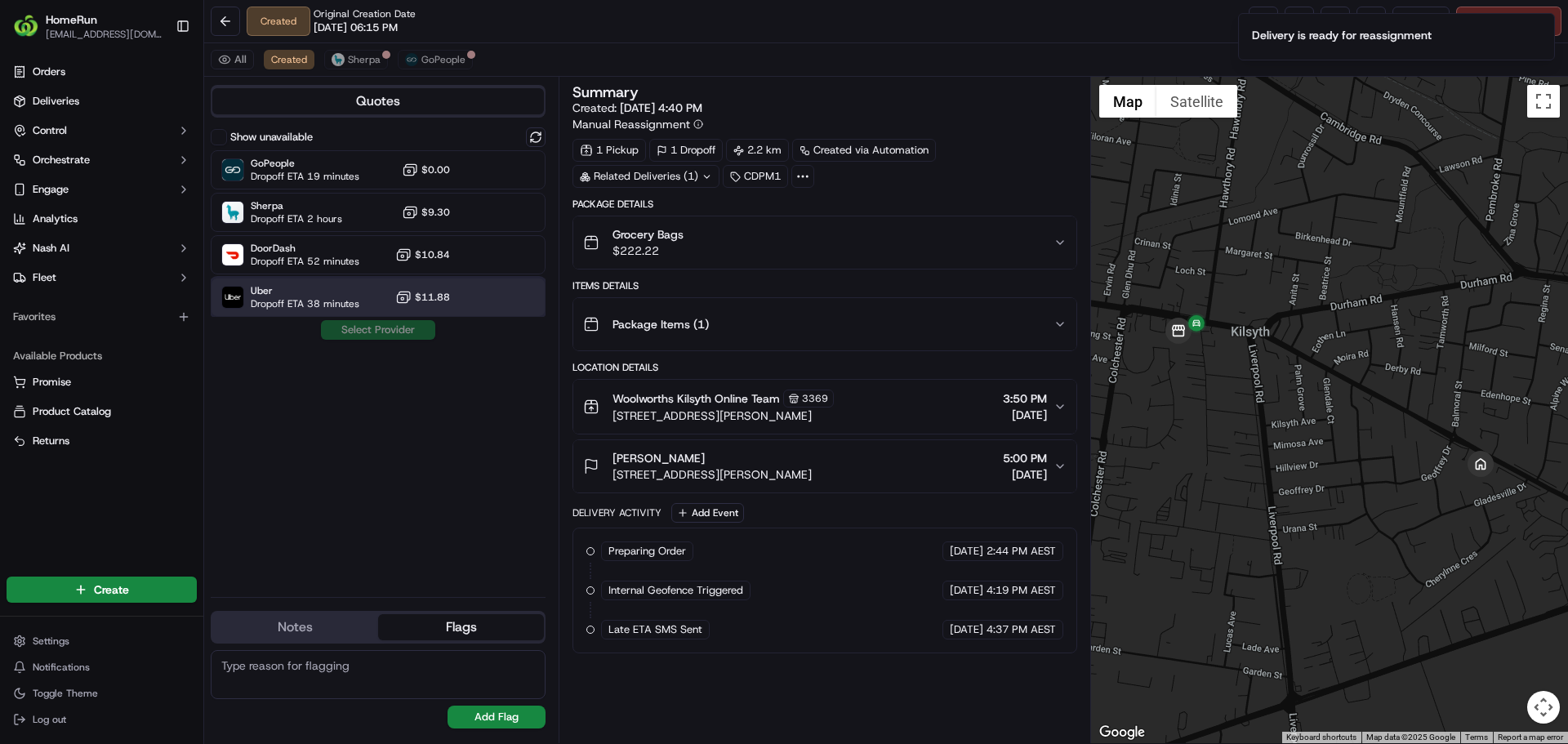
click at [298, 279] on div "Uber Dropoff ETA 38 minutes $11.88" at bounding box center [378, 297] width 335 height 39
click at [423, 331] on button "Assign Provider" at bounding box center [379, 330] width 116 height 20
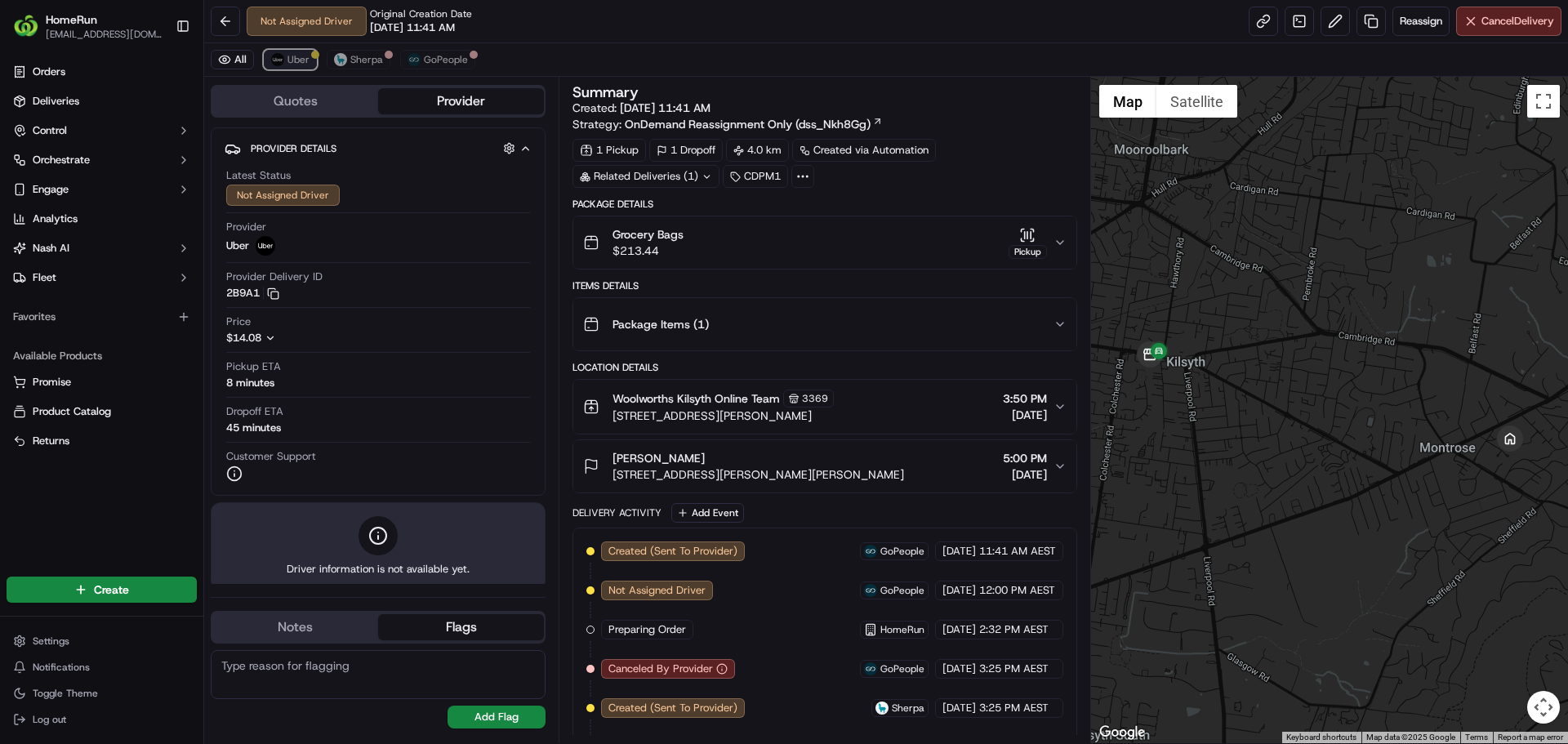
click at [299, 63] on span "Uber" at bounding box center [298, 60] width 22 height 13
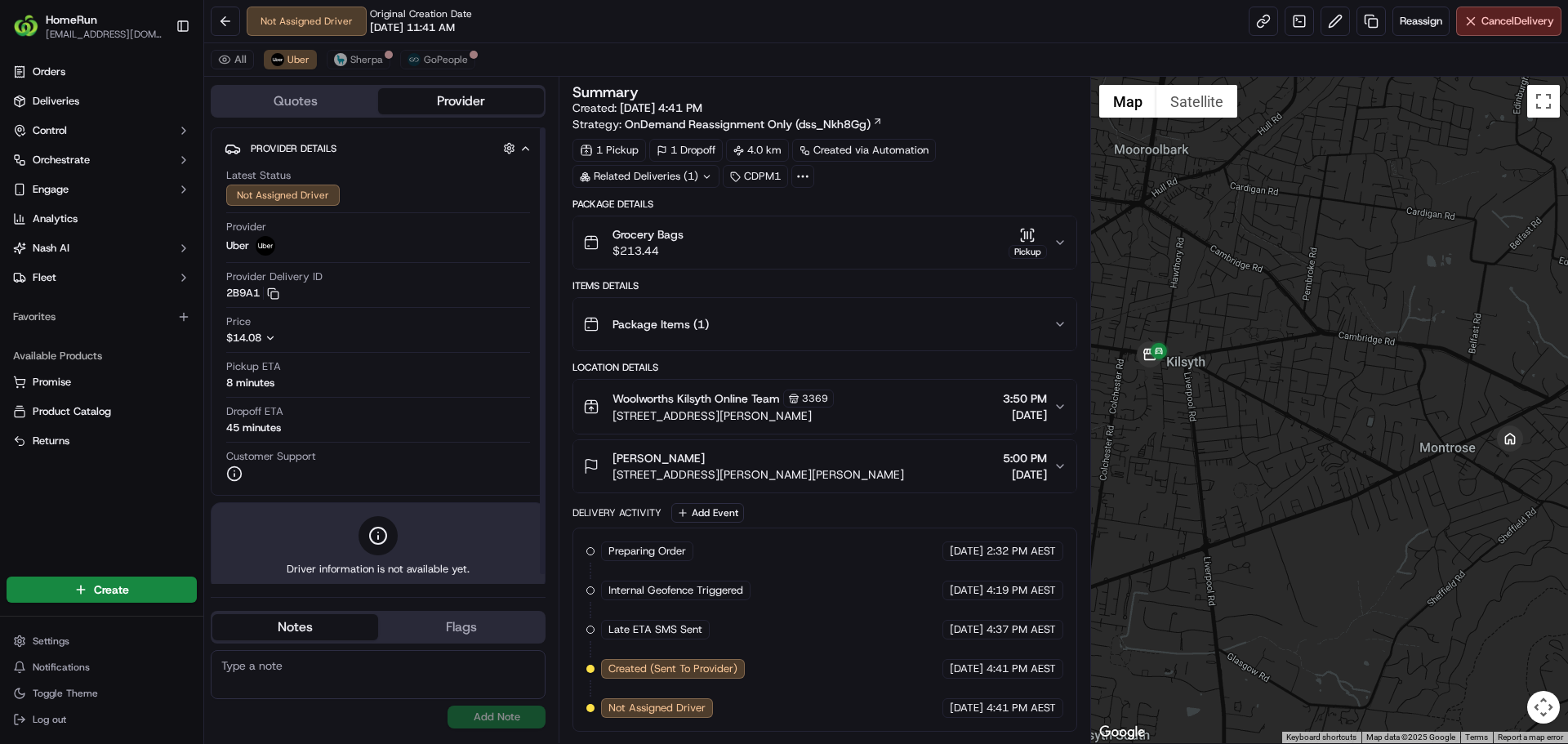
click at [310, 637] on button "Notes" at bounding box center [296, 627] width 166 height 26
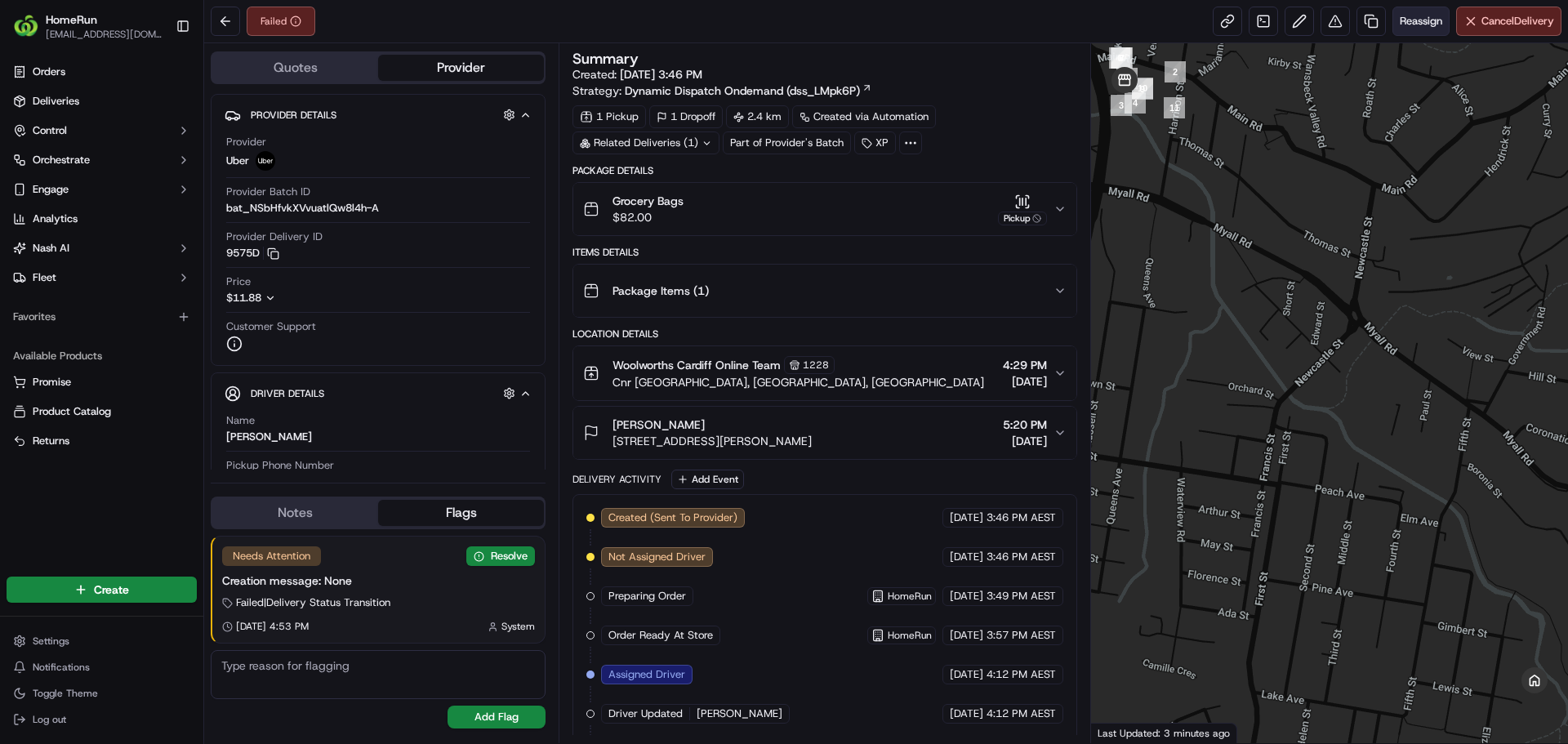
click at [1412, 27] on span "Reassign" at bounding box center [1421, 21] width 43 height 14
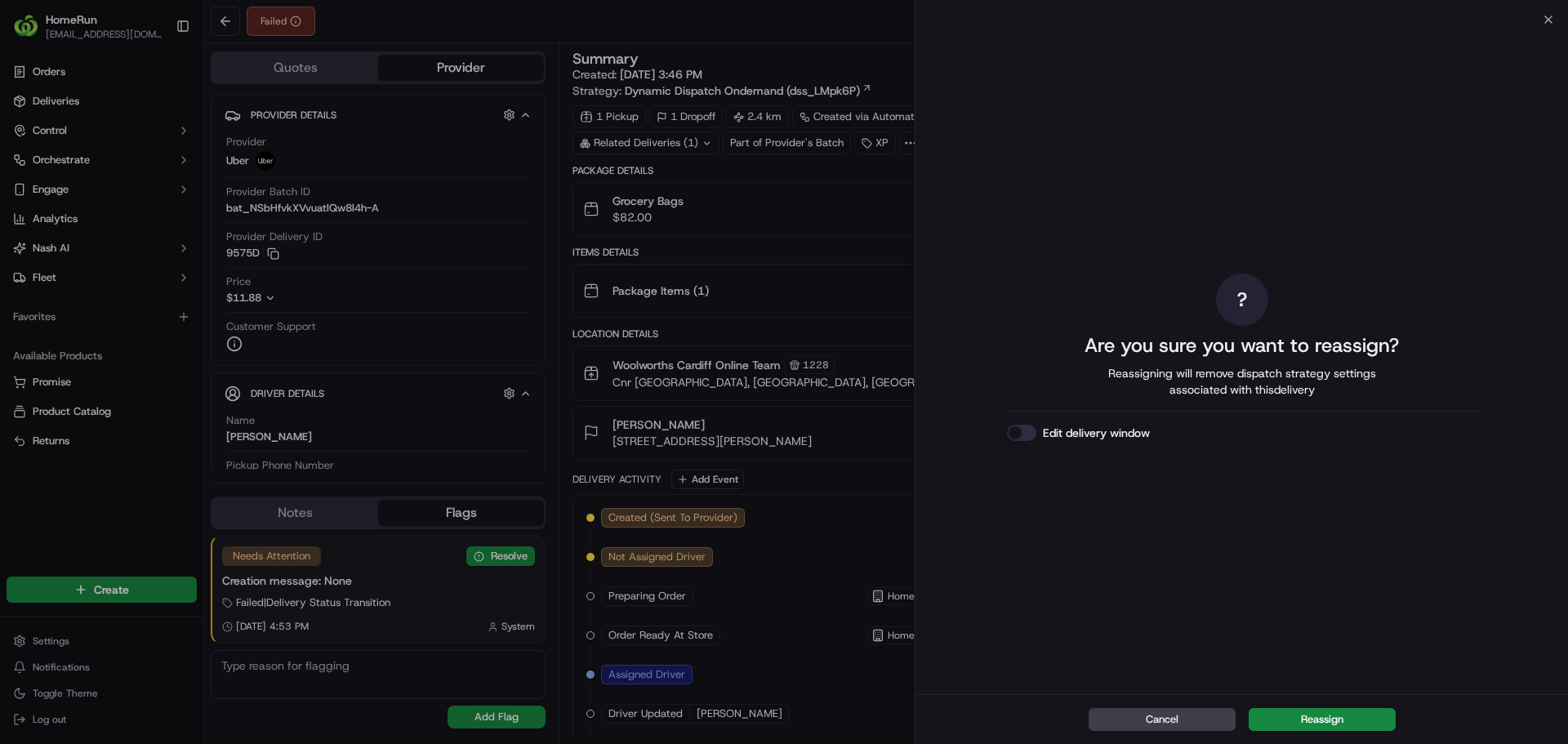
click at [1344, 727] on button "Reassign" at bounding box center [1322, 719] width 147 height 23
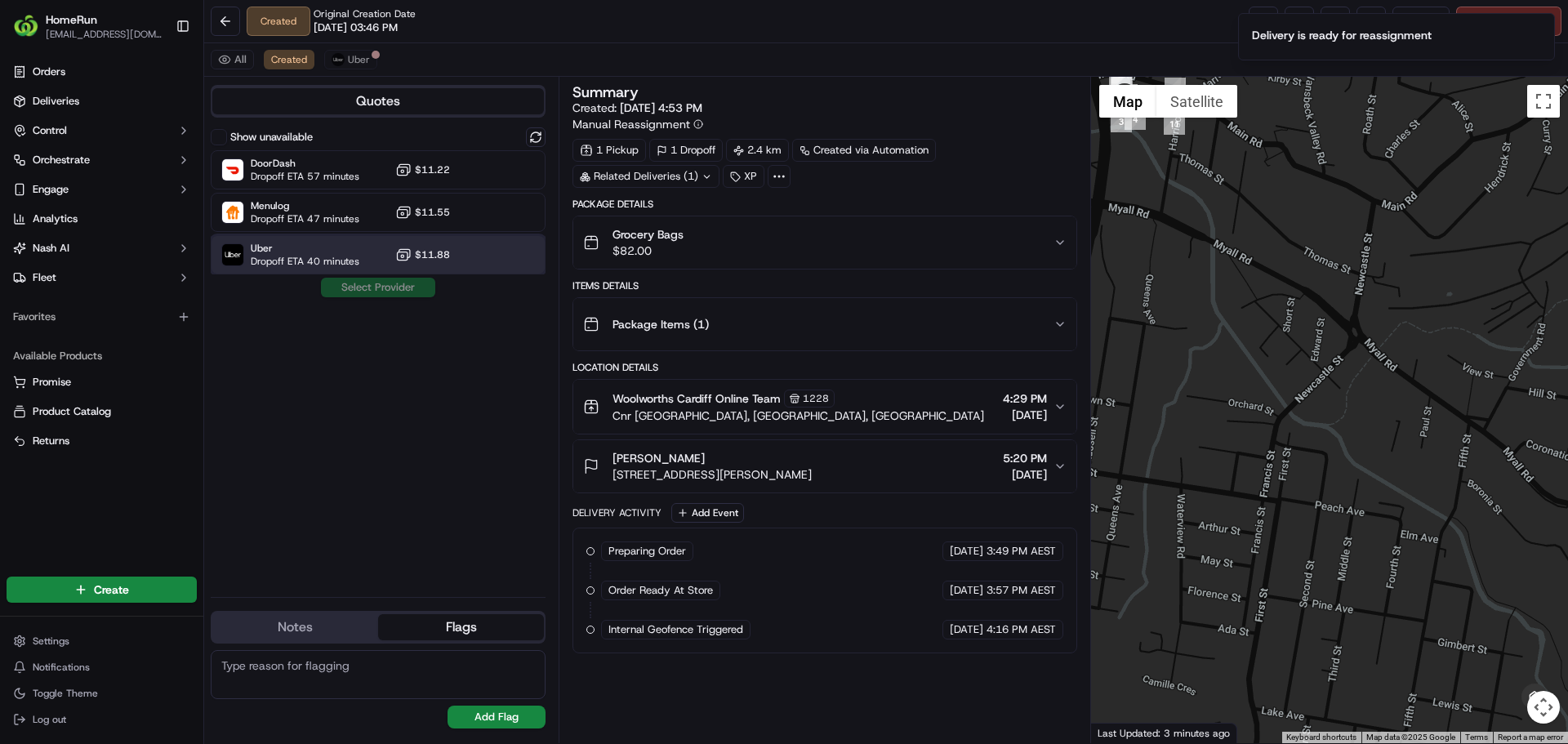
click at [310, 236] on div "Uber Dropoff ETA 40 minutes $11.88" at bounding box center [378, 255] width 335 height 39
click at [401, 282] on button "Assign Provider" at bounding box center [379, 287] width 116 height 20
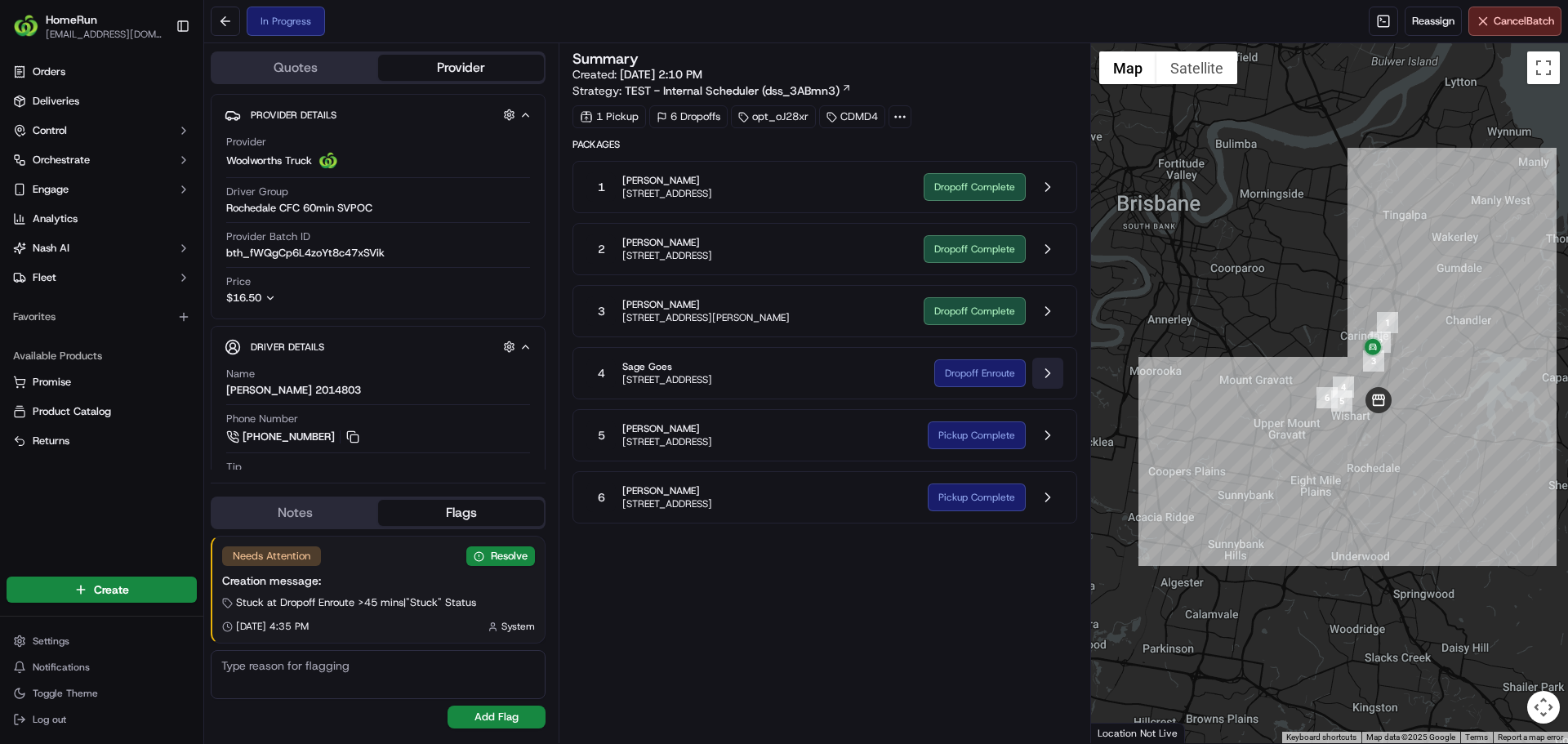
click at [1041, 372] on button at bounding box center [1047, 373] width 31 height 31
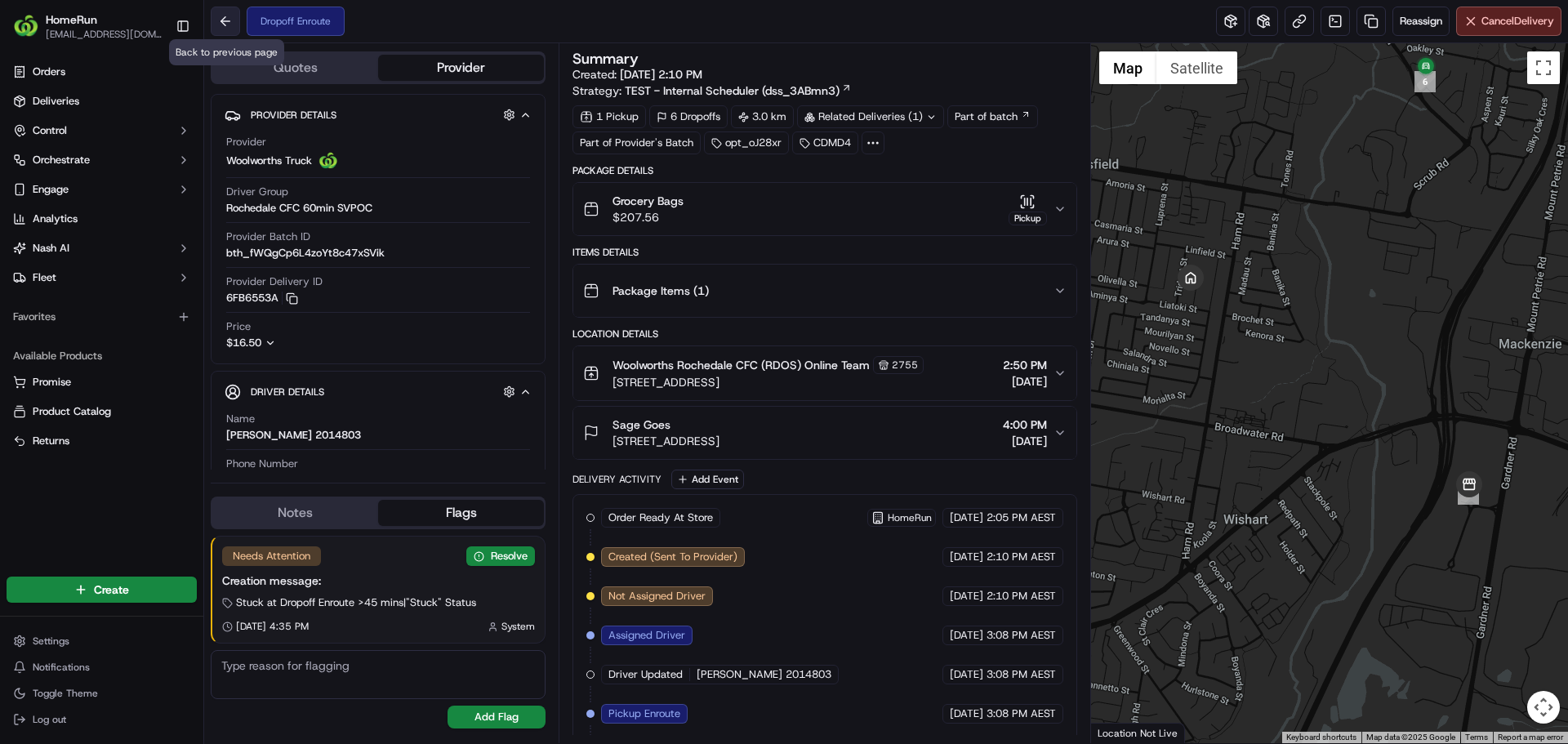
click at [234, 22] on button at bounding box center [225, 21] width 30 height 30
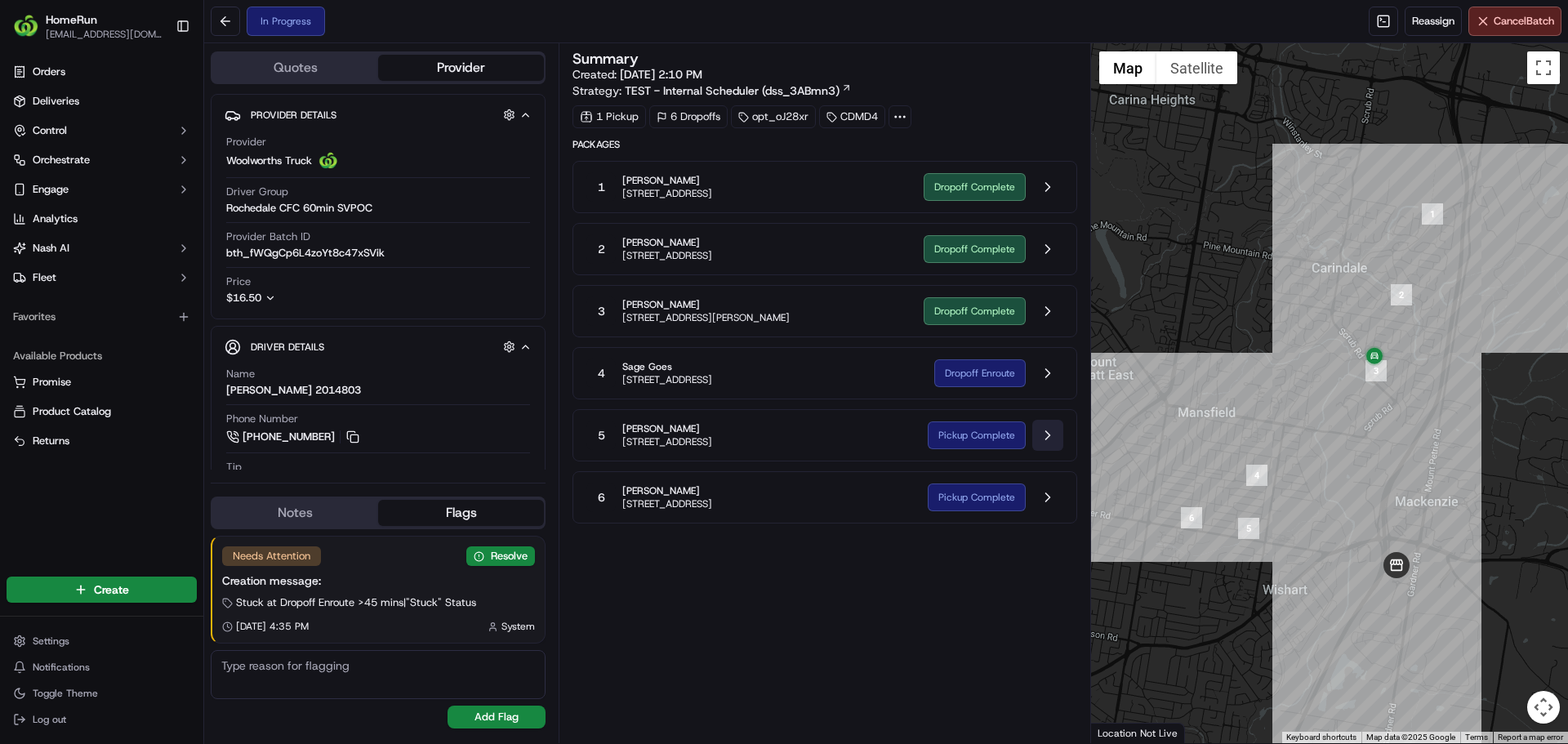
click at [1037, 441] on button at bounding box center [1047, 435] width 31 height 31
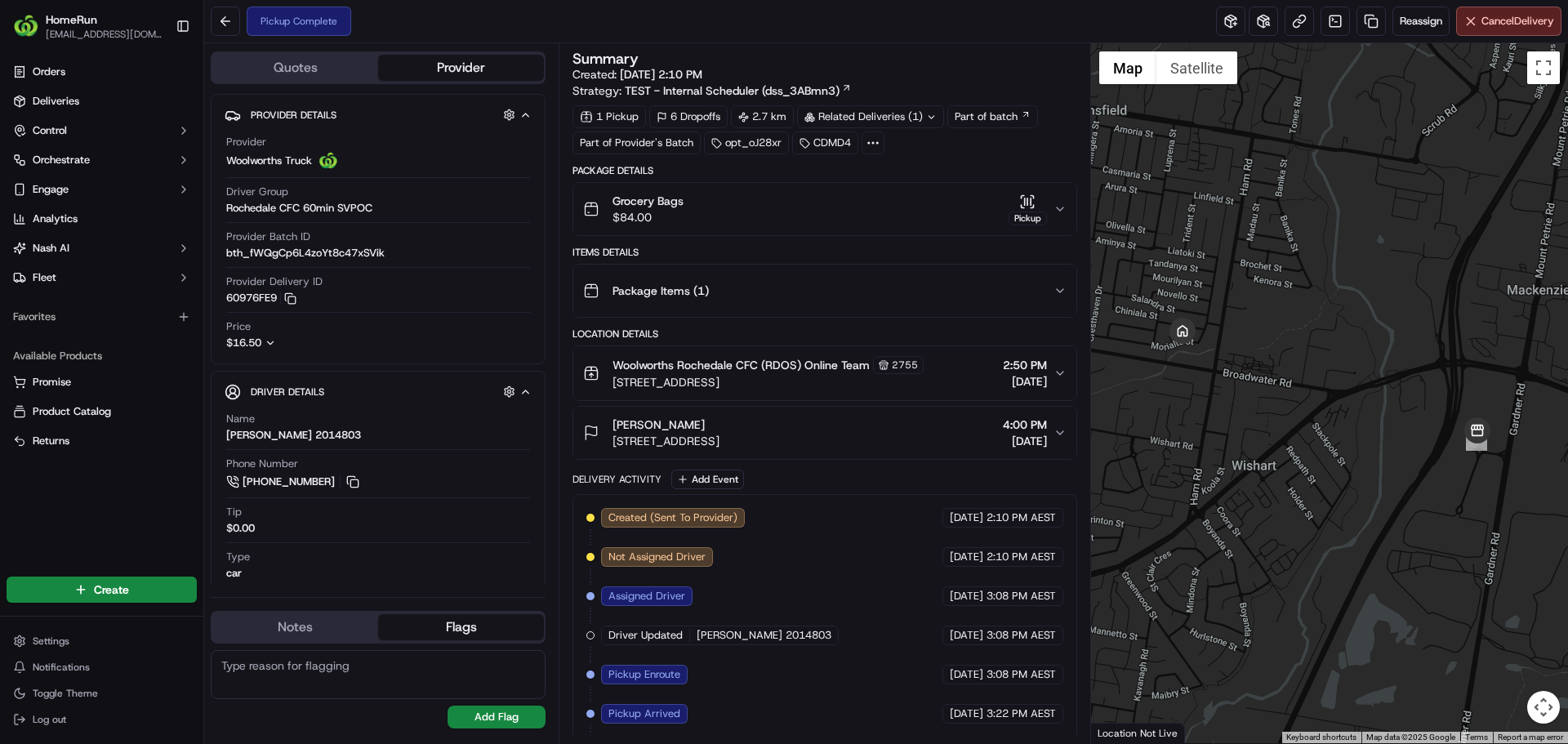
scroll to position [120, 0]
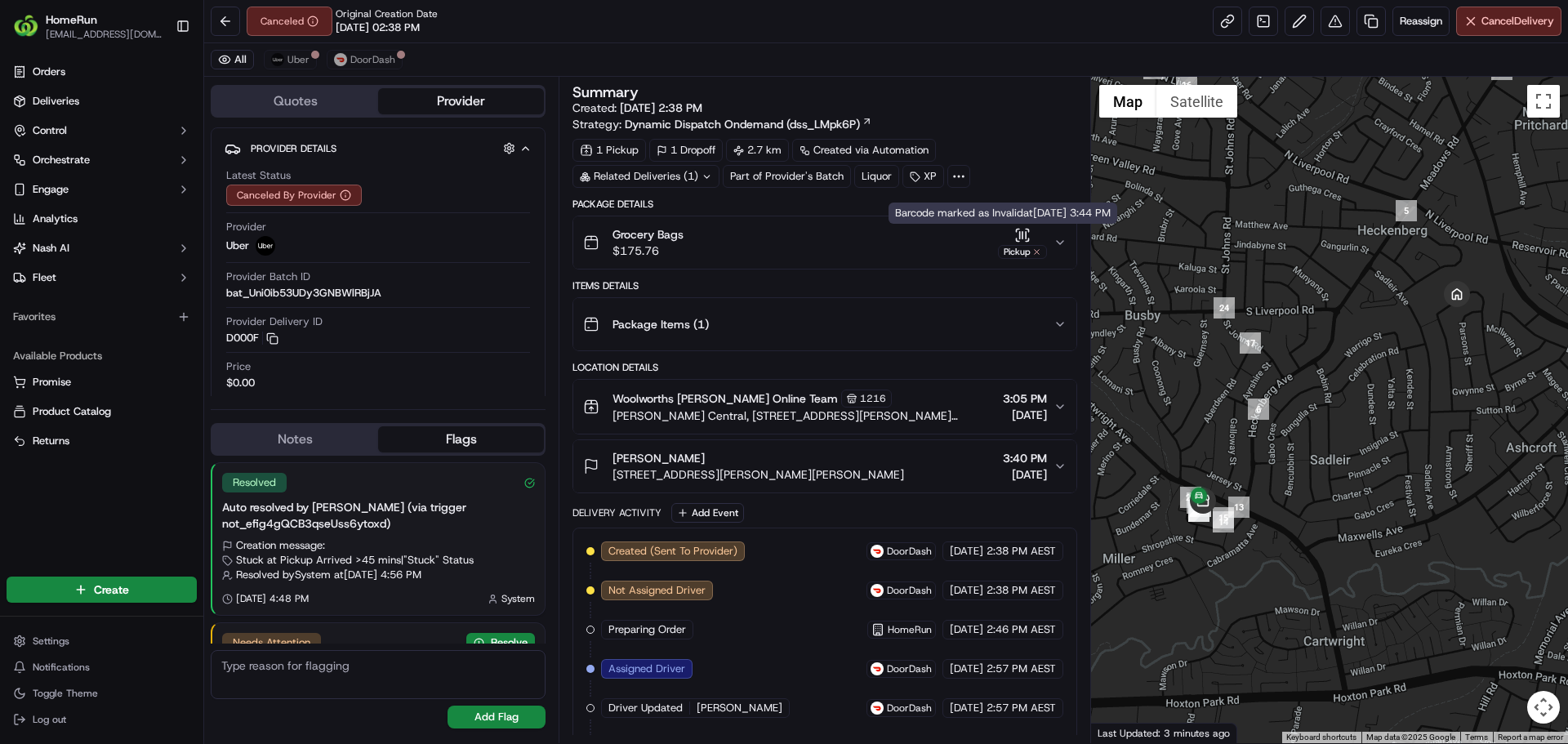
click at [787, 467] on span "63 Strickland Cres, Ashcroft, NSW 2168, AU" at bounding box center [758, 474] width 292 height 16
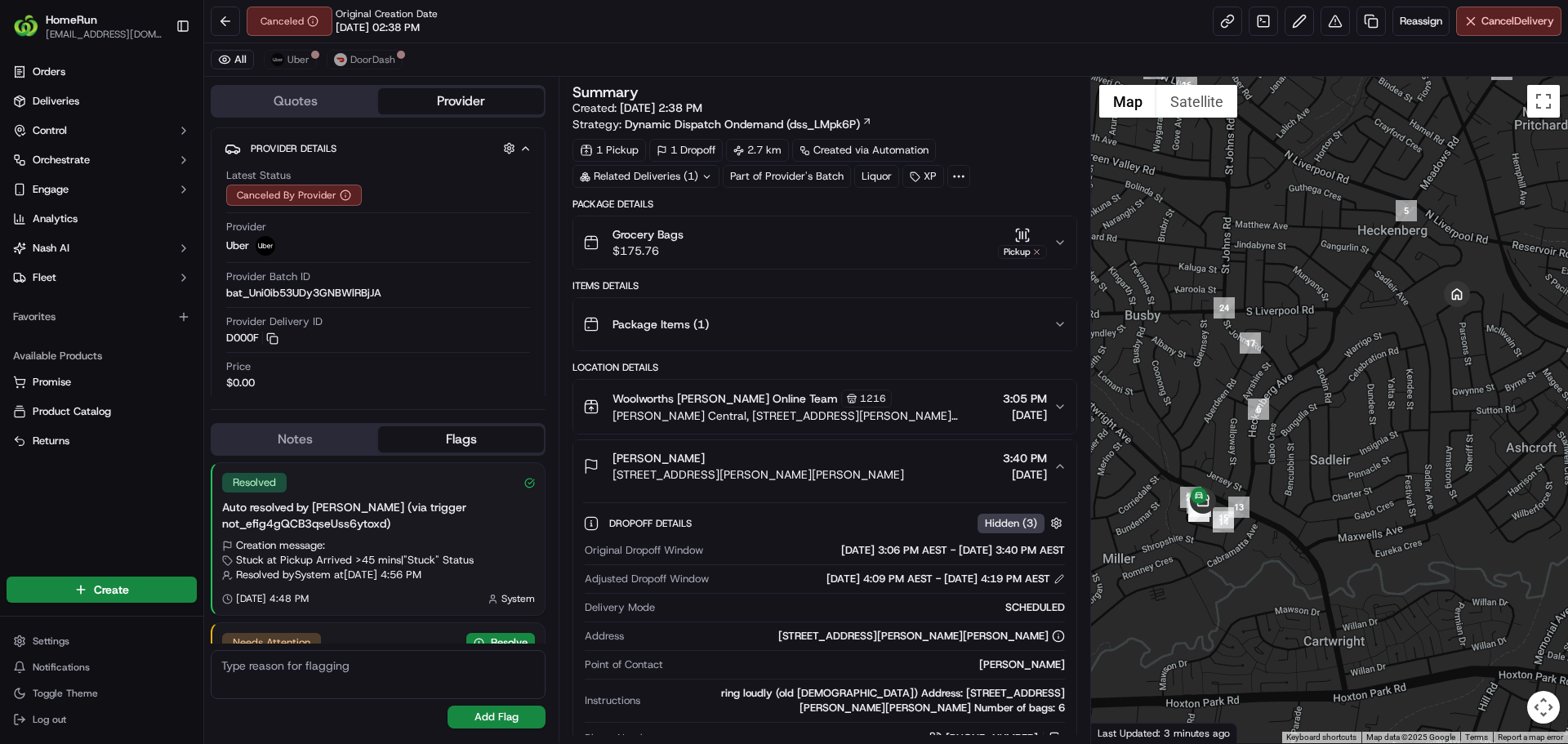
click at [794, 415] on span "Miller Central, 90 Cartwright Avenue, Miller, NSW 2168, AU" at bounding box center [804, 415] width 383 height 16
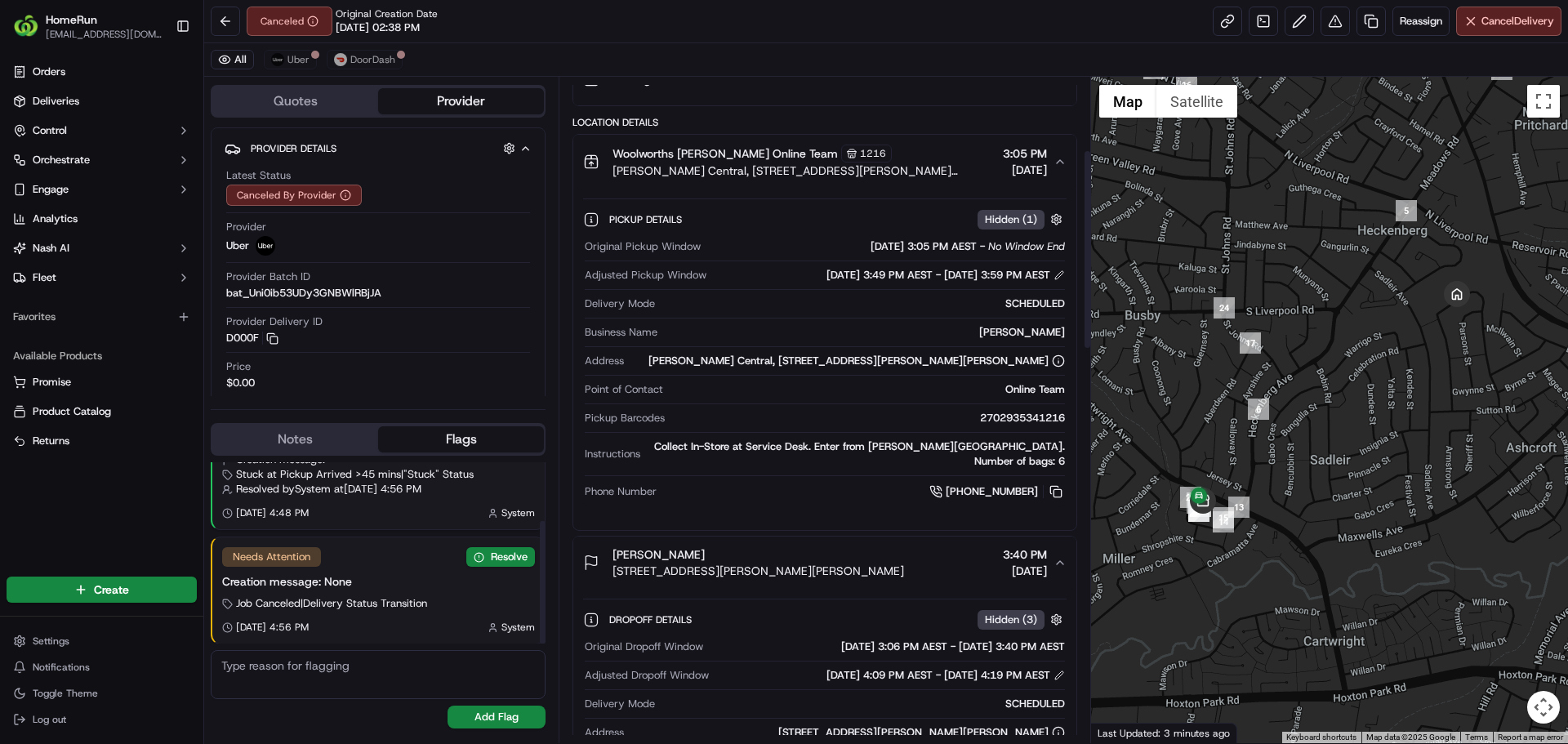
scroll to position [87, 0]
click at [496, 553] on button "Resolve" at bounding box center [501, 556] width 69 height 20
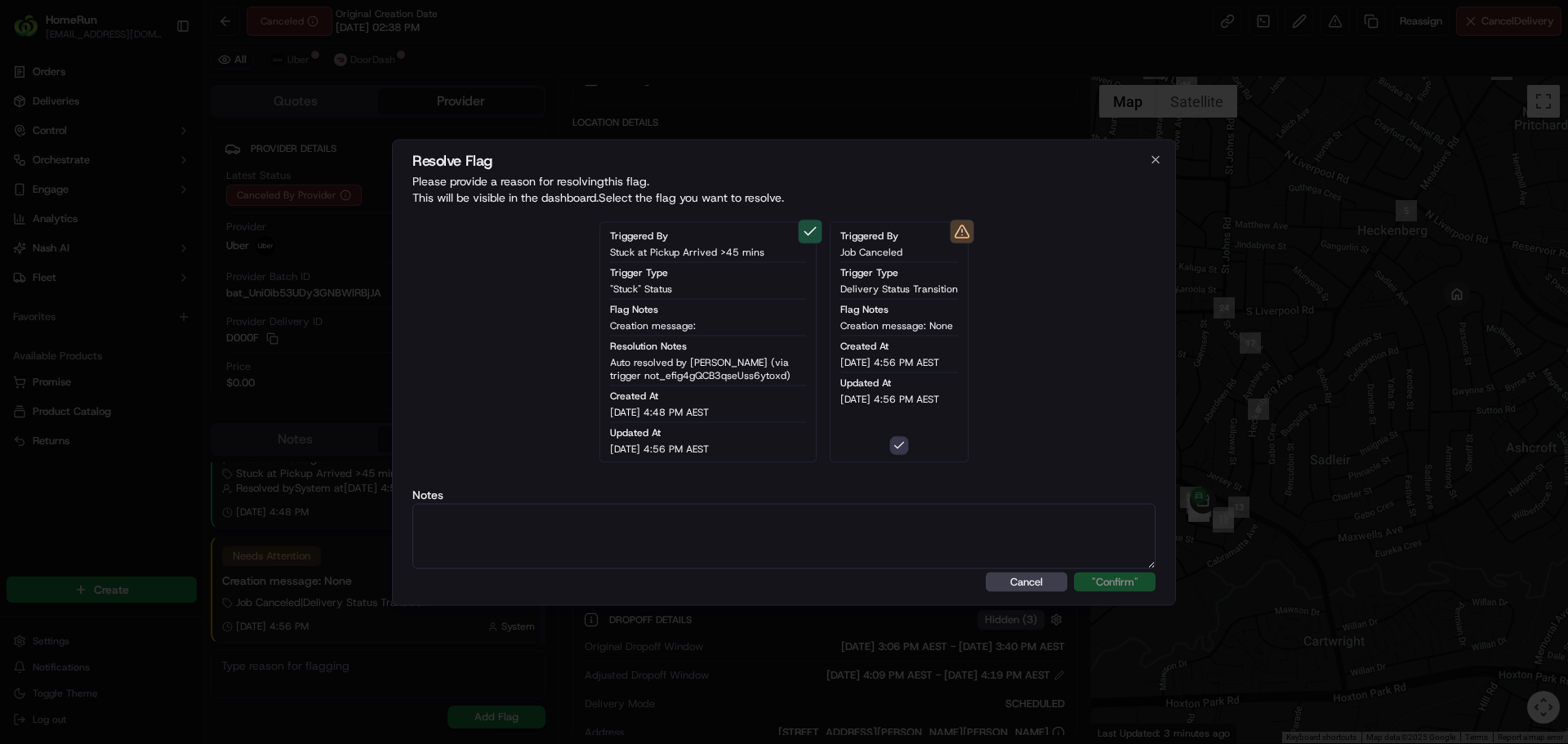
type button "on"
click at [547, 548] on textarea at bounding box center [783, 535] width 743 height 66
paste textarea "Order flagged as canceled, SMS sent."
type textarea "Order flagged as canceled, SMS sent."
click at [1074, 571] on button ""Confirm"" at bounding box center [1115, 581] width 82 height 20
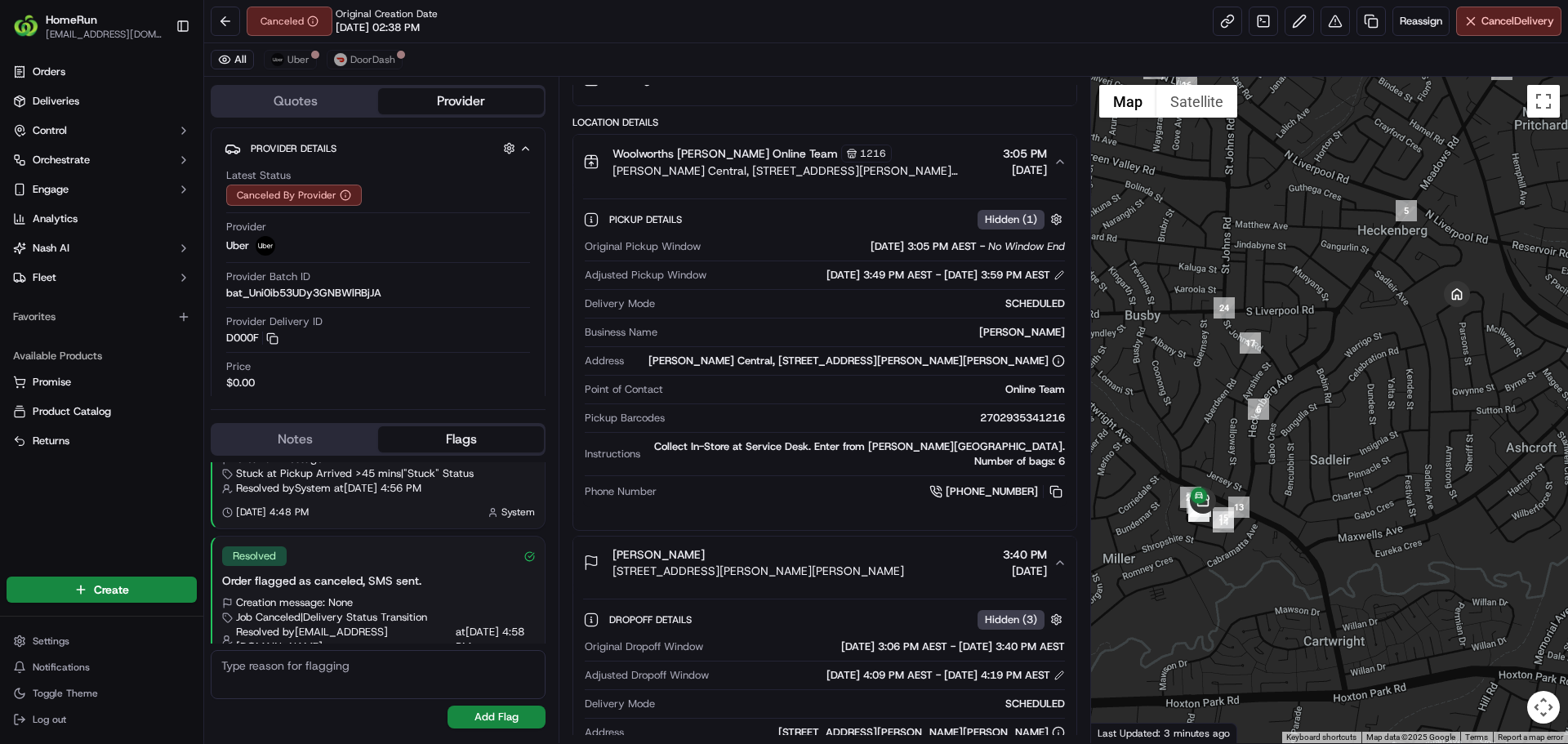
scroll to position [131, 0]
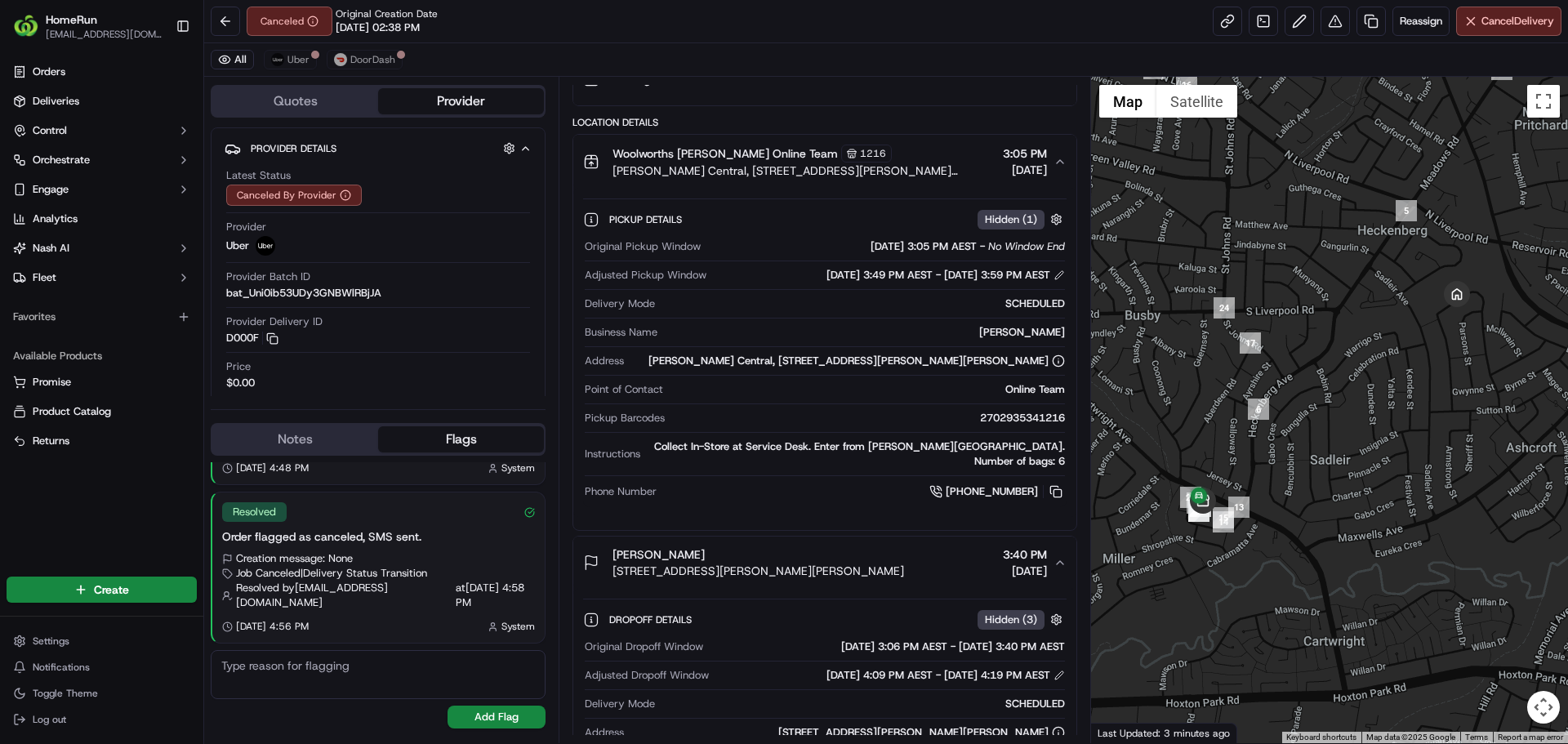
drag, startPoint x: 553, startPoint y: 168, endPoint x: 599, endPoint y: 293, distance: 133.2
click at [577, 232] on div "Quotes Provider Provider Details Hidden ( 3 ) Latest Status Canceled By Provide…" at bounding box center [648, 409] width 887 height 667
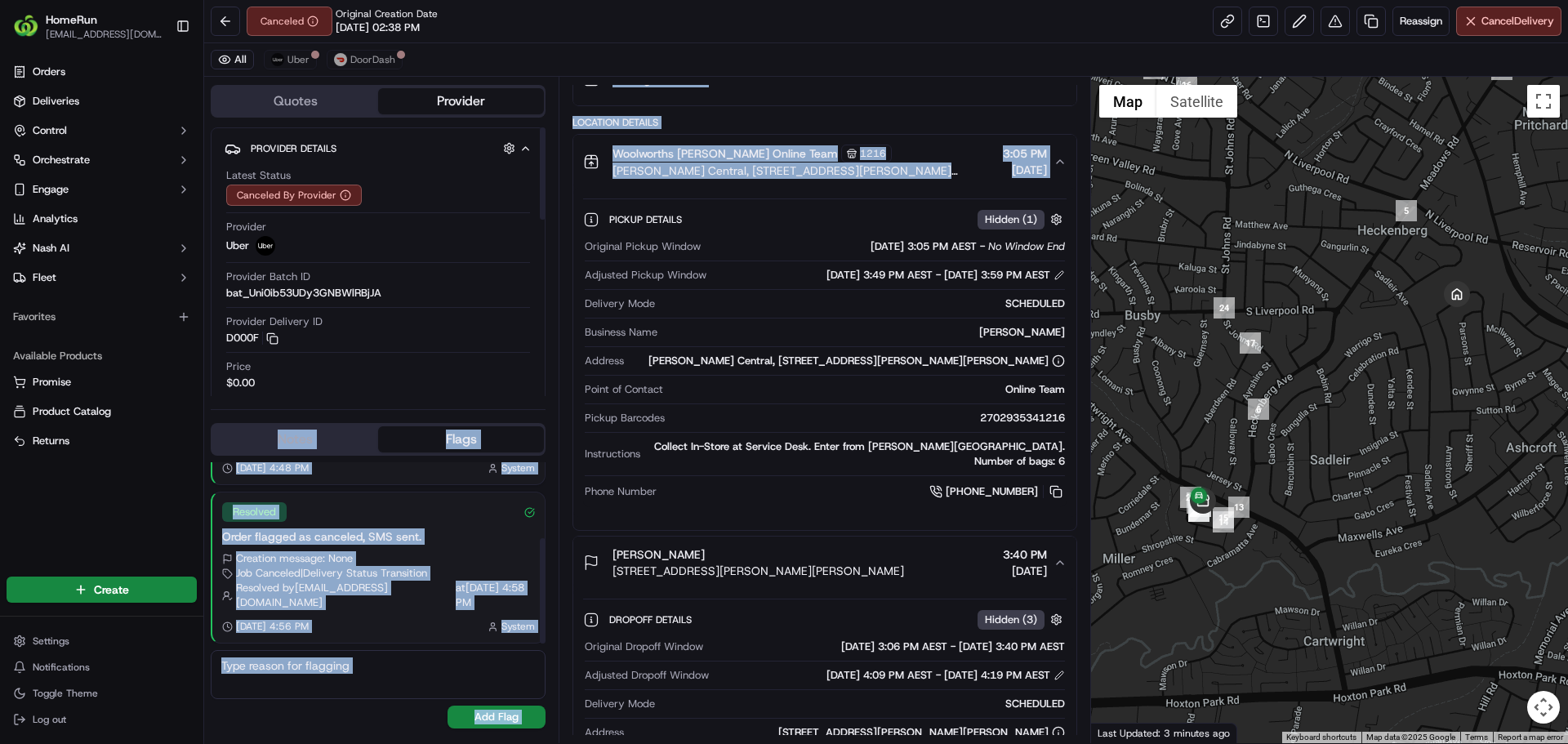
click at [423, 480] on div "Resolved Auto resolved by Nash (via trigger not_efig4gQCB3qseUss6ytoxd) Creatio…" at bounding box center [379, 407] width 332 height 152
